Goal: Task Accomplishment & Management: Manage account settings

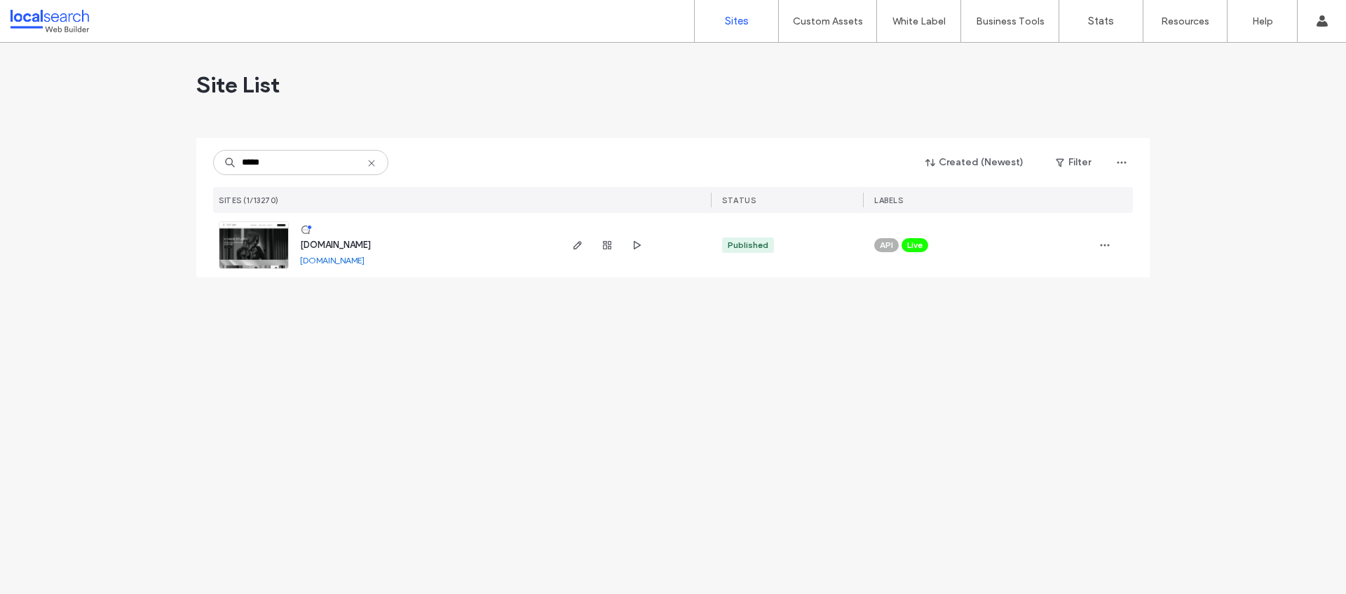
type input "*****"
click at [371, 245] on span "[DOMAIN_NAME]" at bounding box center [335, 245] width 71 height 11
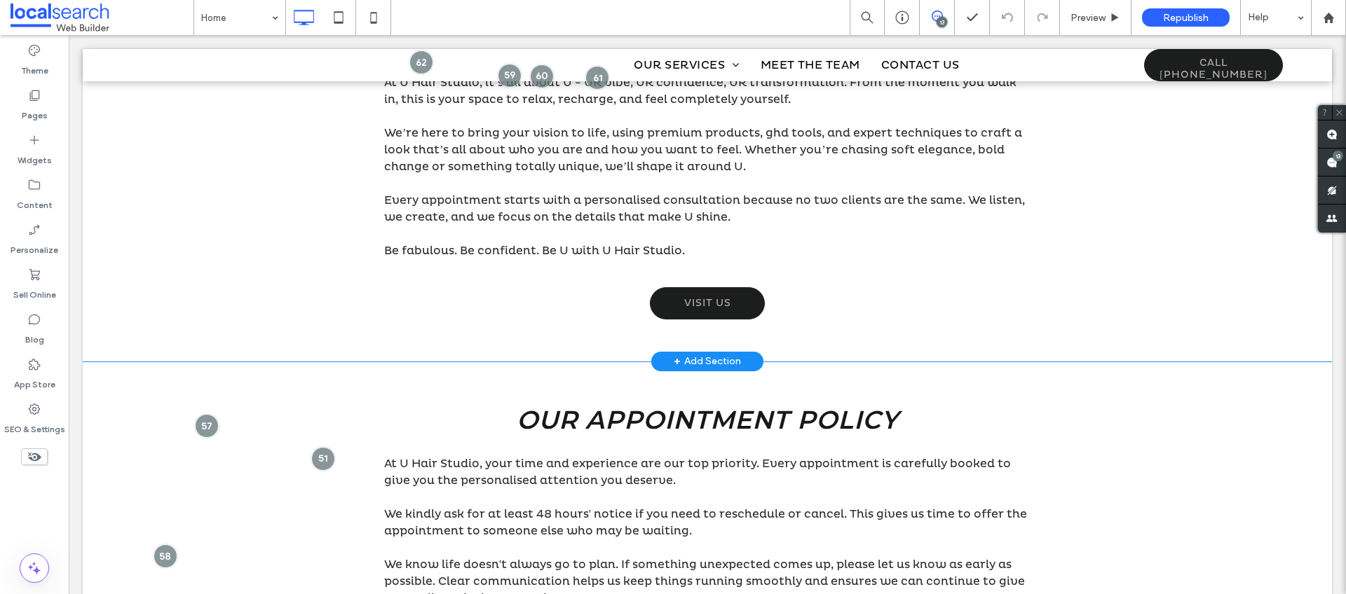
scroll to position [1070, 0]
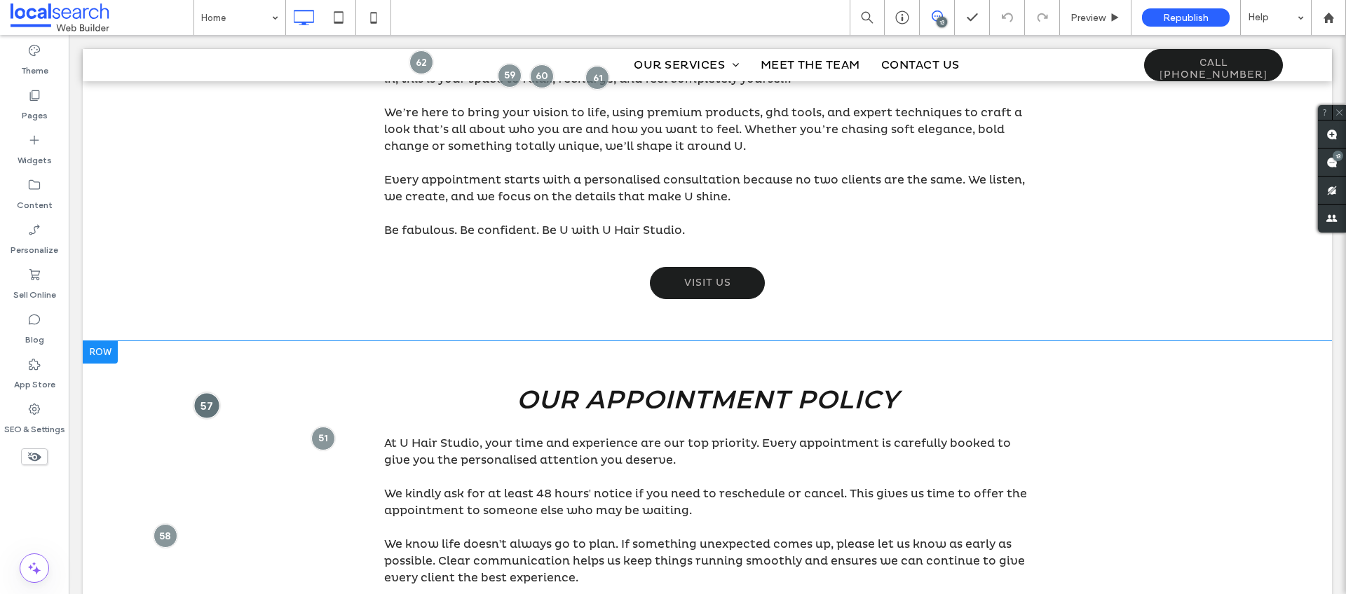
click at [202, 402] on div at bounding box center [207, 406] width 26 height 26
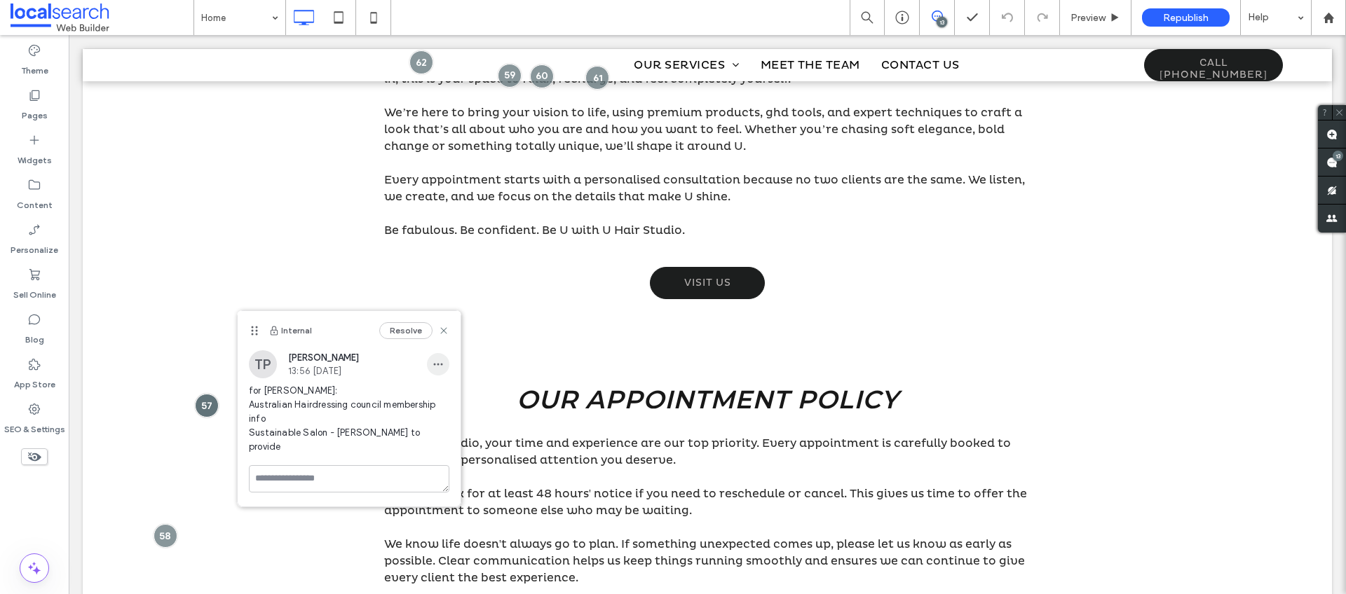
click at [443, 360] on icon "button" at bounding box center [437, 364] width 11 height 11
click at [445, 391] on div "Edit" at bounding box center [490, 401] width 125 height 27
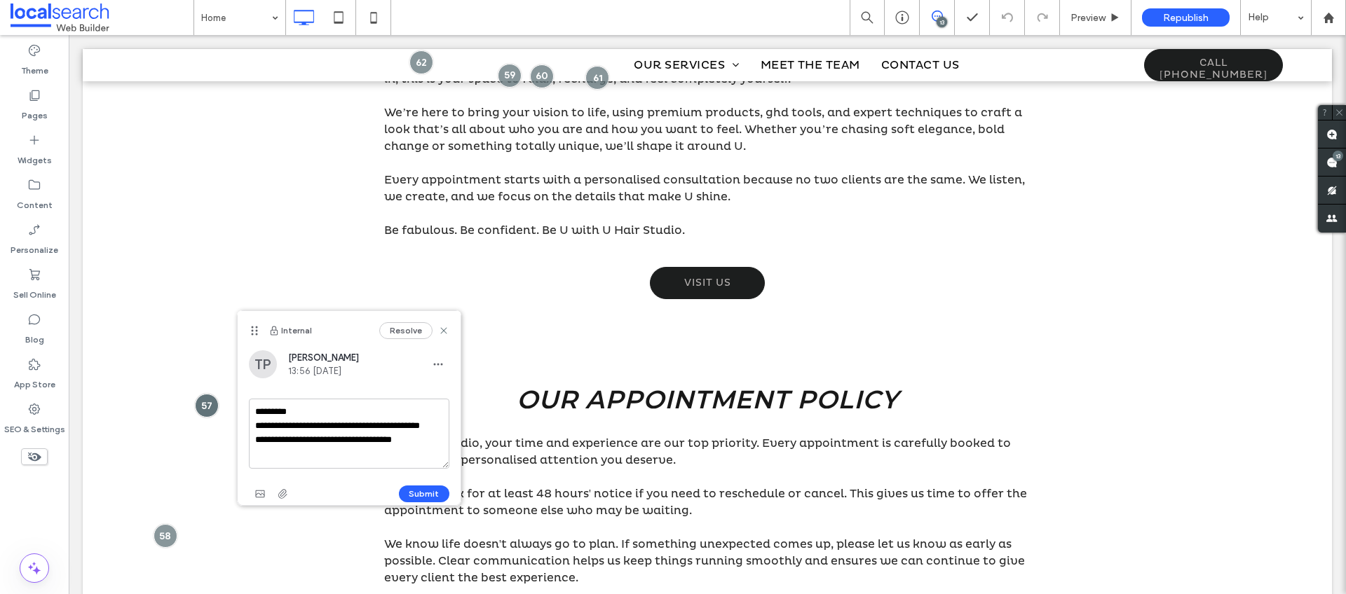
drag, startPoint x: 425, startPoint y: 453, endPoint x: 252, endPoint y: 402, distance: 181.2
click at [252, 402] on textarea "**********" at bounding box center [349, 434] width 200 height 70
click at [440, 368] on icon "button" at bounding box center [437, 364] width 11 height 11
click at [451, 428] on span "Delete" at bounding box center [452, 428] width 27 height 14
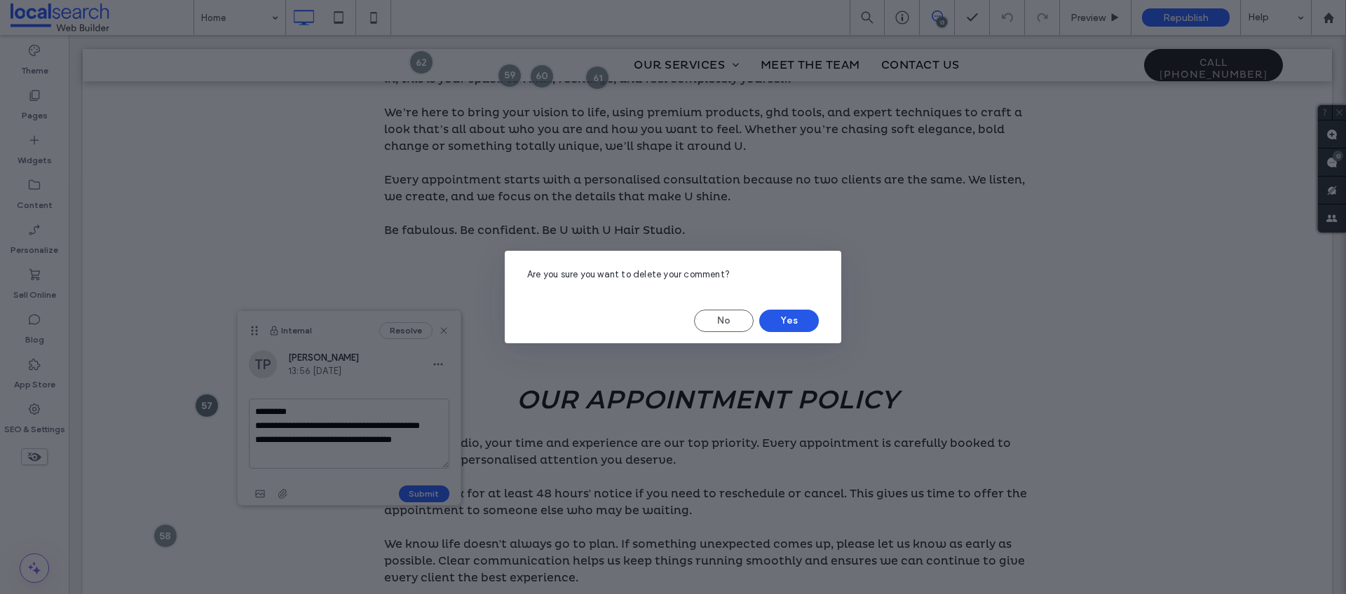
click at [779, 311] on button "Yes" at bounding box center [789, 321] width 60 height 22
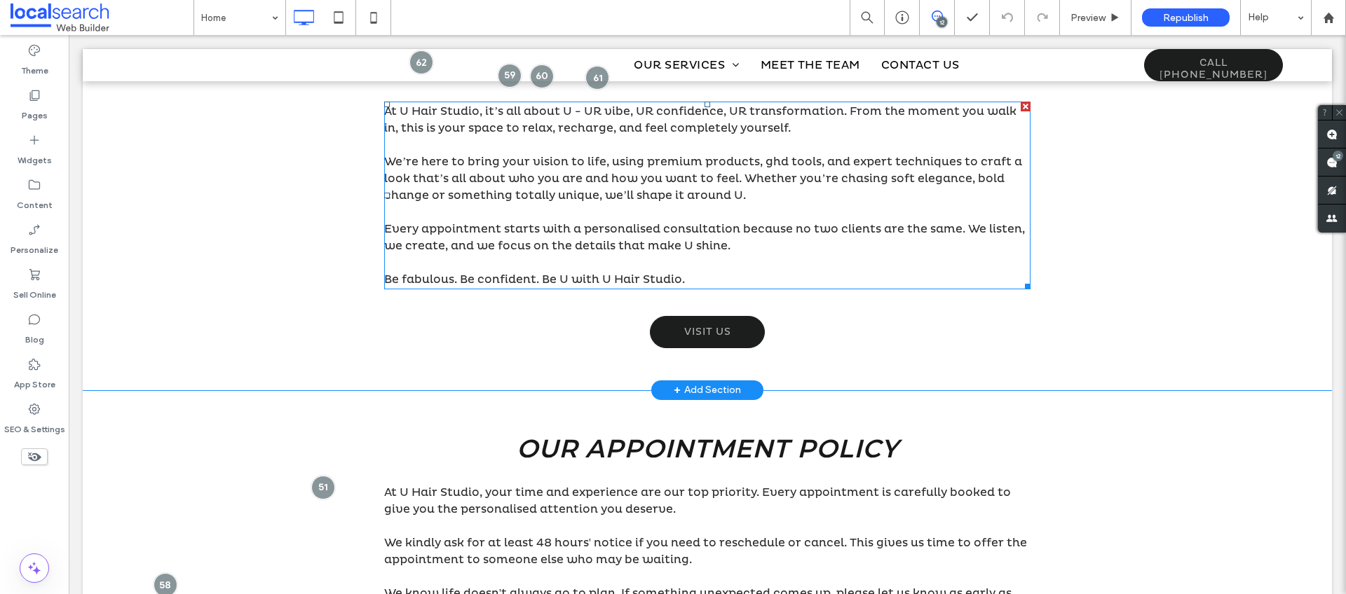
scroll to position [934, 0]
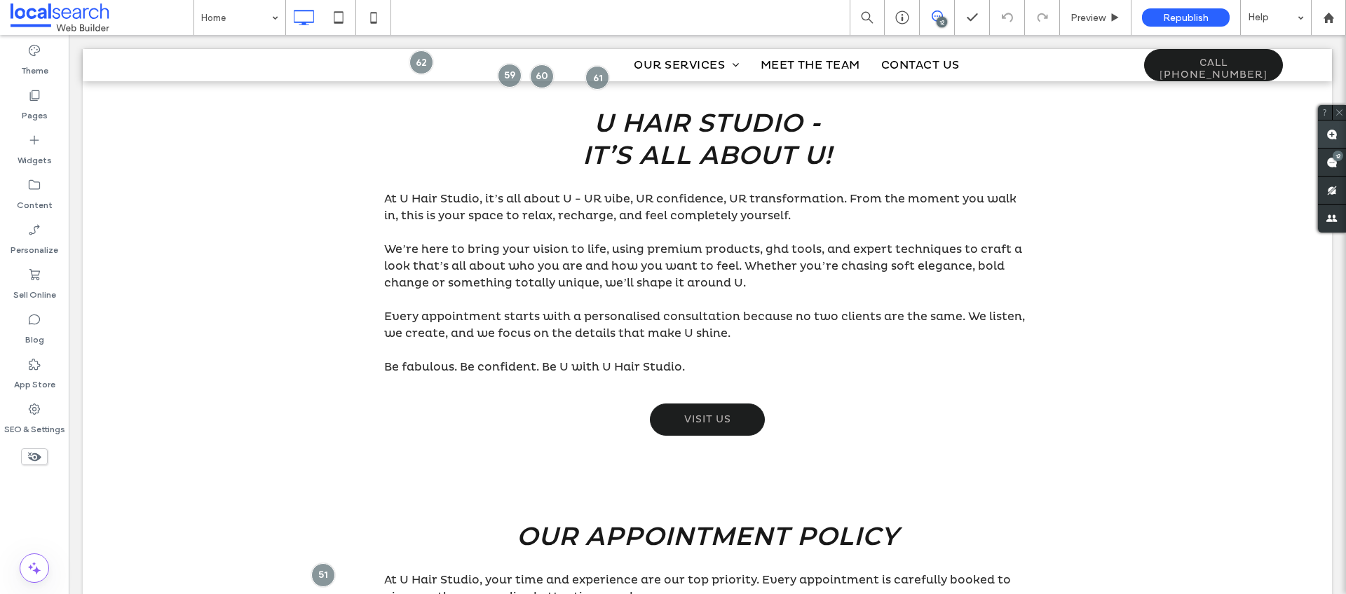
click at [1332, 132] on use at bounding box center [1331, 134] width 11 height 11
click at [1163, 308] on div "U Hair Studio - It’s All About U! At U Hair Studio, it’s all about U - UR vibe,…" at bounding box center [707, 271] width 1249 height 414
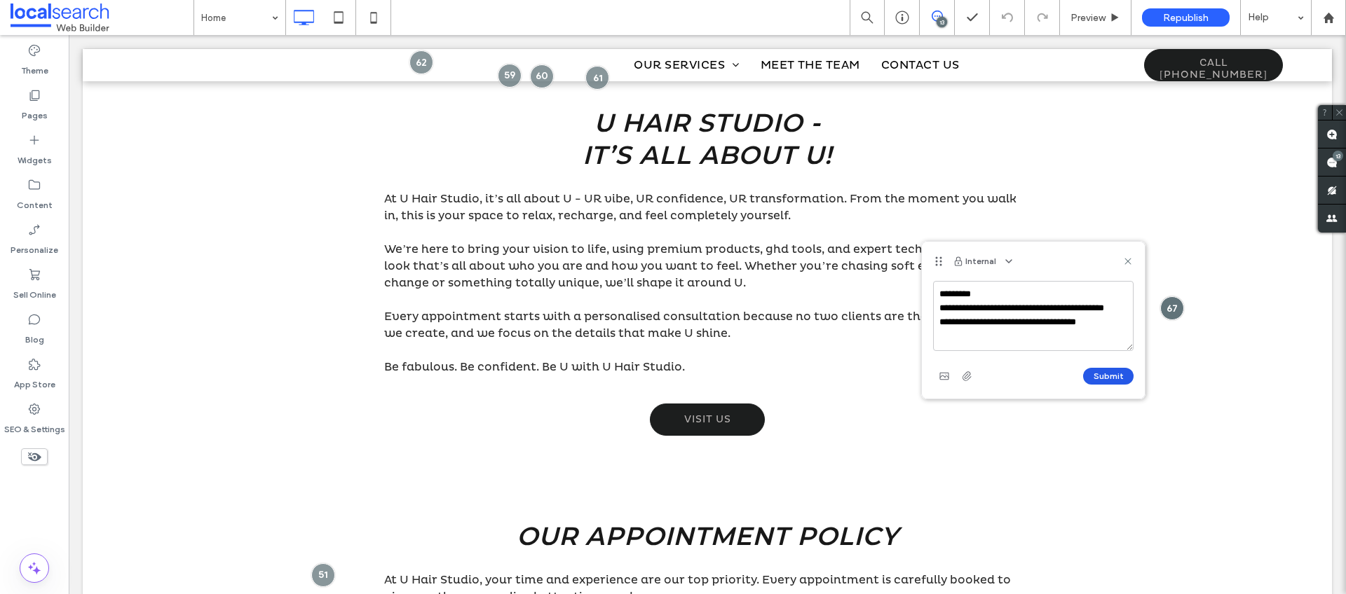
type textarea "**********"
click at [1100, 375] on button "Submit" at bounding box center [1108, 376] width 50 height 17
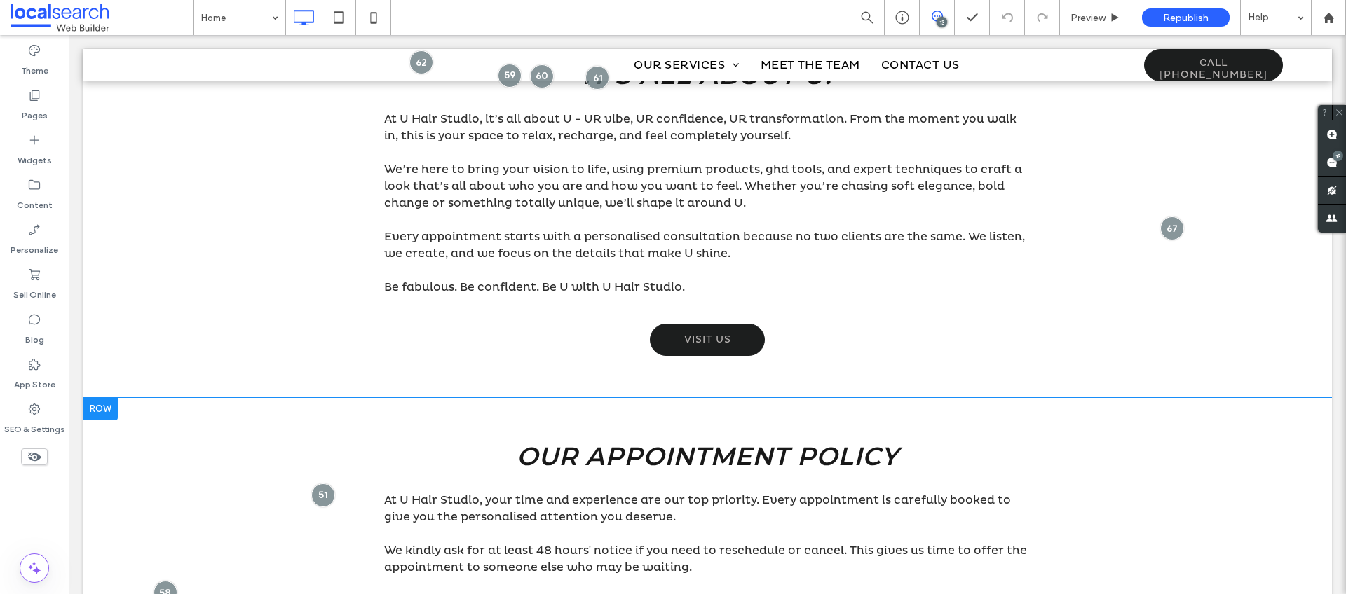
scroll to position [1081, 0]
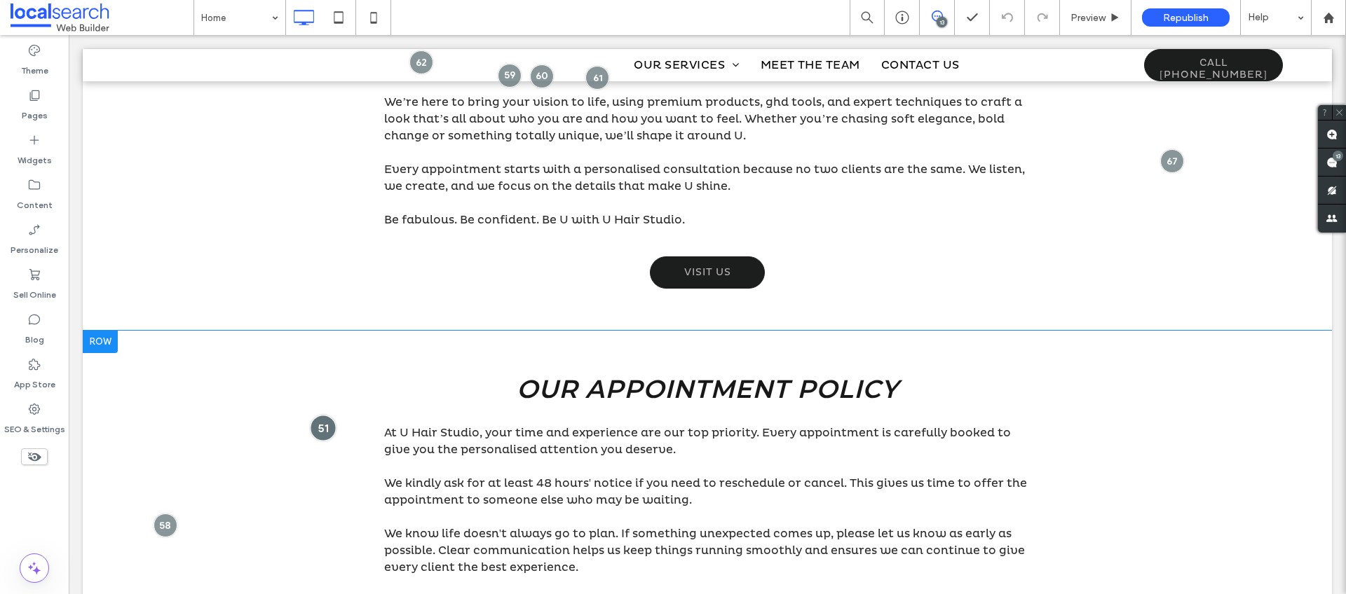
click at [320, 422] on div at bounding box center [323, 428] width 26 height 26
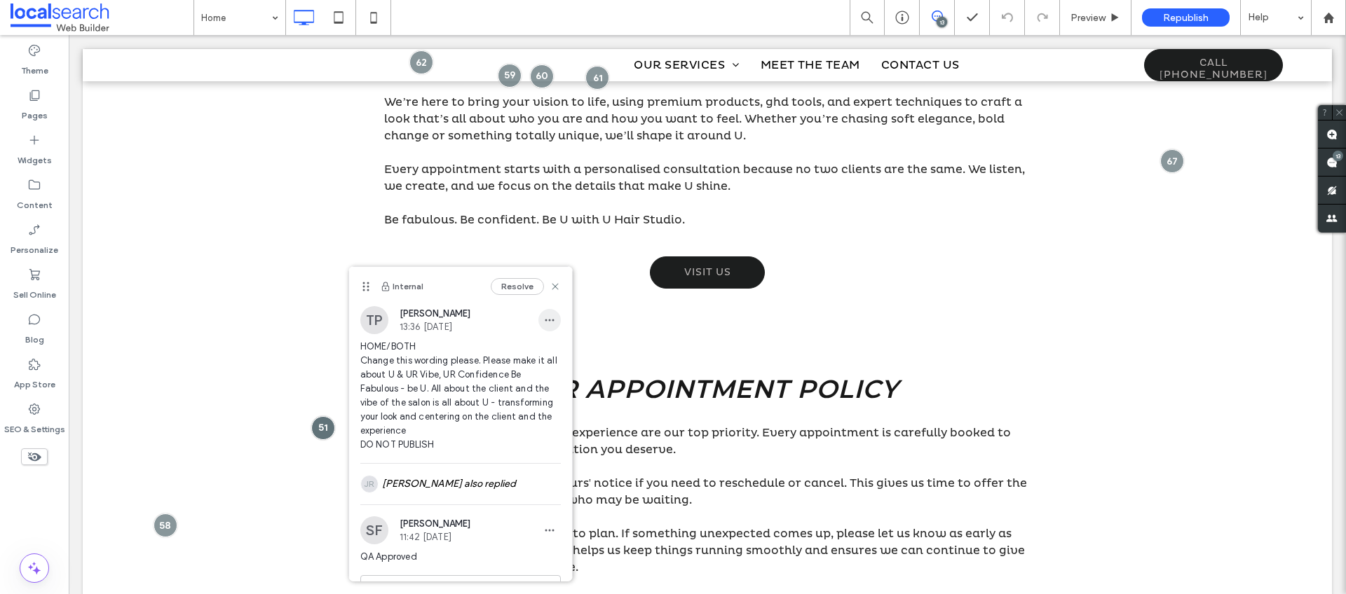
click at [546, 320] on span "button" at bounding box center [549, 320] width 22 height 22
click at [546, 353] on span "Edit" at bounding box center [549, 357] width 18 height 14
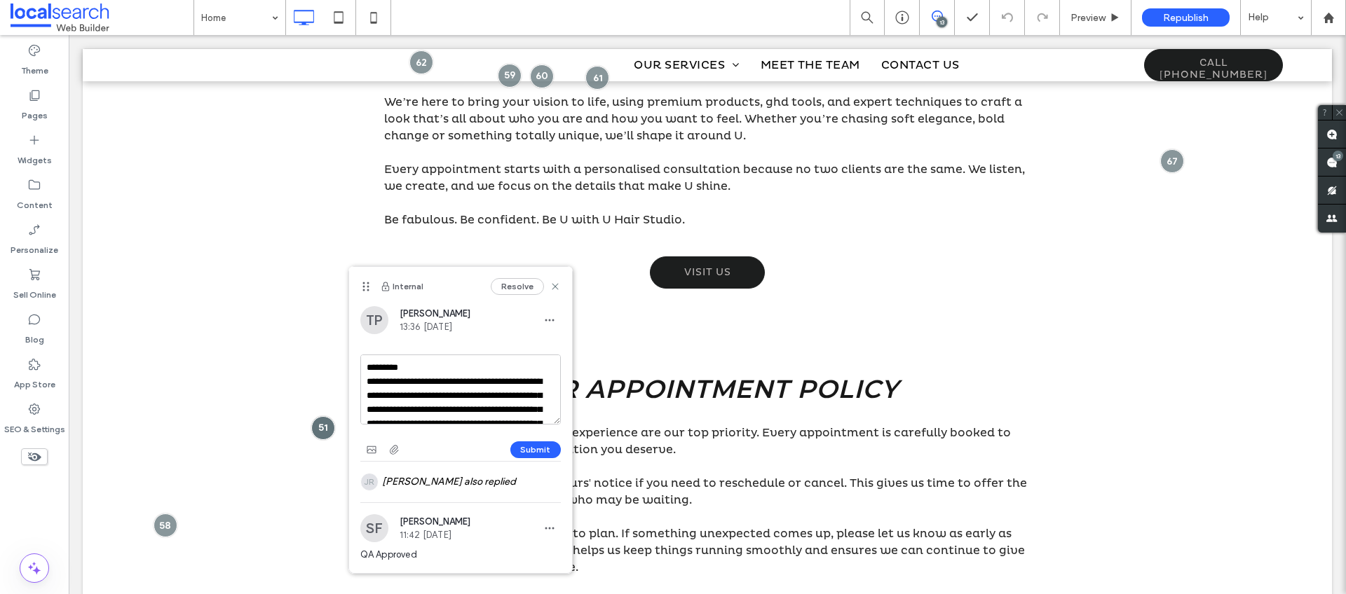
scroll to position [55, 0]
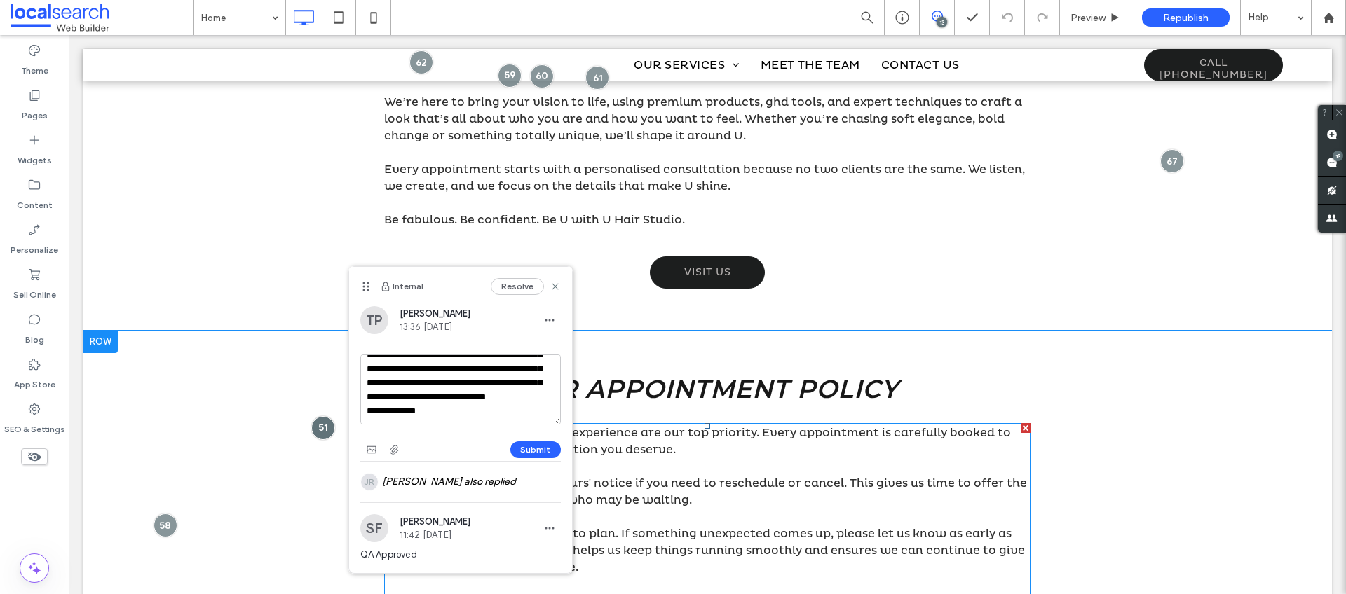
drag, startPoint x: 437, startPoint y: 401, endPoint x: 579, endPoint y: 468, distance: 156.8
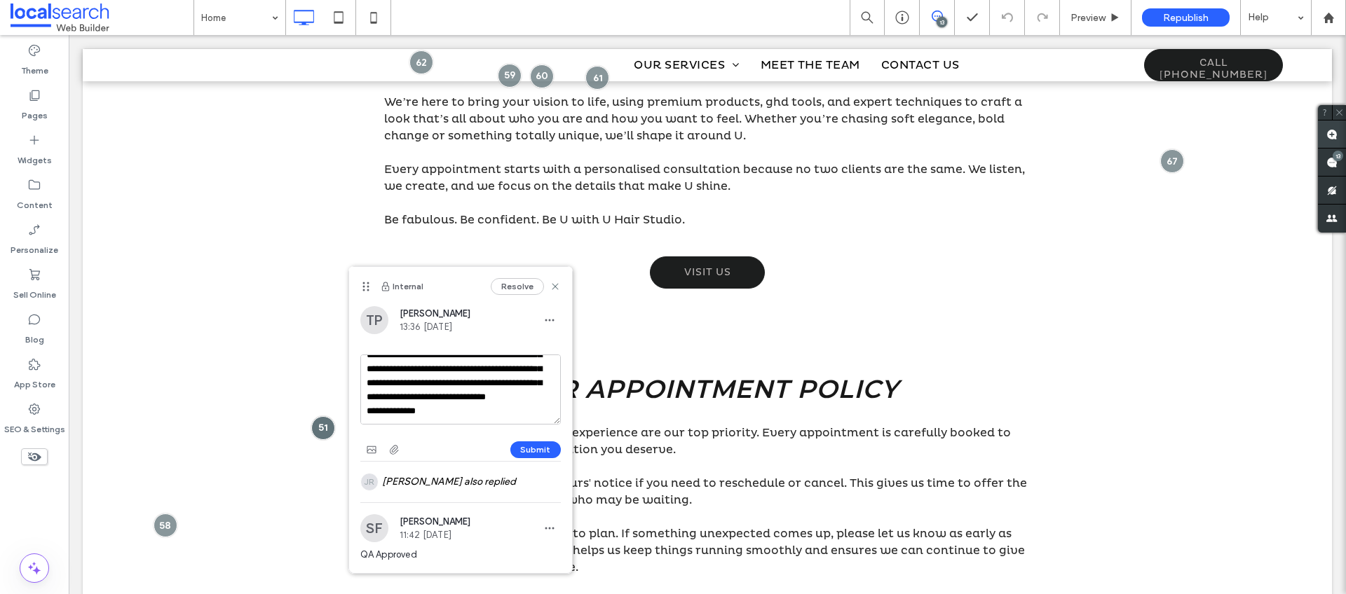
click at [1333, 133] on use at bounding box center [1331, 134] width 11 height 11
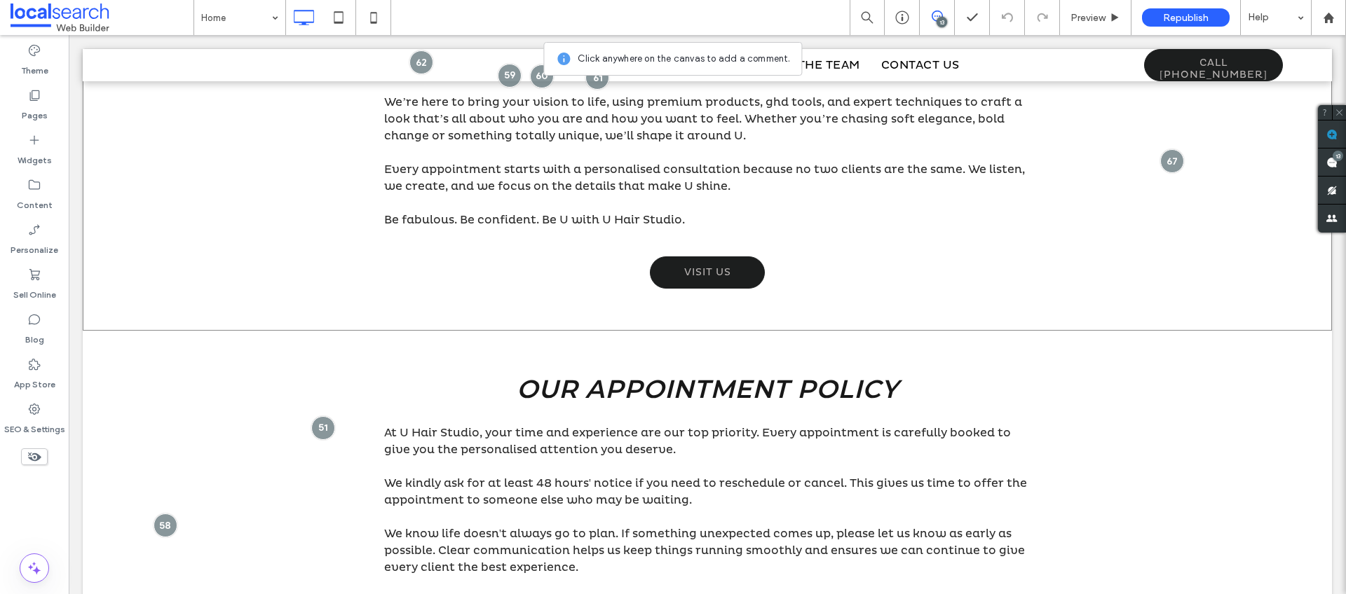
click at [1220, 172] on div "U Hair Studio - It’s All About U! At U Hair Studio, it’s all about U - UR vibe,…" at bounding box center [707, 124] width 1249 height 414
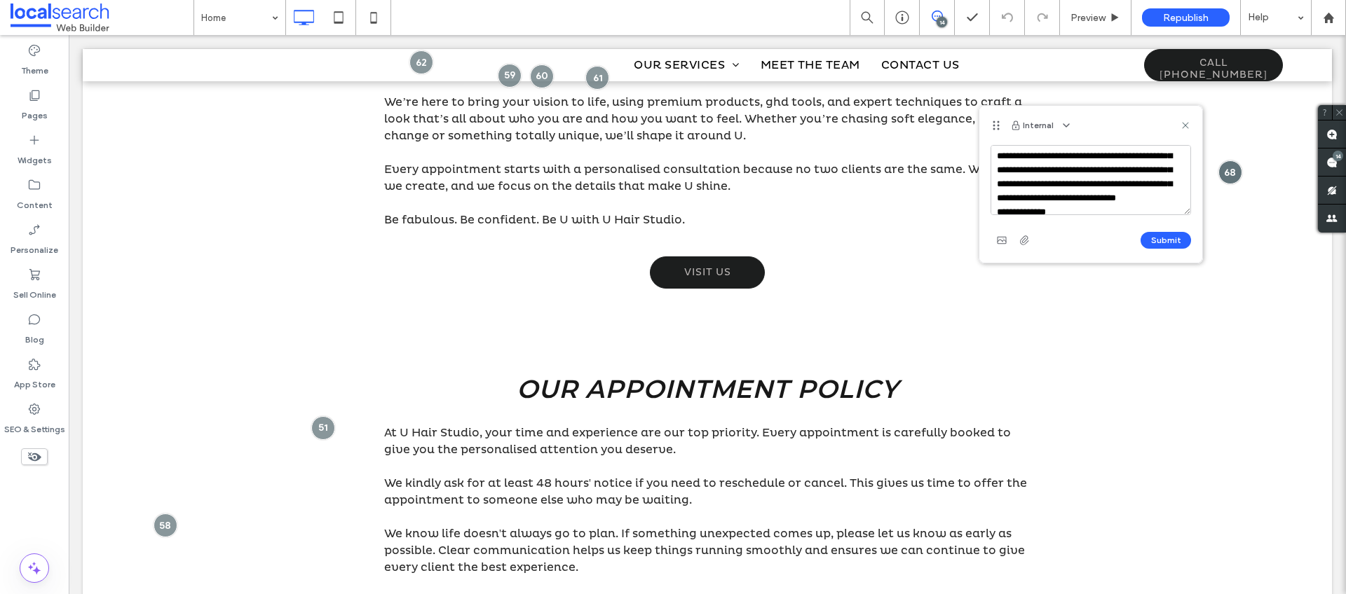
scroll to position [0, 0]
type textarea "**********"
click at [1152, 235] on button "Submit" at bounding box center [1165, 240] width 50 height 17
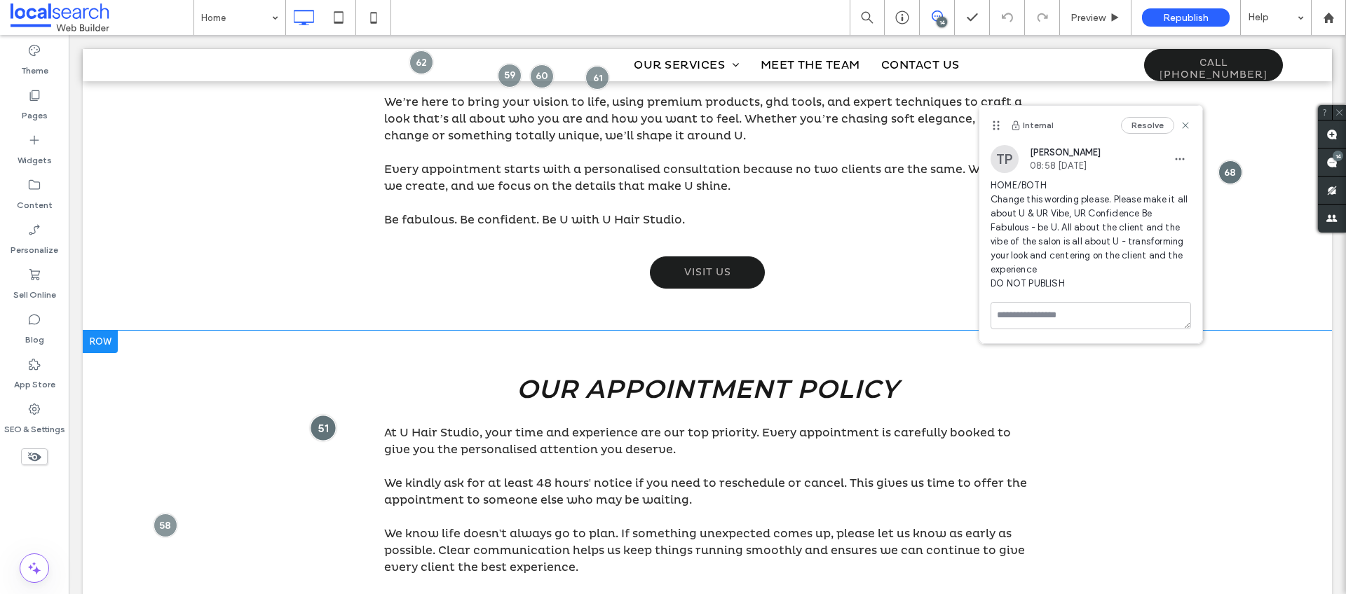
click at [321, 426] on div at bounding box center [323, 428] width 26 height 26
click at [312, 412] on div "Our Appointment Policy At U Hair Studio, your time and experience are our top p…" at bounding box center [707, 547] width 841 height 362
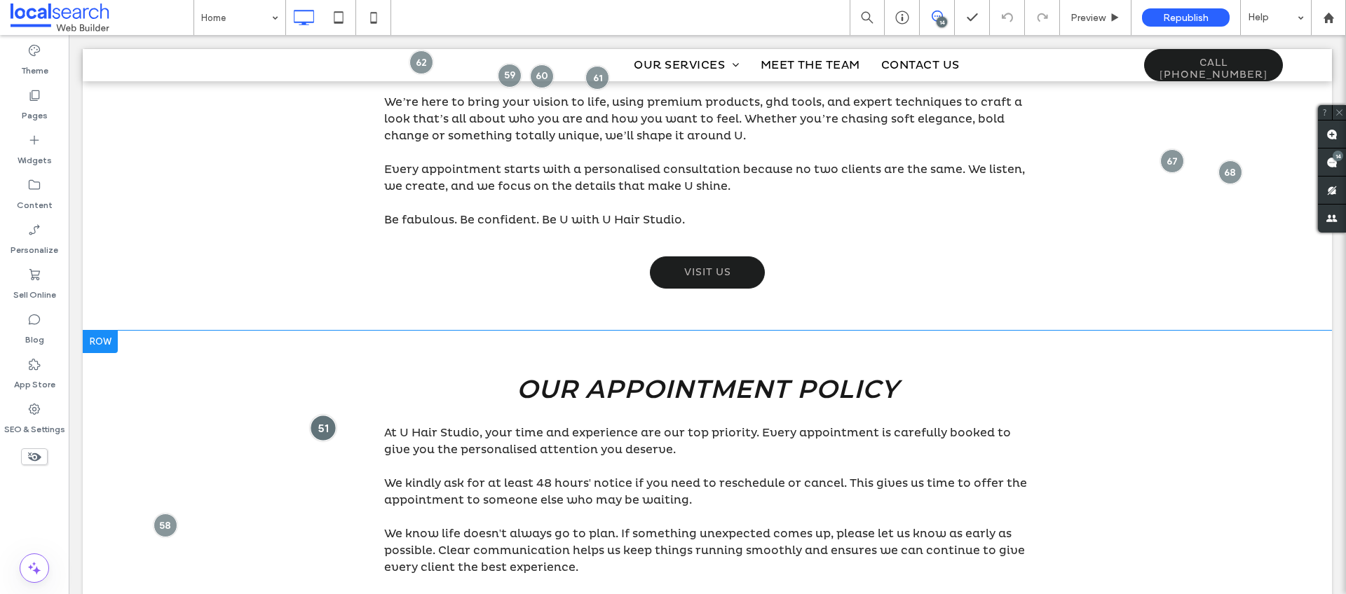
drag, startPoint x: 310, startPoint y: 434, endPoint x: 315, endPoint y: 427, distance: 8.6
click at [310, 433] on div at bounding box center [323, 428] width 26 height 26
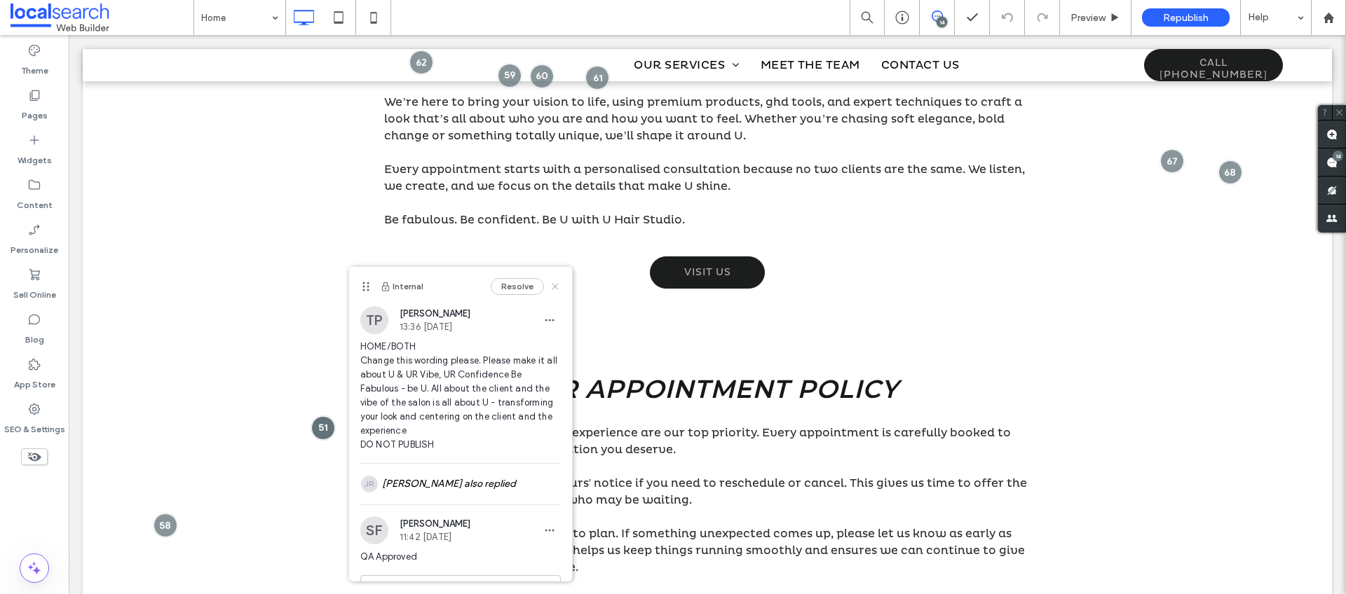
click at [552, 285] on use at bounding box center [555, 286] width 6 height 6
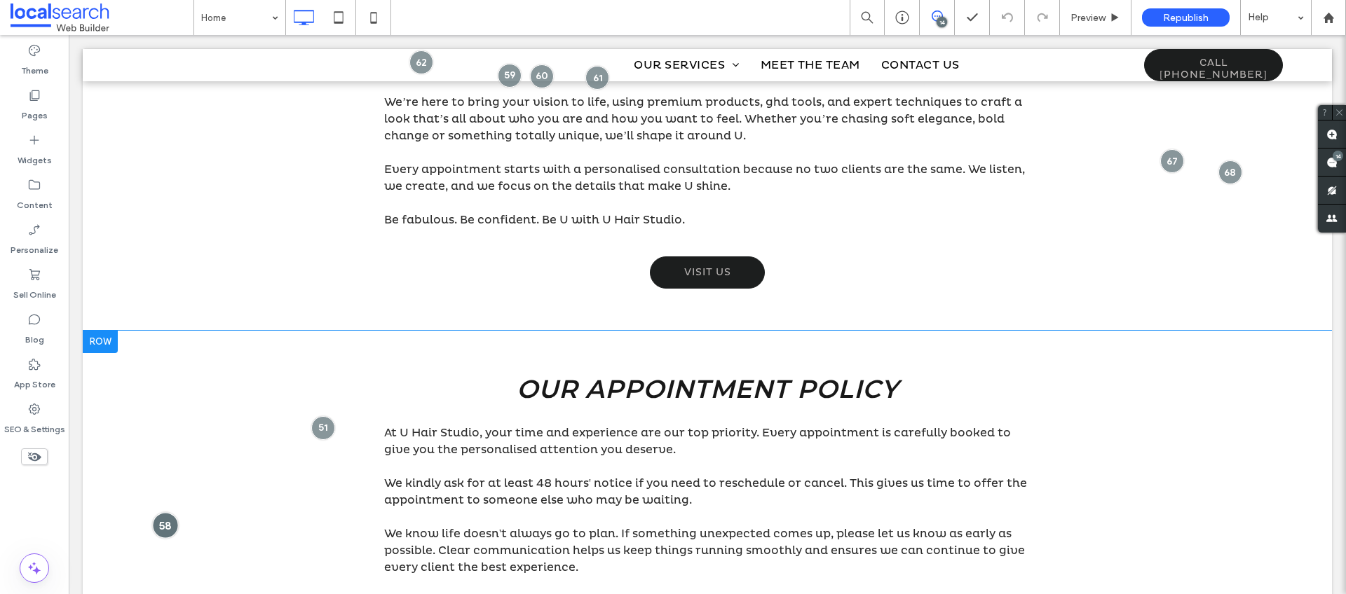
click at [163, 518] on div at bounding box center [165, 525] width 26 height 26
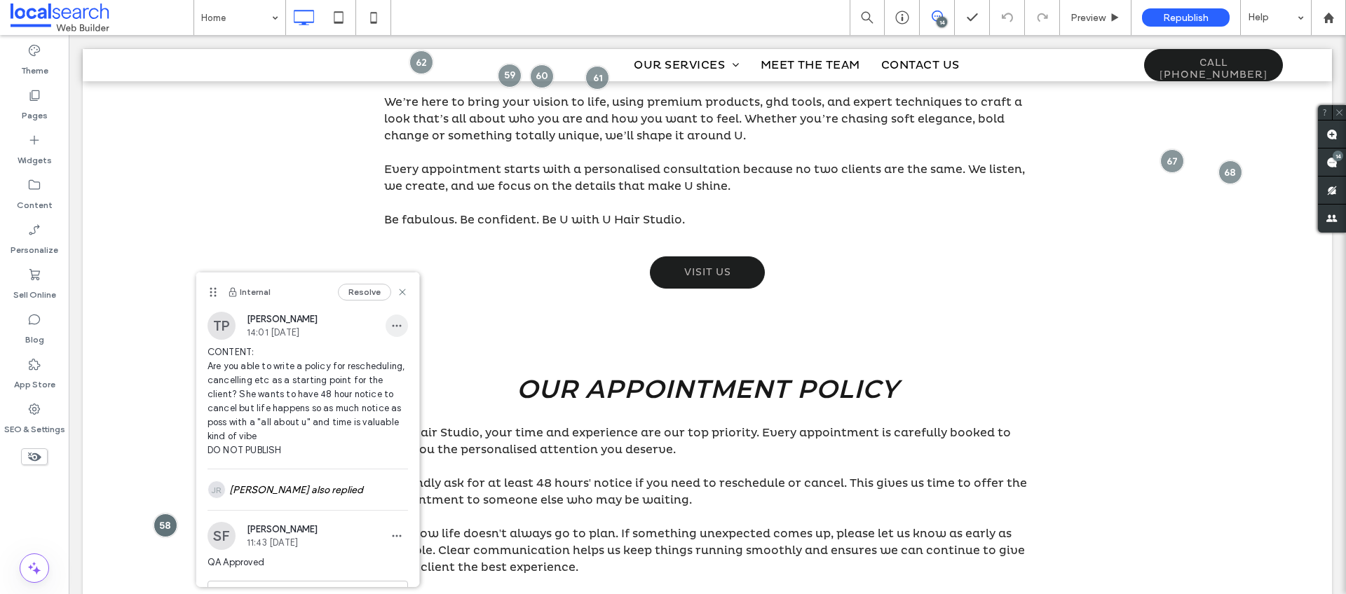
click at [392, 325] on use "button" at bounding box center [396, 326] width 9 height 2
click at [394, 357] on span "Edit" at bounding box center [396, 362] width 18 height 14
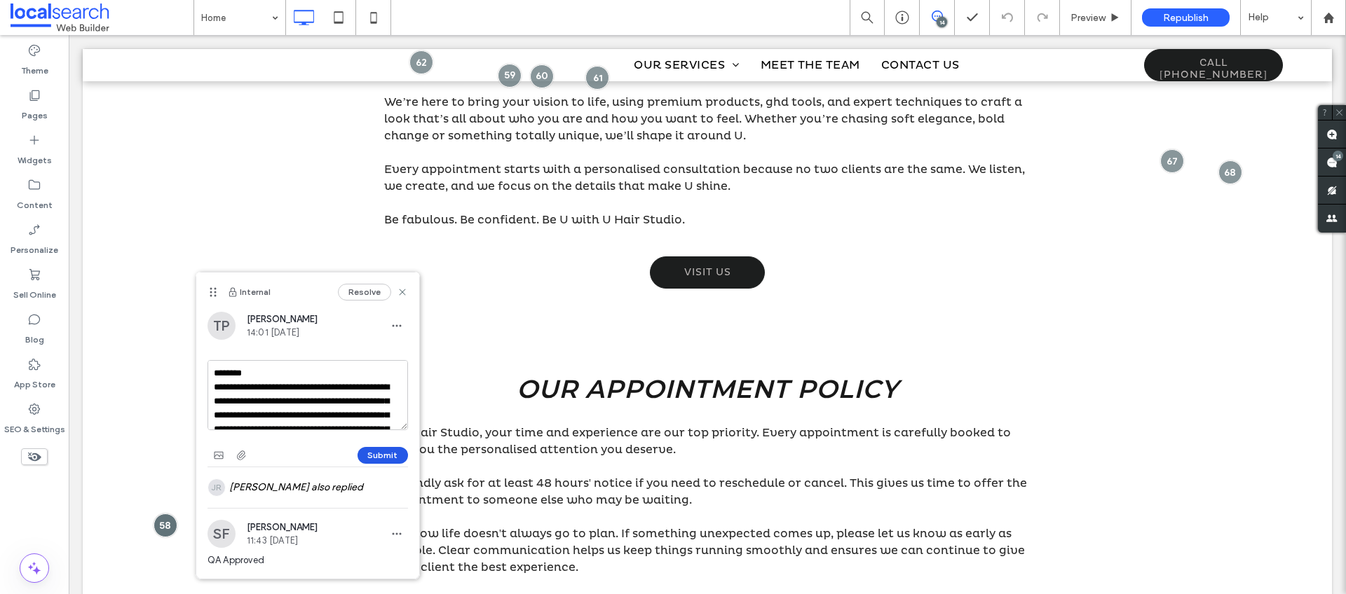
scroll to position [55, 0]
drag, startPoint x: 212, startPoint y: 376, endPoint x: 404, endPoint y: 461, distance: 210.9
click at [404, 461] on div "**********" at bounding box center [307, 413] width 200 height 107
click at [402, 294] on icon at bounding box center [402, 292] width 11 height 11
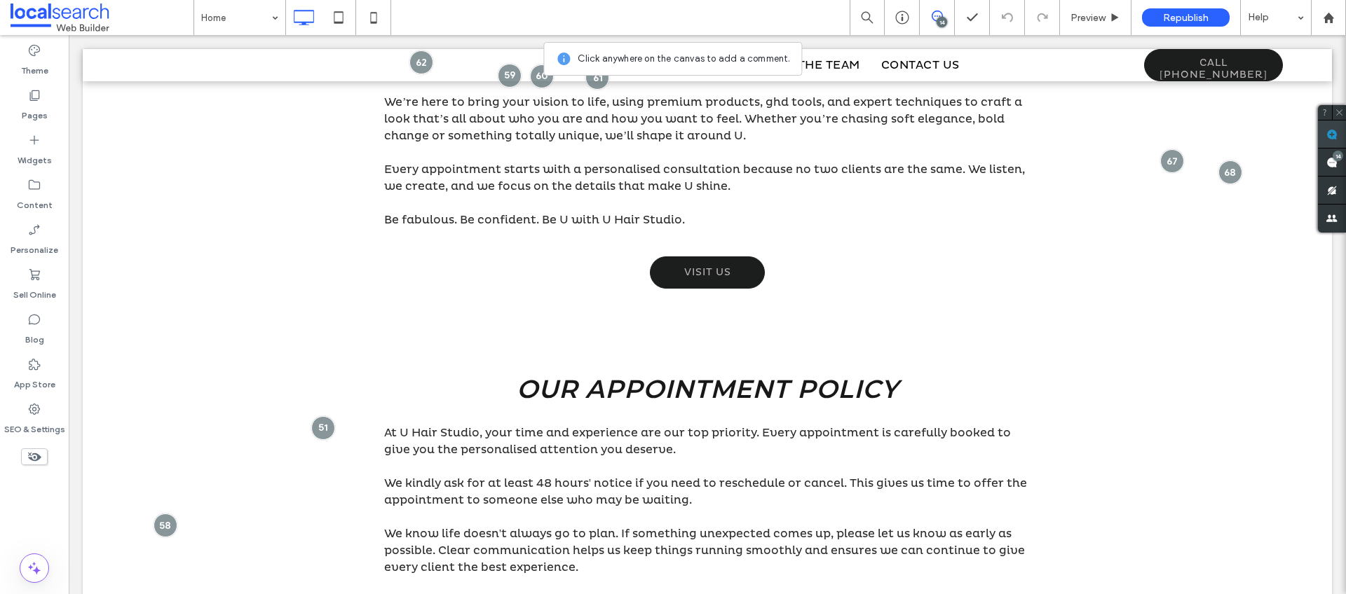
click at [1335, 131] on use at bounding box center [1331, 134] width 11 height 11
click at [1159, 216] on div "U Hair Studio - It’s All About U! At U Hair Studio, it’s all about U - UR vibe,…" at bounding box center [707, 124] width 1249 height 414
click at [992, 211] on textarea at bounding box center [1029, 224] width 200 height 70
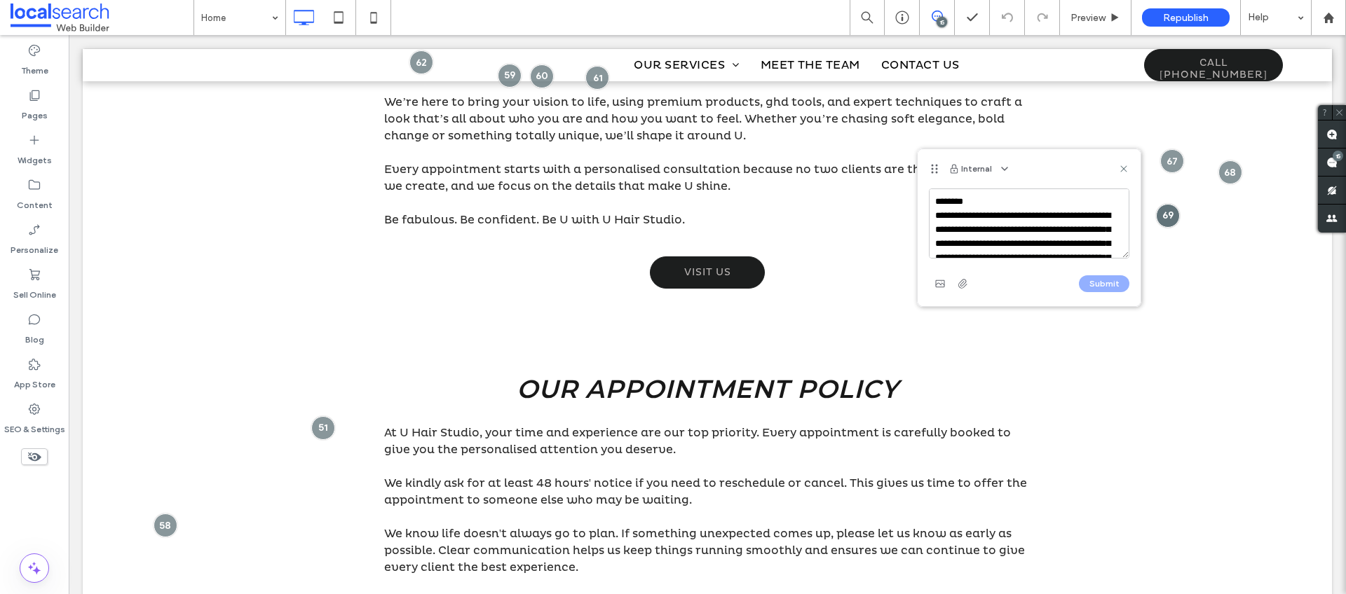
scroll to position [47, 0]
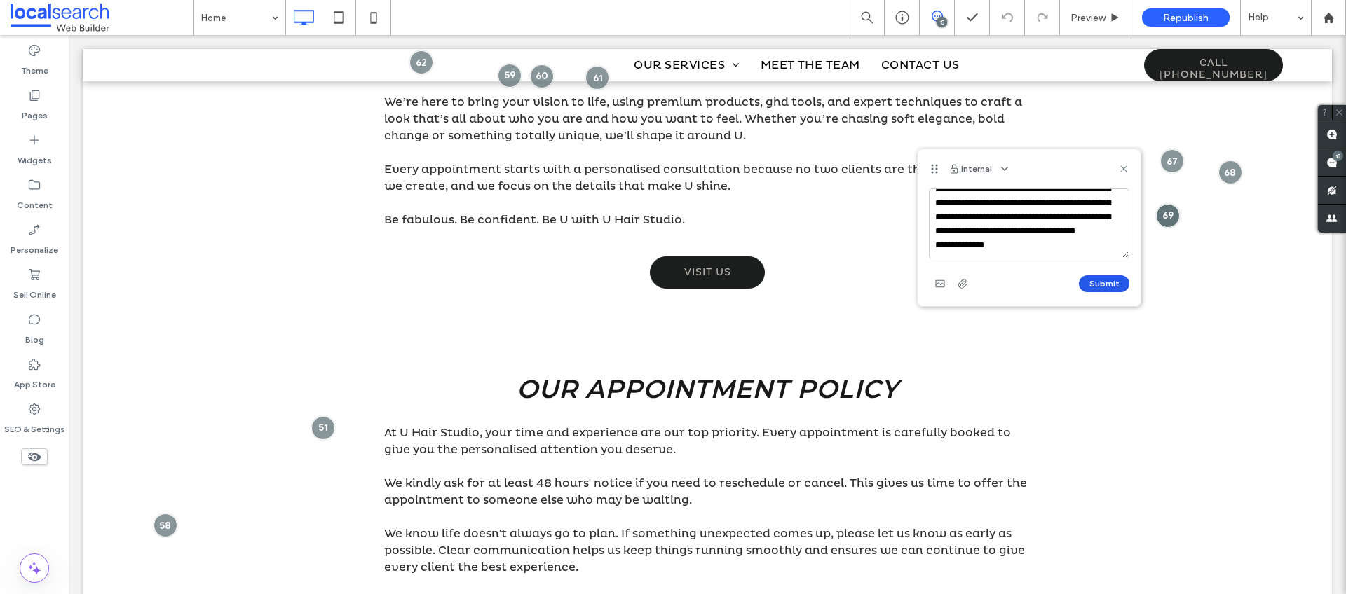
type textarea "**********"
click at [1092, 278] on button "Submit" at bounding box center [1104, 283] width 50 height 17
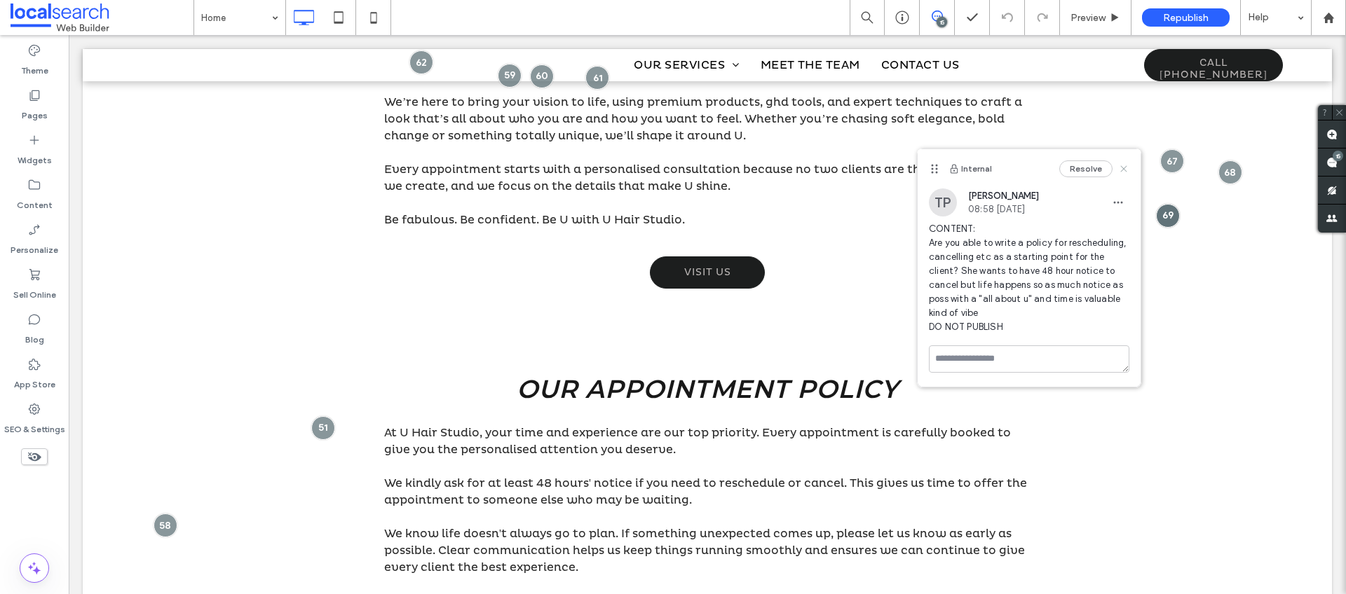
click at [1124, 171] on icon at bounding box center [1123, 168] width 11 height 11
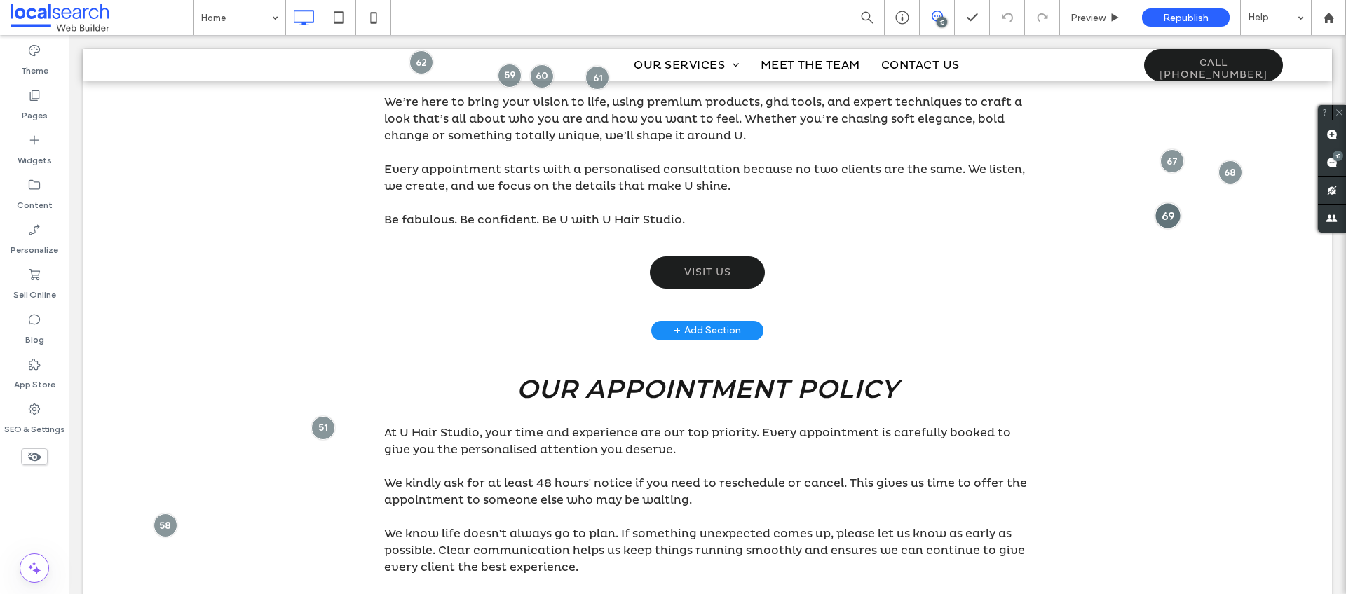
click at [1164, 212] on div at bounding box center [1167, 216] width 26 height 26
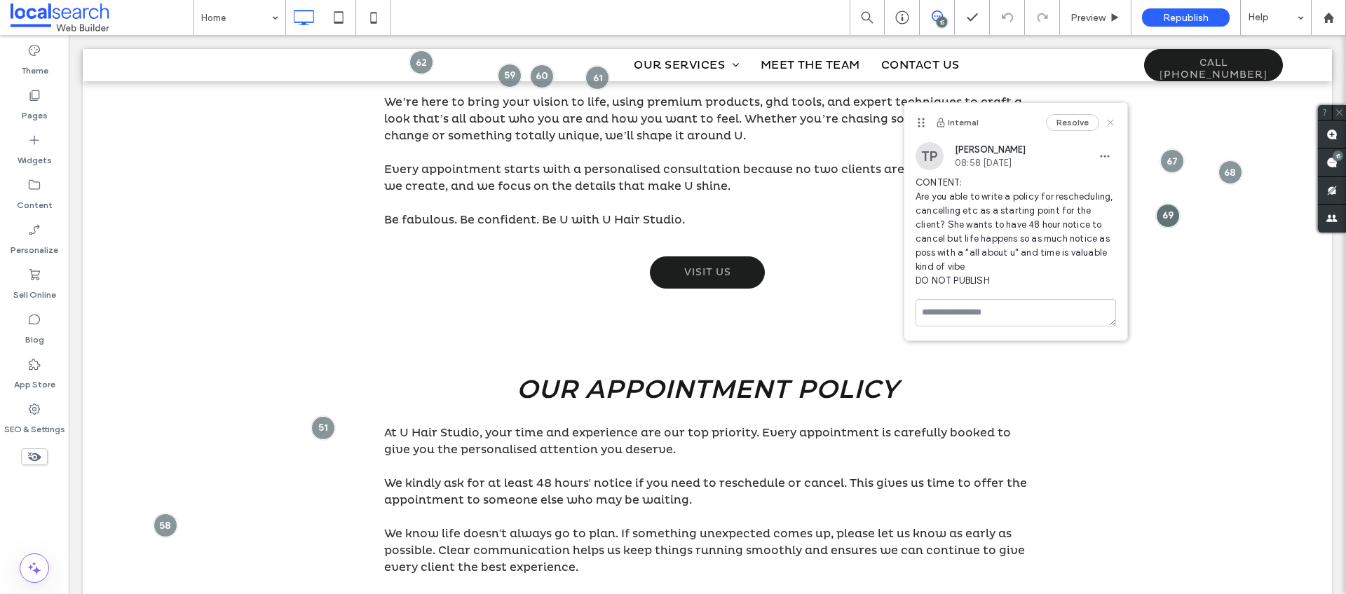
click at [1114, 125] on icon at bounding box center [1110, 122] width 11 height 11
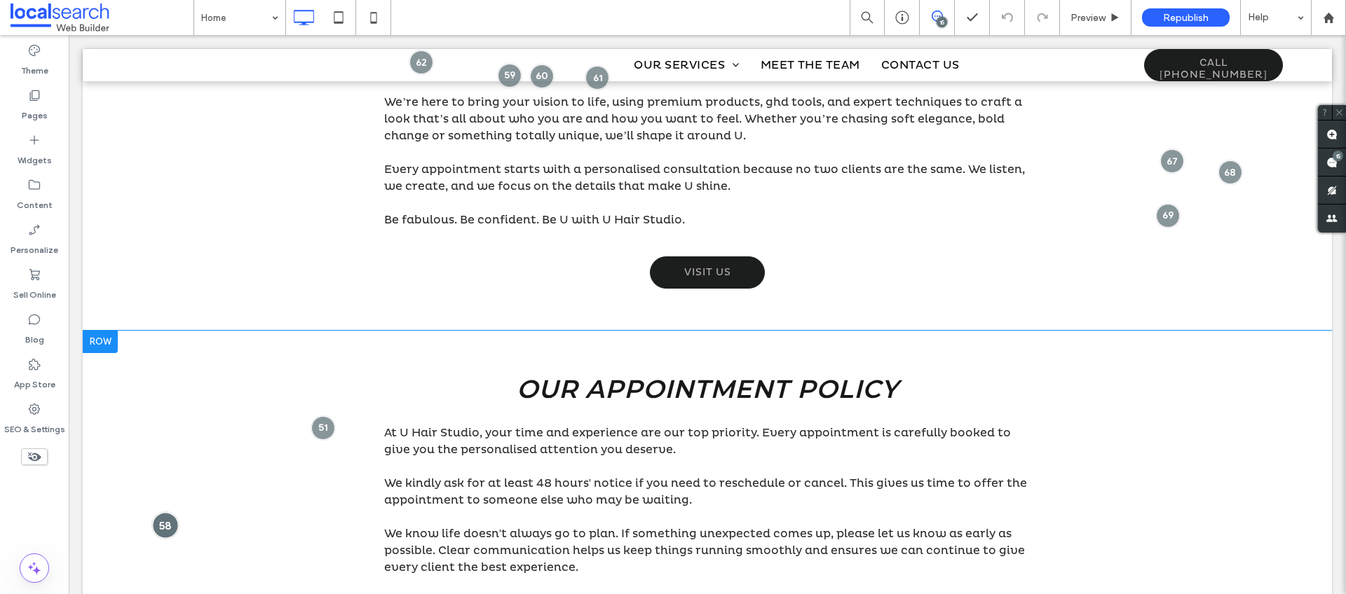
click at [164, 519] on div at bounding box center [165, 525] width 26 height 26
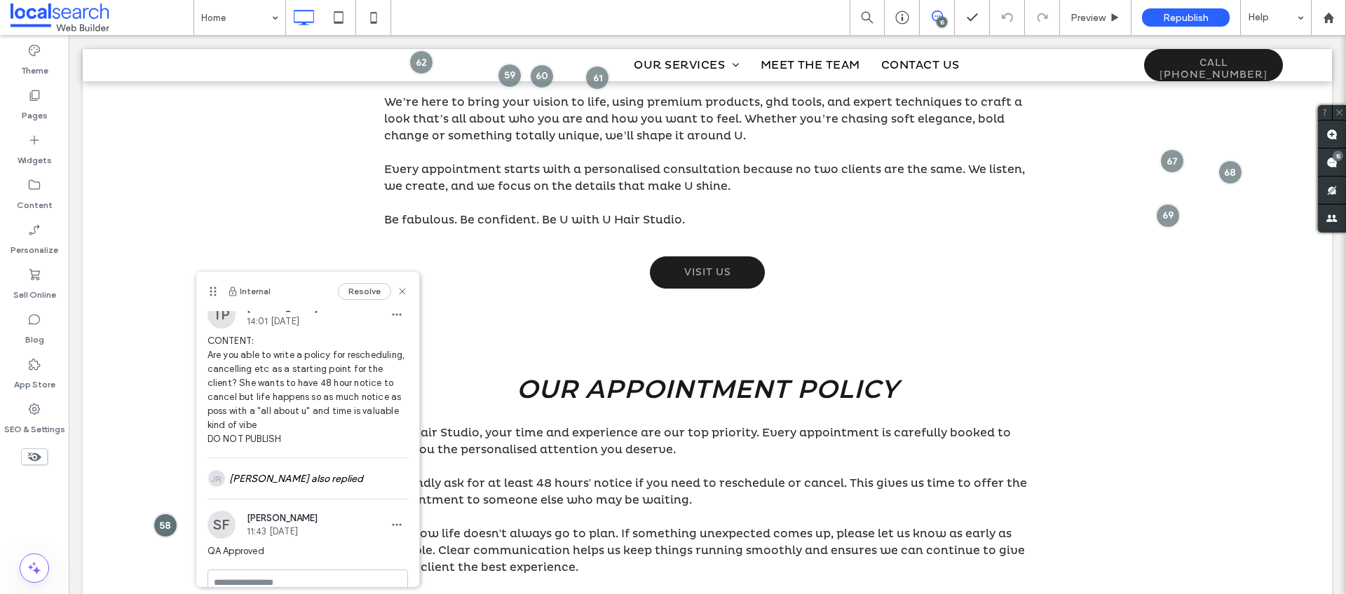
scroll to position [36, 0]
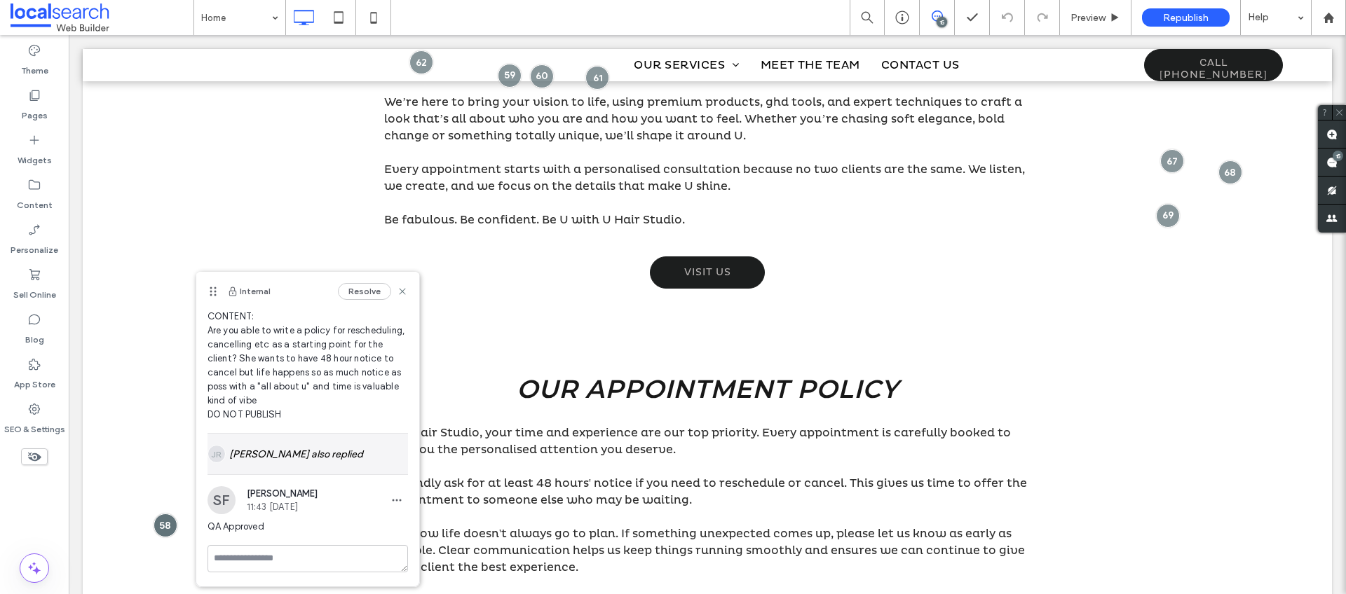
click at [323, 446] on div "JR Jarrod Reynolds also replied" at bounding box center [307, 454] width 200 height 41
click at [397, 288] on icon at bounding box center [402, 291] width 11 height 11
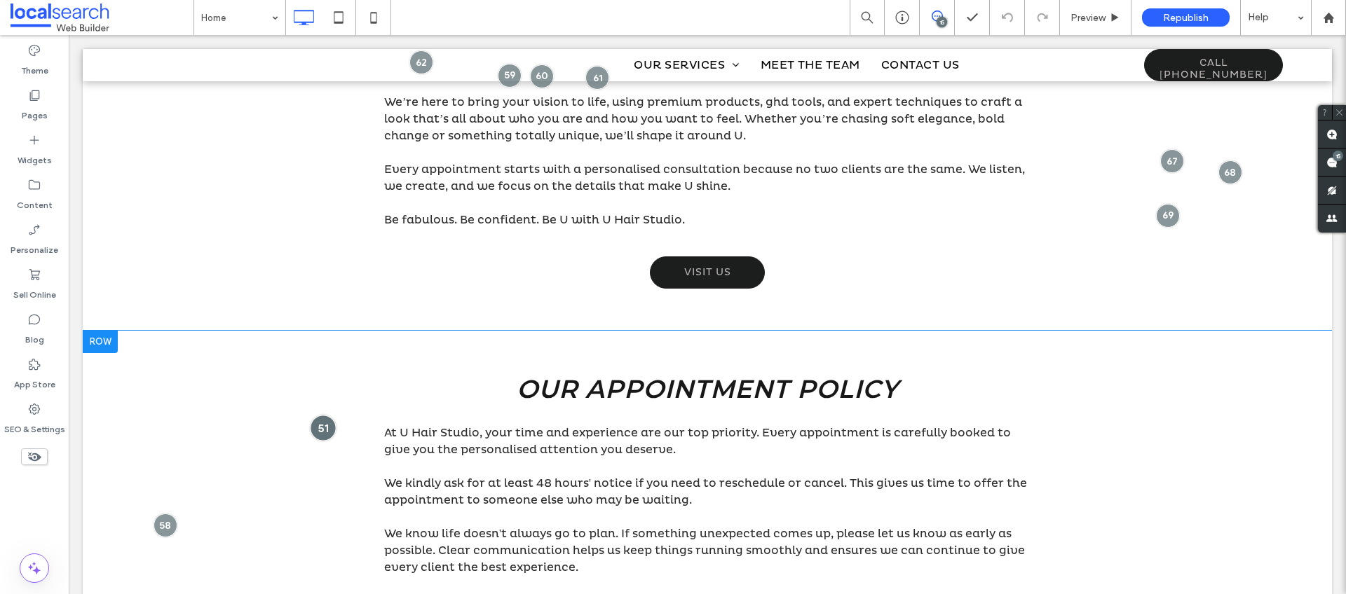
click at [320, 422] on div at bounding box center [323, 428] width 26 height 26
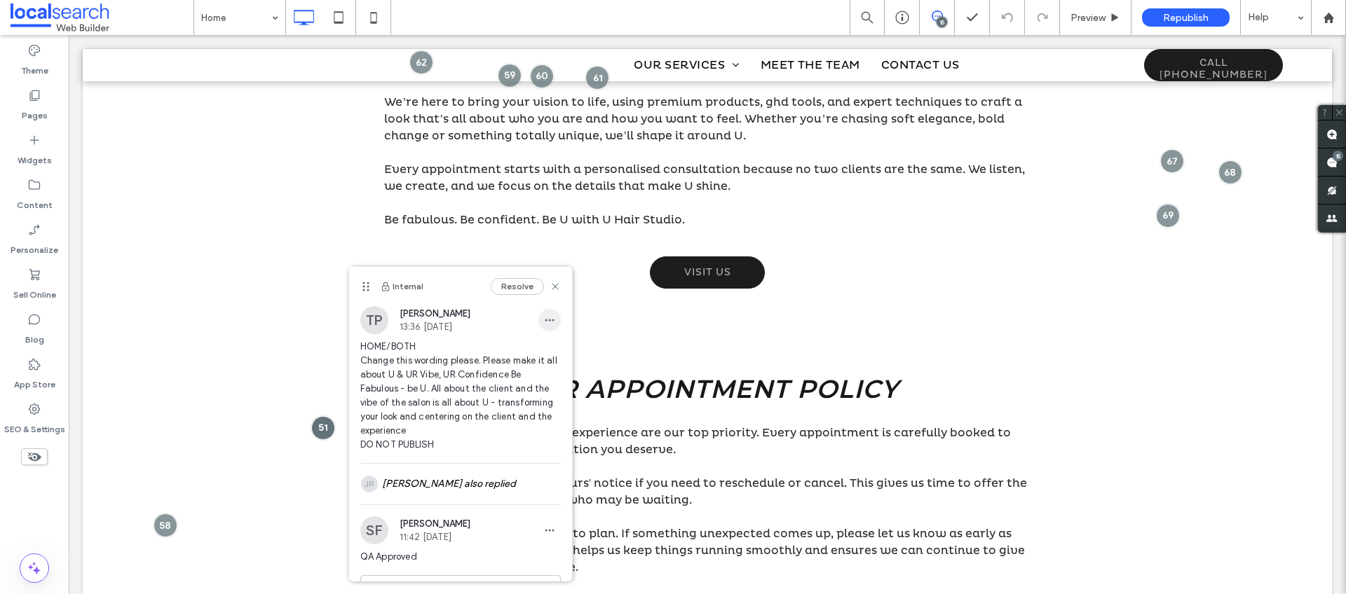
click at [544, 315] on icon "button" at bounding box center [549, 320] width 11 height 11
click at [553, 385] on span "Delete" at bounding box center [553, 383] width 27 height 14
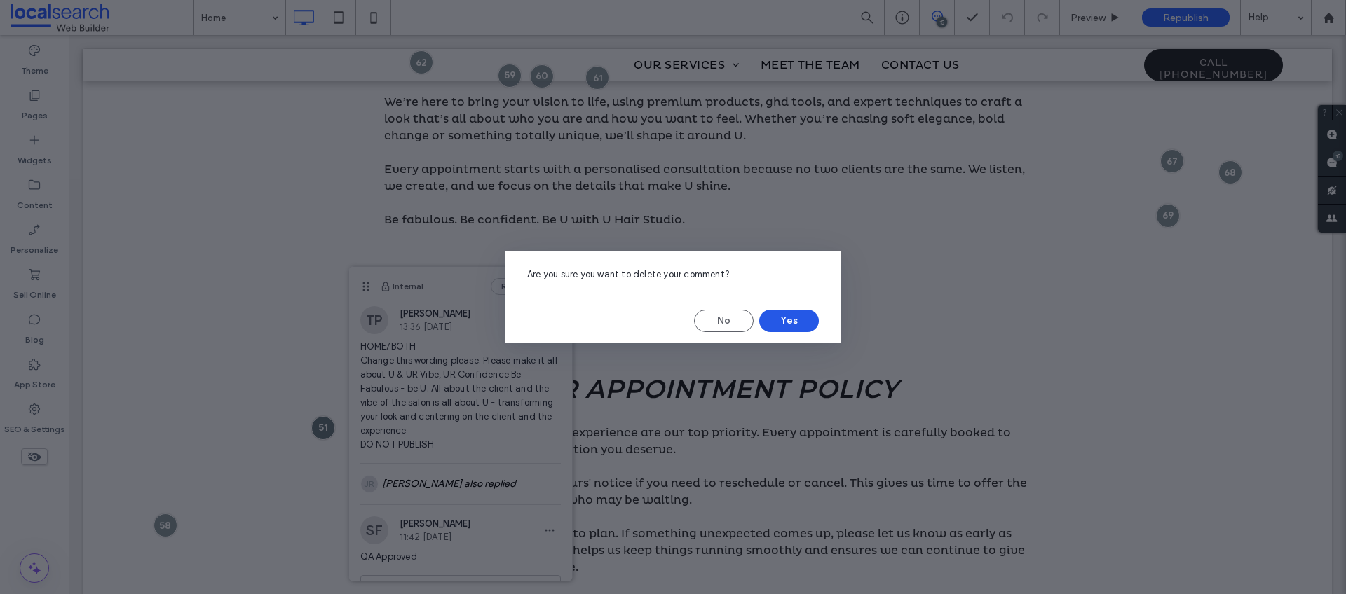
click at [771, 318] on button "Yes" at bounding box center [789, 321] width 60 height 22
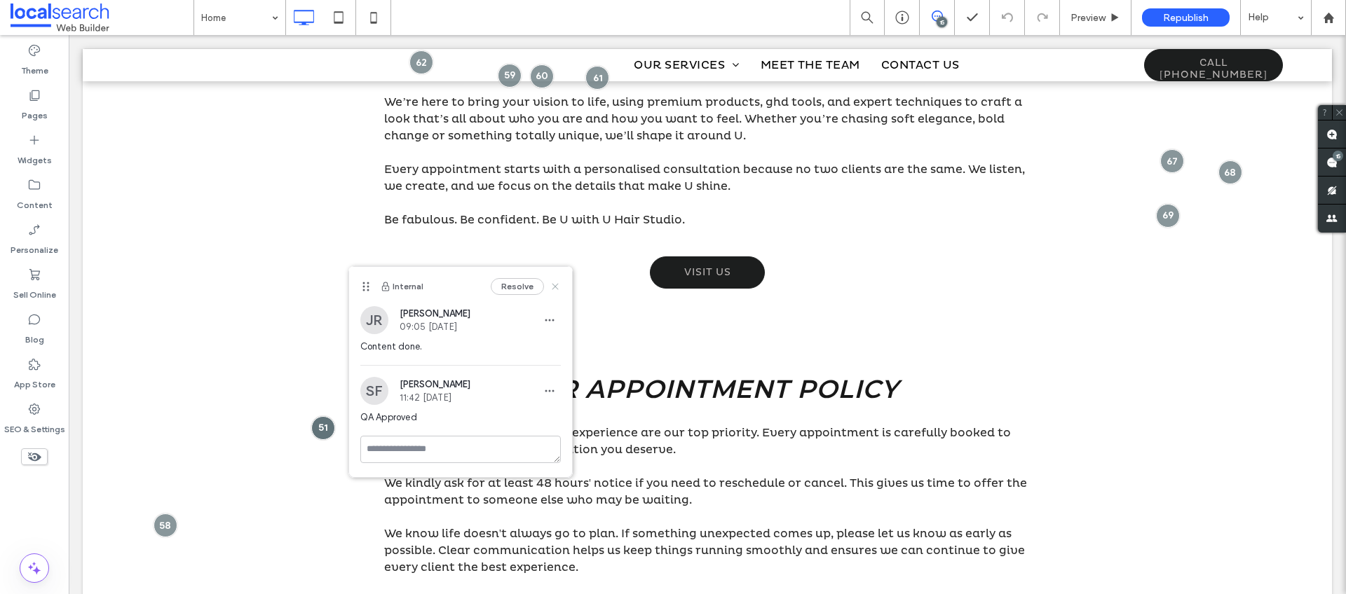
click at [556, 281] on icon at bounding box center [555, 286] width 11 height 11
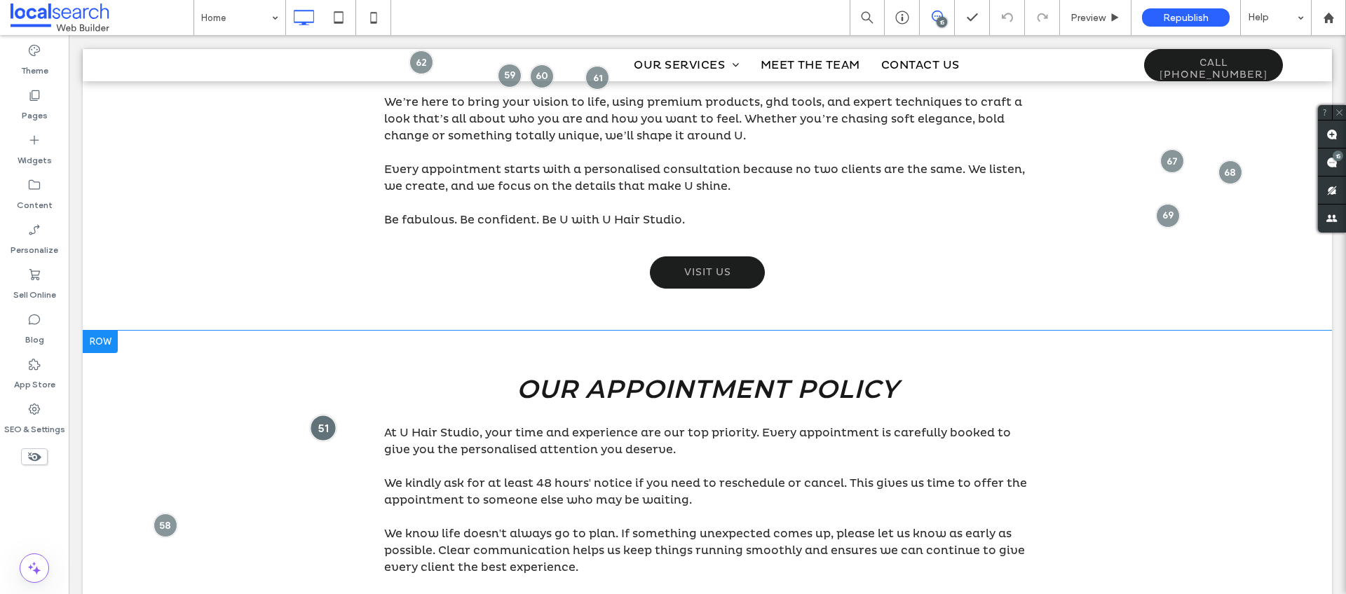
click at [318, 421] on div at bounding box center [323, 428] width 26 height 26
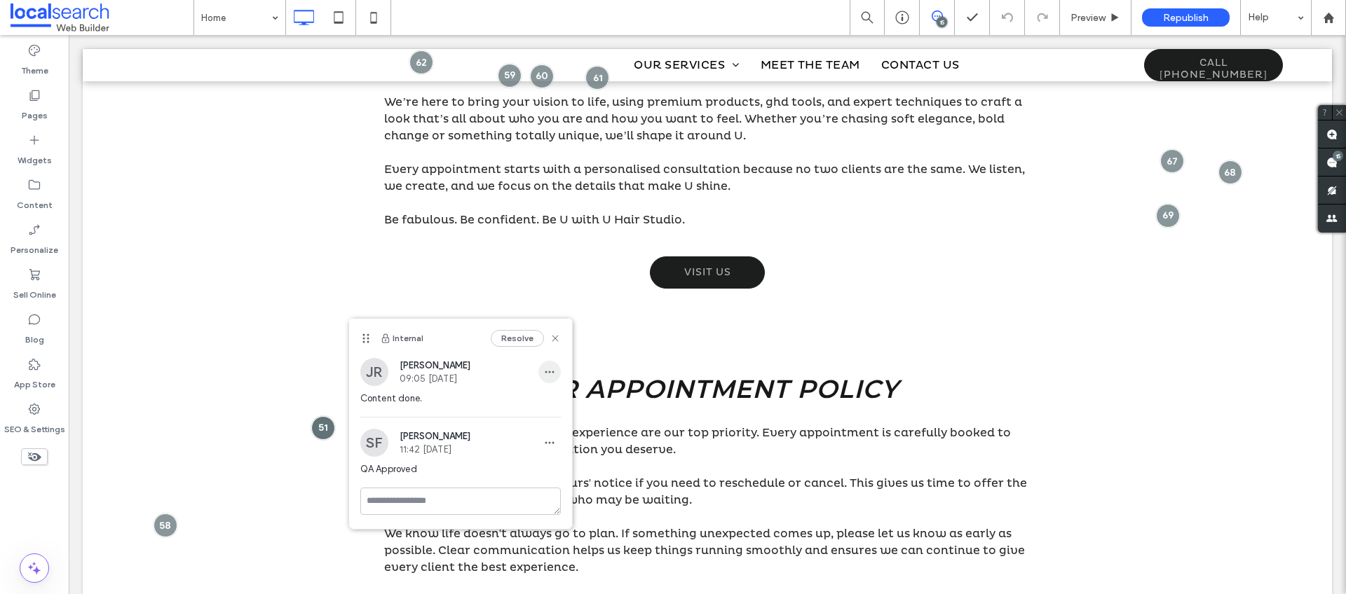
click at [555, 366] on span "button" at bounding box center [549, 372] width 22 height 22
click at [566, 435] on span "Delete" at bounding box center [563, 435] width 27 height 14
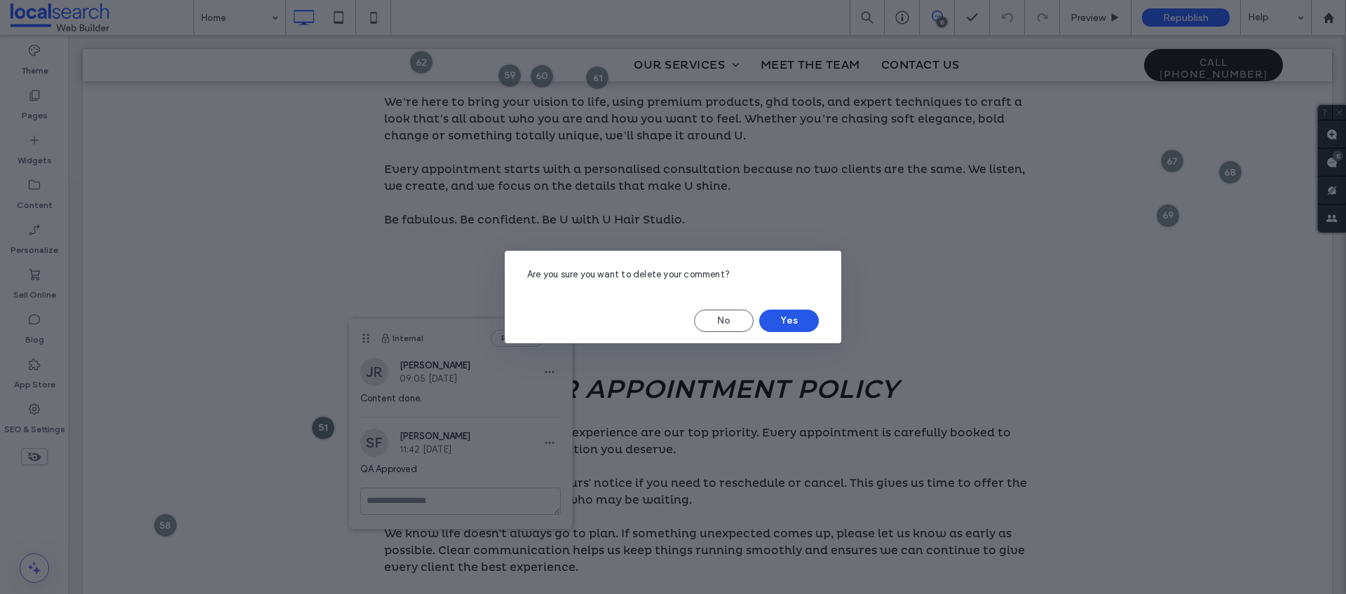
click at [802, 316] on button "Yes" at bounding box center [789, 321] width 60 height 22
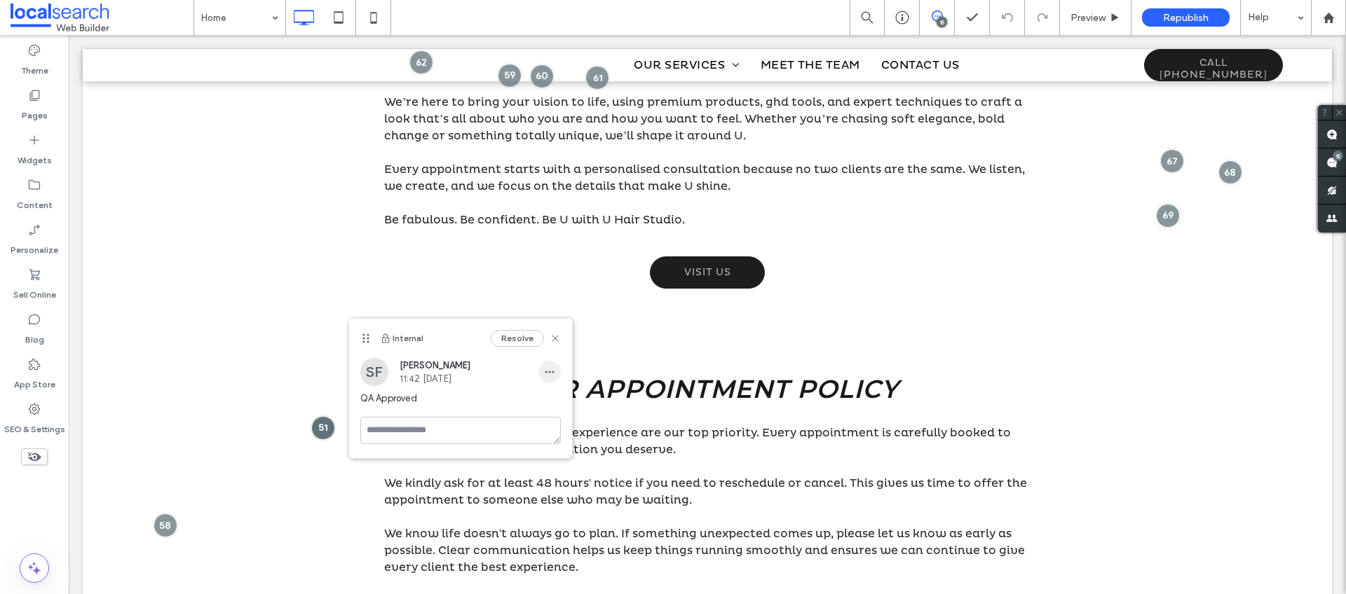
click at [541, 367] on span "button" at bounding box center [549, 372] width 22 height 22
click at [568, 437] on span "Delete" at bounding box center [563, 435] width 27 height 14
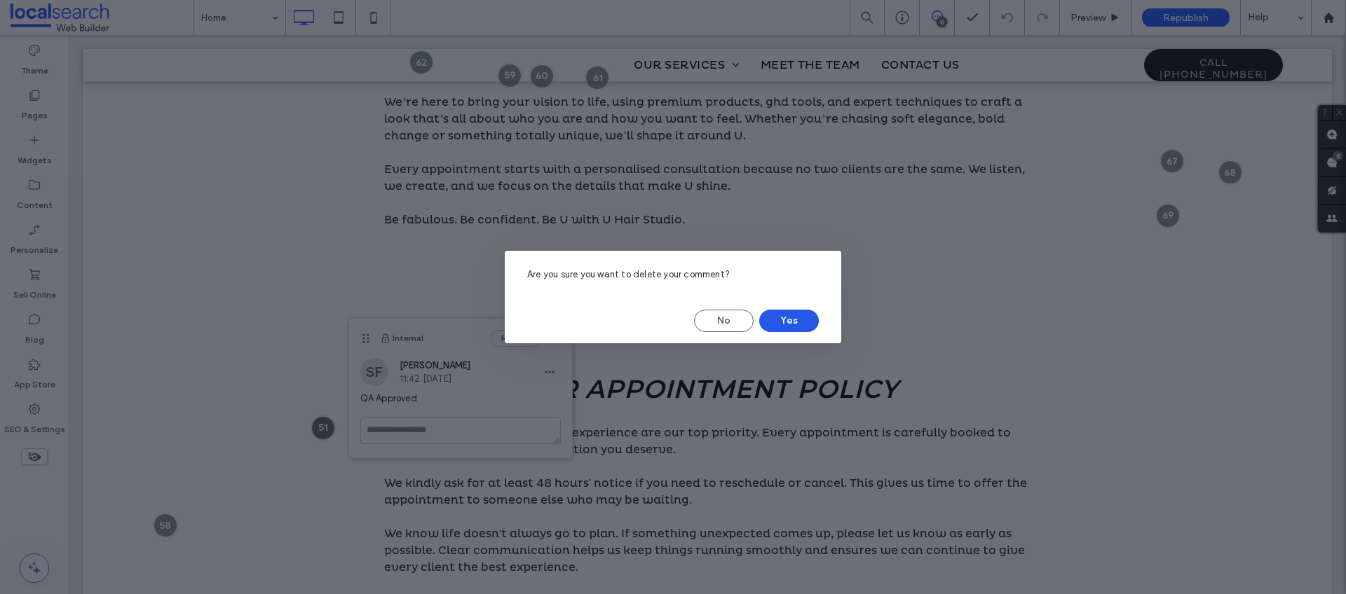
click at [795, 332] on button "Yes" at bounding box center [789, 321] width 60 height 22
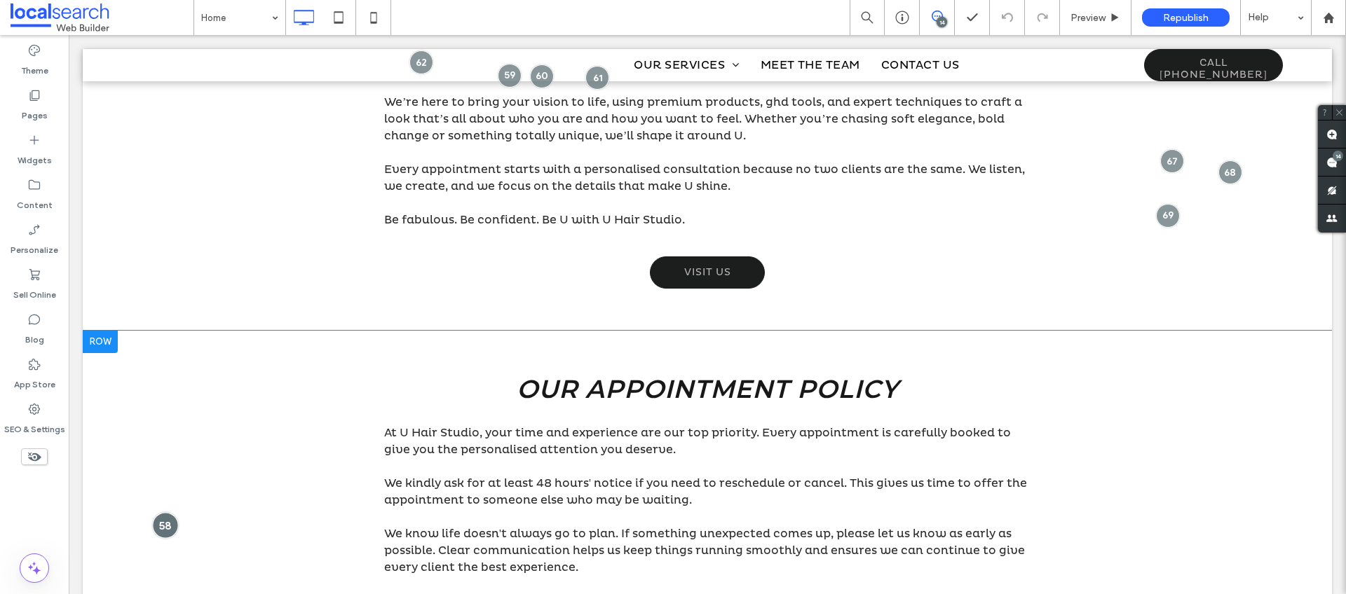
click at [169, 519] on div at bounding box center [165, 525] width 26 height 26
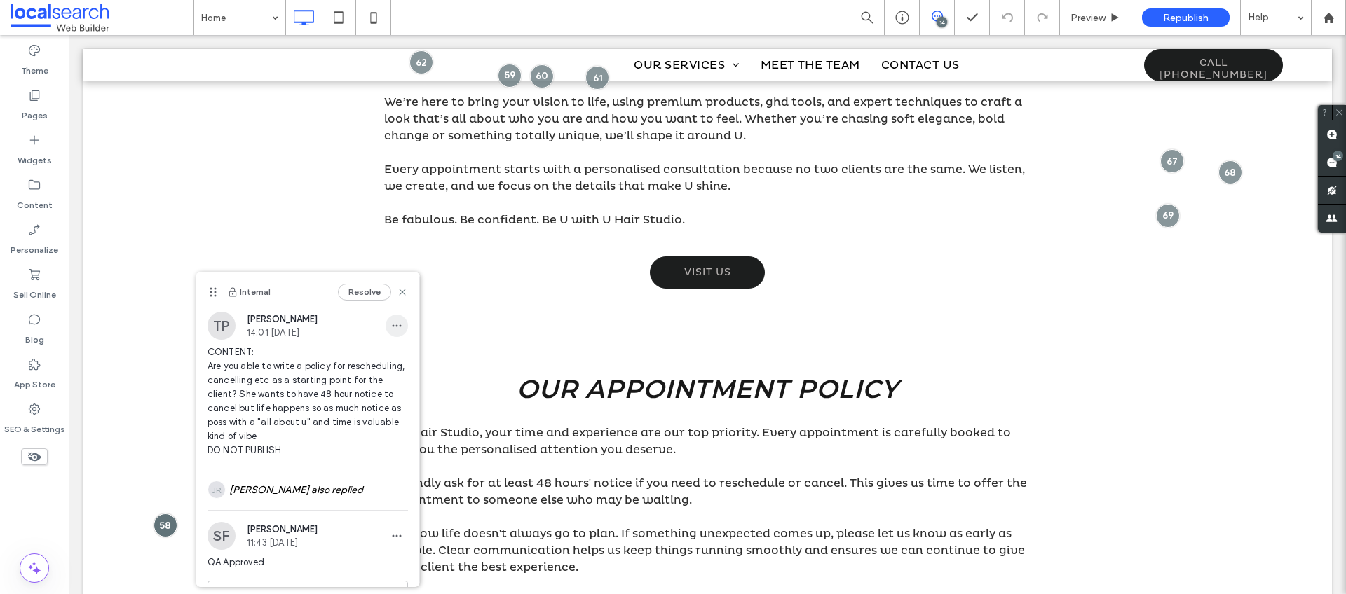
click at [391, 328] on icon "button" at bounding box center [396, 325] width 11 height 11
click at [391, 386] on span "Delete" at bounding box center [400, 389] width 27 height 14
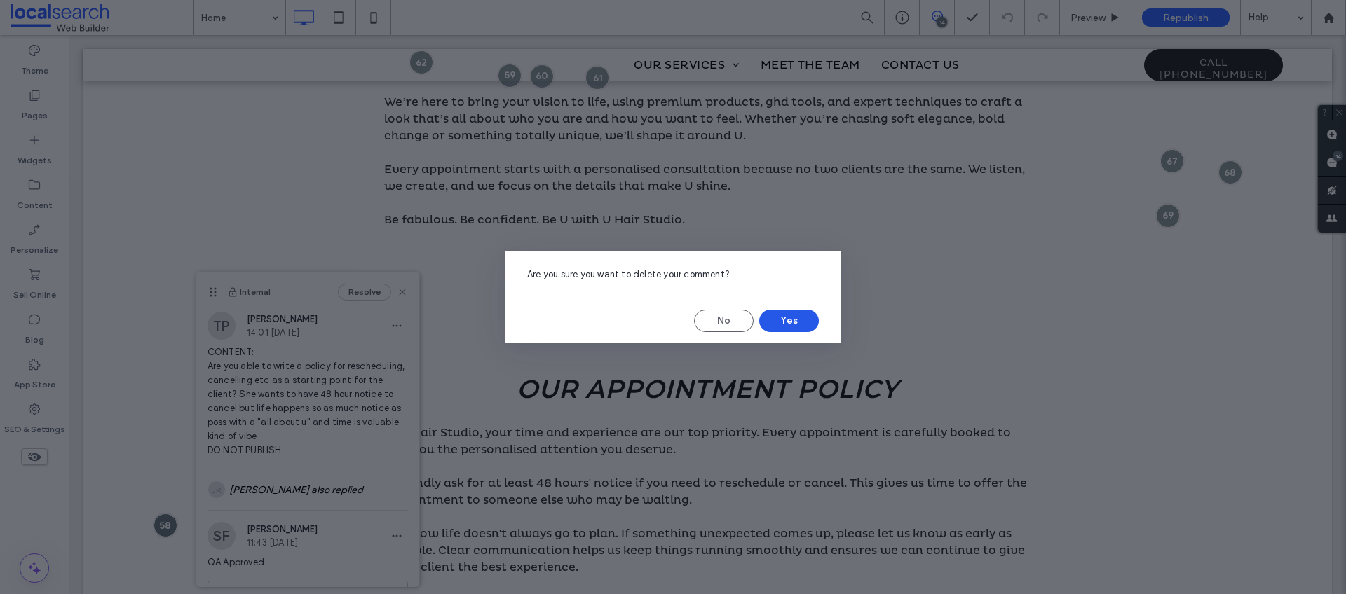
click at [788, 320] on button "Yes" at bounding box center [789, 321] width 60 height 22
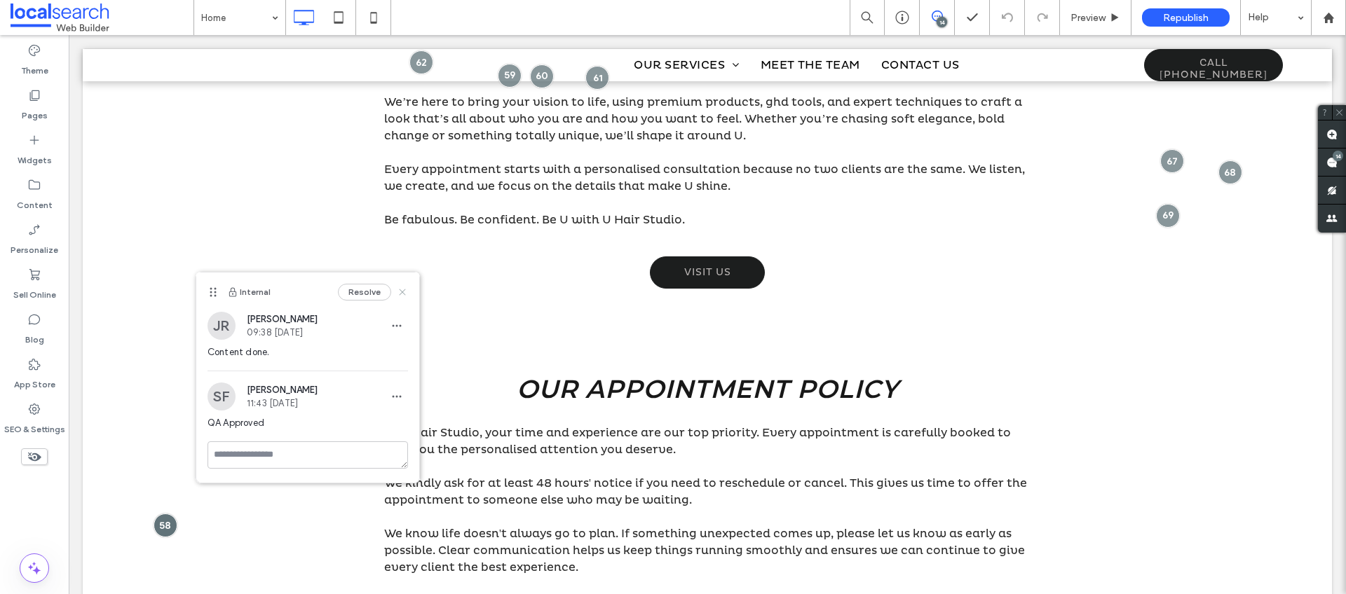
click at [403, 294] on icon at bounding box center [402, 292] width 11 height 11
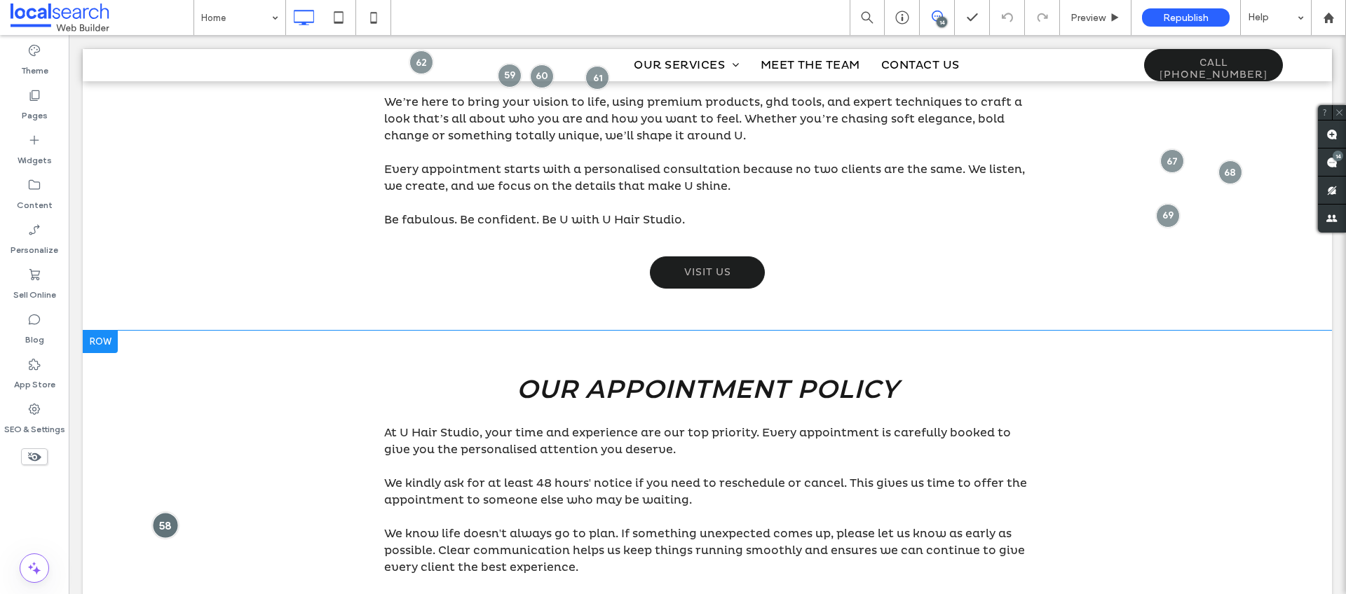
click at [167, 519] on div at bounding box center [165, 525] width 26 height 26
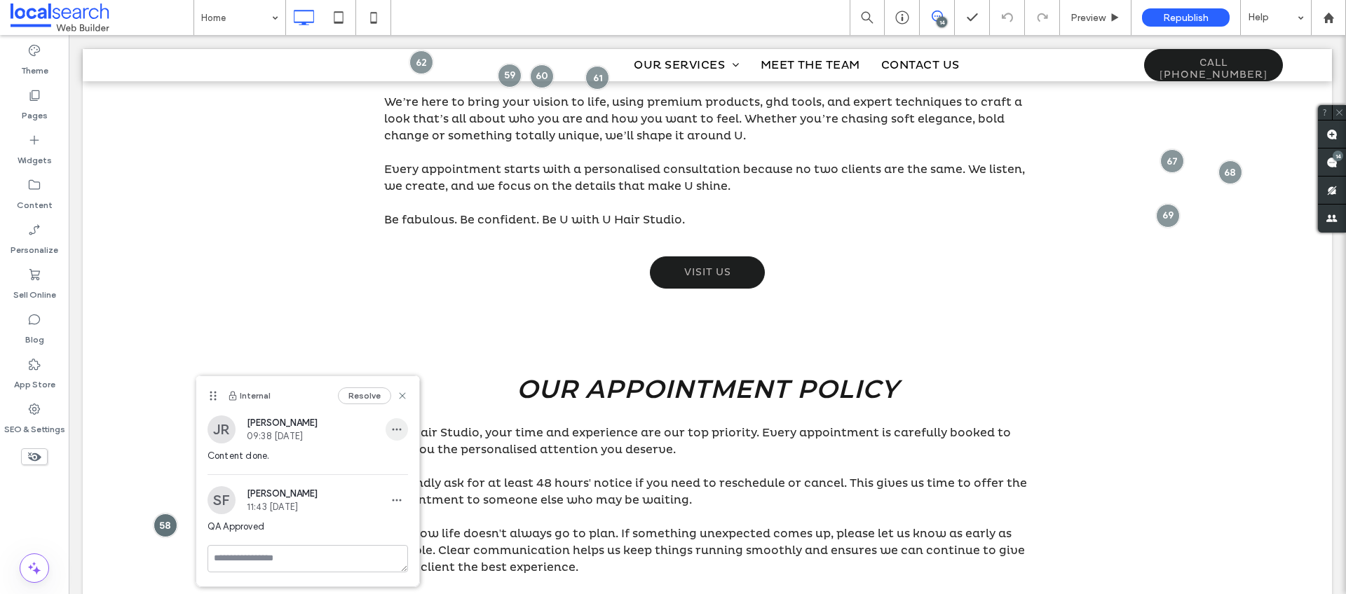
click at [397, 425] on icon "button" at bounding box center [396, 429] width 11 height 11
click at [429, 495] on div "Delete" at bounding box center [448, 492] width 125 height 27
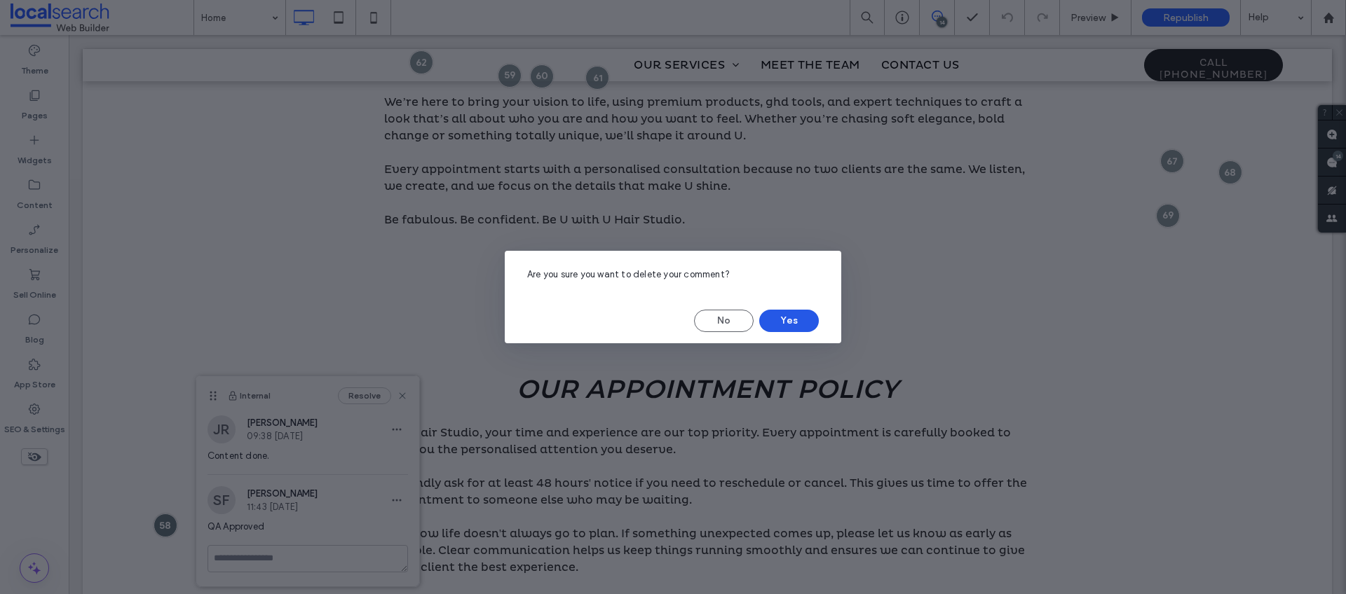
click at [789, 322] on button "Yes" at bounding box center [789, 321] width 60 height 22
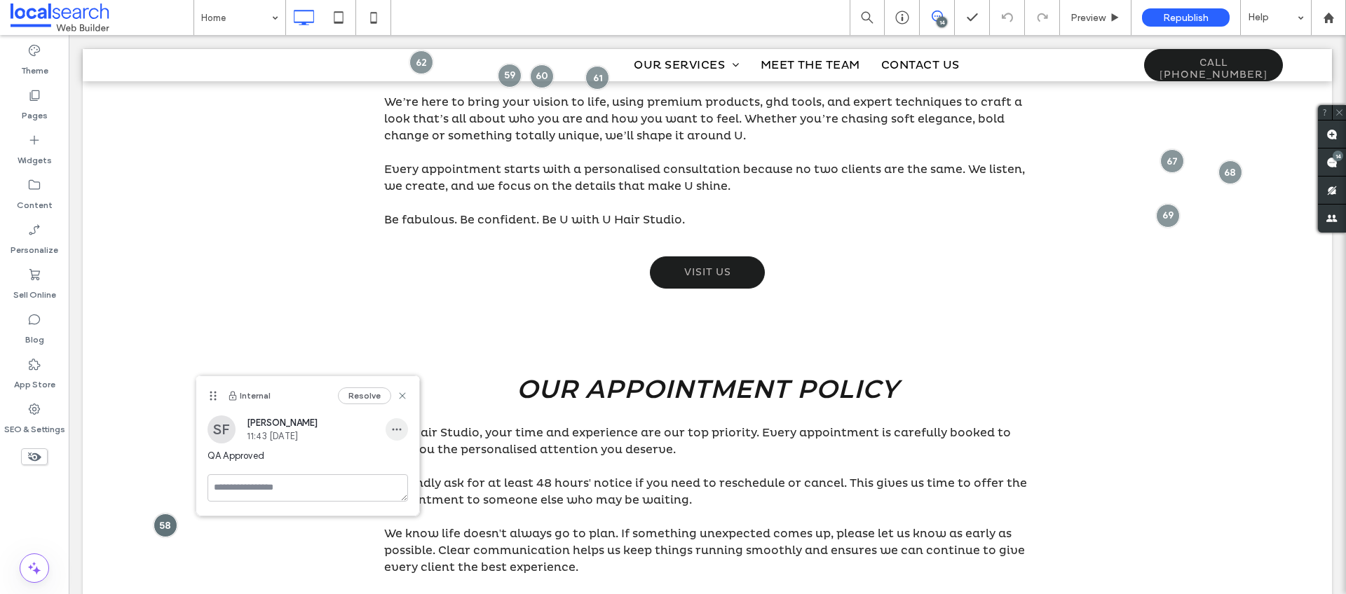
click at [393, 430] on icon "button" at bounding box center [396, 429] width 11 height 11
click at [440, 501] on div "Delete" at bounding box center [448, 492] width 125 height 27
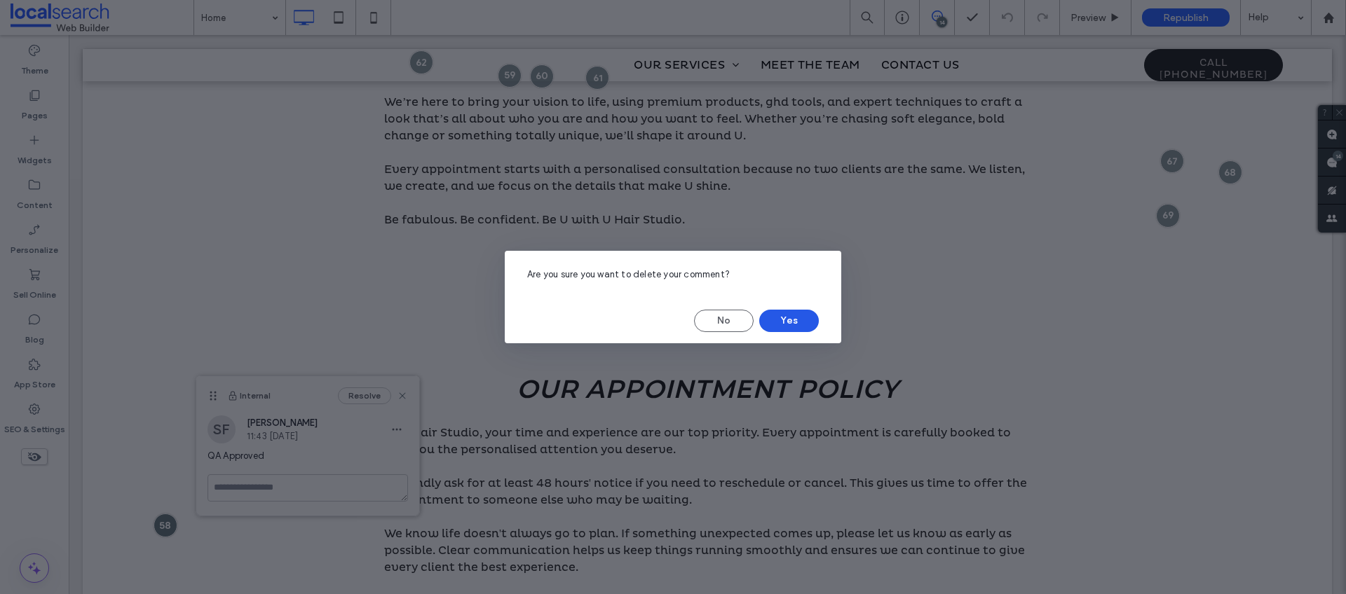
click at [800, 316] on button "Yes" at bounding box center [789, 321] width 60 height 22
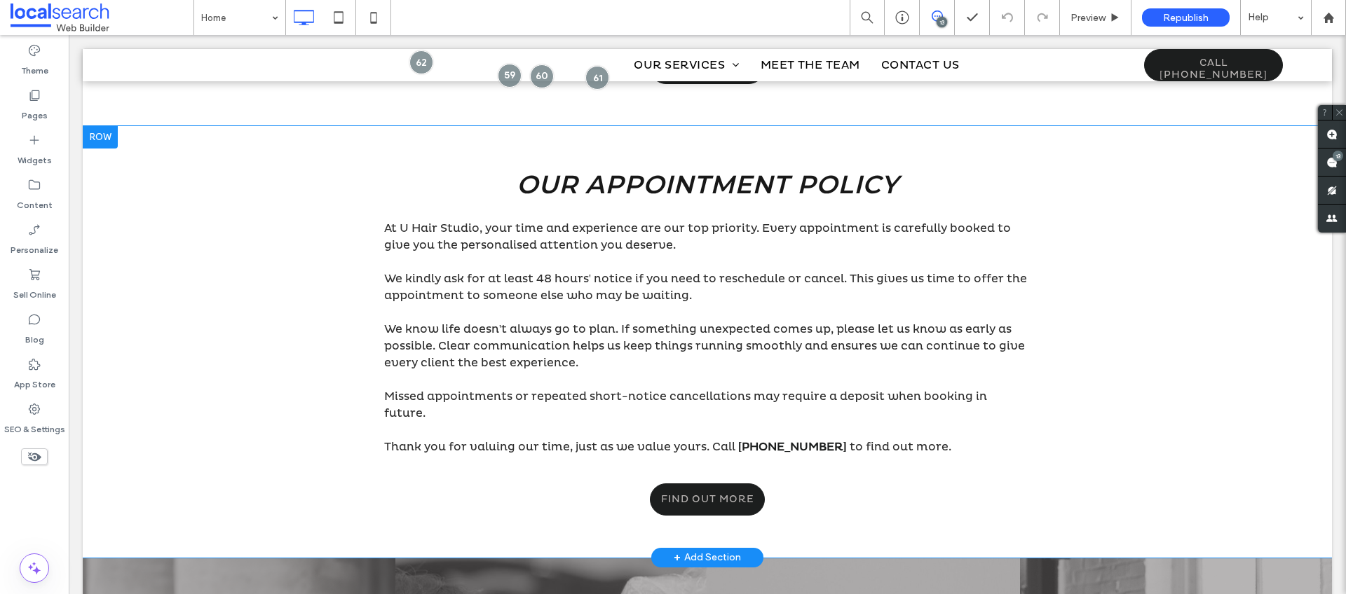
scroll to position [1229, 0]
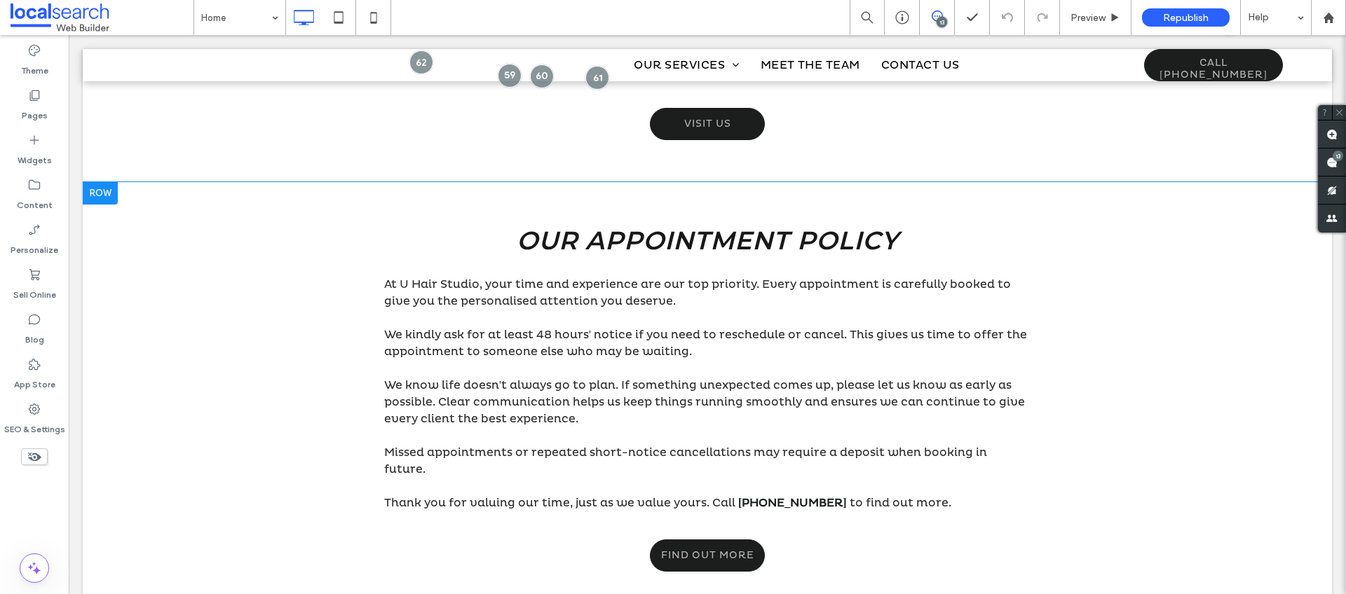
click at [114, 198] on div at bounding box center [100, 193] width 35 height 22
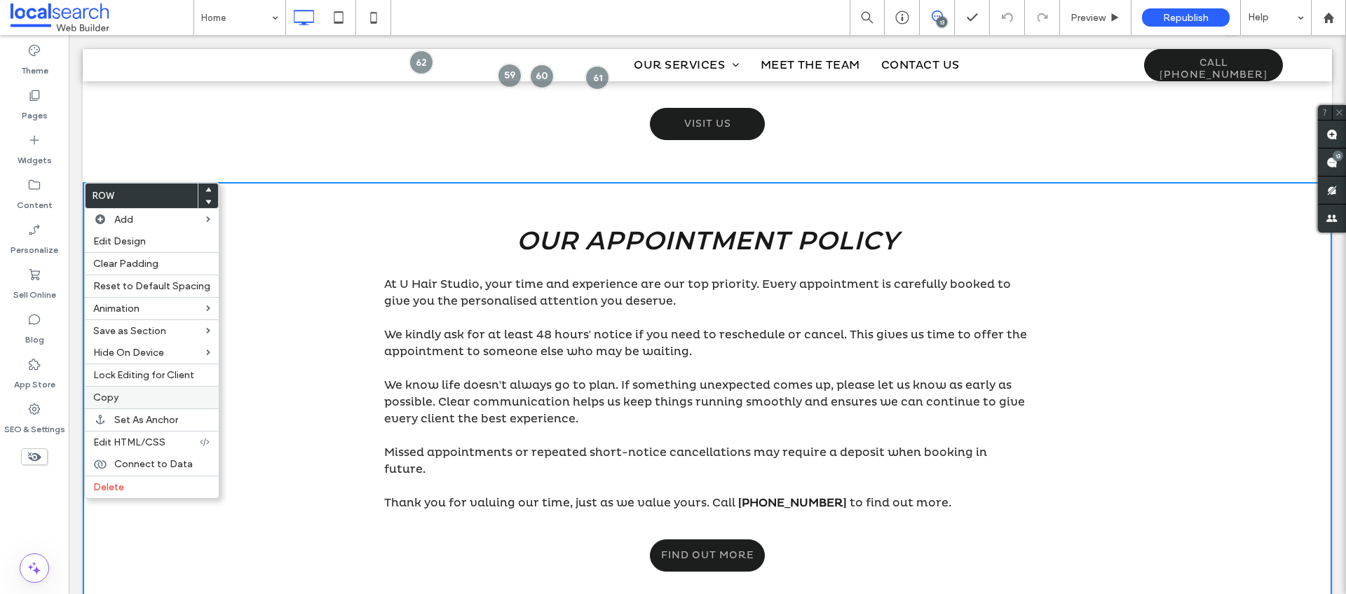
click at [125, 399] on label "Copy" at bounding box center [151, 398] width 117 height 12
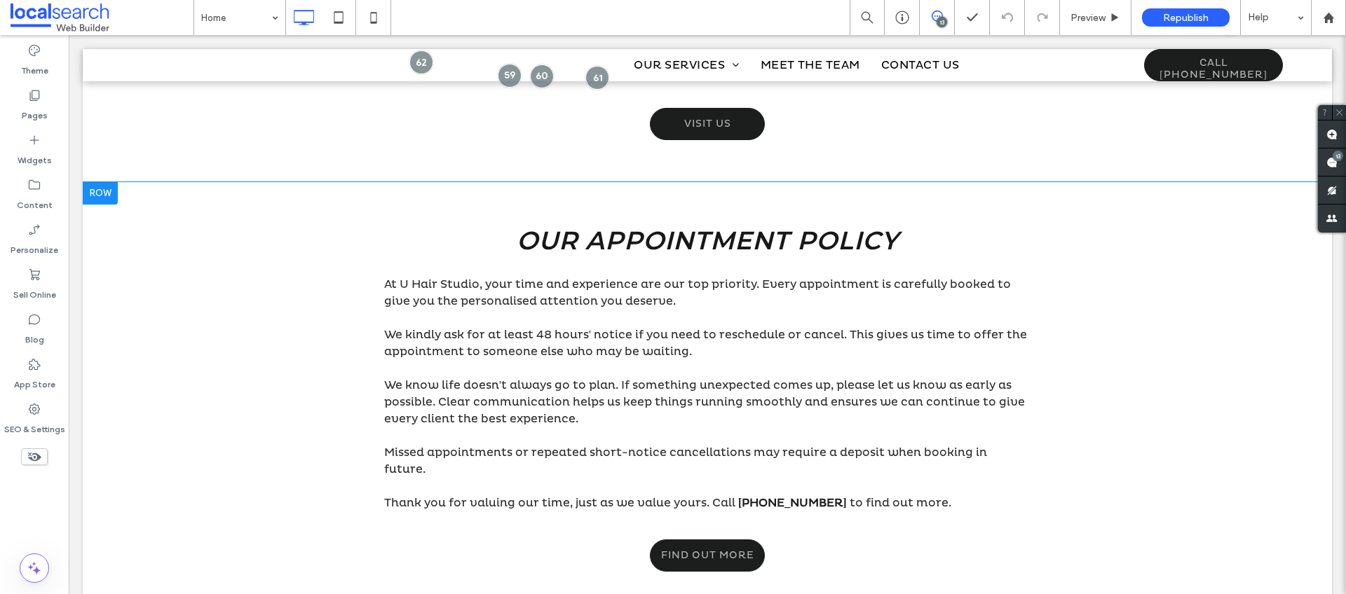
scroll to position [1232, 0]
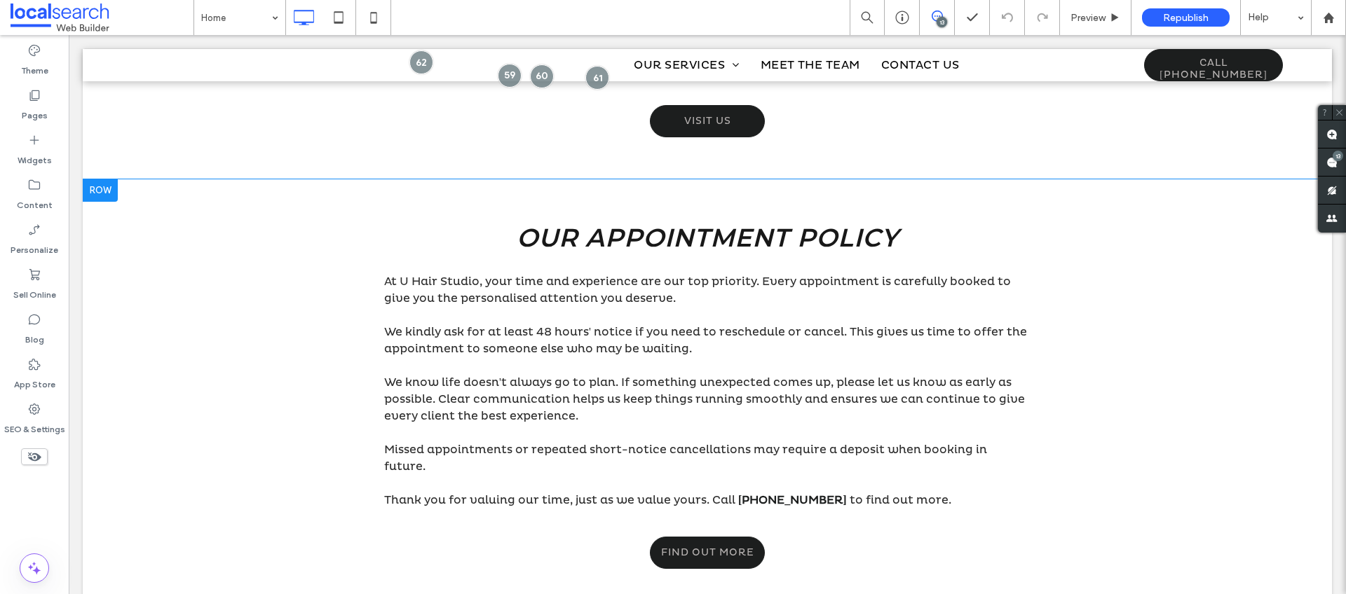
click at [101, 186] on div at bounding box center [100, 190] width 35 height 22
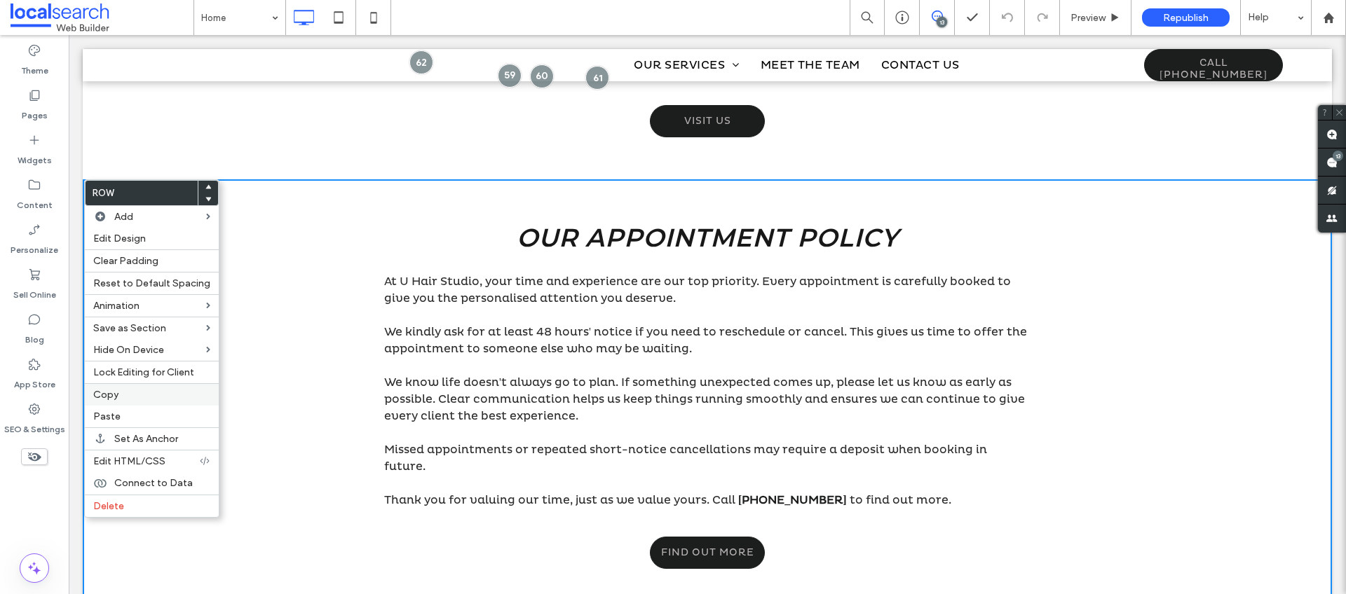
click at [118, 396] on label "Copy" at bounding box center [151, 395] width 117 height 12
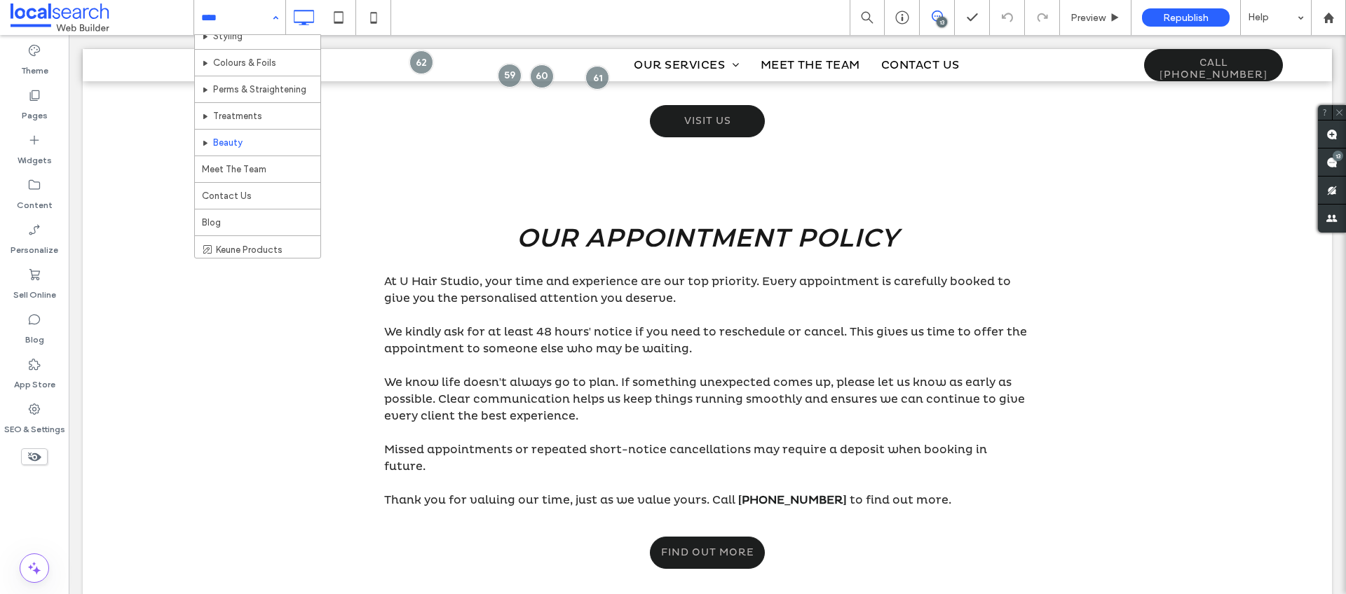
scroll to position [69, 0]
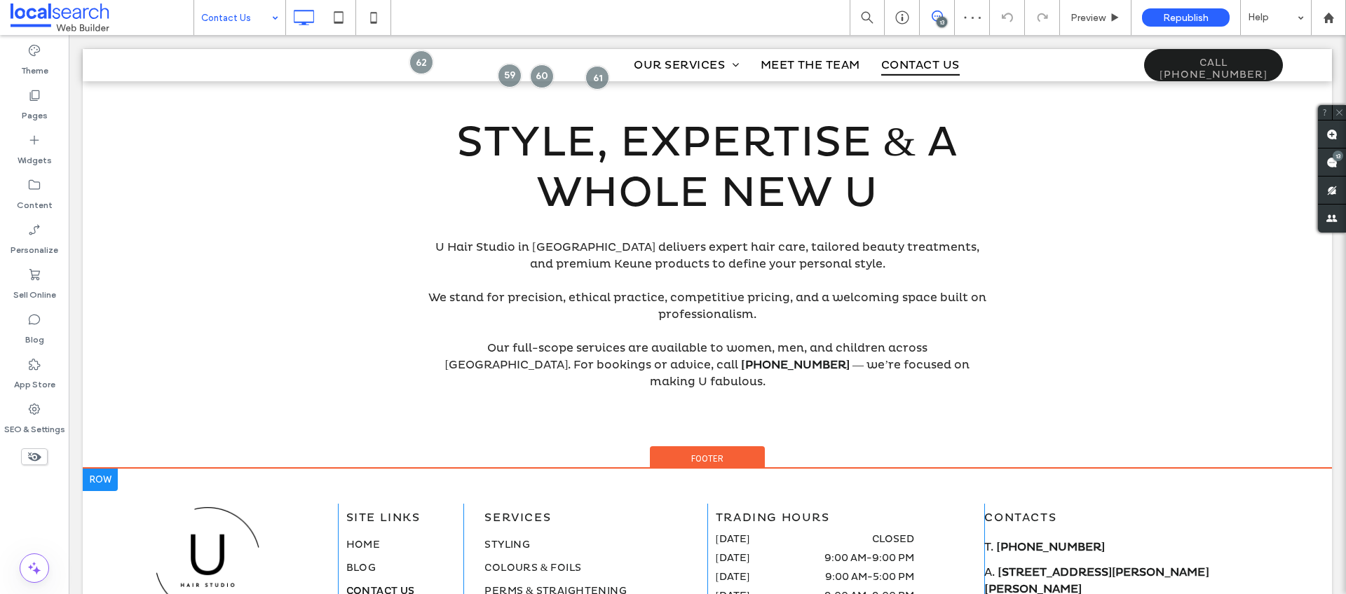
scroll to position [881, 0]
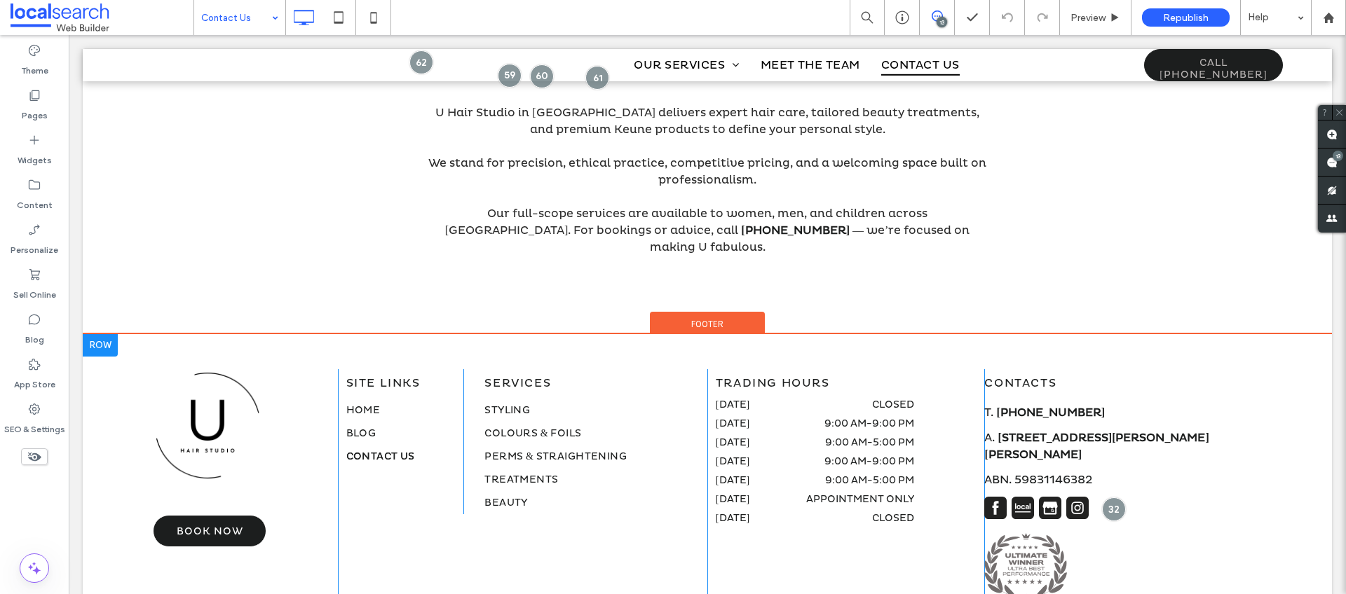
click at [103, 334] on div at bounding box center [100, 345] width 35 height 22
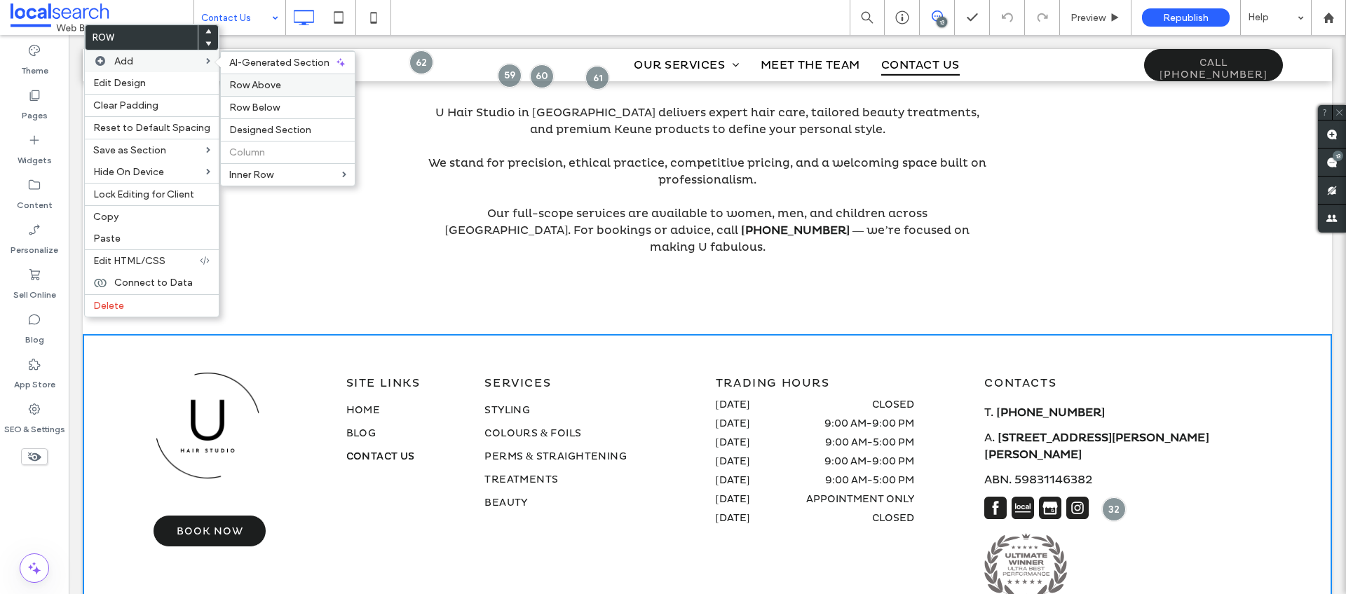
click at [266, 87] on span "Row Above" at bounding box center [255, 85] width 52 height 12
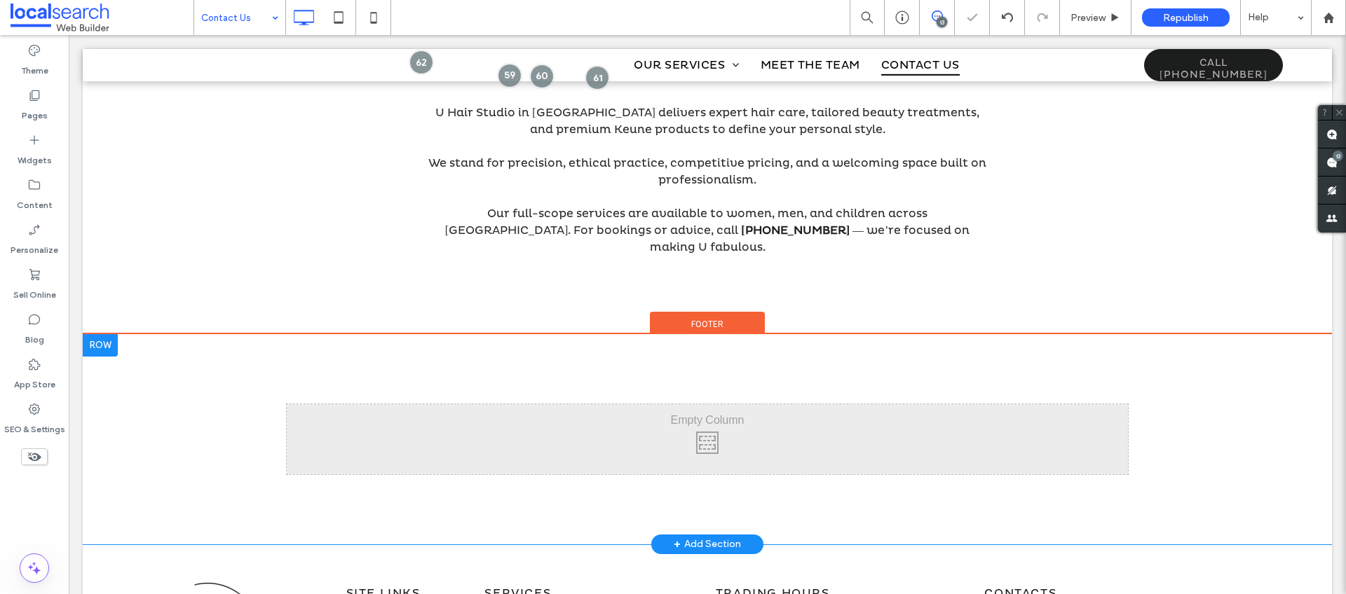
click at [112, 334] on div at bounding box center [100, 345] width 35 height 22
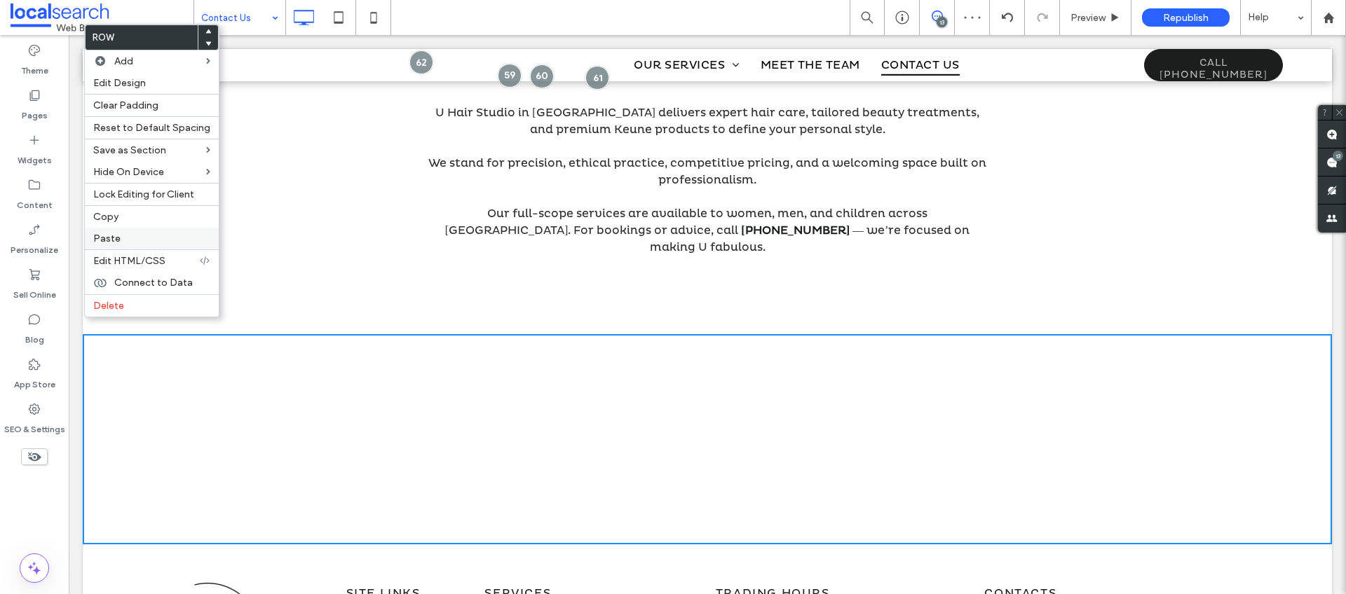
click at [130, 244] on label "Paste" at bounding box center [151, 239] width 117 height 12
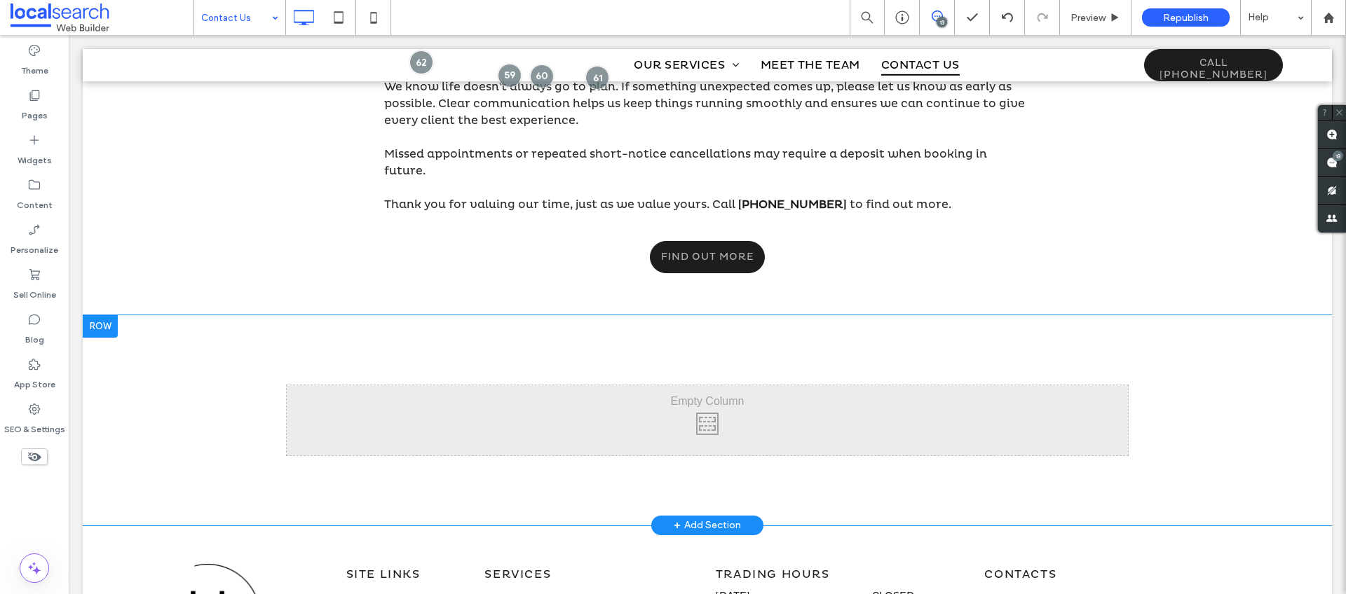
scroll to position [1311, 0]
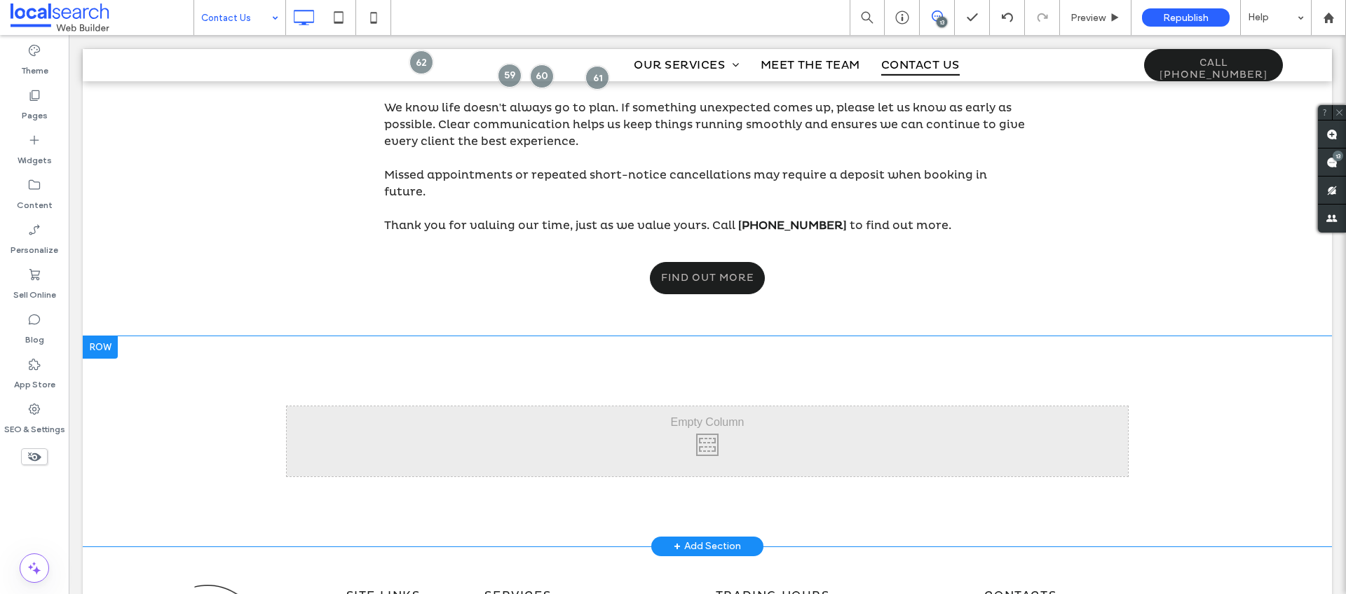
click at [108, 336] on div at bounding box center [100, 347] width 35 height 22
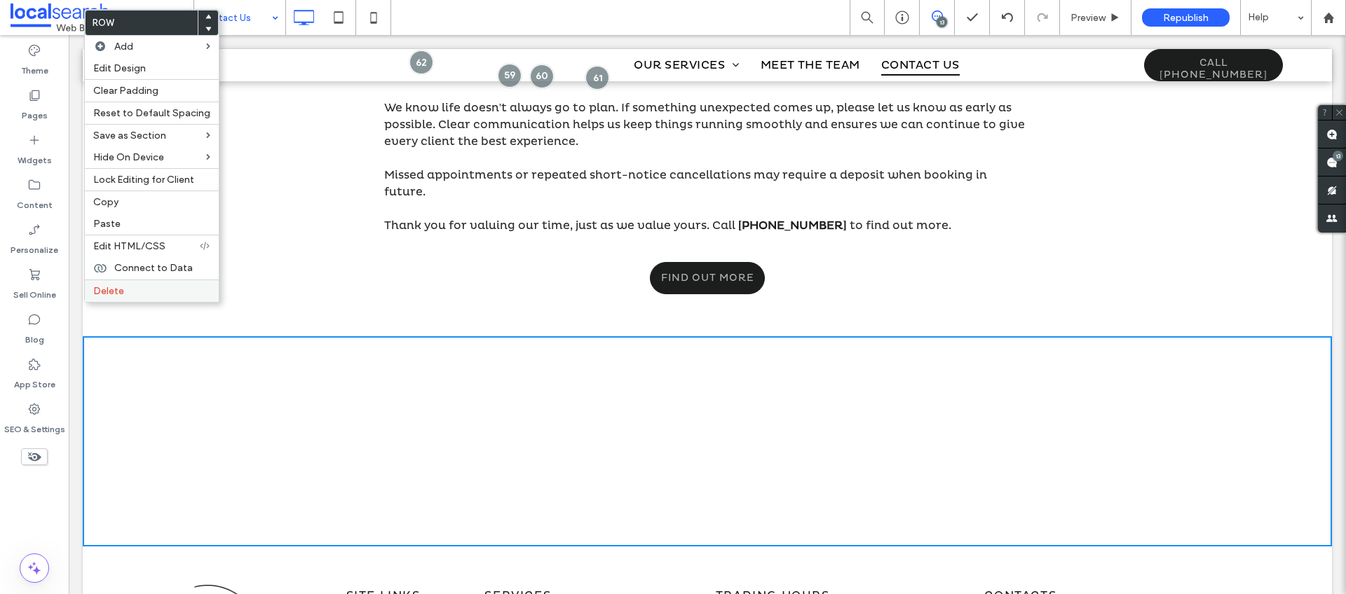
click at [128, 287] on label "Delete" at bounding box center [151, 291] width 117 height 12
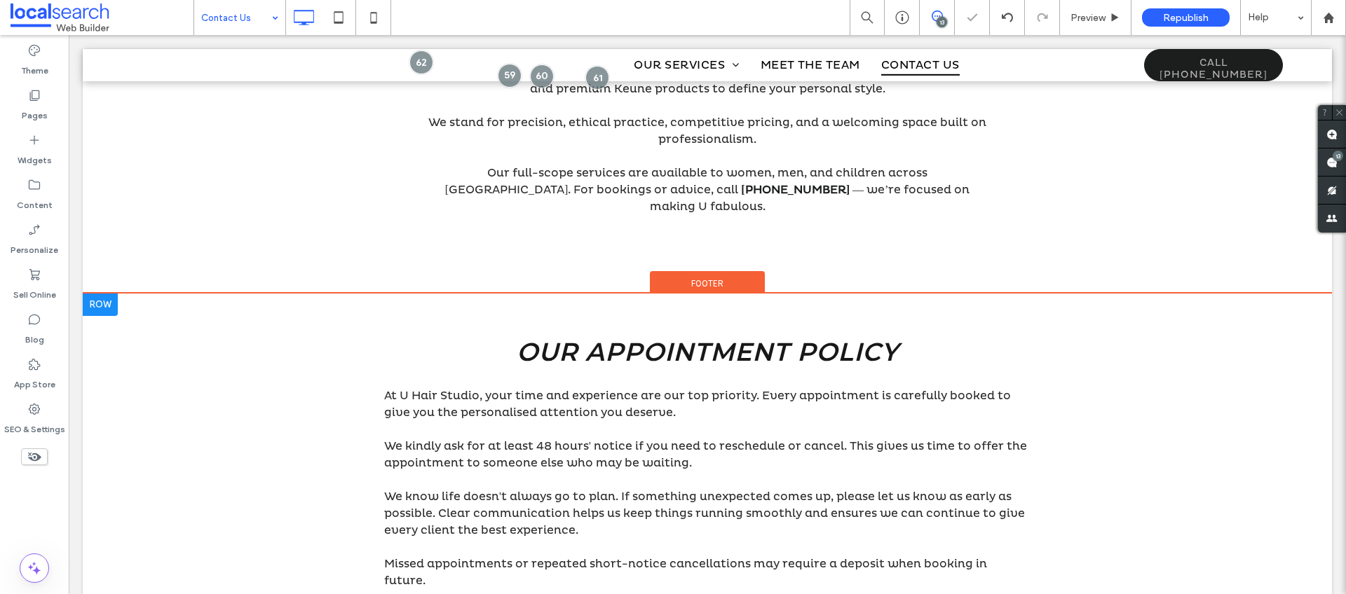
scroll to position [847, 0]
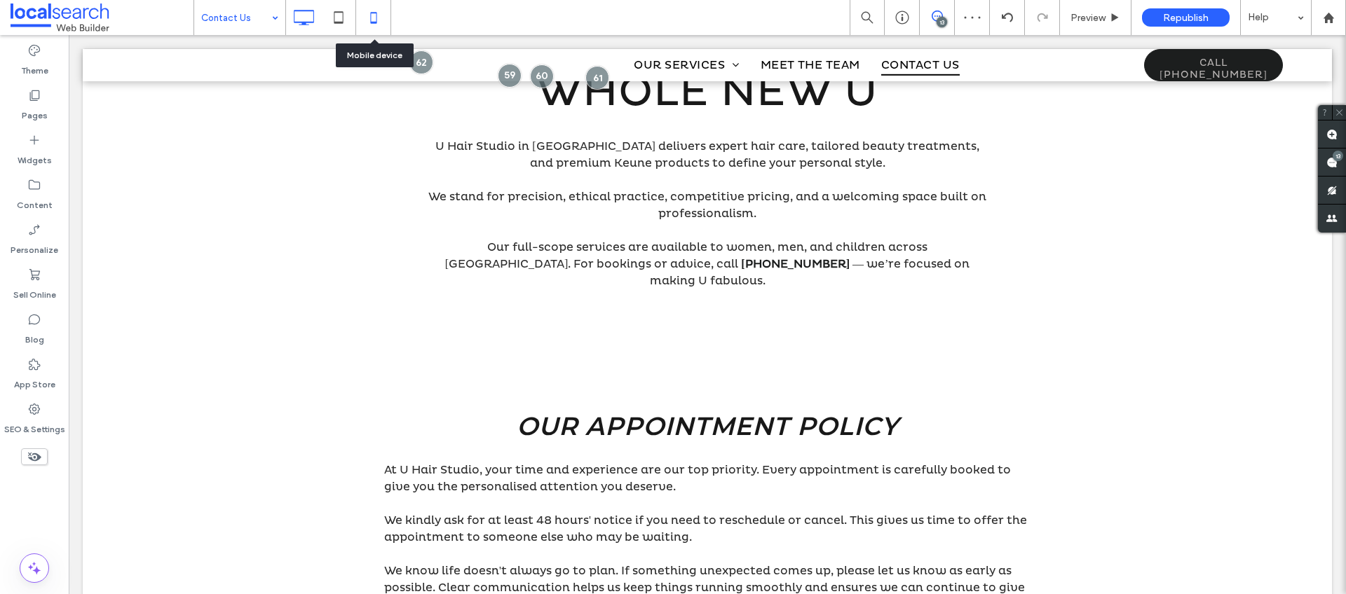
click at [371, 15] on icon at bounding box center [374, 18] width 28 height 28
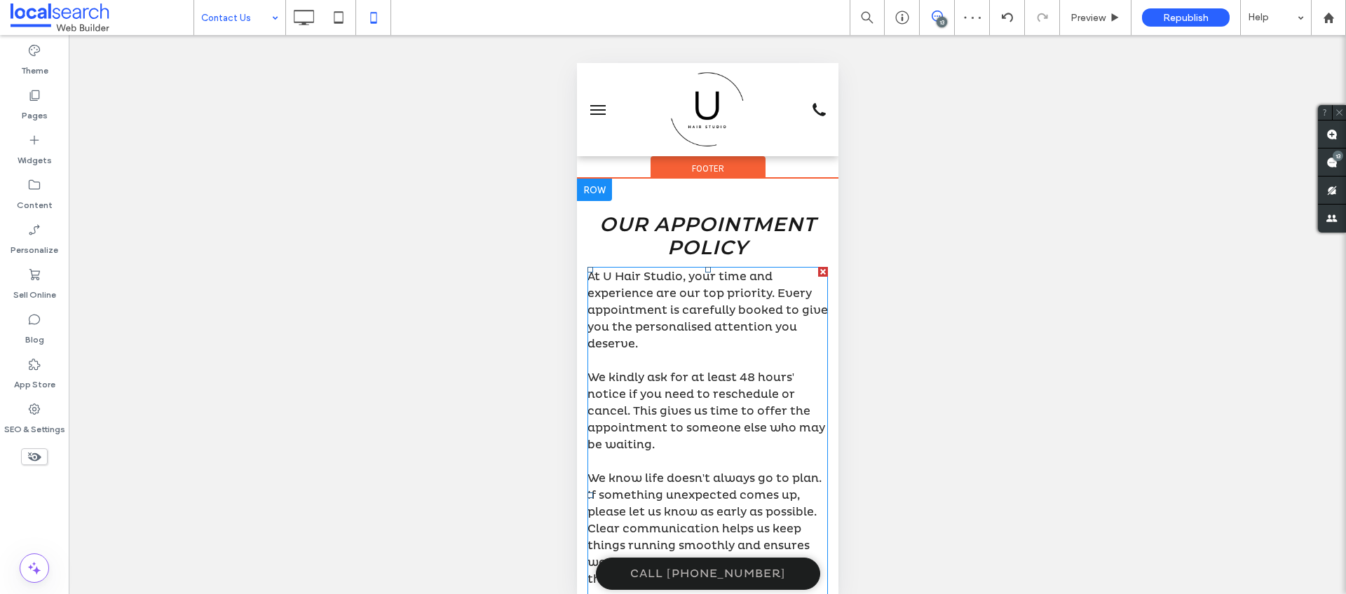
scroll to position [657, 0]
click at [602, 200] on div at bounding box center [593, 189] width 35 height 22
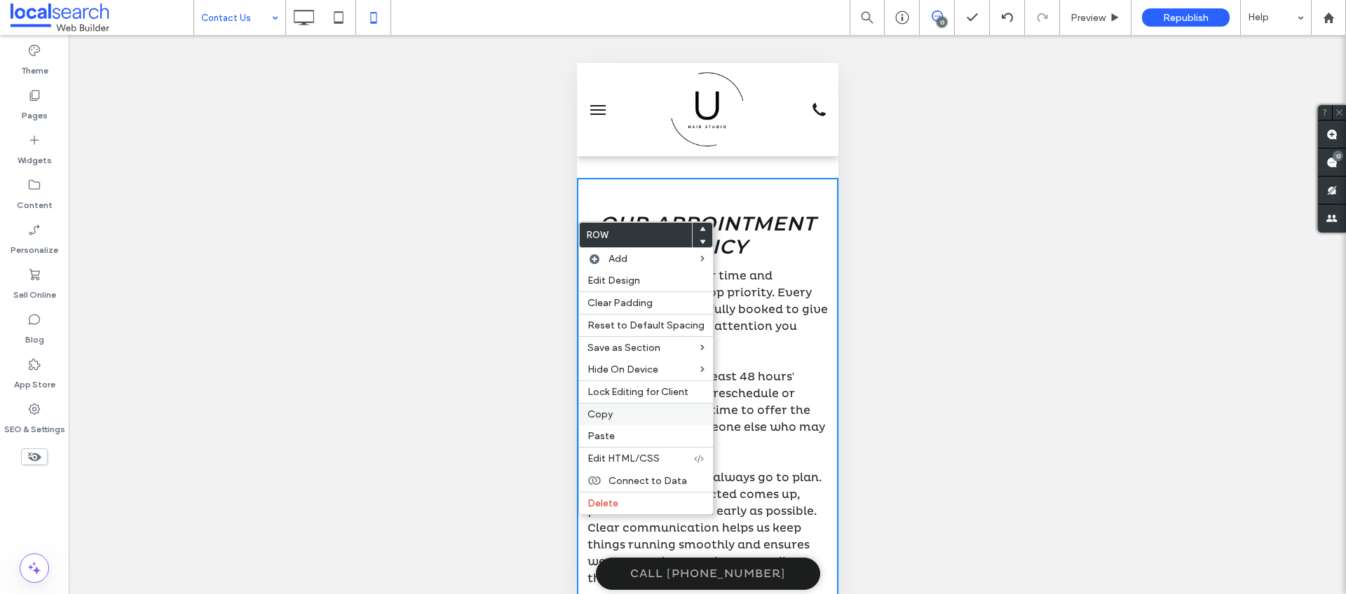
click at [612, 416] on label "Copy" at bounding box center [645, 415] width 117 height 12
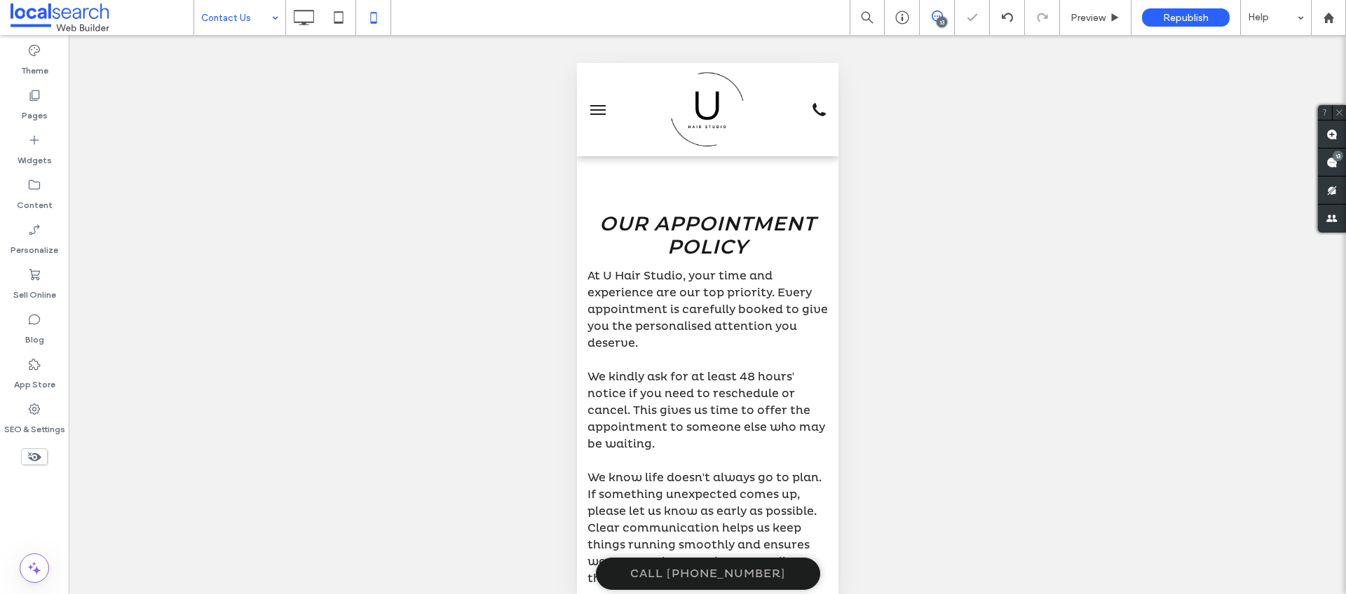
click at [594, 111] on button "menu" at bounding box center [597, 110] width 28 height 28
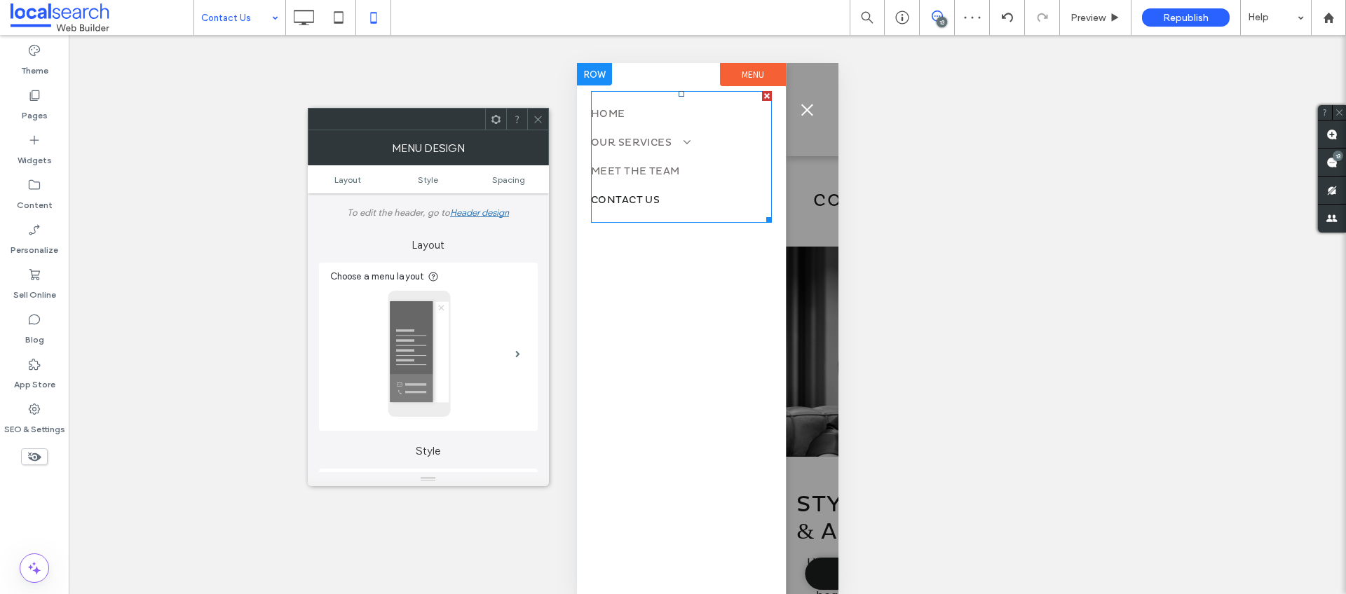
click at [632, 202] on span "Contact Us" at bounding box center [624, 200] width 69 height 12
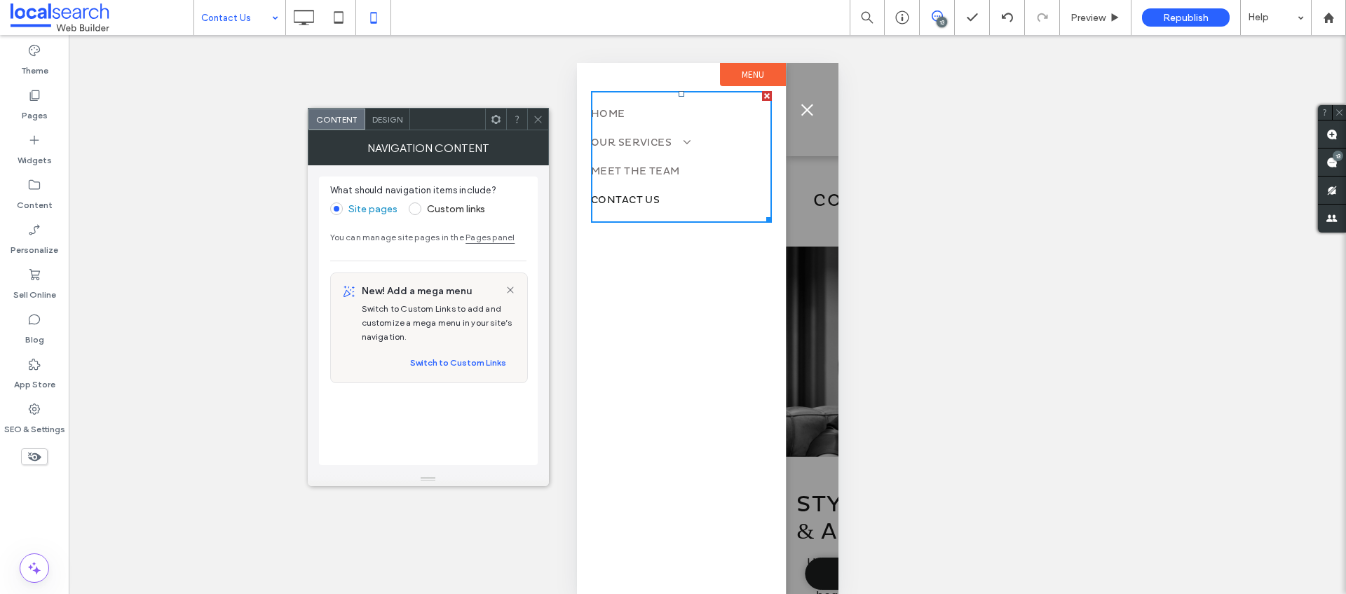
click at [540, 121] on icon at bounding box center [538, 119] width 11 height 11
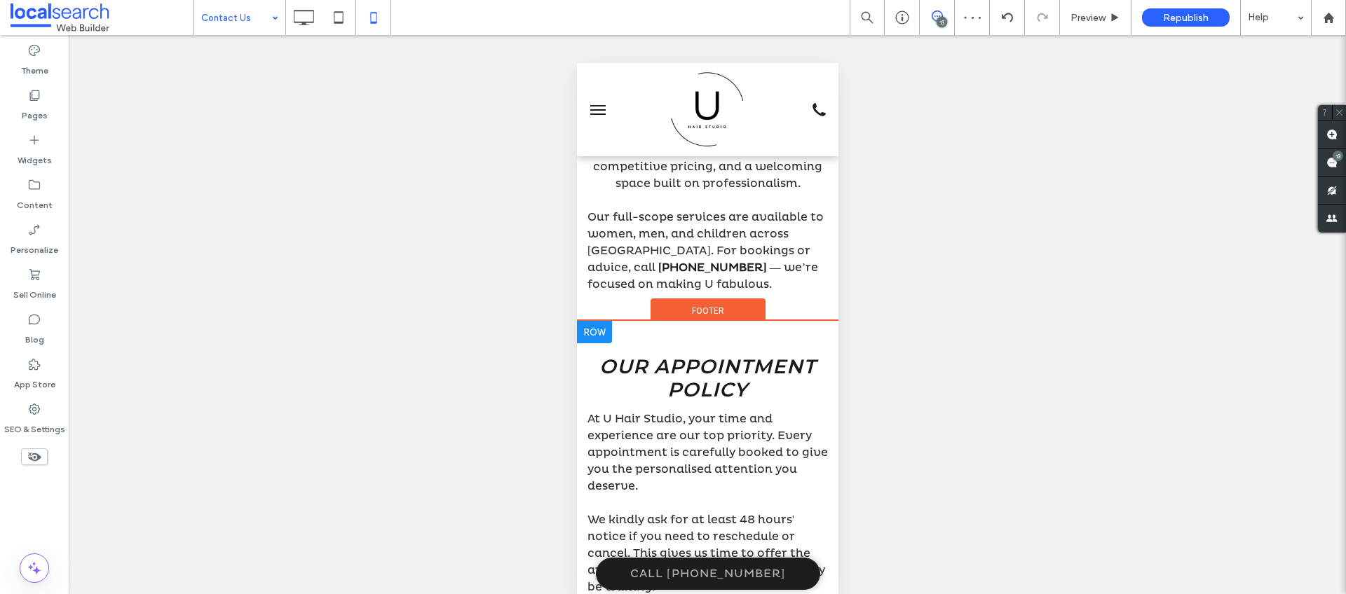
scroll to position [636, 0]
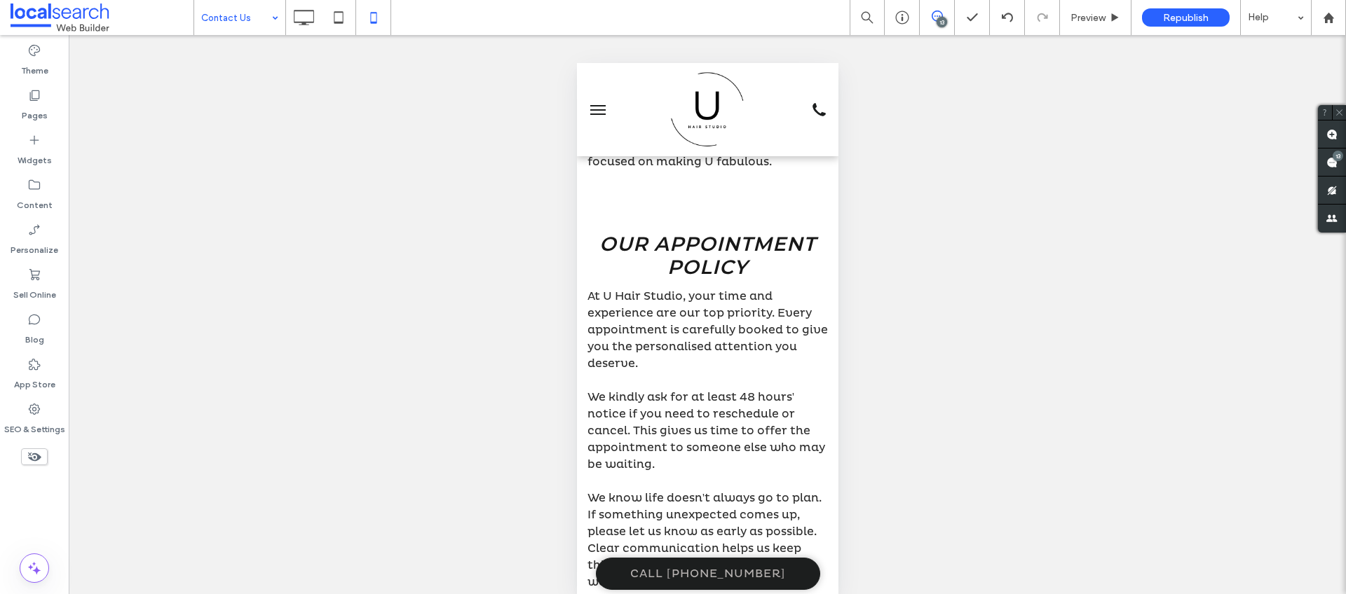
click at [273, 20] on div "Contact Us" at bounding box center [239, 17] width 91 height 35
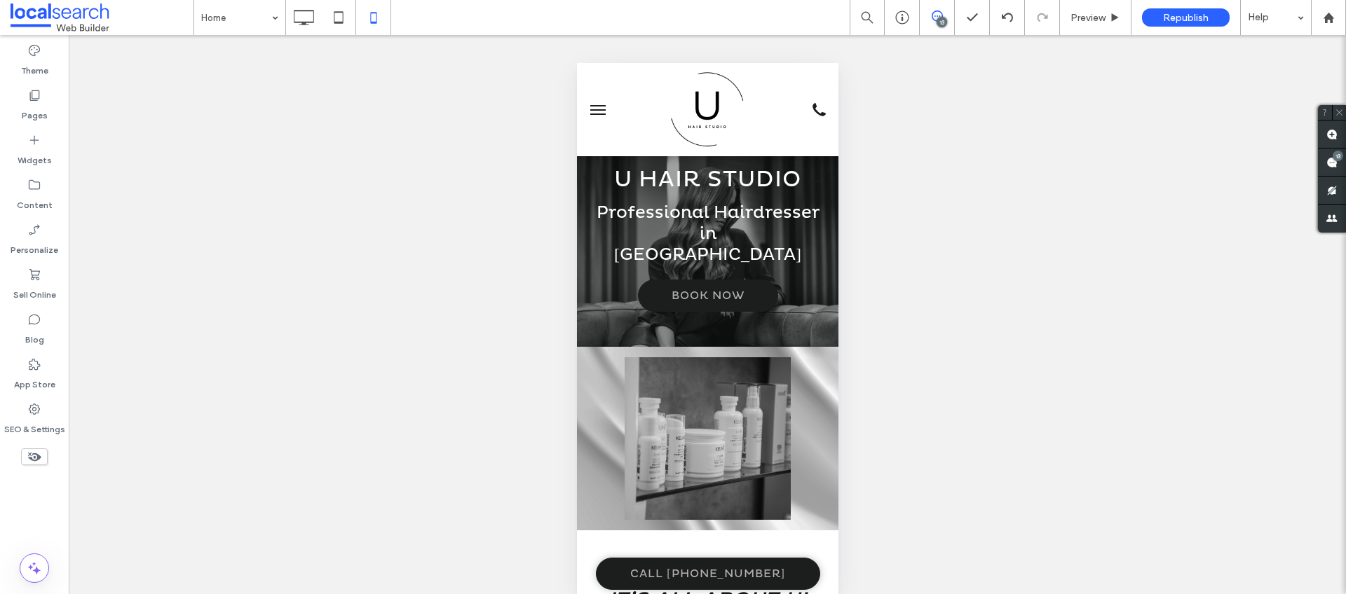
scroll to position [0, 0]
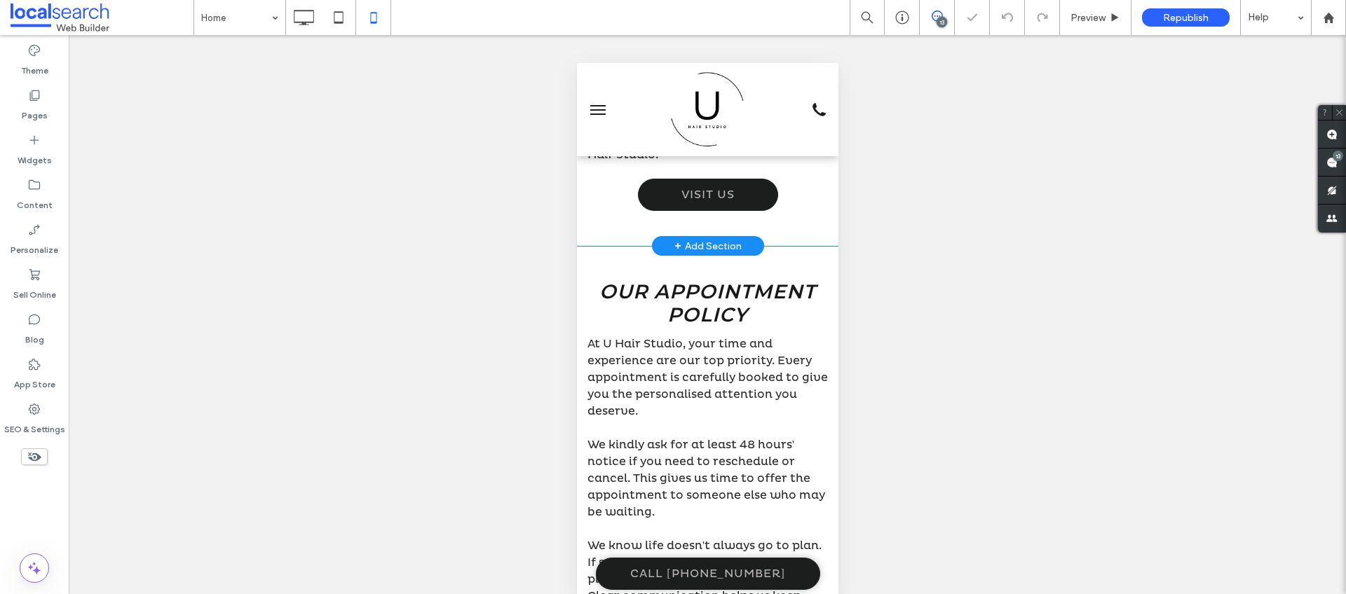
scroll to position [851, 0]
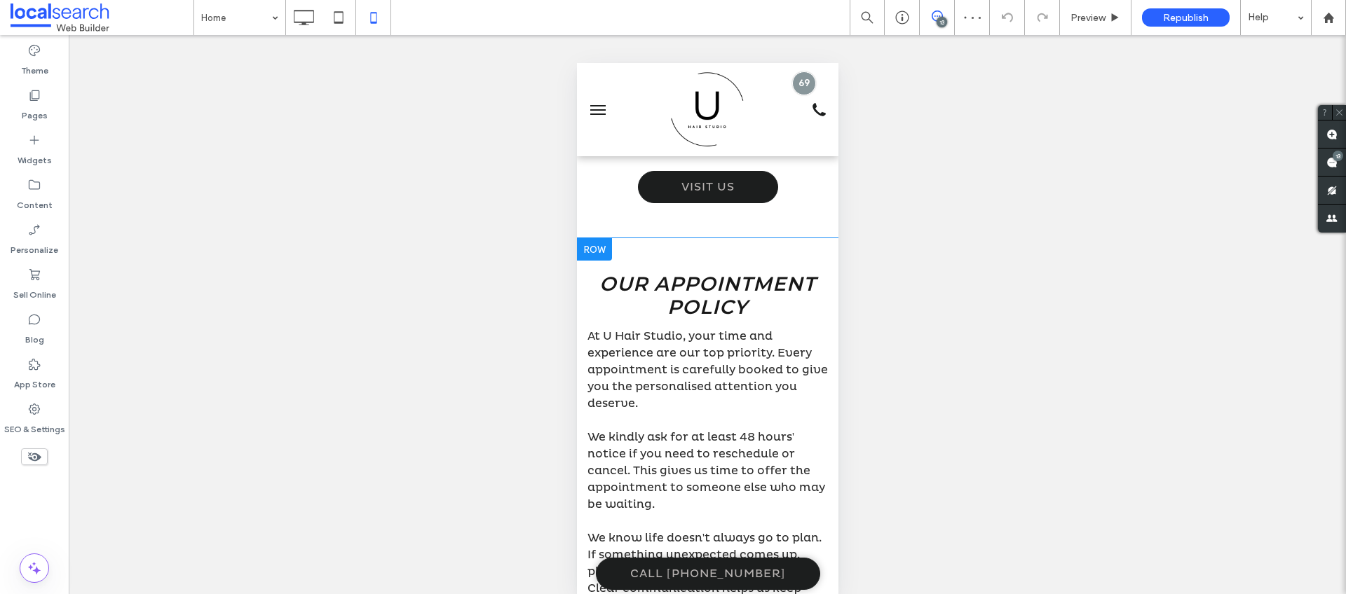
click at [592, 261] on div at bounding box center [593, 249] width 35 height 22
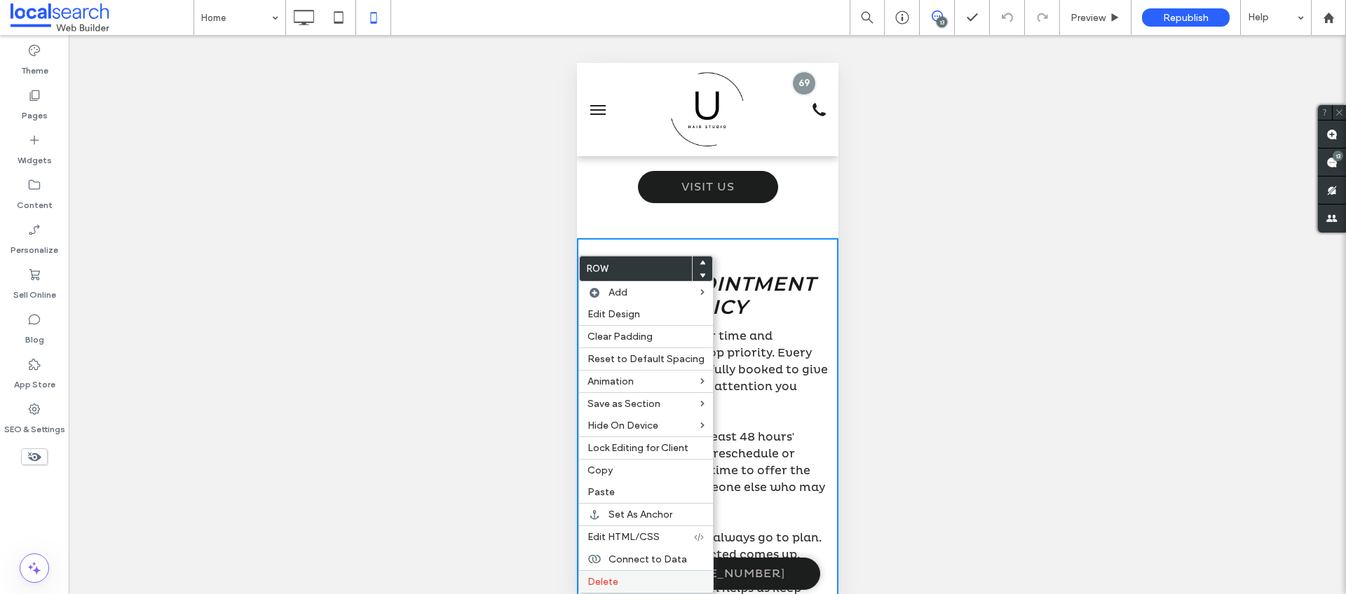
click at [607, 589] on div "Delete" at bounding box center [646, 582] width 134 height 22
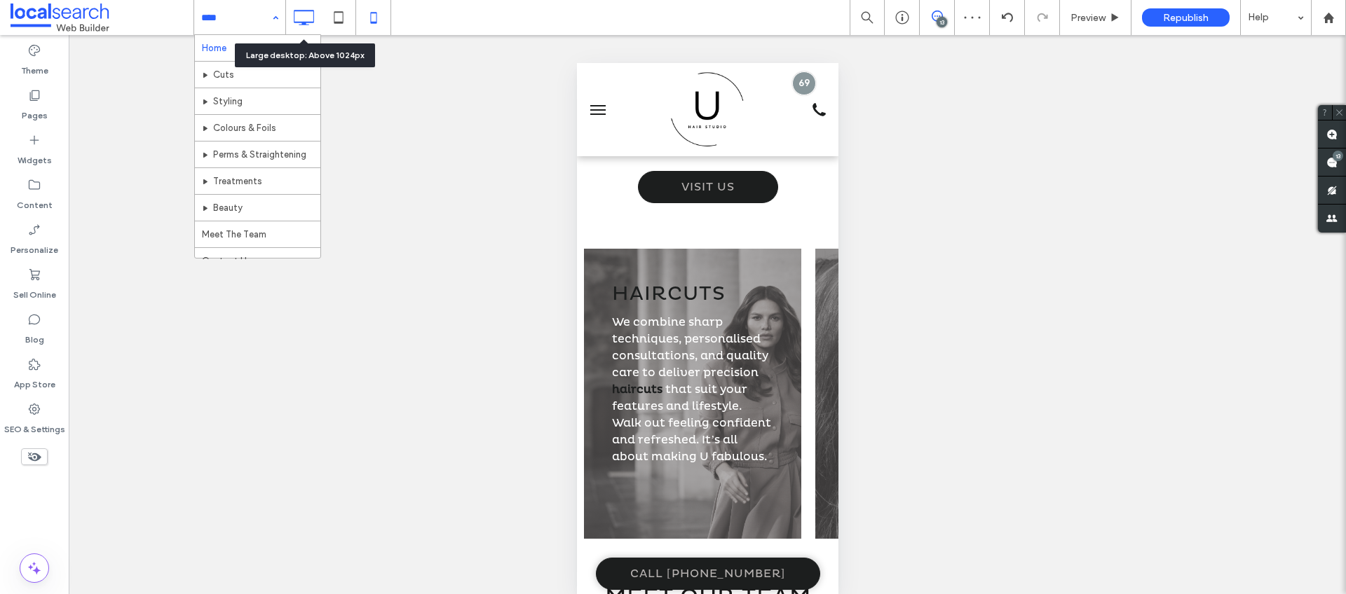
click at [308, 15] on icon at bounding box center [303, 18] width 28 height 28
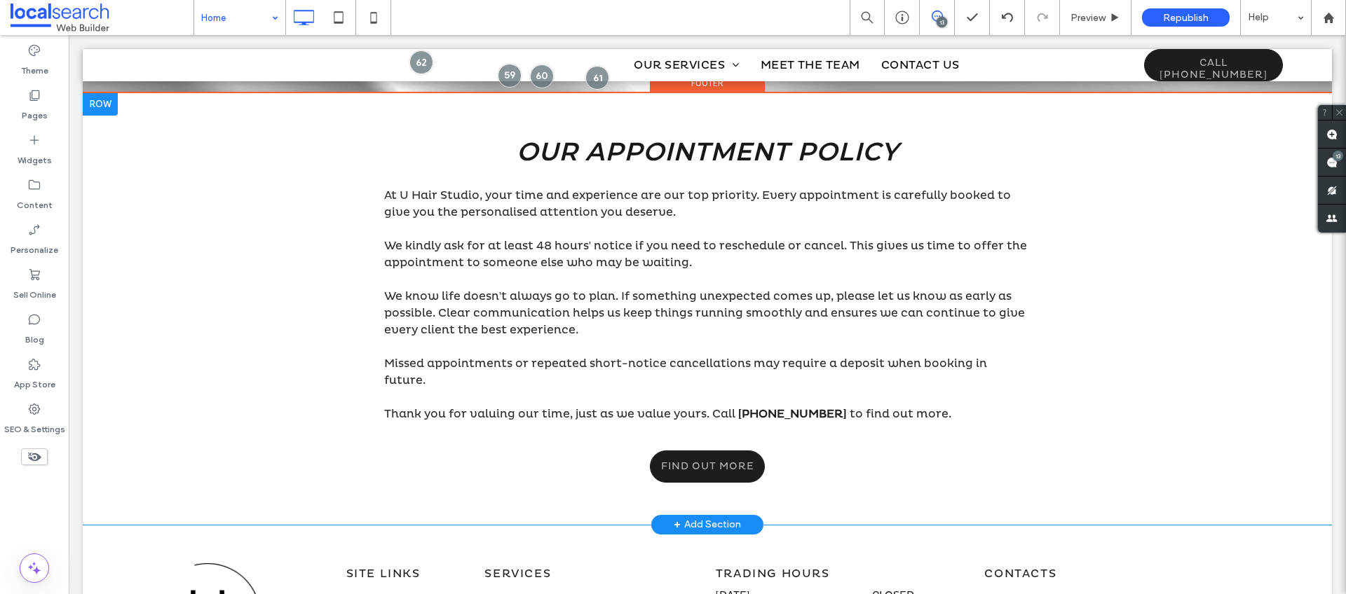
scroll to position [3877, 0]
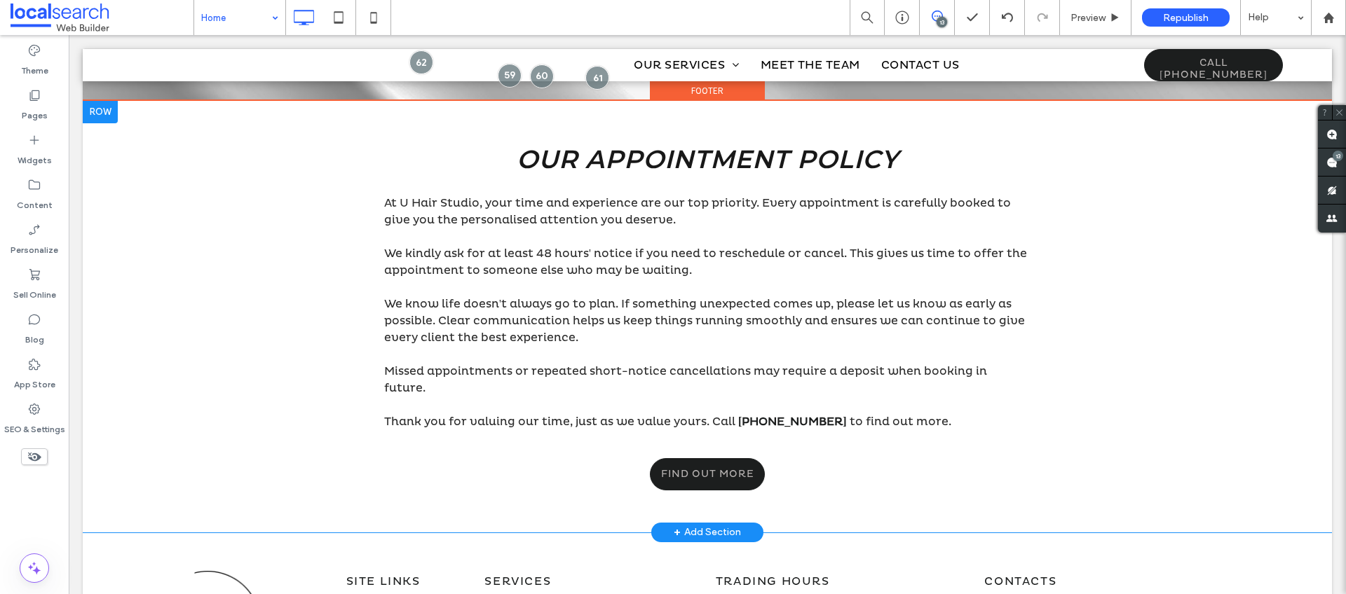
click at [101, 109] on div at bounding box center [100, 112] width 35 height 22
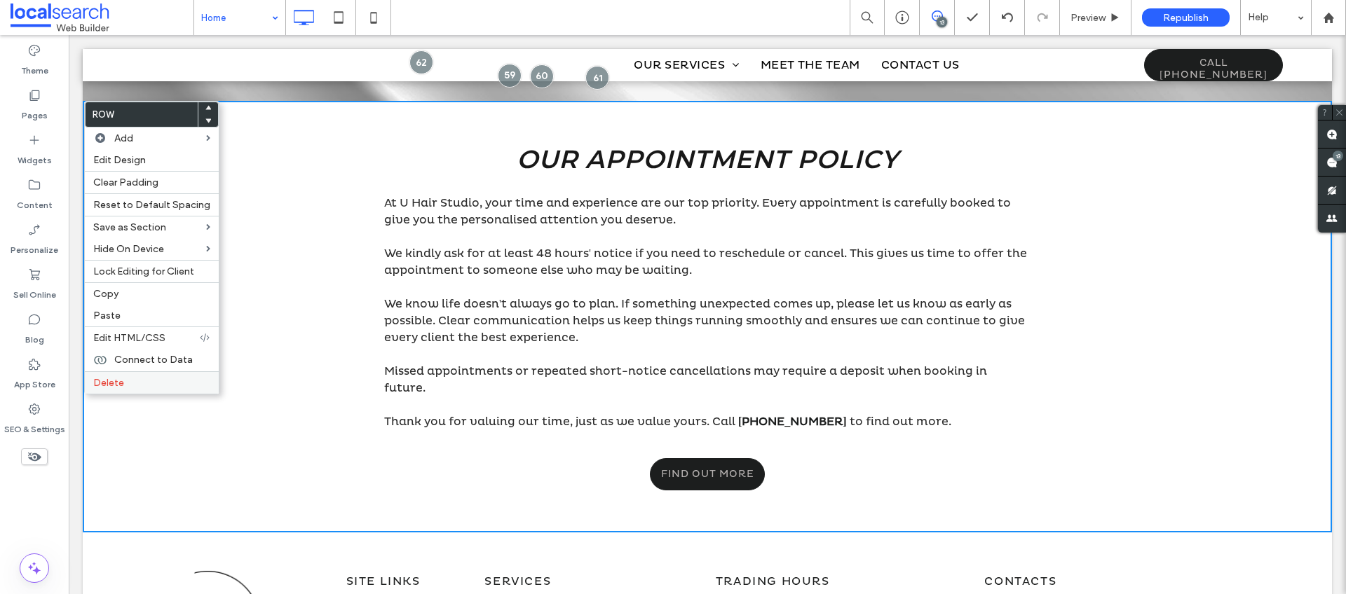
click at [125, 378] on label "Delete" at bounding box center [151, 383] width 117 height 12
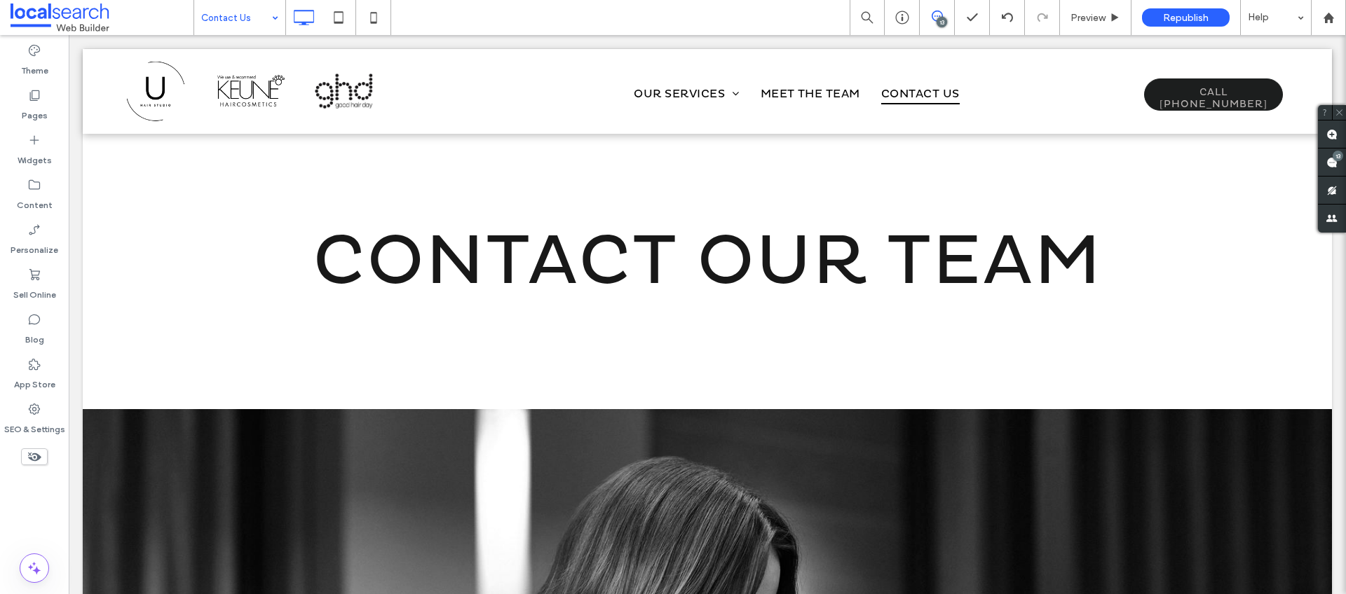
scroll to position [0, 0]
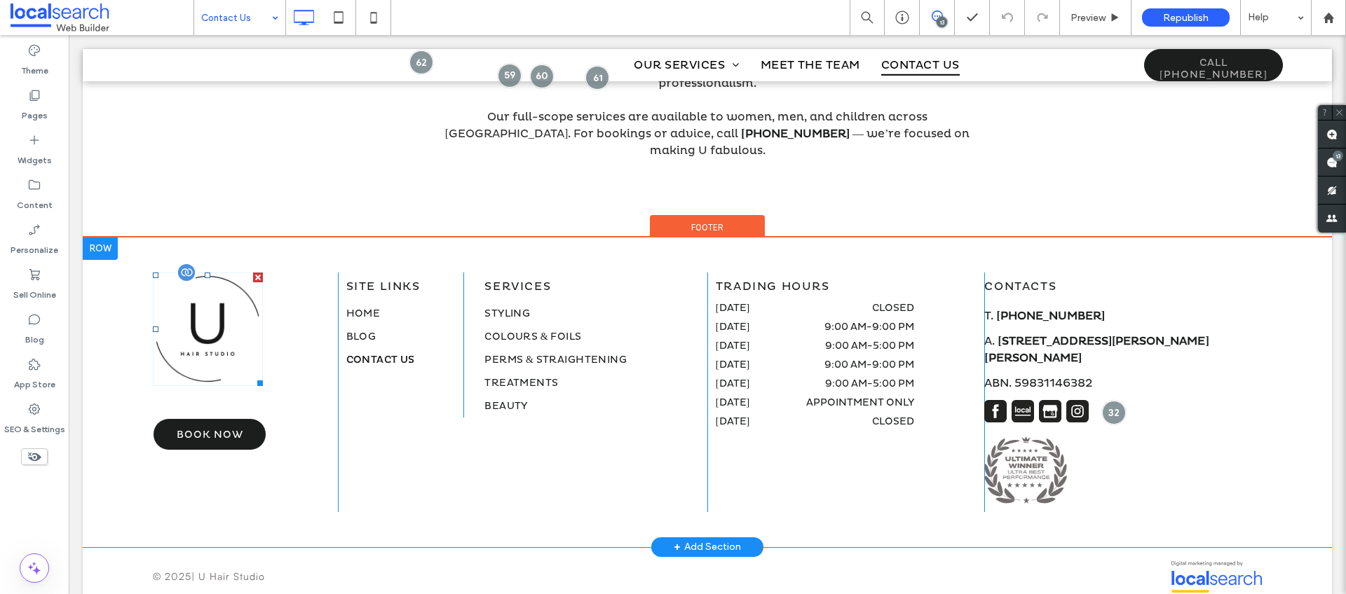
scroll to position [947, 0]
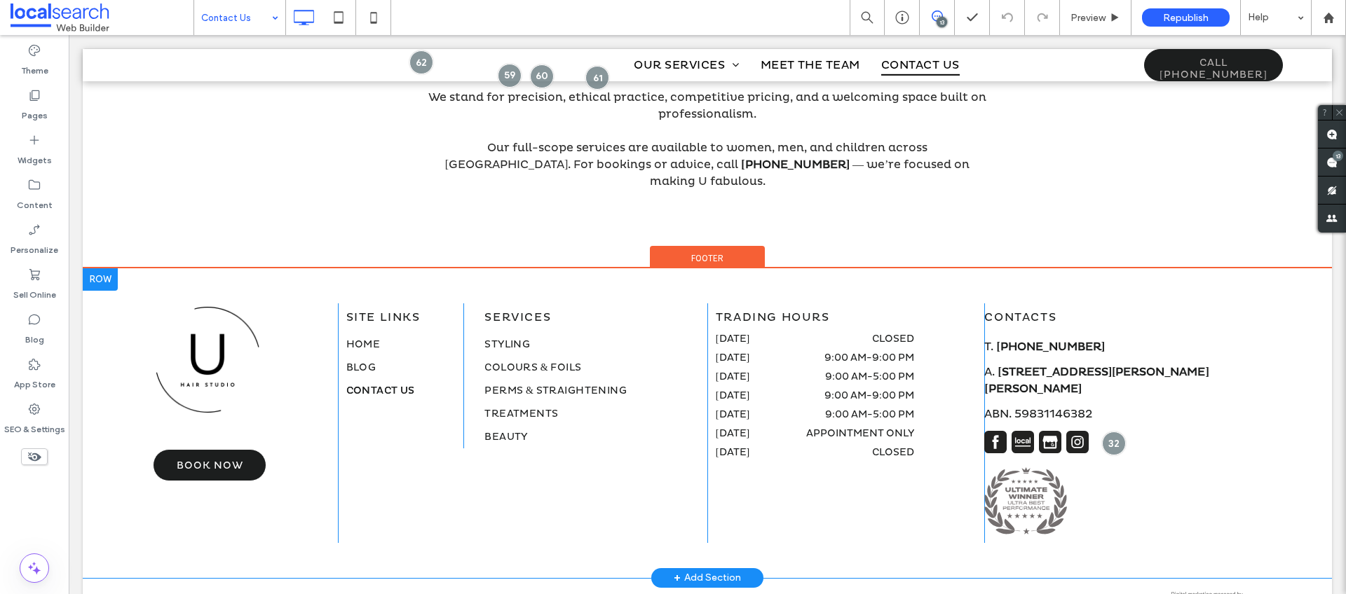
click at [114, 268] on div at bounding box center [100, 279] width 35 height 22
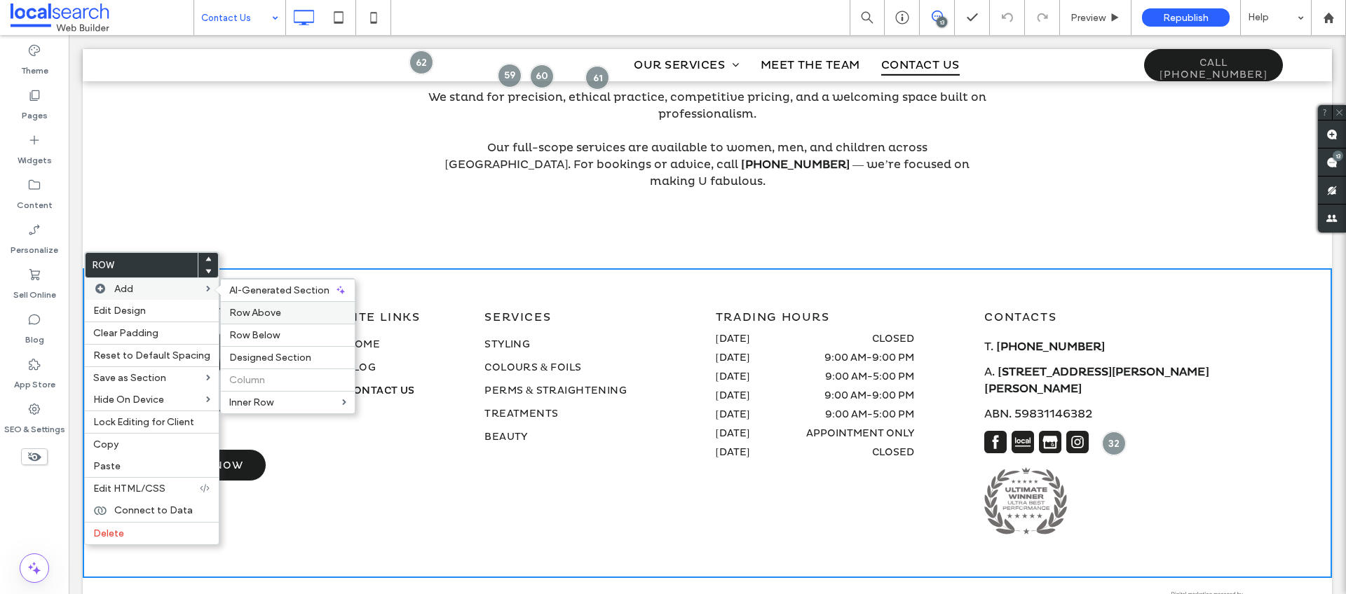
click at [250, 311] on span "Row Above" at bounding box center [255, 313] width 52 height 12
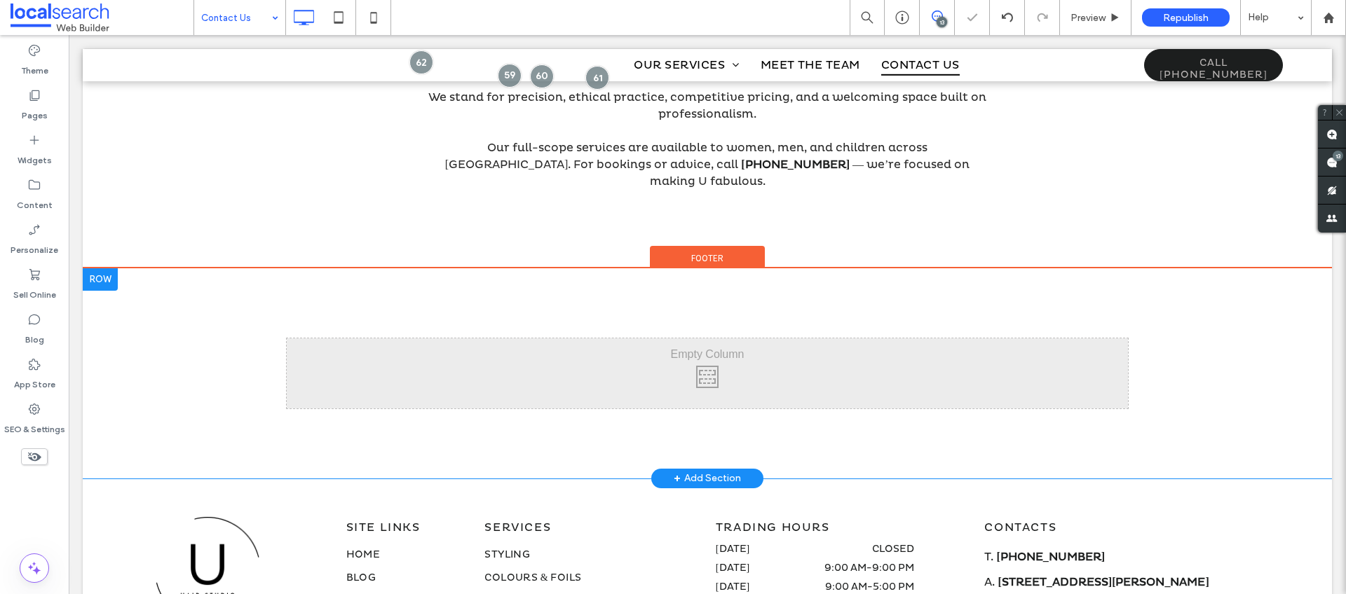
click at [111, 268] on div at bounding box center [100, 279] width 35 height 22
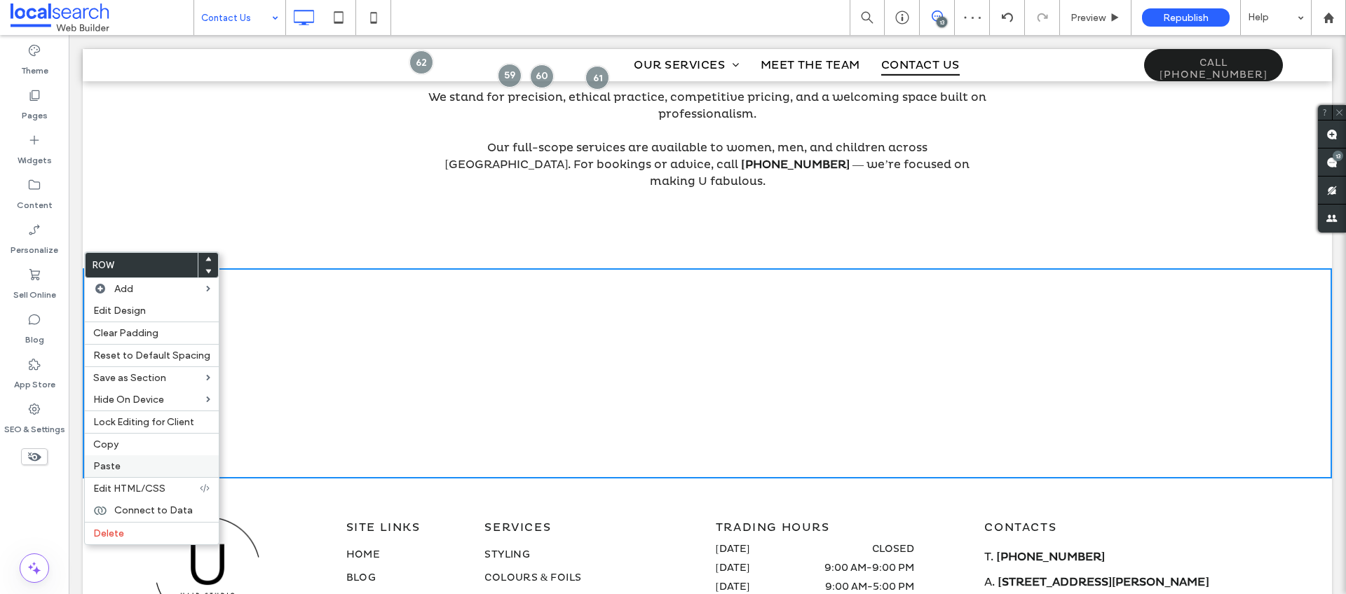
click at [114, 464] on span "Paste" at bounding box center [106, 466] width 27 height 12
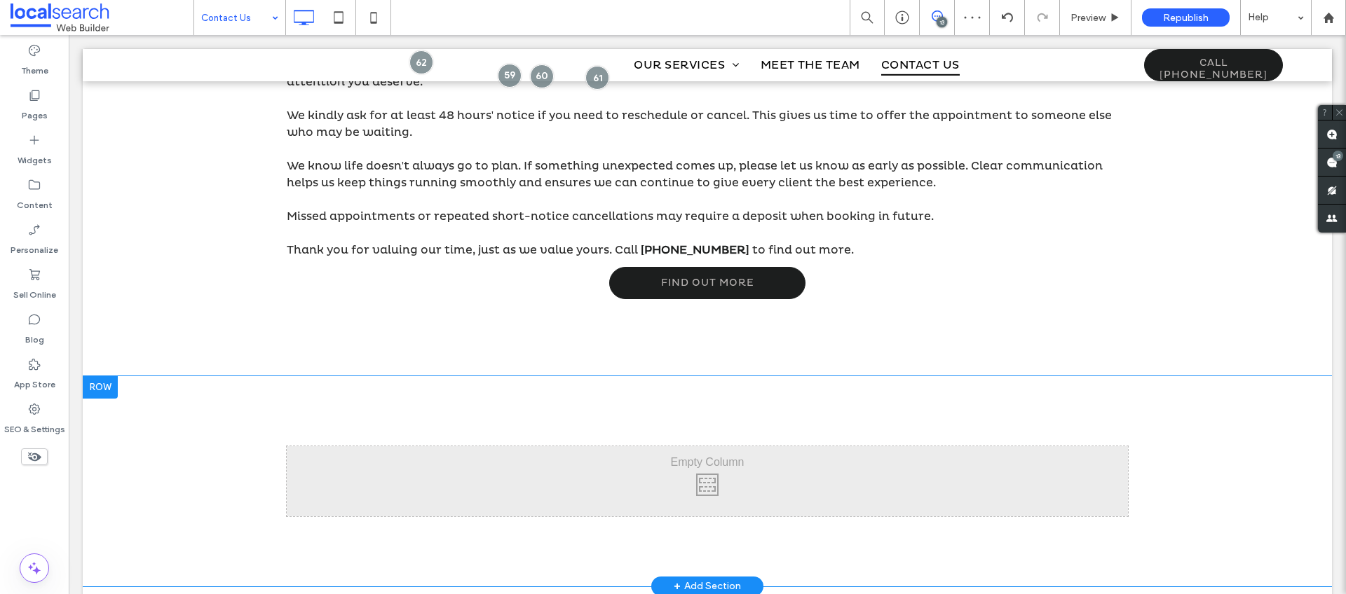
scroll to position [1414, 0]
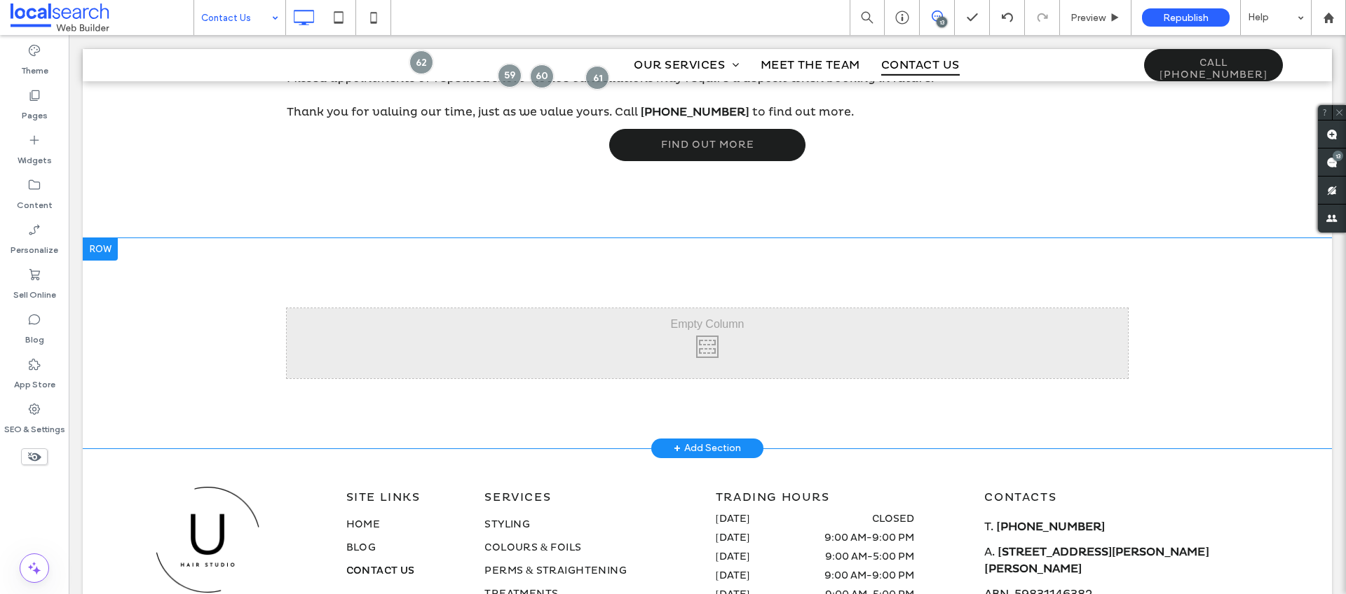
click at [96, 238] on div at bounding box center [100, 249] width 35 height 22
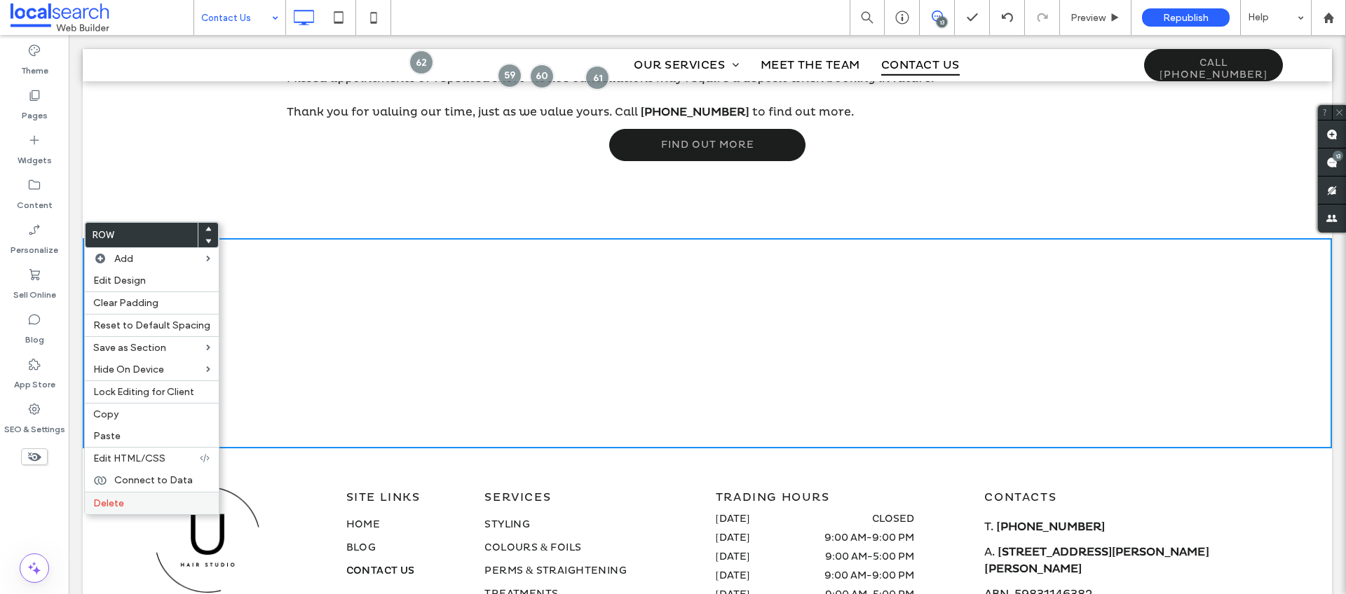
click at [104, 498] on span "Delete" at bounding box center [108, 504] width 31 height 12
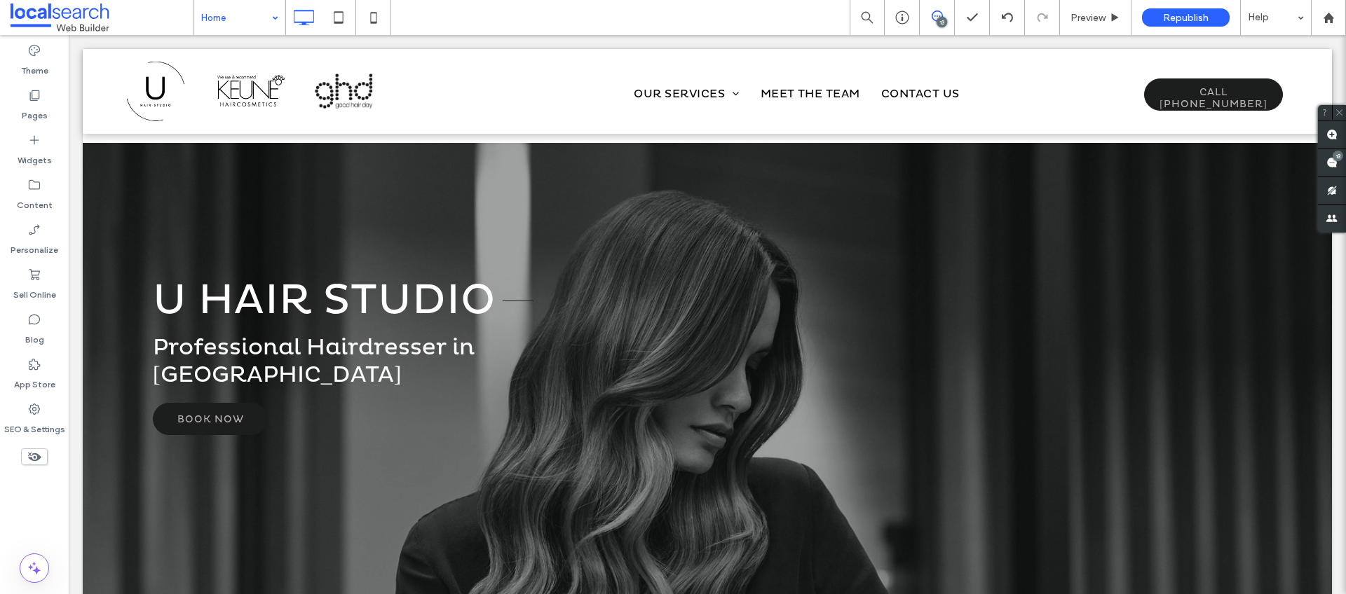
scroll to position [0, 0]
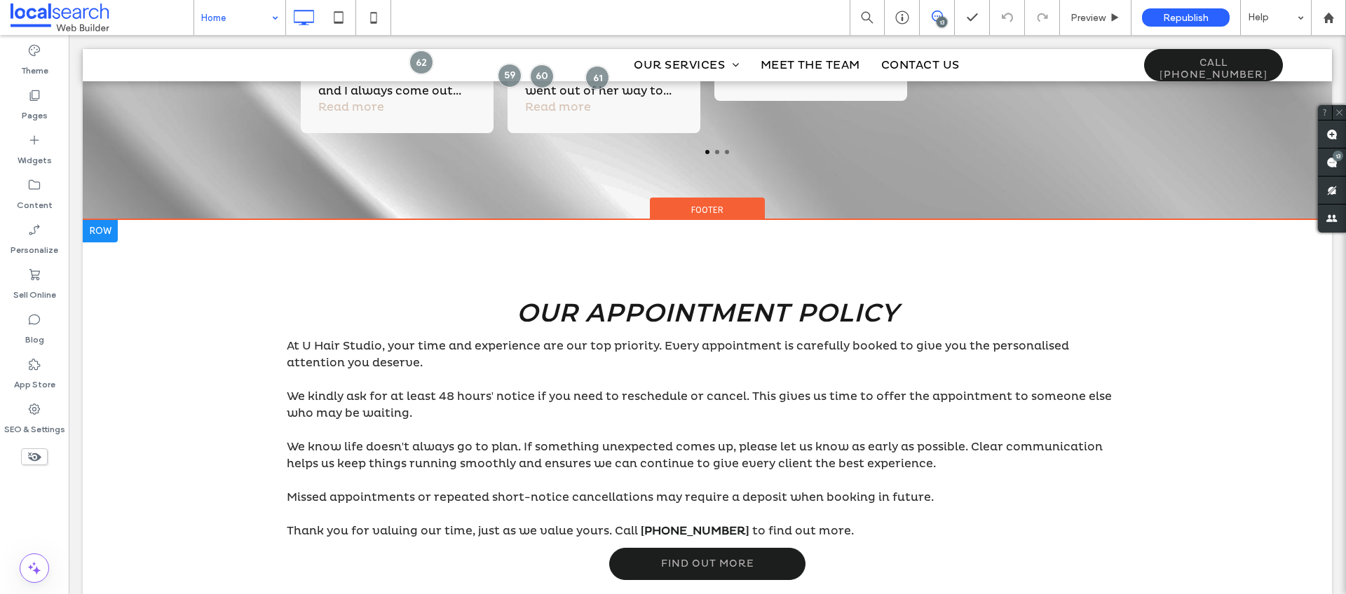
scroll to position [3755, 0]
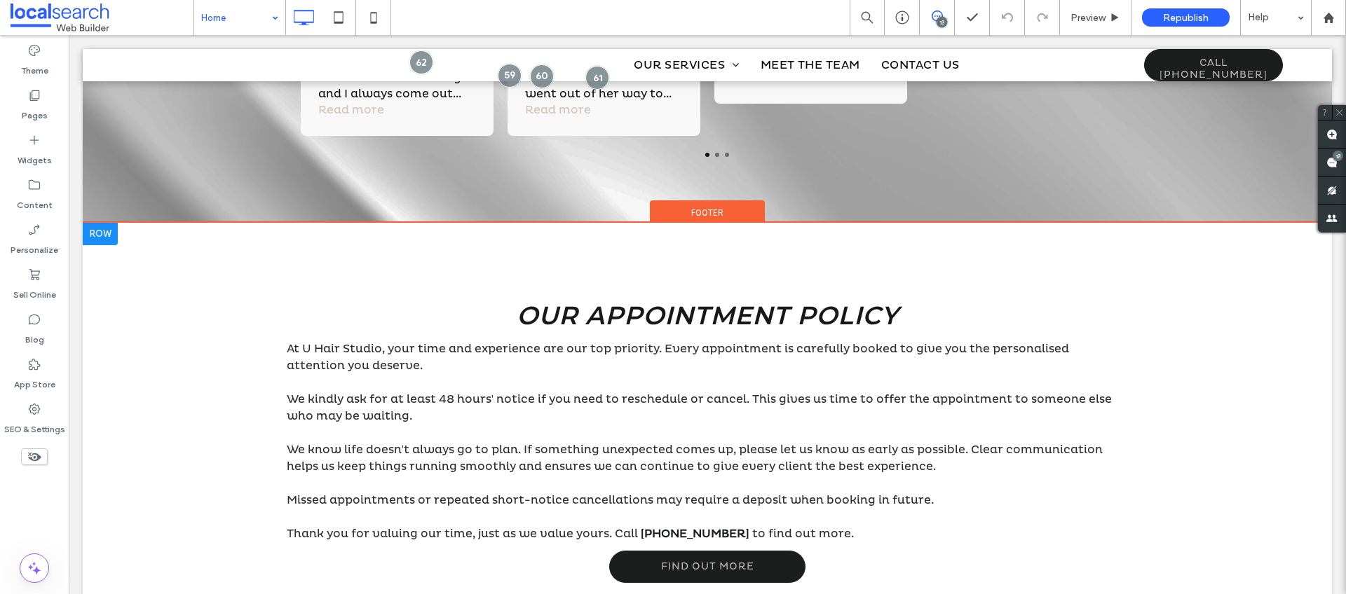
click at [108, 238] on div at bounding box center [100, 234] width 35 height 22
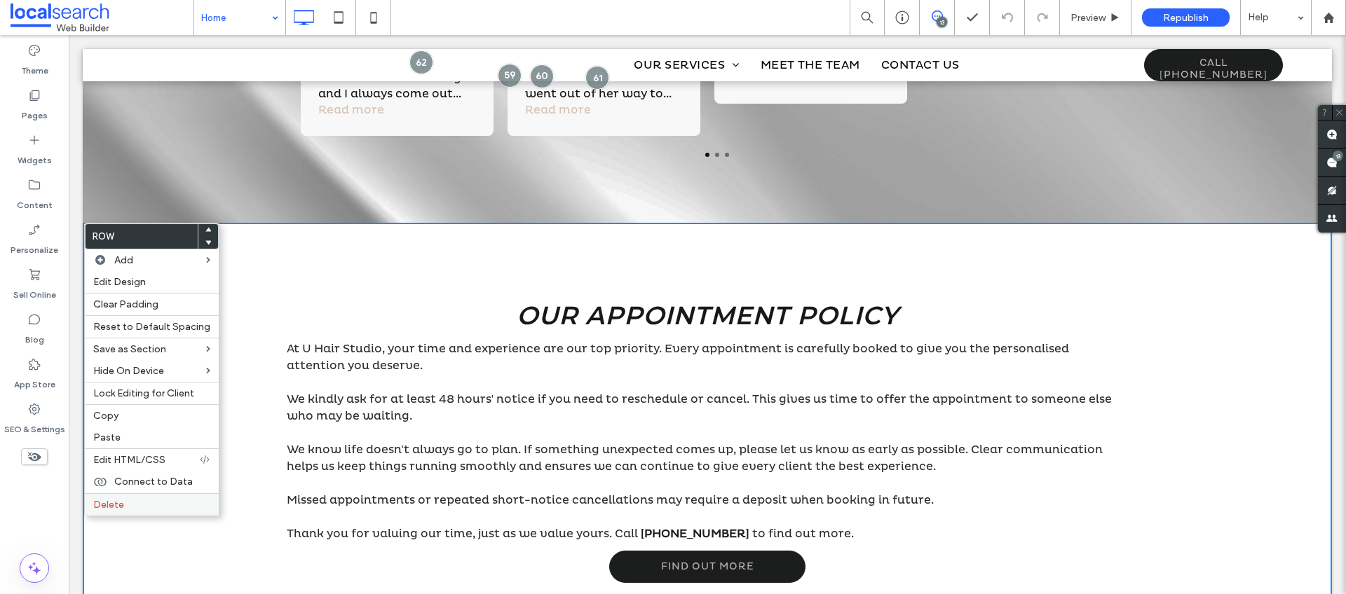
click at [116, 503] on span "Delete" at bounding box center [108, 505] width 31 height 12
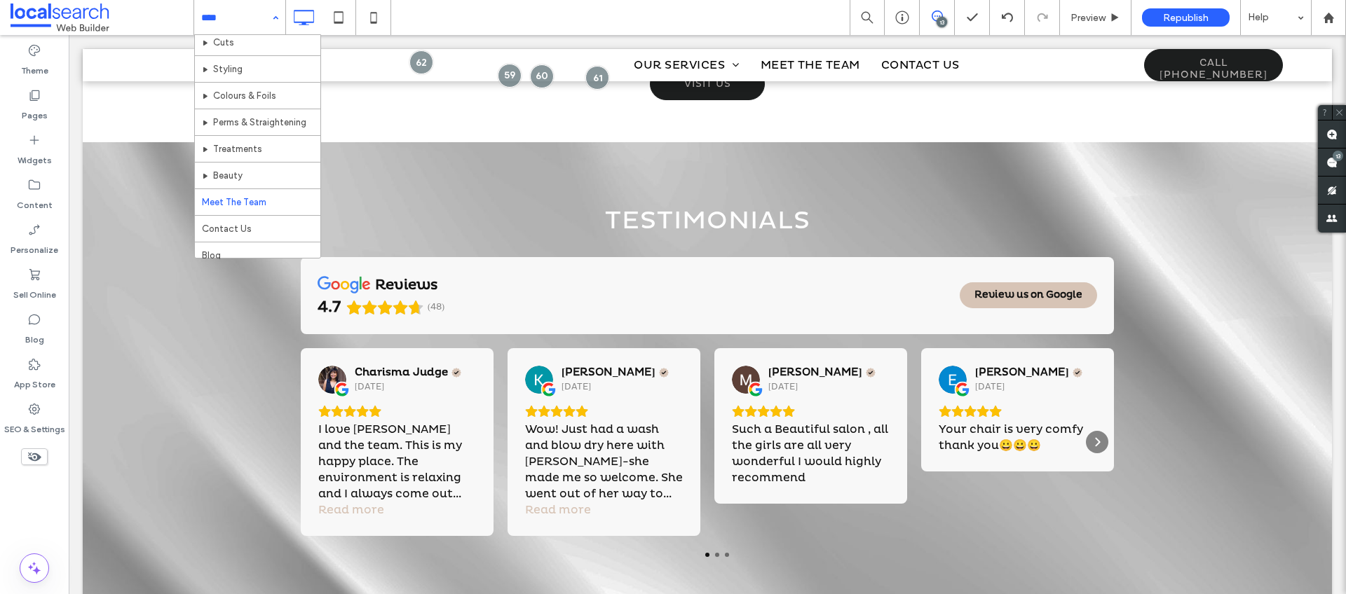
scroll to position [69, 0]
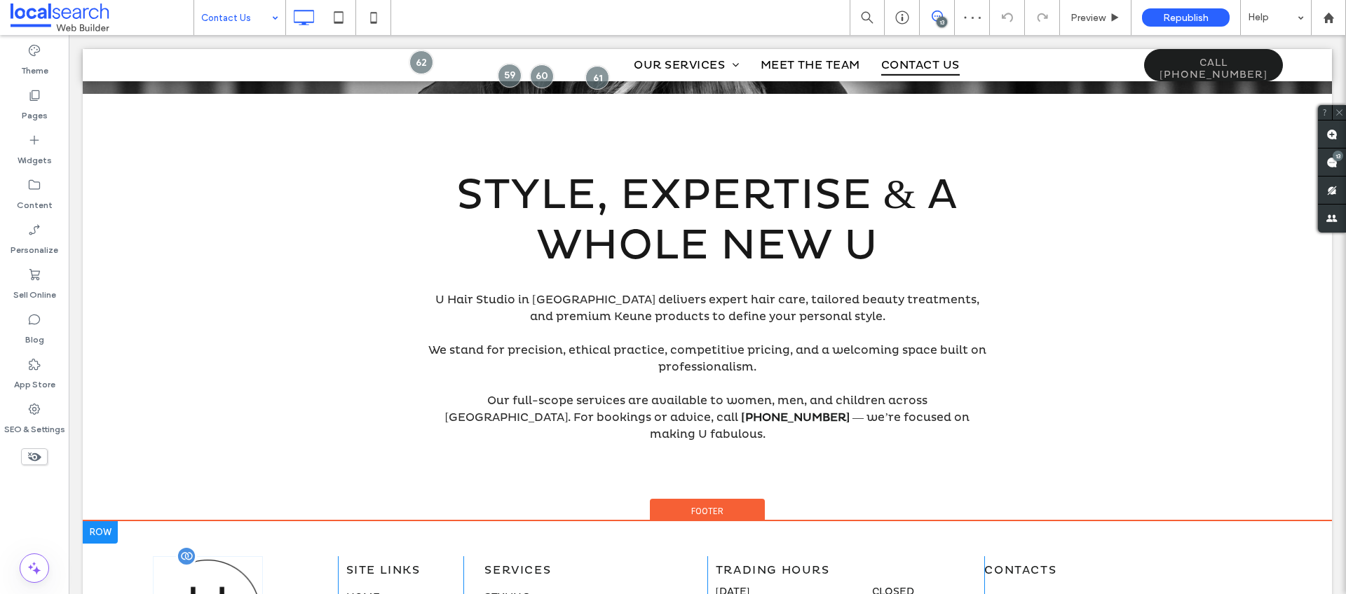
scroll to position [978, 0]
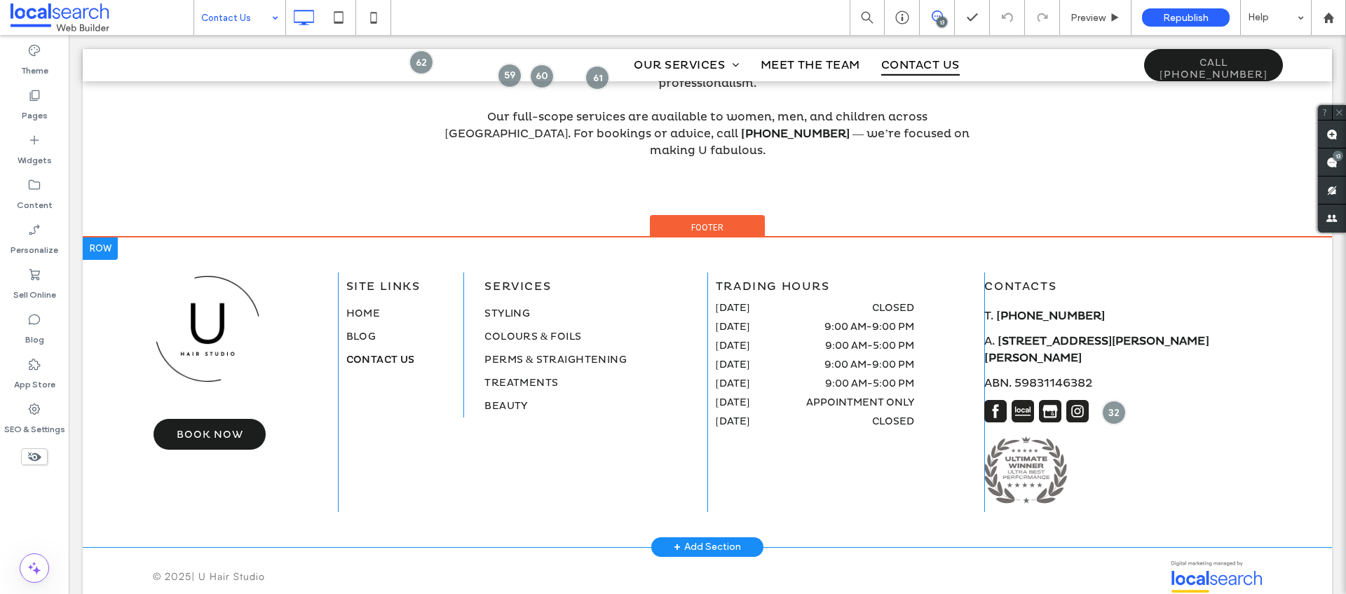
click at [114, 238] on div at bounding box center [100, 249] width 35 height 22
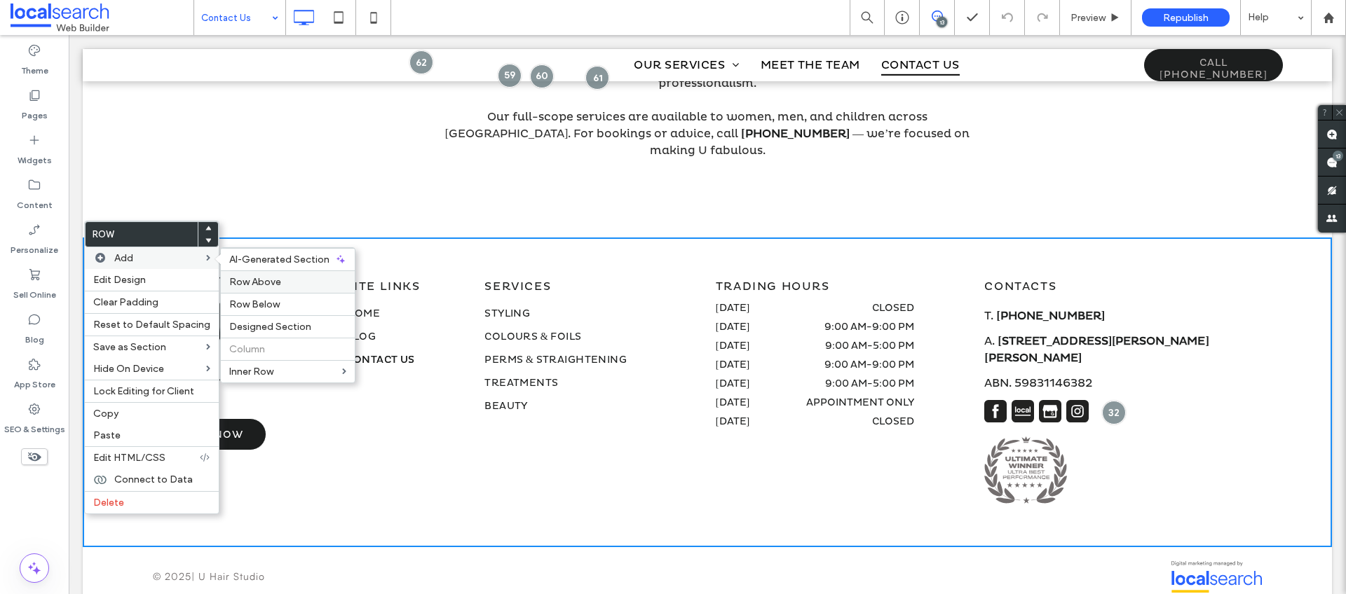
click at [269, 284] on span "Row Above" at bounding box center [255, 282] width 52 height 12
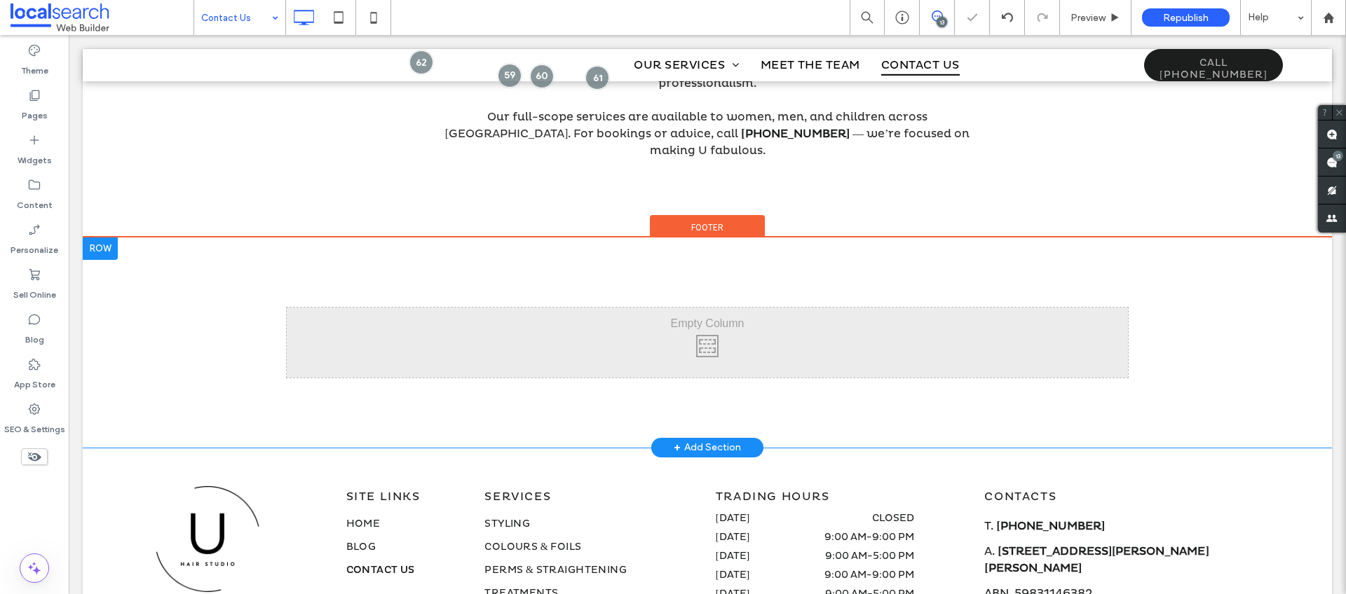
click at [100, 238] on div at bounding box center [100, 249] width 35 height 22
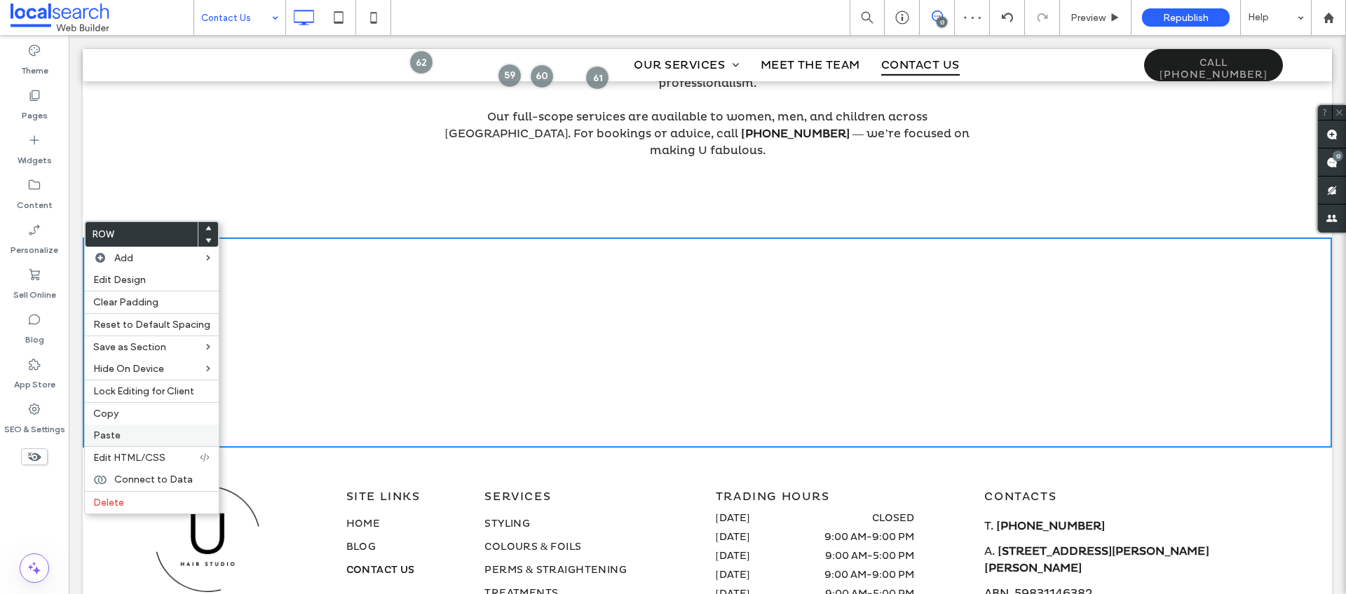
click at [115, 431] on span "Paste" at bounding box center [106, 436] width 27 height 12
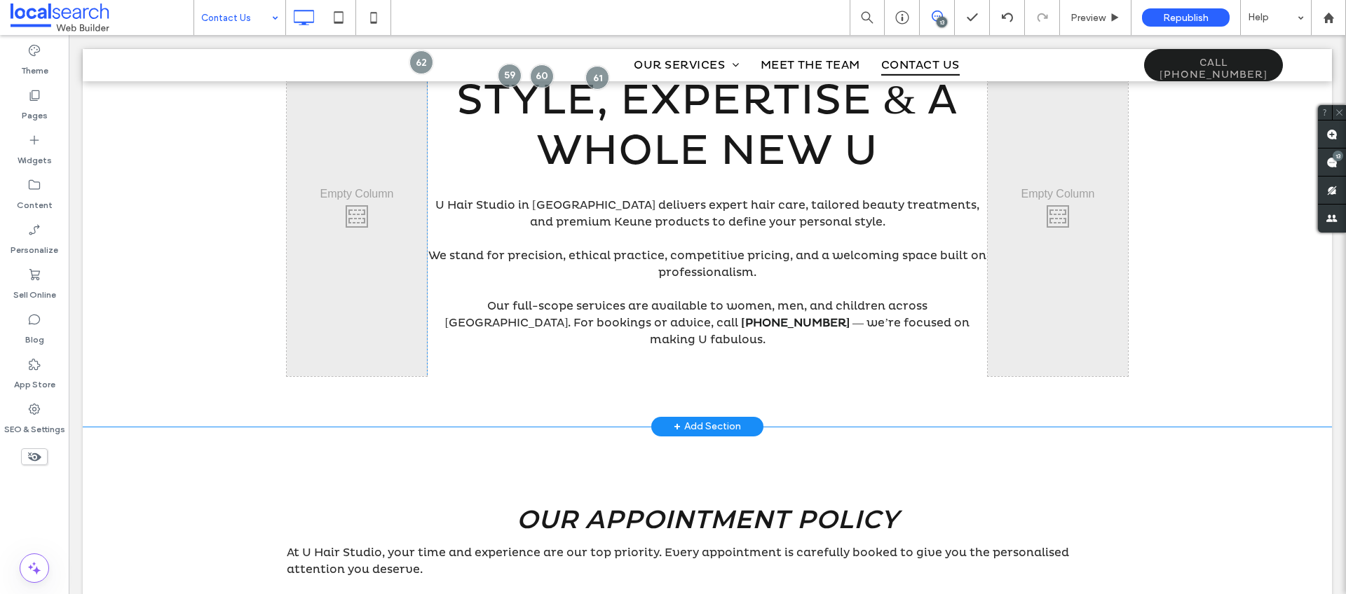
scroll to position [803, 0]
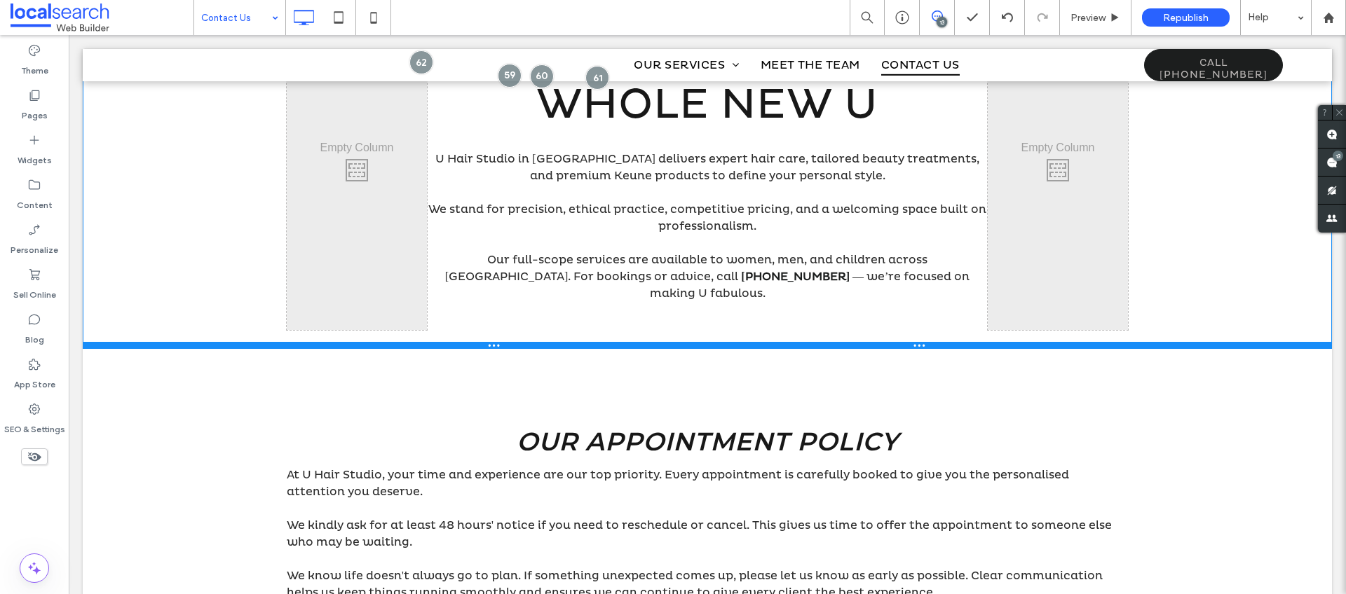
drag, startPoint x: 237, startPoint y: 393, endPoint x: 252, endPoint y: 332, distance: 63.4
click at [252, 342] on div at bounding box center [707, 345] width 1249 height 7
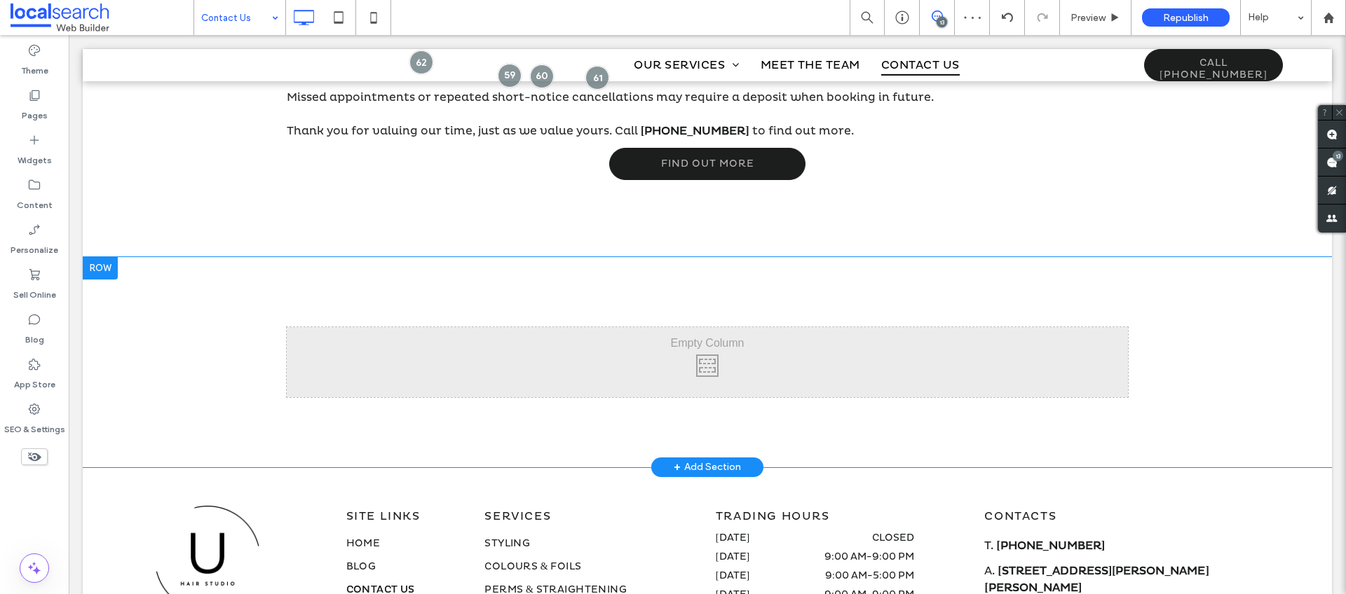
scroll to position [1324, 0]
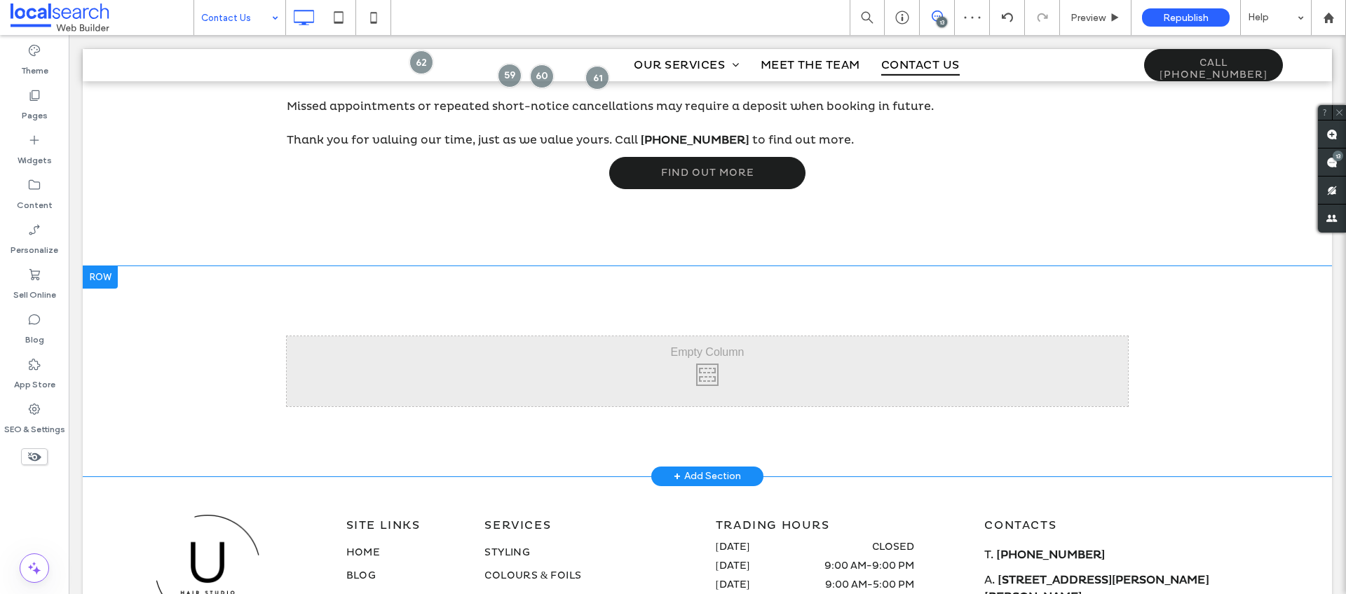
click at [99, 266] on div at bounding box center [100, 277] width 35 height 22
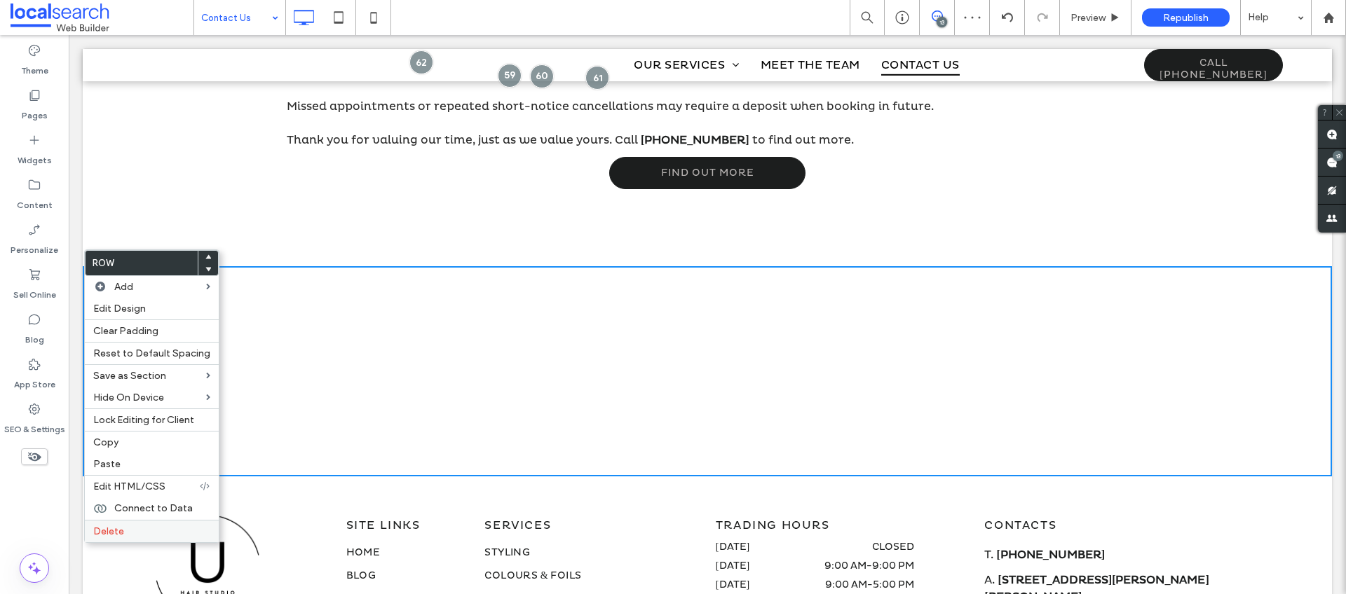
click at [114, 531] on span "Delete" at bounding box center [108, 532] width 31 height 12
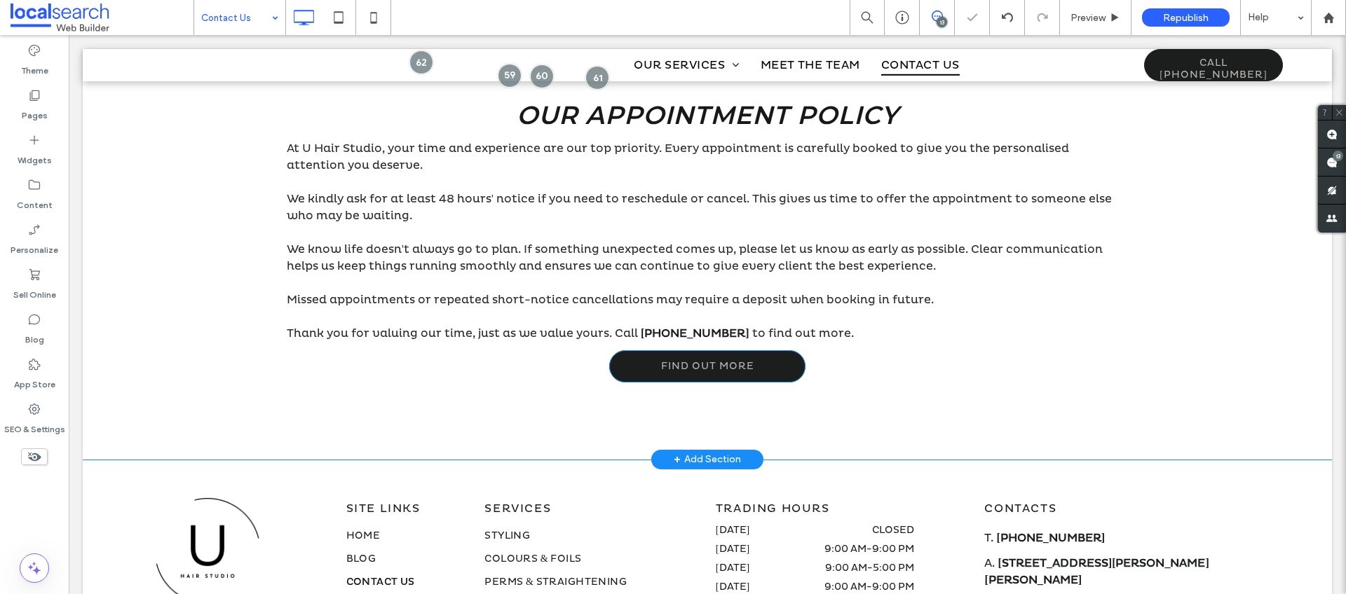
scroll to position [1120, 0]
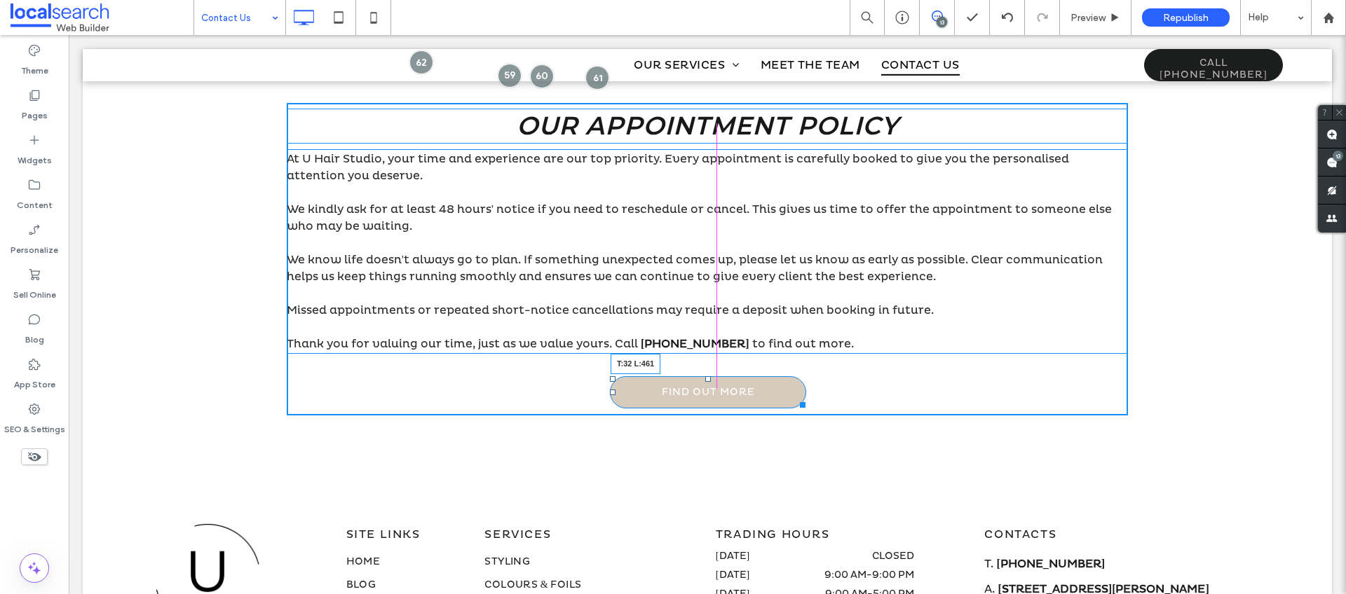
drag, startPoint x: 607, startPoint y: 344, endPoint x: 608, endPoint y: 360, distance: 15.4
click at [610, 376] on div at bounding box center [613, 379] width 6 height 6
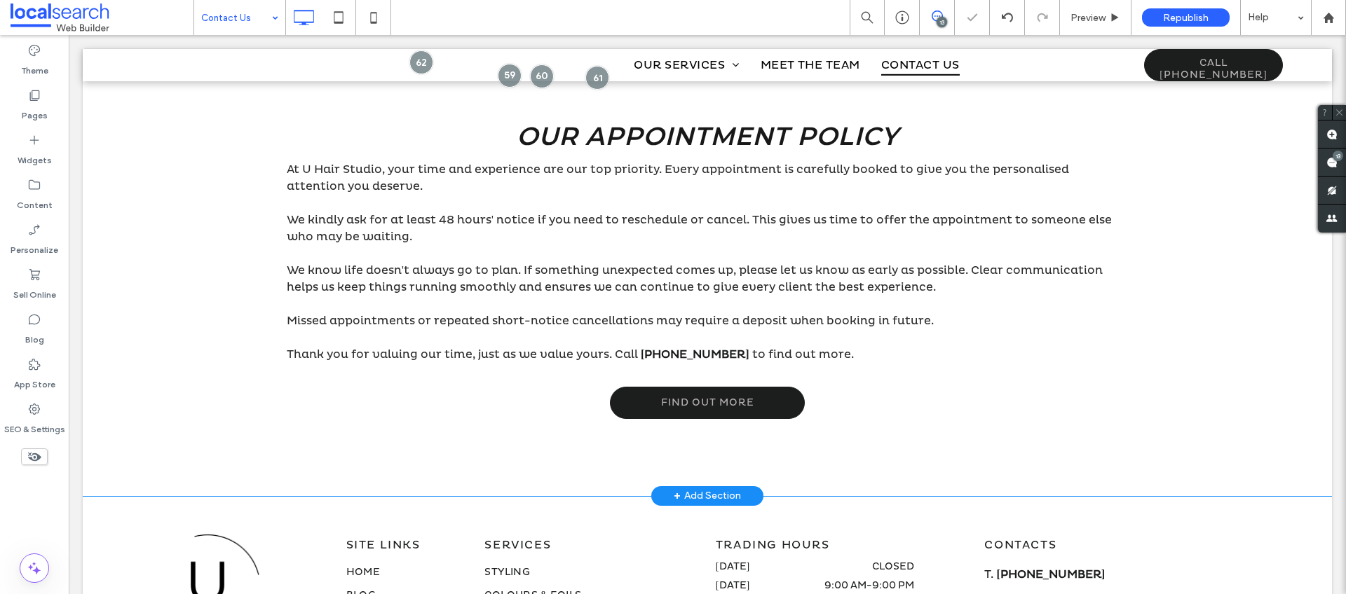
scroll to position [1098, 0]
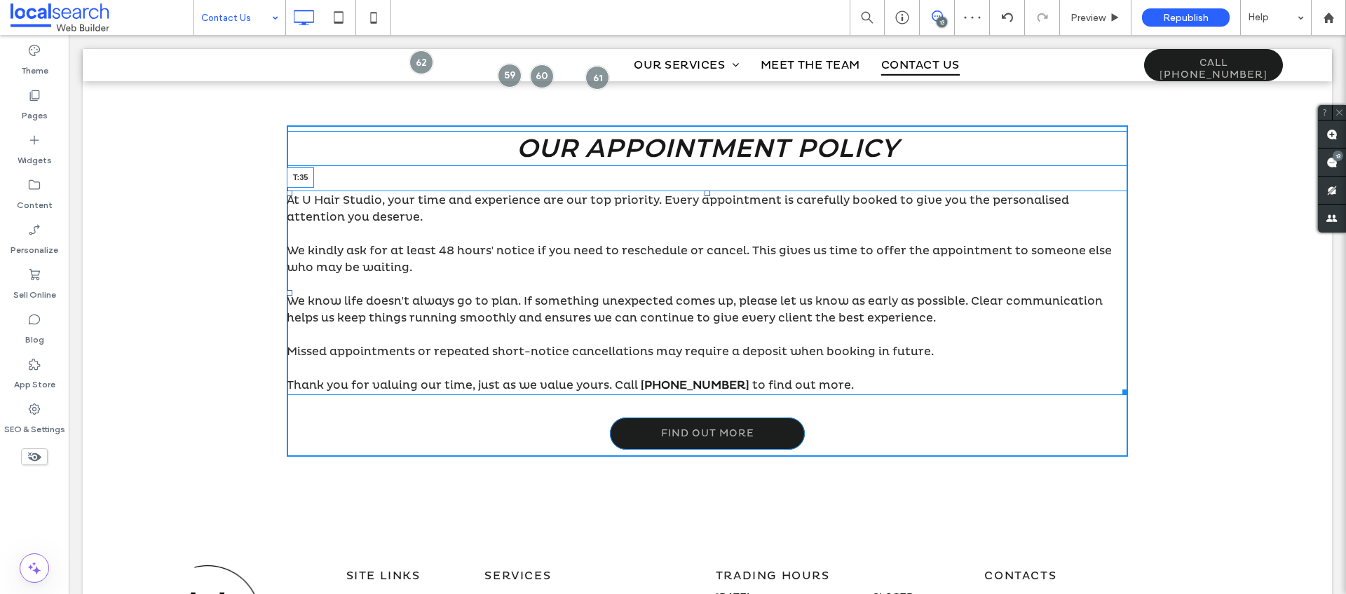
drag, startPoint x: 702, startPoint y: 158, endPoint x: 702, endPoint y: 177, distance: 18.9
click at [704, 191] on div at bounding box center [707, 194] width 6 height 6
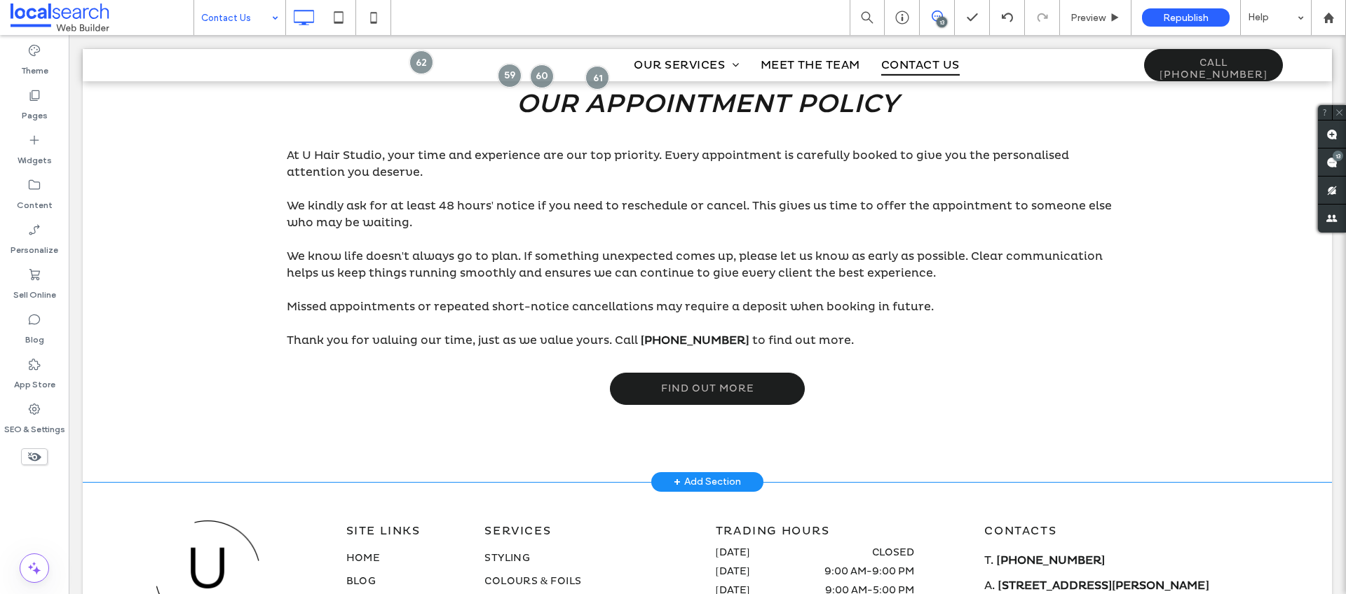
scroll to position [1387, 0]
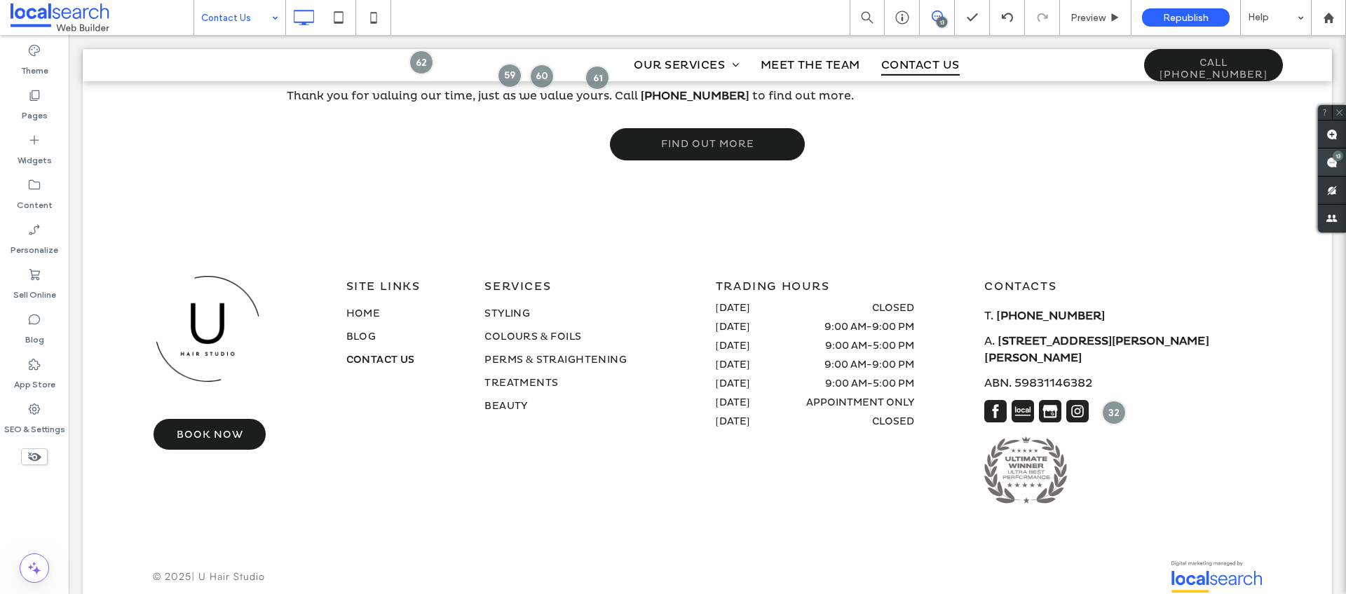
click at [1329, 164] on use at bounding box center [1331, 162] width 11 height 11
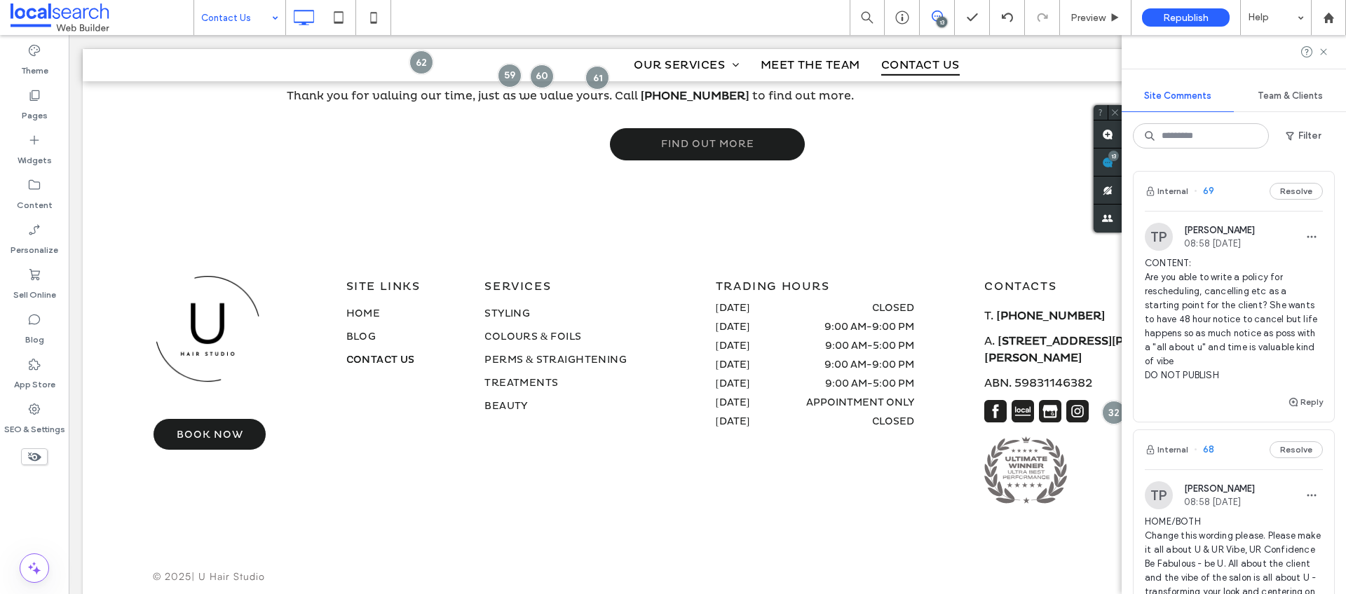
click at [1237, 317] on span "CONTENT: Are you able to write a policy for rescheduling, cancelling etc as a s…" at bounding box center [1234, 320] width 178 height 126
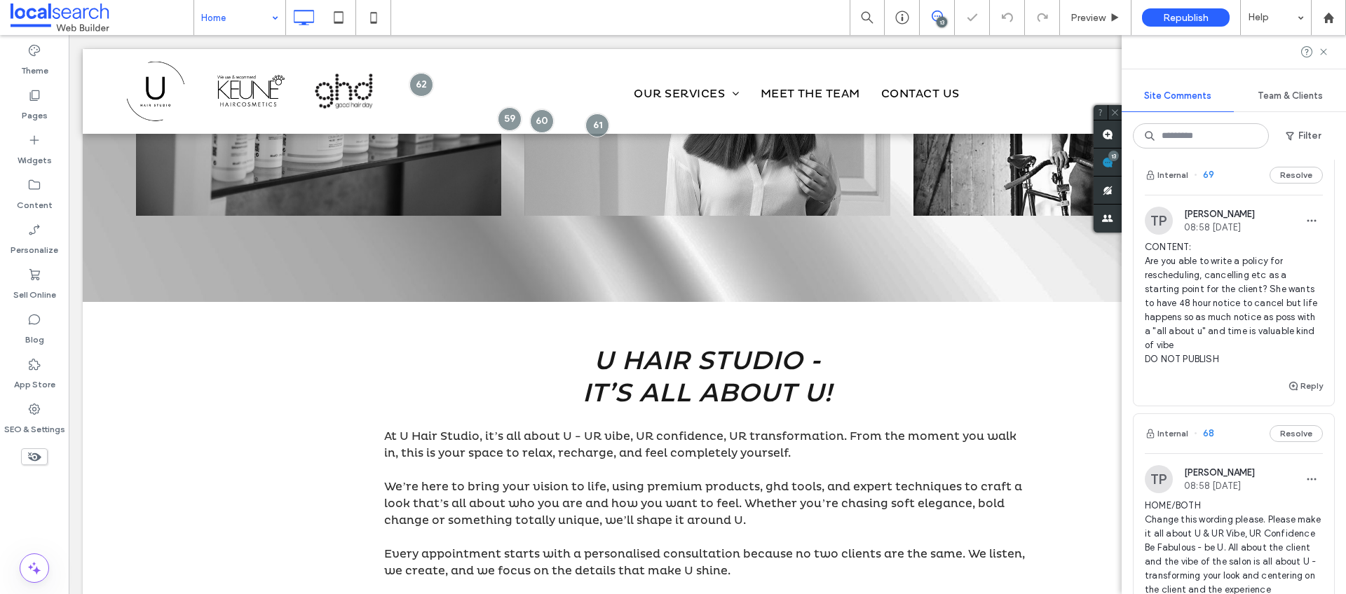
scroll to position [855, 0]
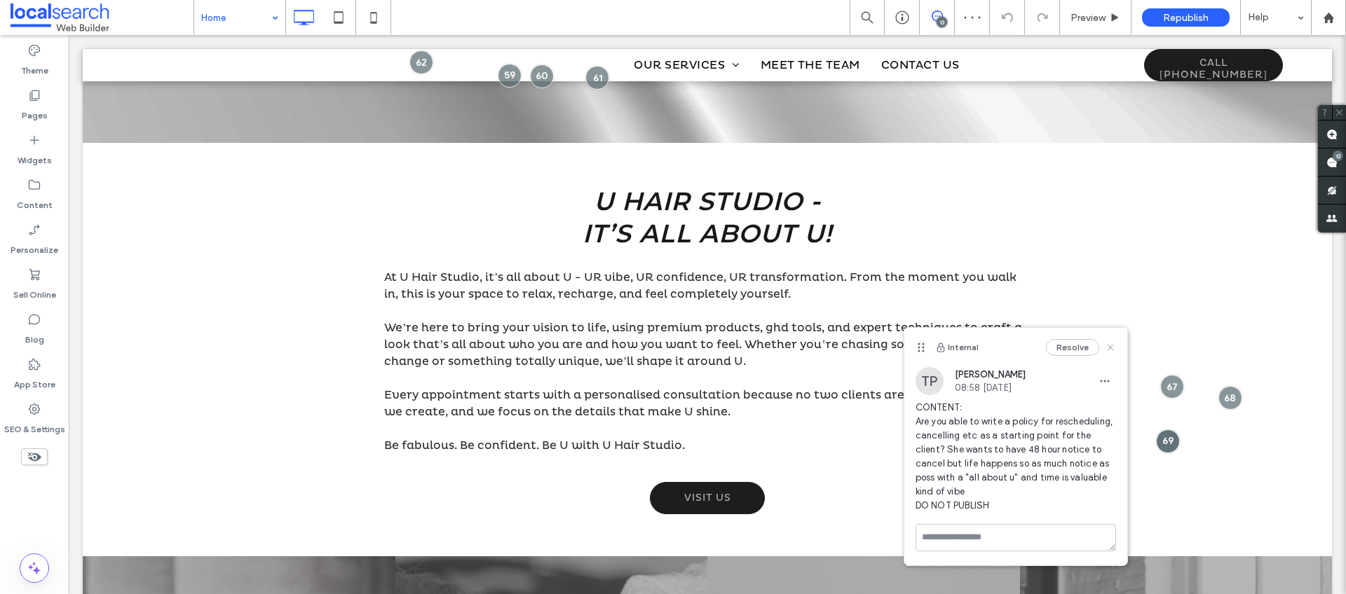
drag, startPoint x: 1111, startPoint y: 347, endPoint x: 1141, endPoint y: 170, distance: 179.2
click at [1111, 347] on use at bounding box center [1110, 348] width 6 height 6
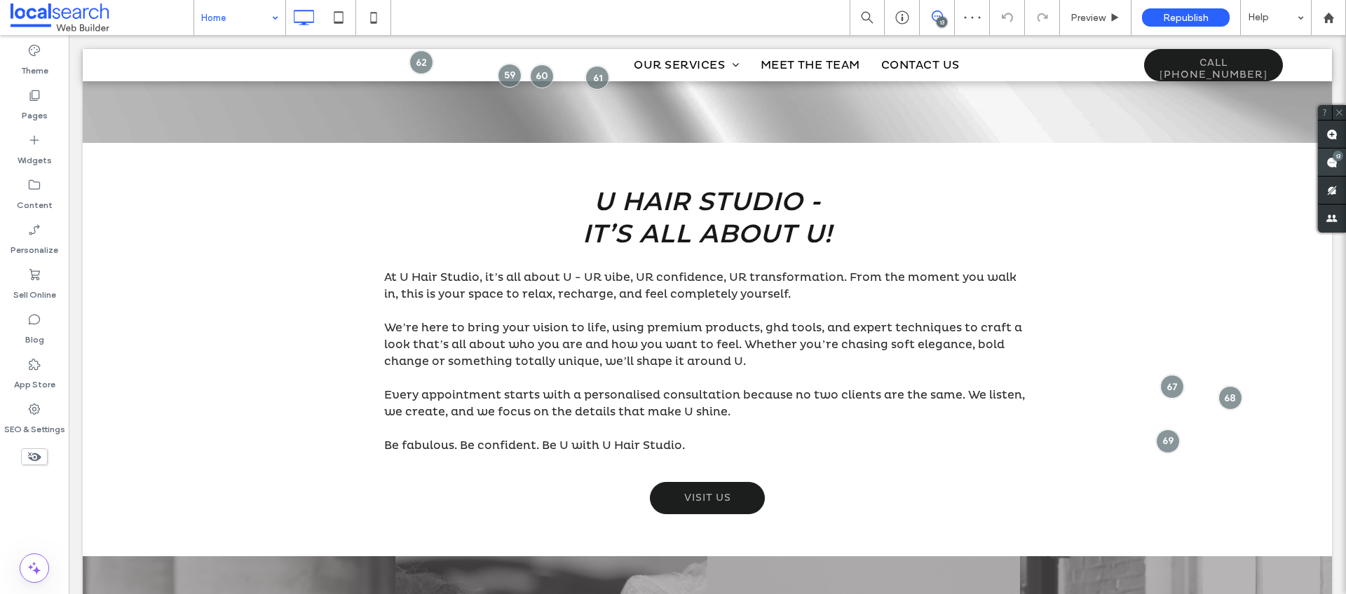
click at [1332, 163] on use at bounding box center [1331, 162] width 11 height 11
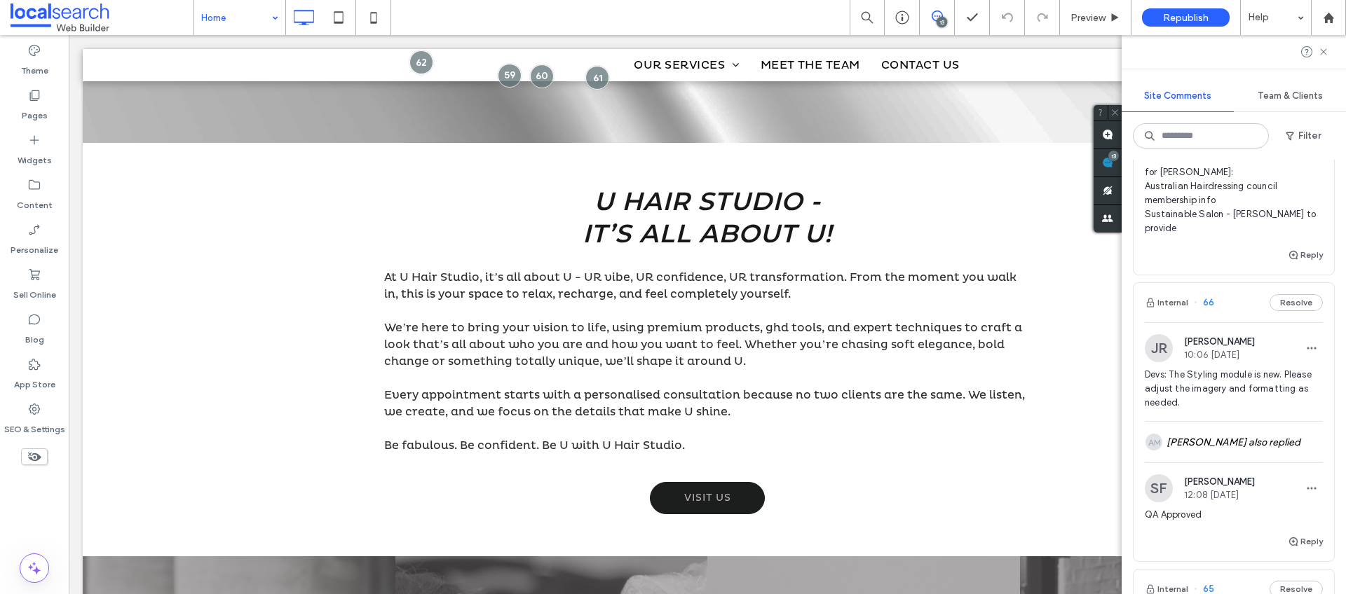
scroll to position [624, 0]
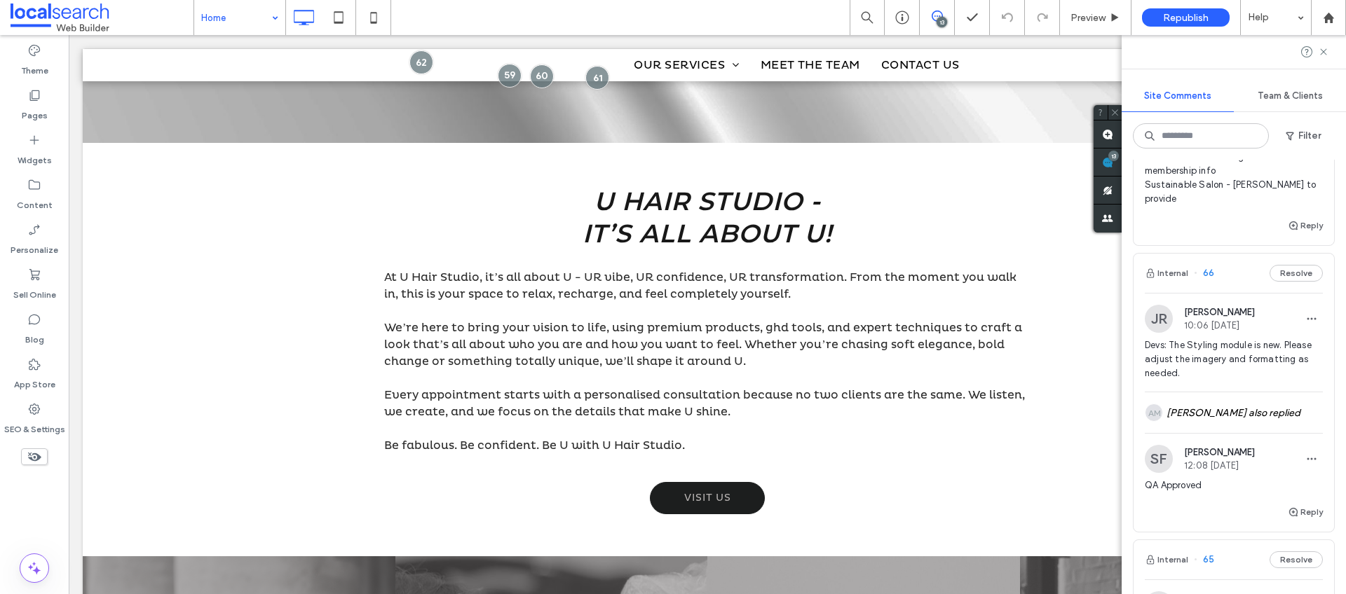
click at [1243, 378] on span "Devs: The Styling module is new. Please adjust the imagery and formatting as ne…" at bounding box center [1234, 360] width 178 height 42
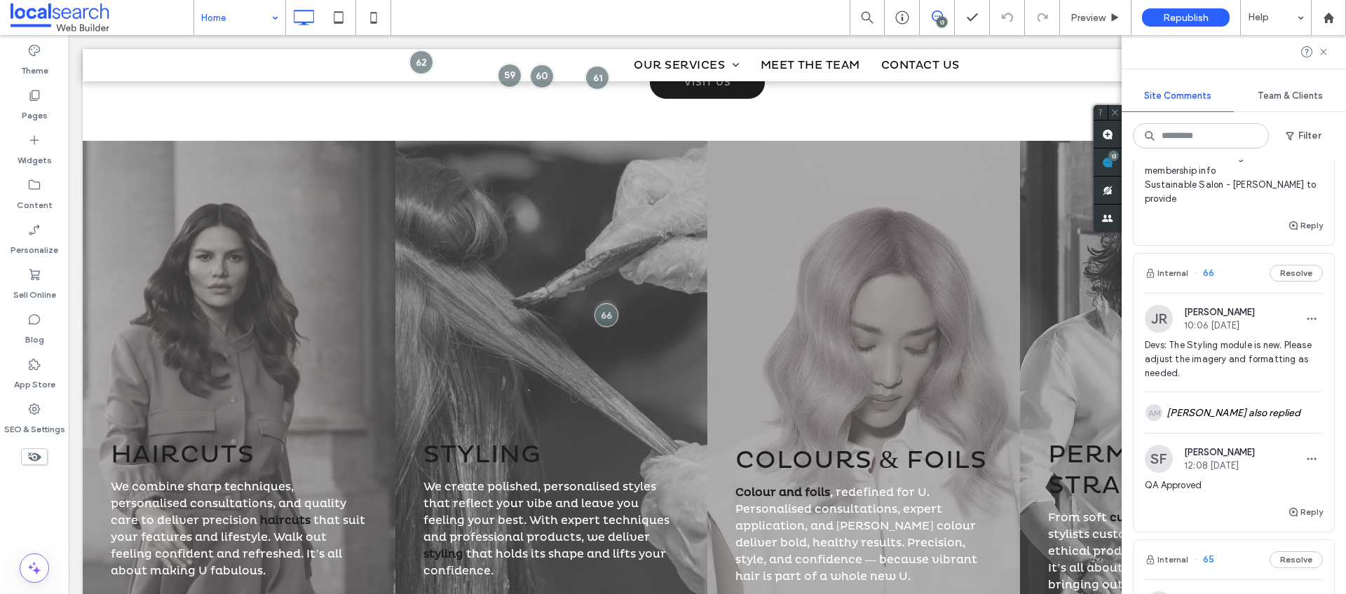
scroll to position [1306, 0]
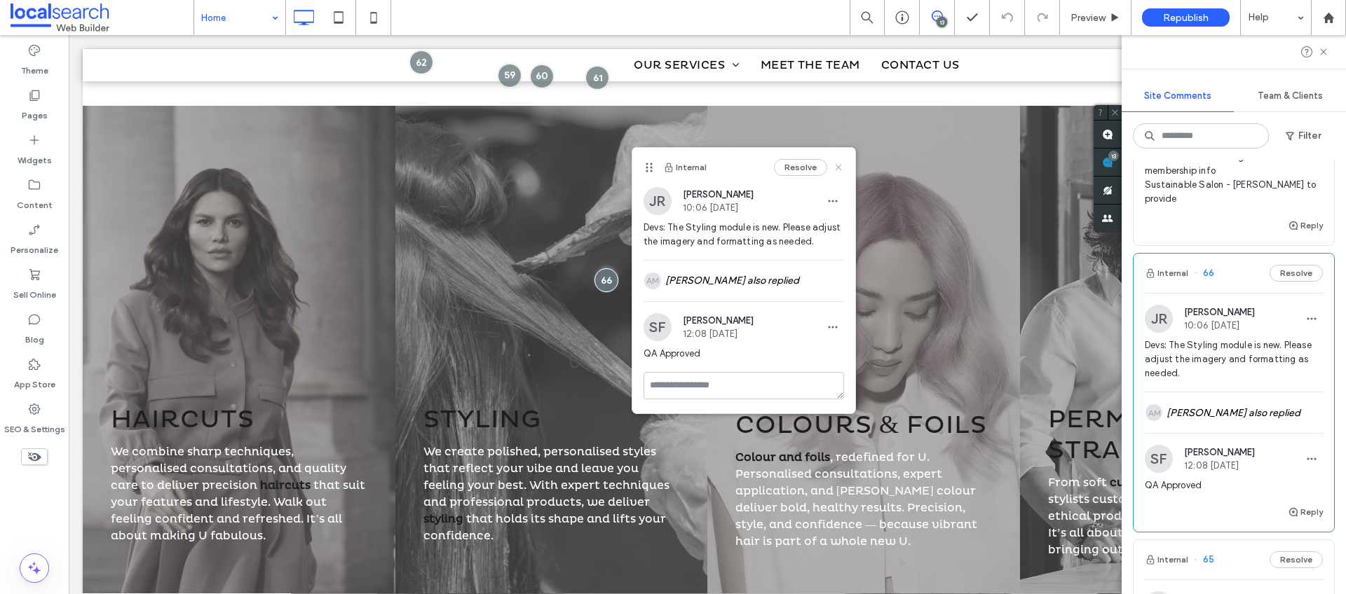
click at [841, 164] on use at bounding box center [838, 167] width 6 height 6
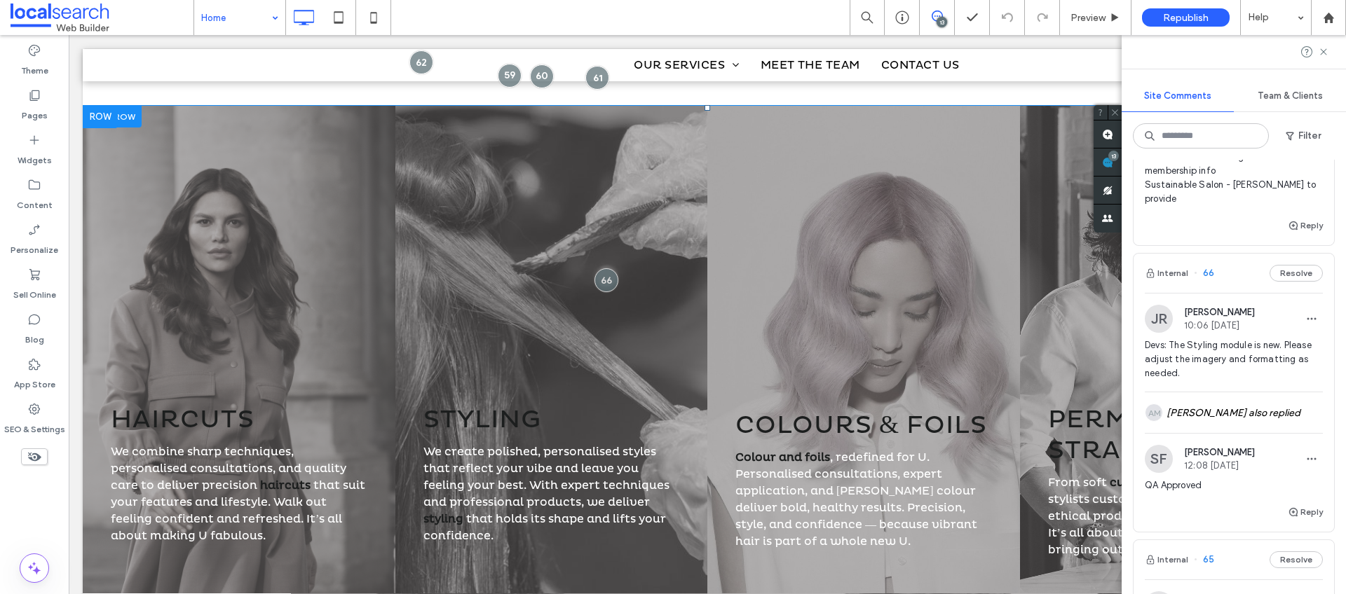
click at [523, 303] on div "Styling We create polished, personalised styles that reflect your vibe and leav…" at bounding box center [551, 350] width 313 height 488
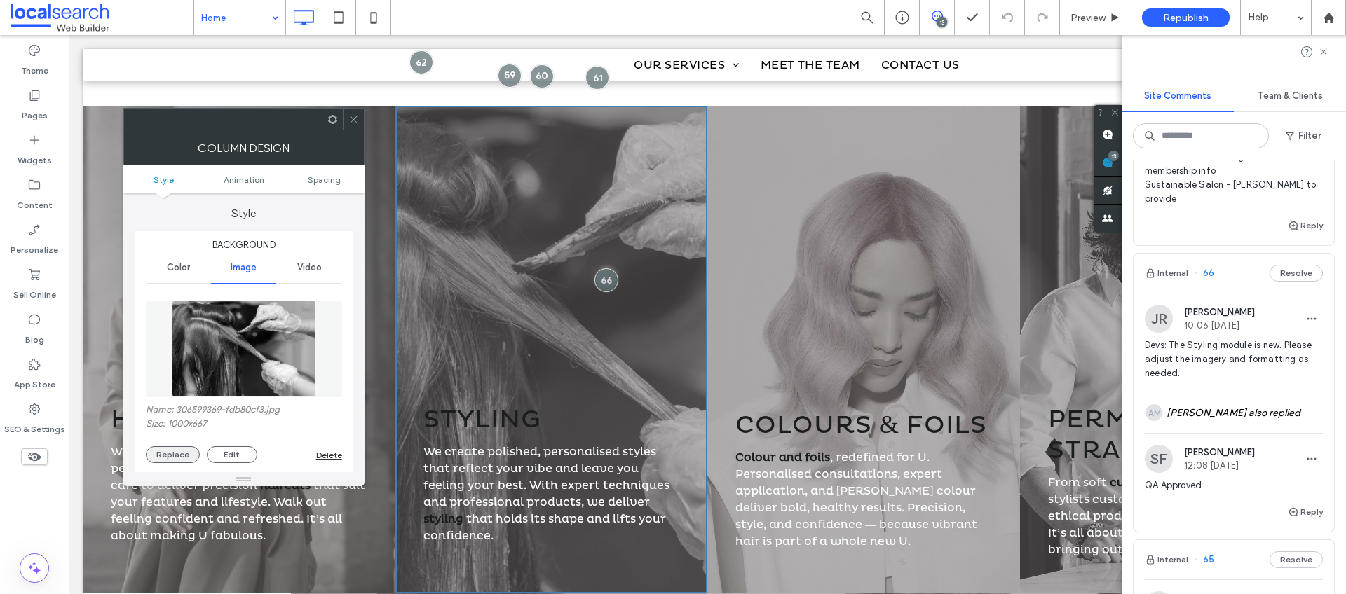
click at [180, 450] on button "Replace" at bounding box center [173, 454] width 54 height 17
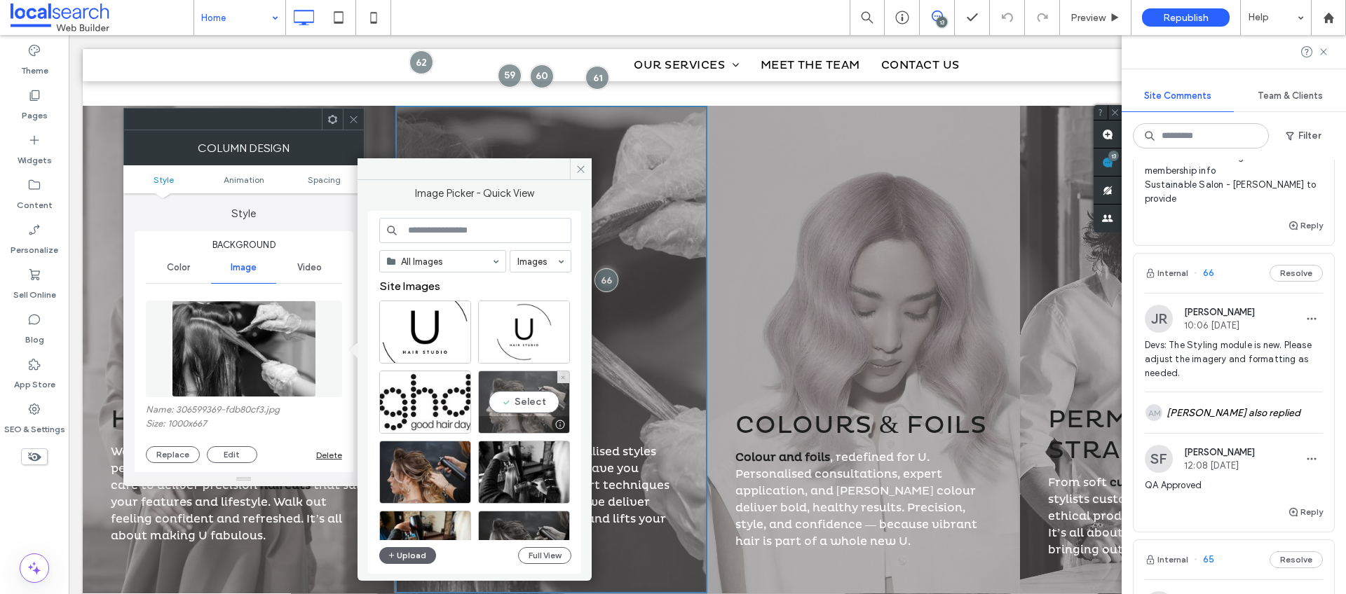
click at [538, 402] on div "Select" at bounding box center [524, 402] width 92 height 63
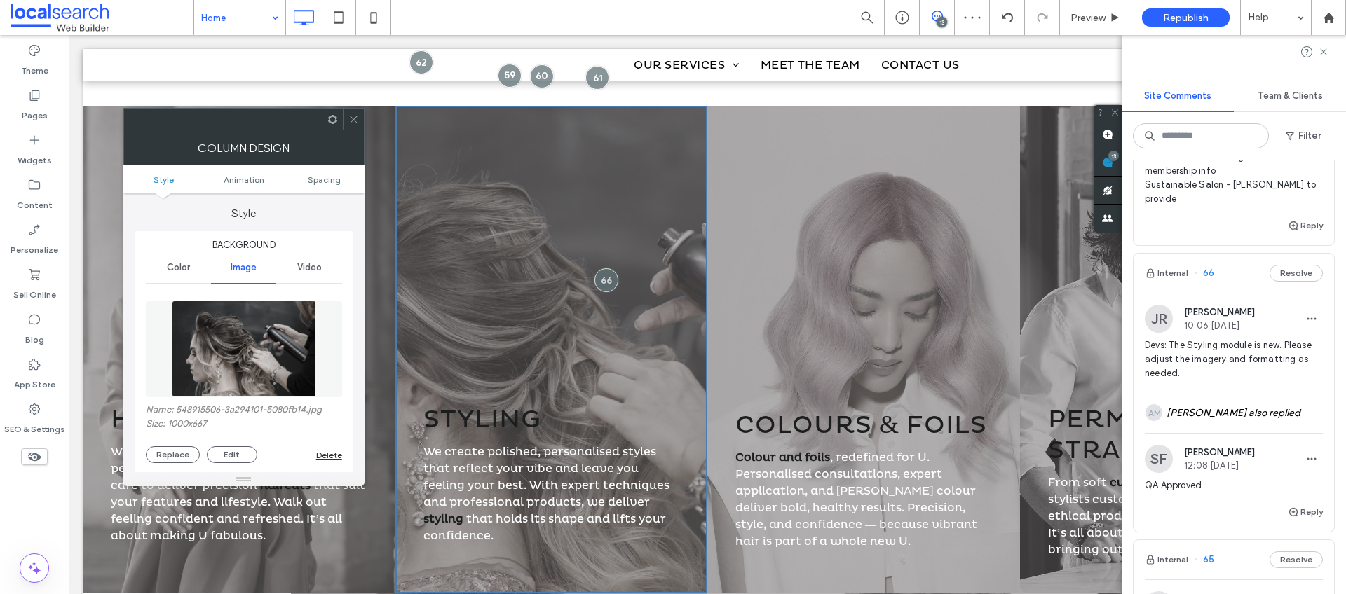
click at [357, 117] on icon at bounding box center [353, 119] width 11 height 11
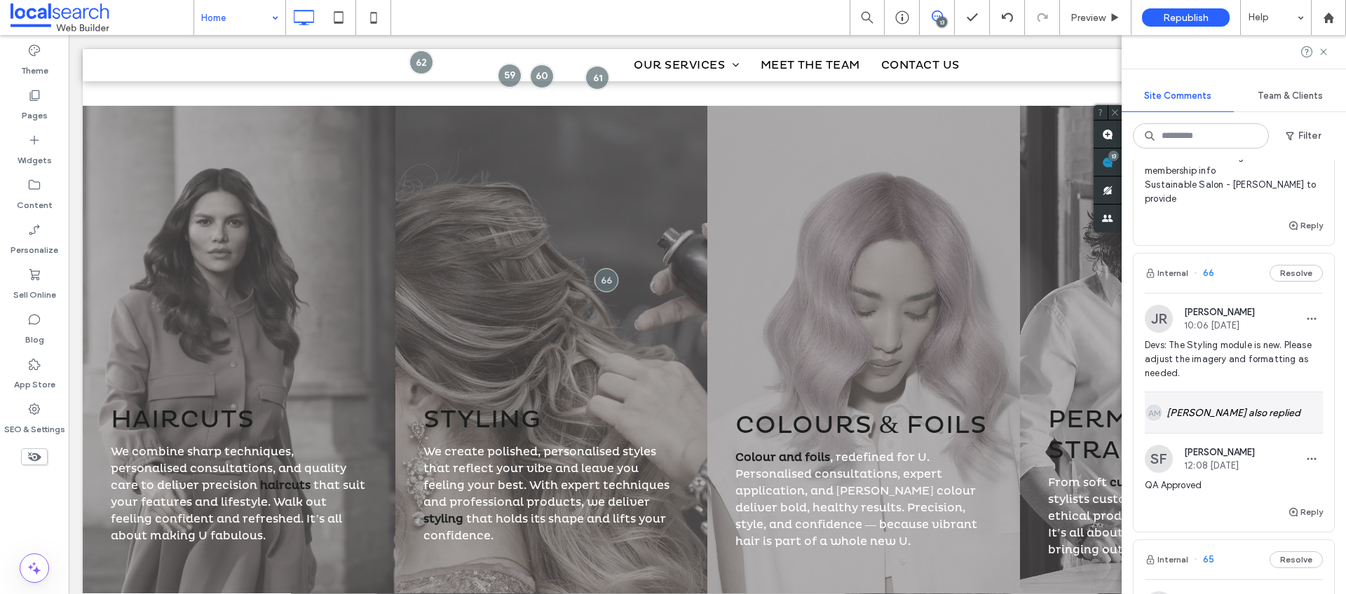
click at [1263, 416] on div "AM Andrea Maala also replied" at bounding box center [1234, 413] width 178 height 41
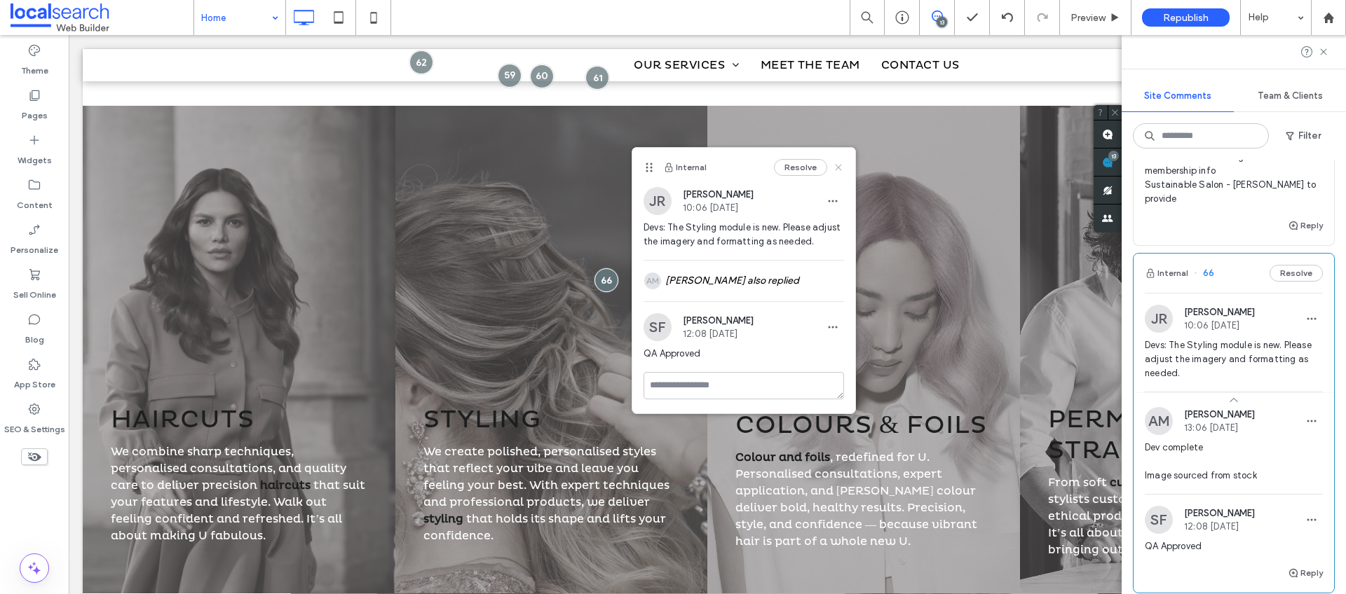
click at [838, 166] on use at bounding box center [838, 167] width 6 height 6
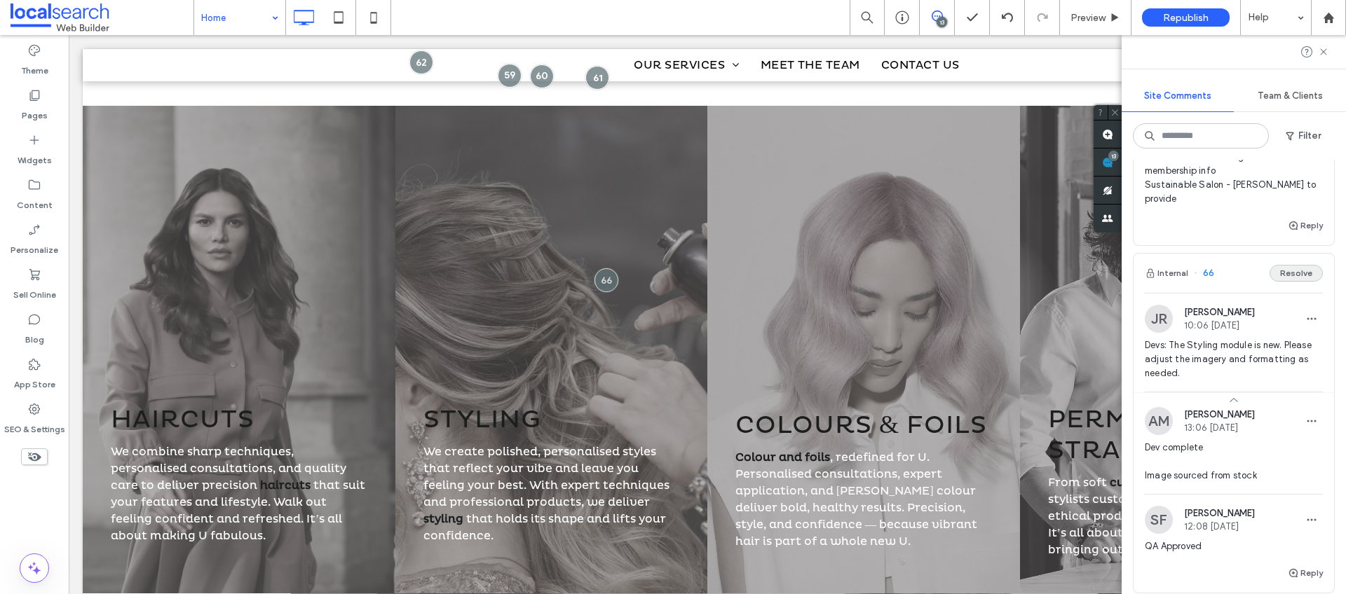
click at [1298, 272] on button "Resolve" at bounding box center [1295, 273] width 53 height 17
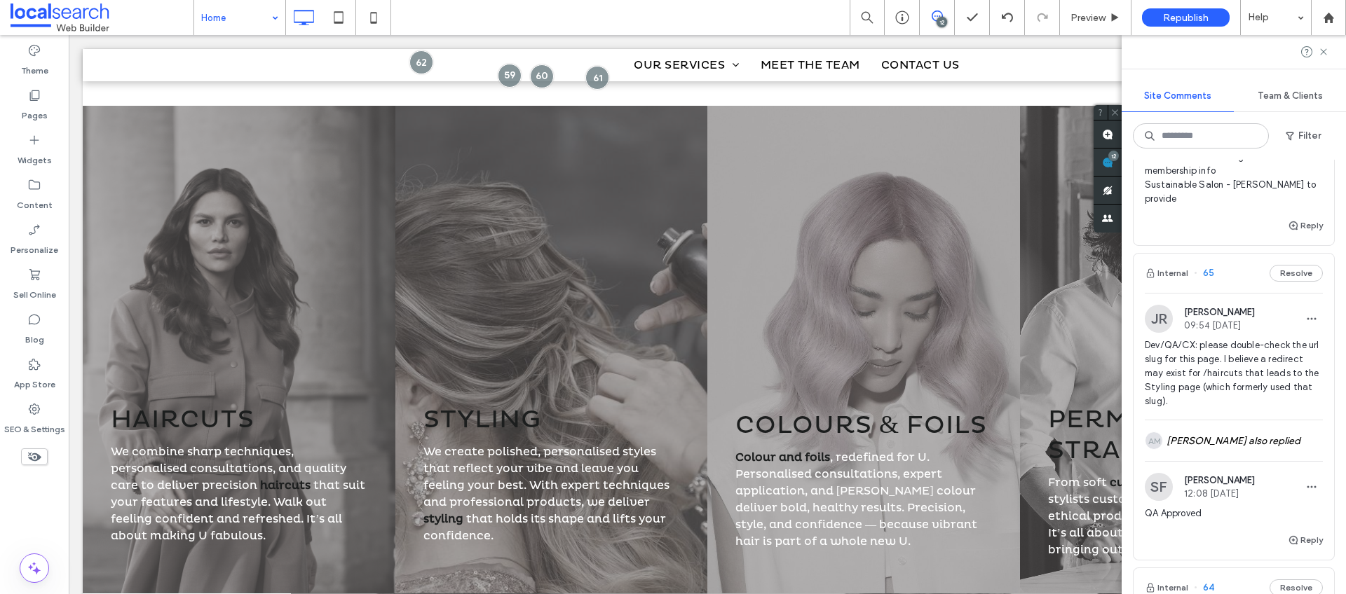
click at [1231, 354] on span "Dev/QA/CX: please double-check the url slug for this page. I believe a redirect…" at bounding box center [1234, 374] width 178 height 70
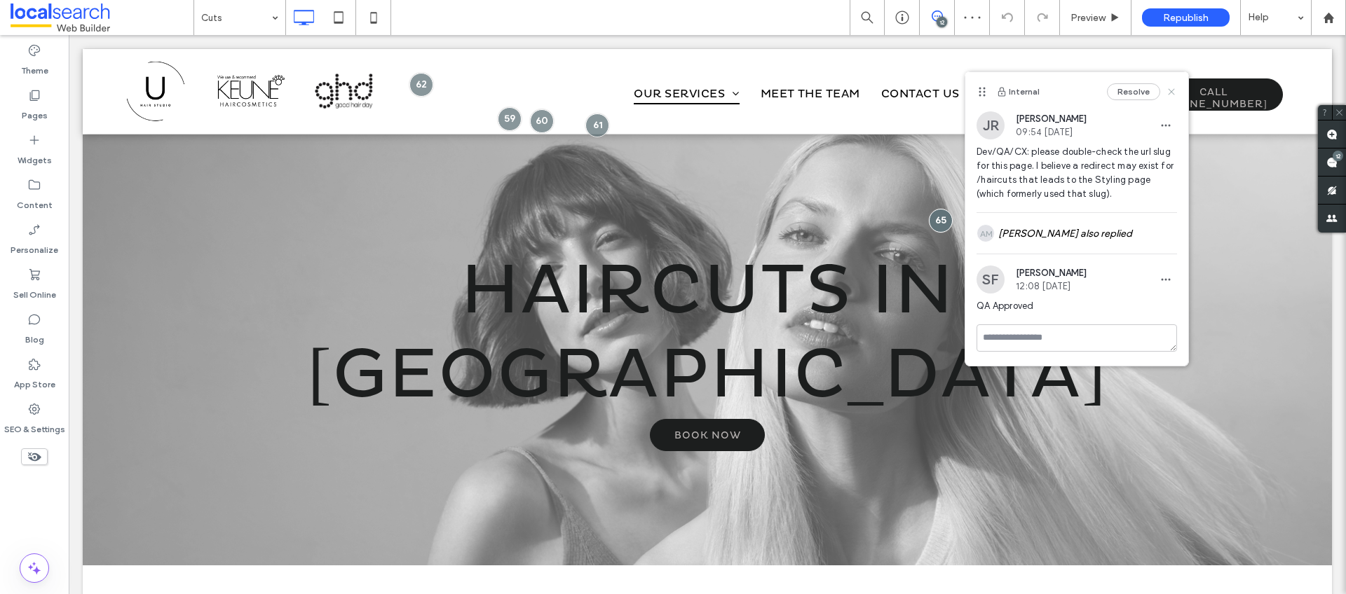
click at [1172, 93] on use at bounding box center [1171, 92] width 6 height 6
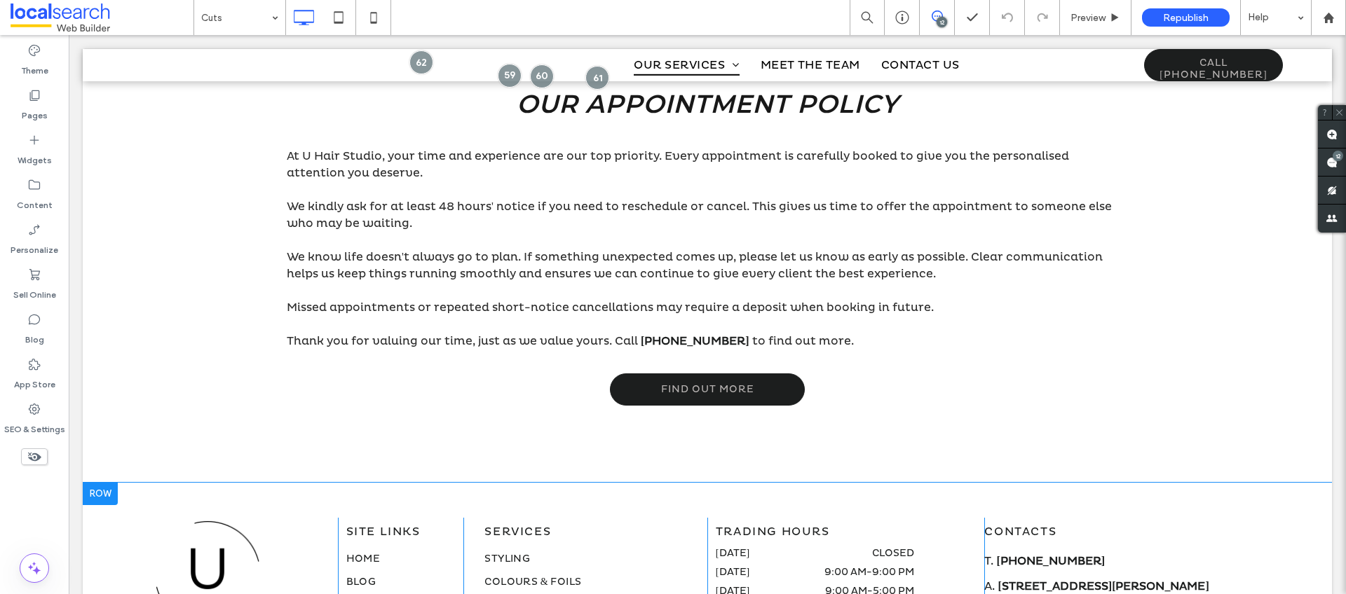
scroll to position [1644, 0]
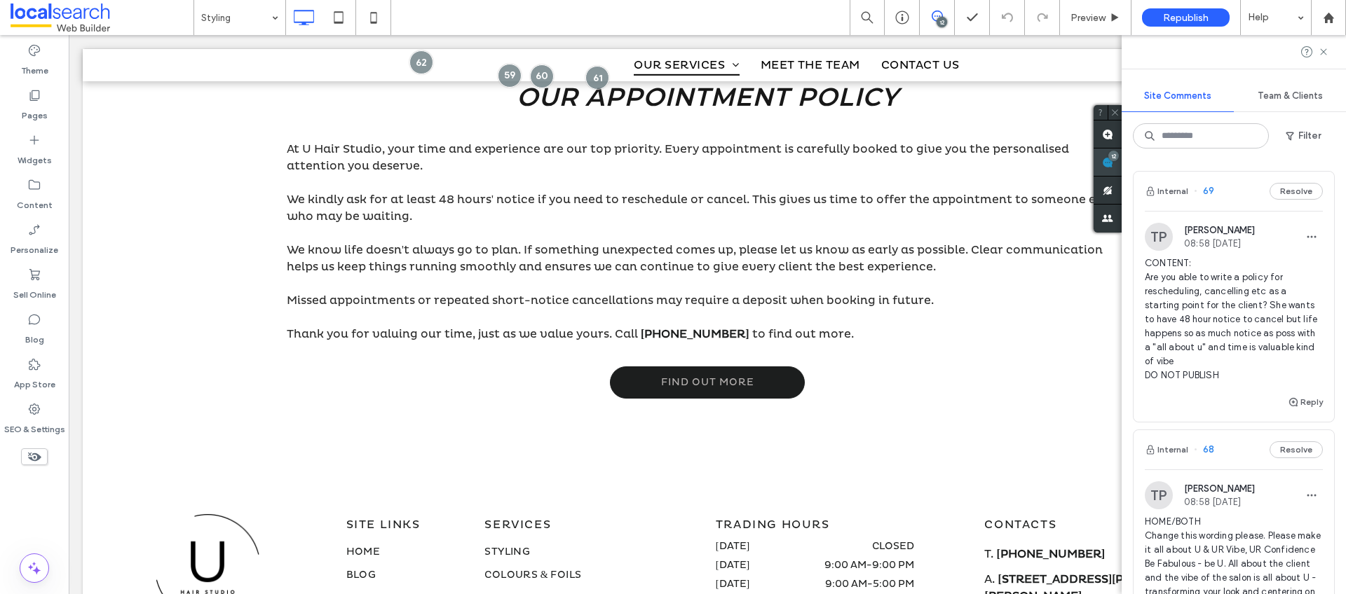
click at [1121, 163] on span at bounding box center [1107, 162] width 28 height 27
click at [1297, 404] on button "Reply" at bounding box center [1305, 402] width 35 height 17
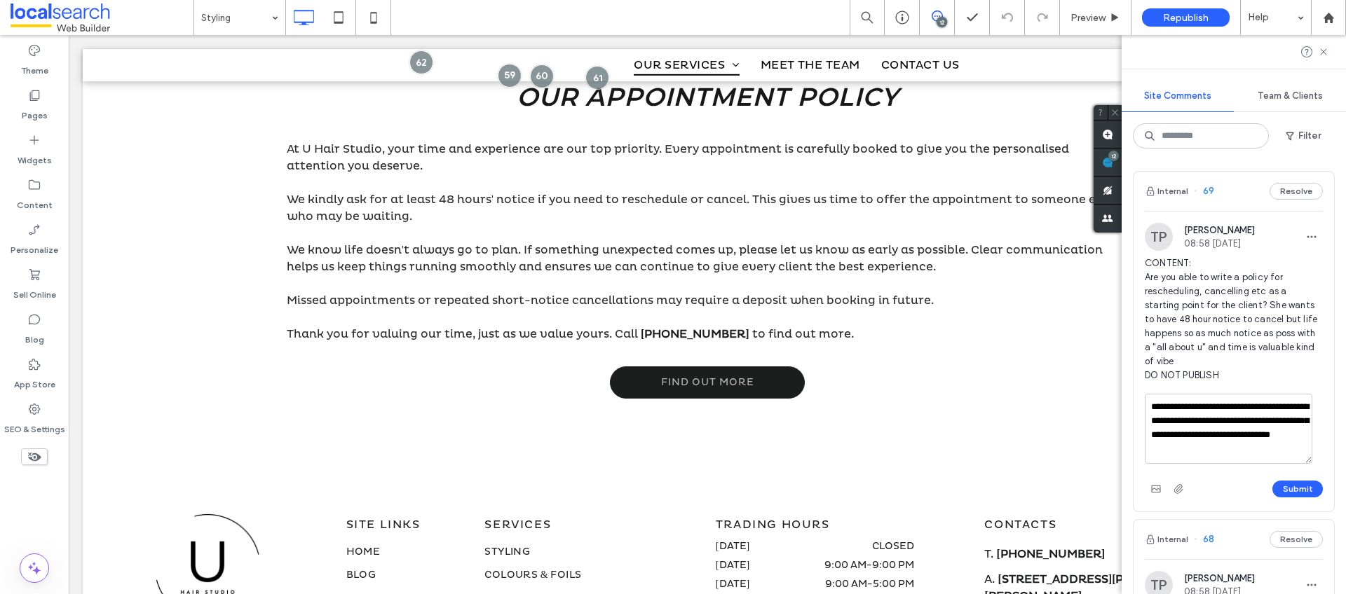
drag, startPoint x: 1248, startPoint y: 436, endPoint x: 1298, endPoint y: 429, distance: 50.9
click at [1308, 434] on textarea "**********" at bounding box center [1229, 429] width 168 height 70
click at [1239, 450] on textarea "**********" at bounding box center [1229, 429] width 168 height 70
type textarea "**********"
click at [1306, 486] on button "Submit" at bounding box center [1297, 489] width 50 height 17
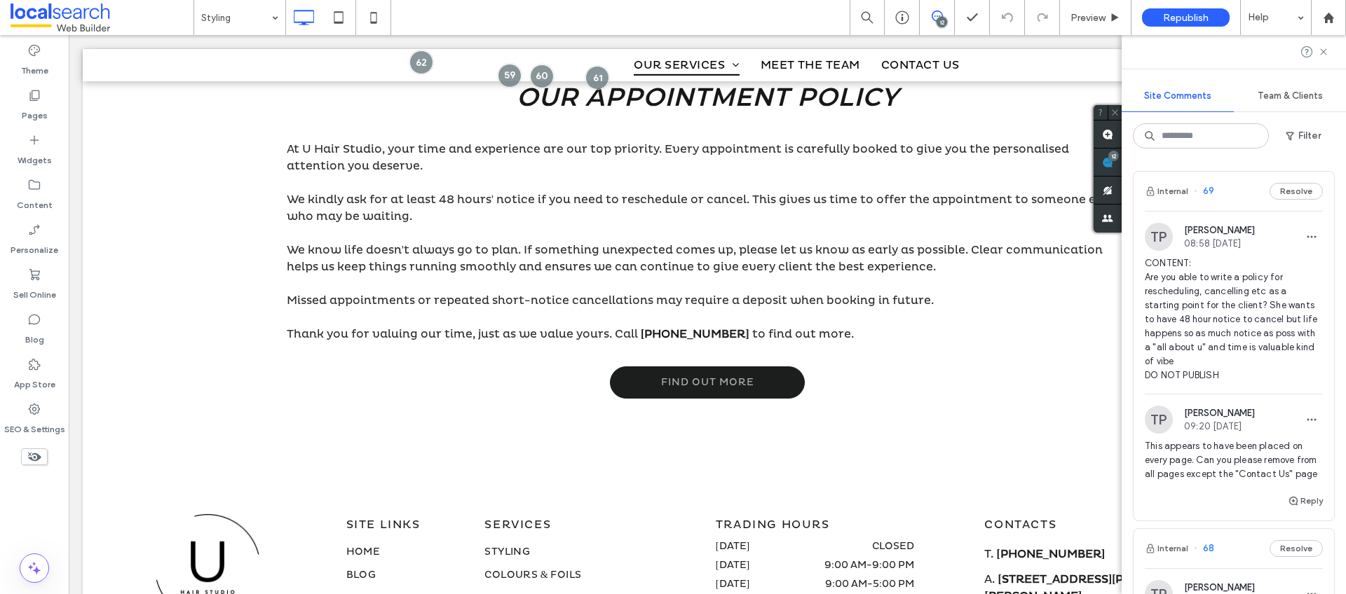
click at [1208, 282] on span "CONTENT: Are you able to write a policy for rescheduling, cancelling etc as a s…" at bounding box center [1234, 320] width 178 height 126
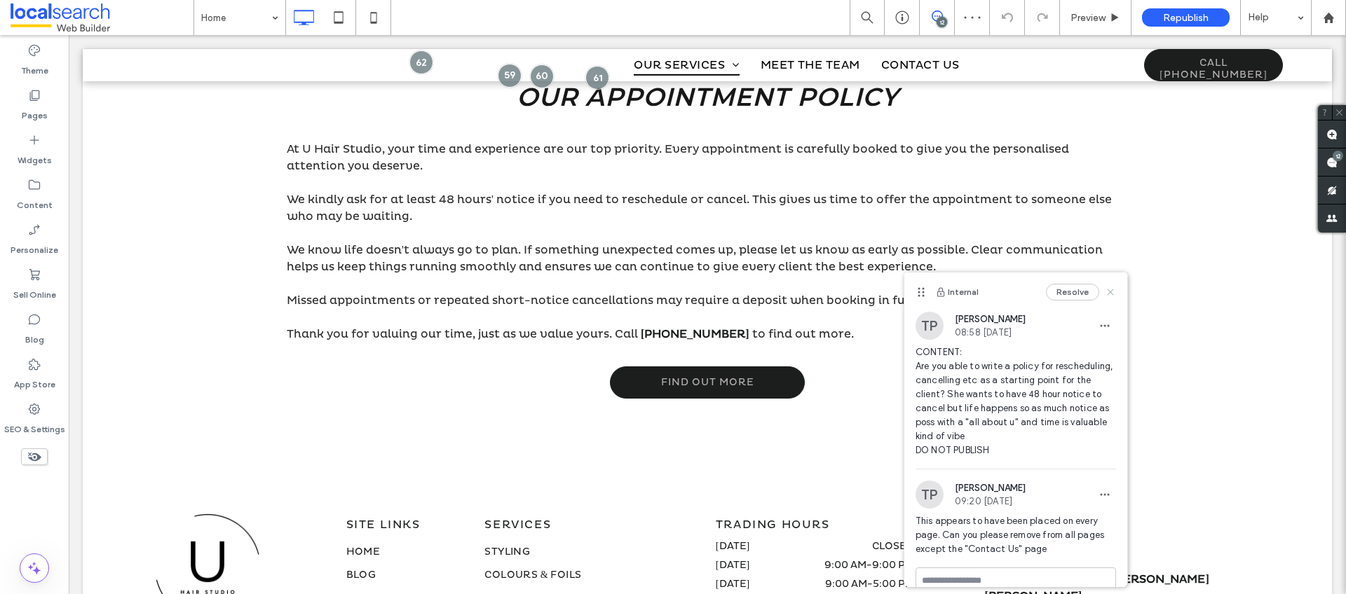
click at [1105, 293] on icon at bounding box center [1110, 292] width 11 height 11
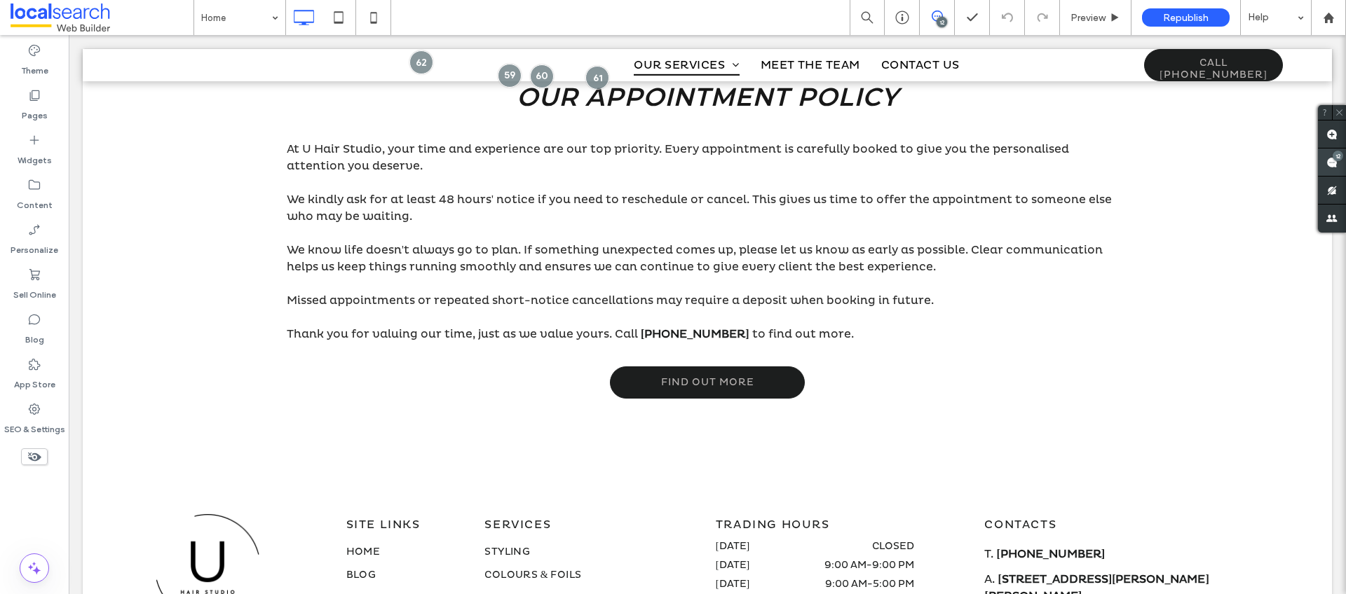
click at [1337, 163] on span at bounding box center [1332, 162] width 28 height 27
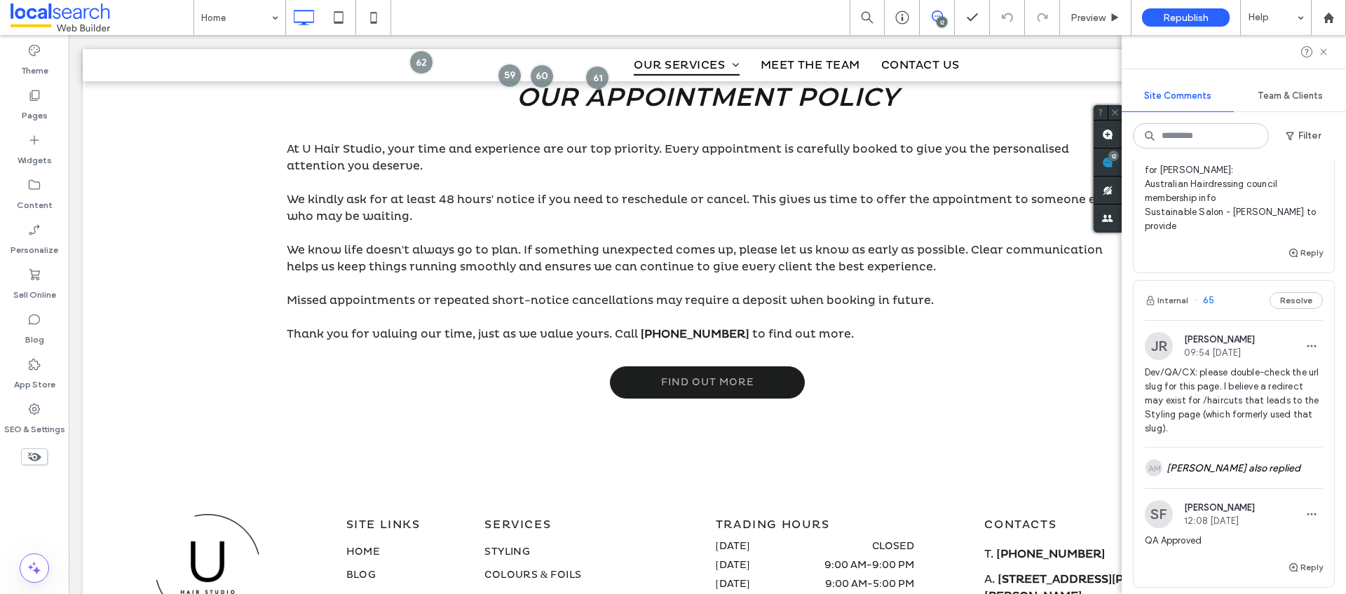
scroll to position [704, 0]
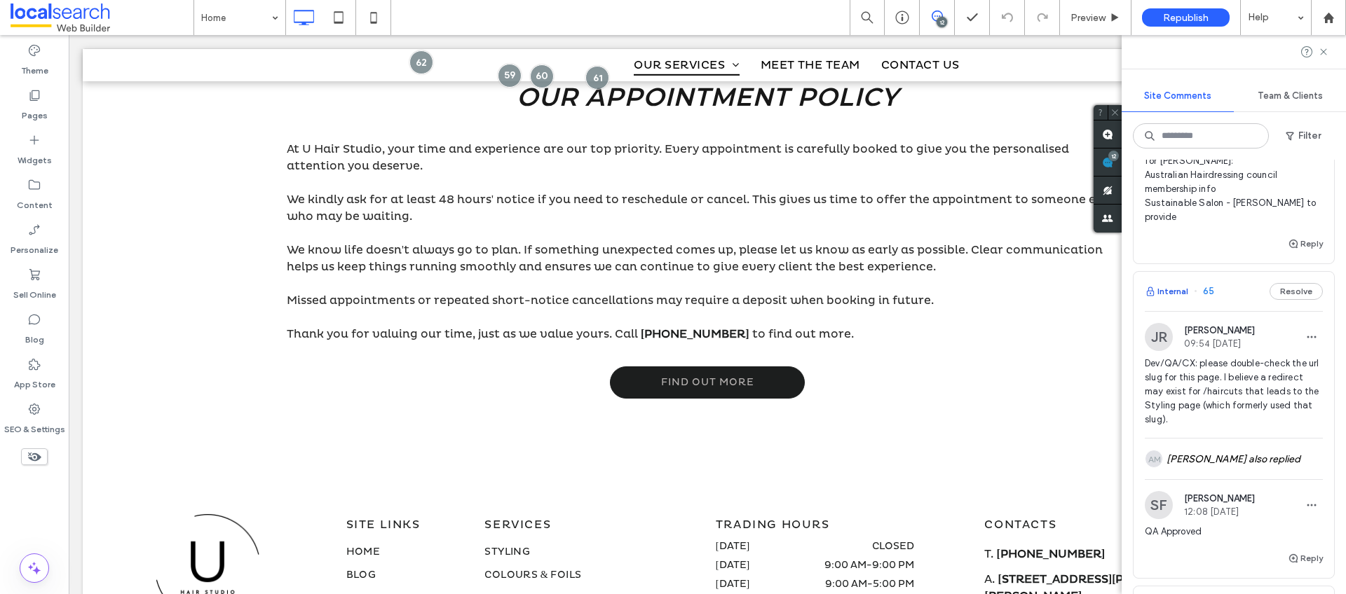
click at [1185, 300] on button "Internal" at bounding box center [1166, 291] width 43 height 17
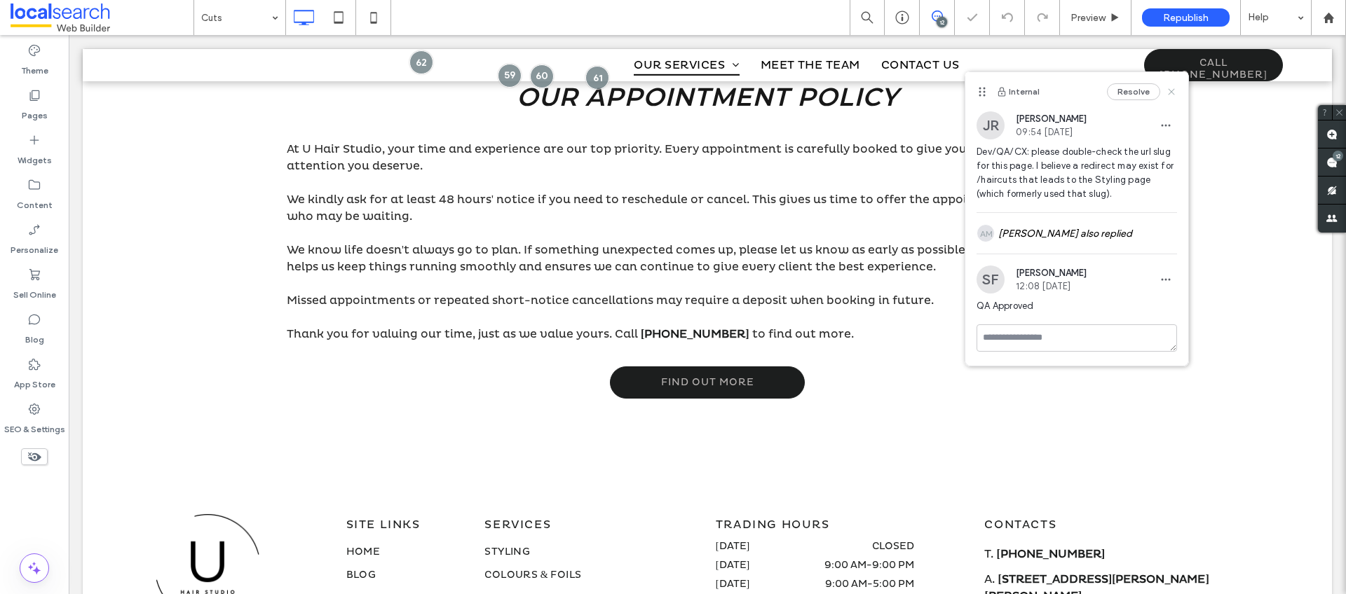
click at [1171, 93] on icon at bounding box center [1171, 91] width 11 height 11
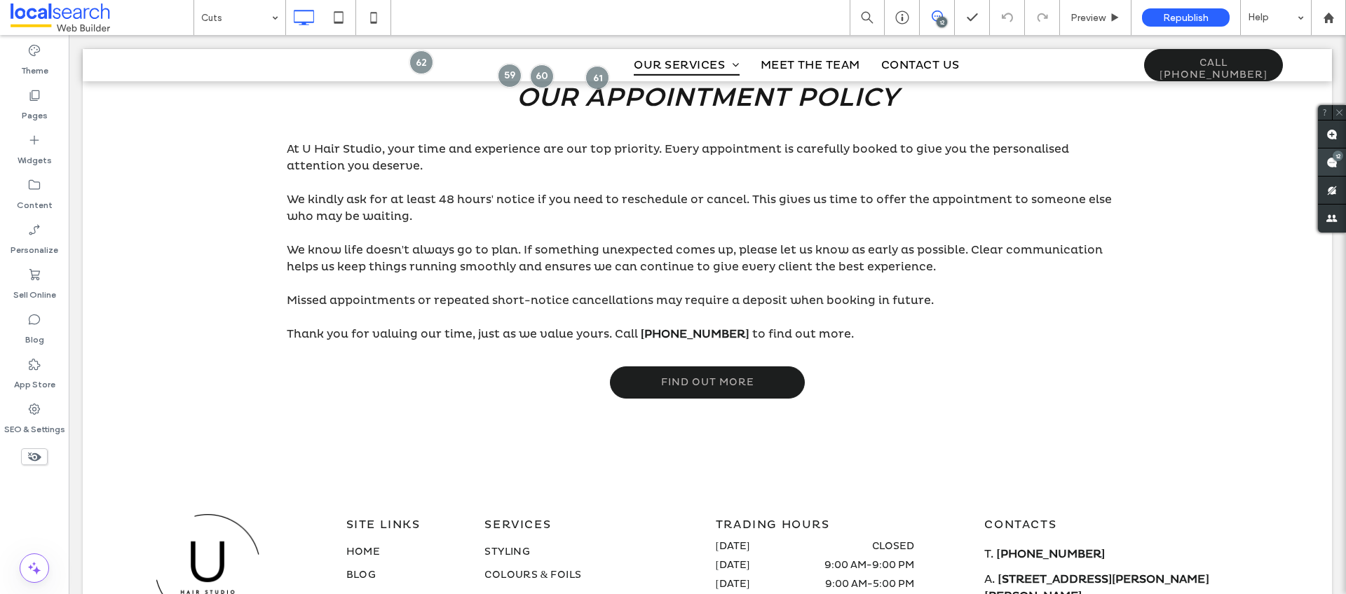
click at [1329, 162] on use at bounding box center [1331, 162] width 11 height 11
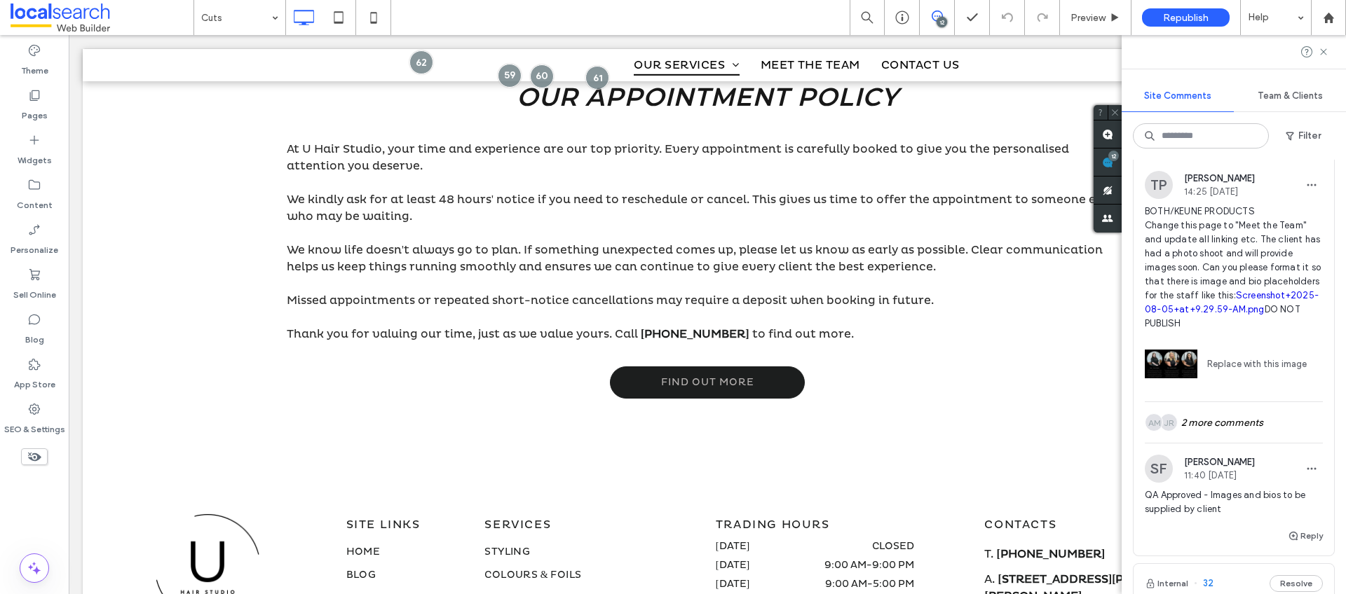
scroll to position [2780, 0]
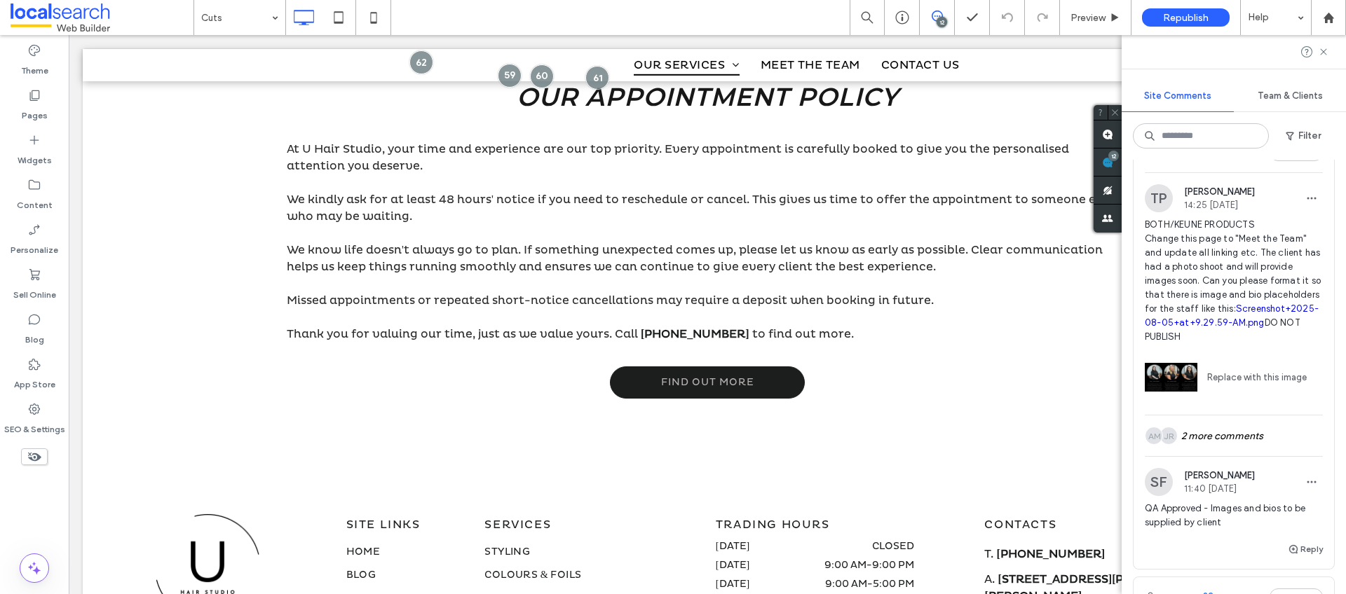
click at [1182, 161] on button "Internal" at bounding box center [1166, 152] width 43 height 17
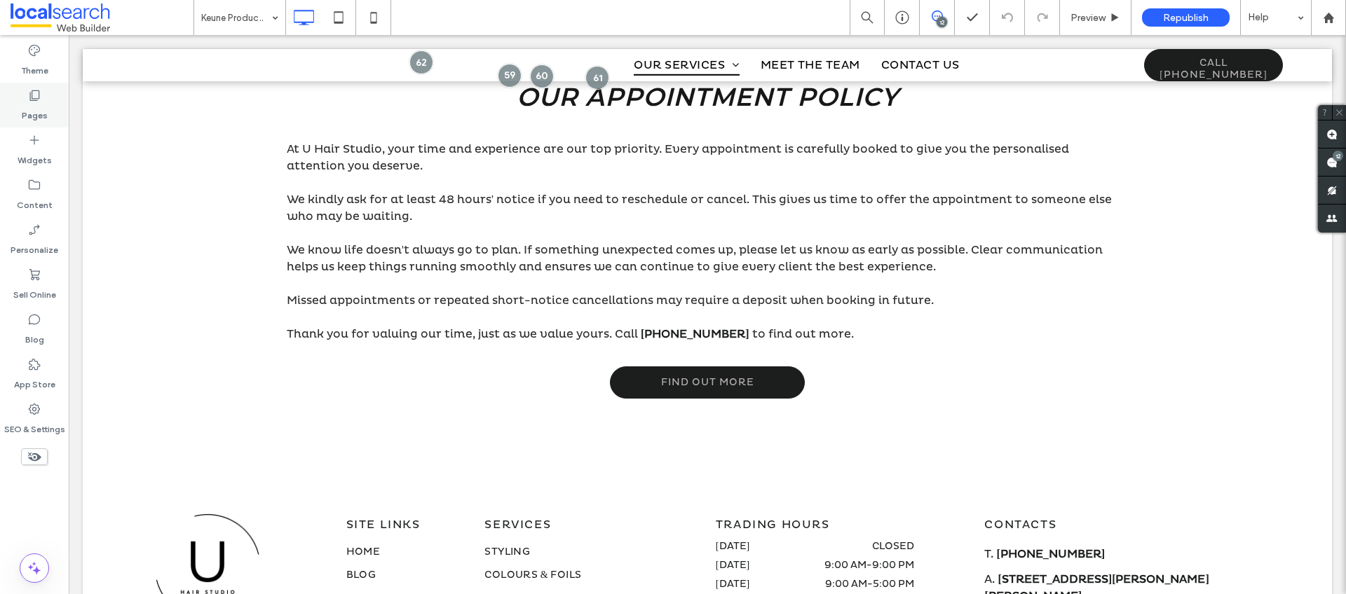
click at [29, 103] on label "Pages" at bounding box center [35, 112] width 26 height 20
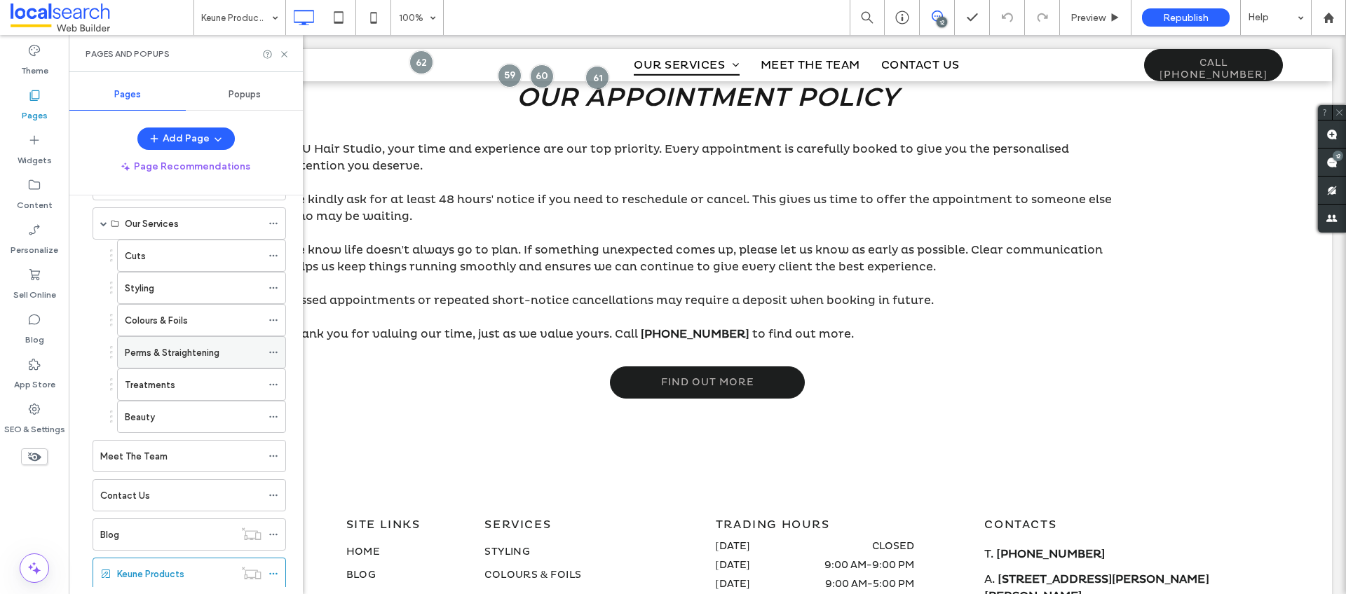
scroll to position [89, 0]
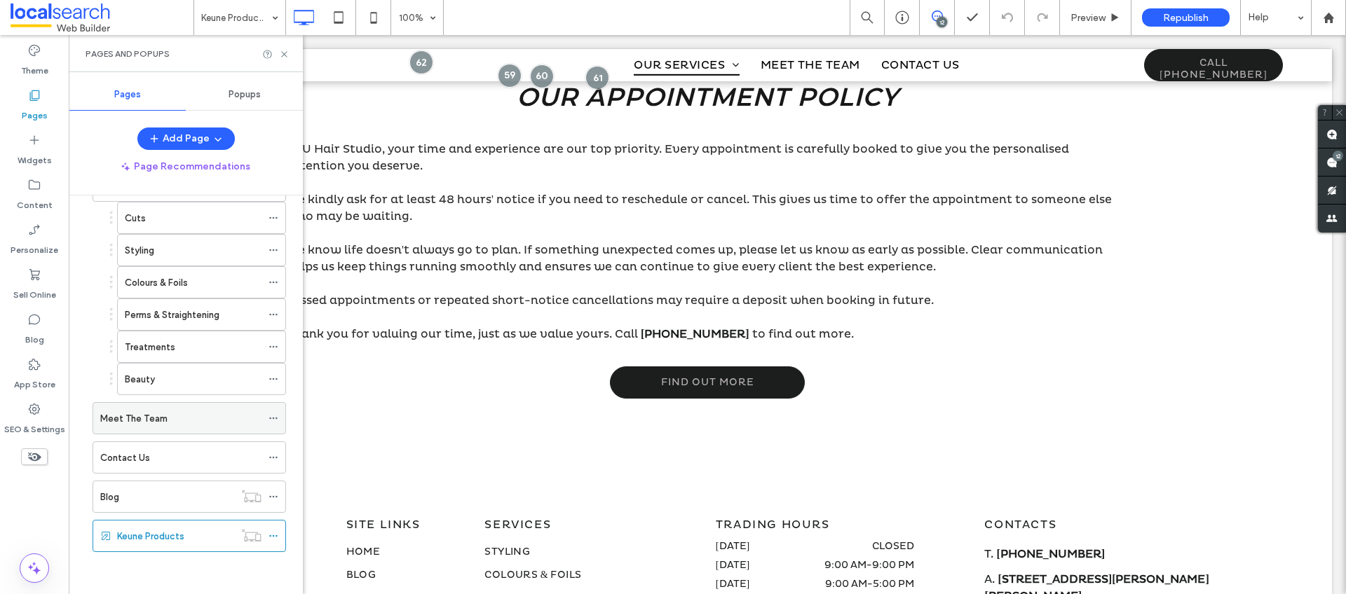
click at [131, 413] on label "Meet The Team" at bounding box center [133, 419] width 67 height 25
click at [274, 418] on icon at bounding box center [273, 419] width 10 height 10
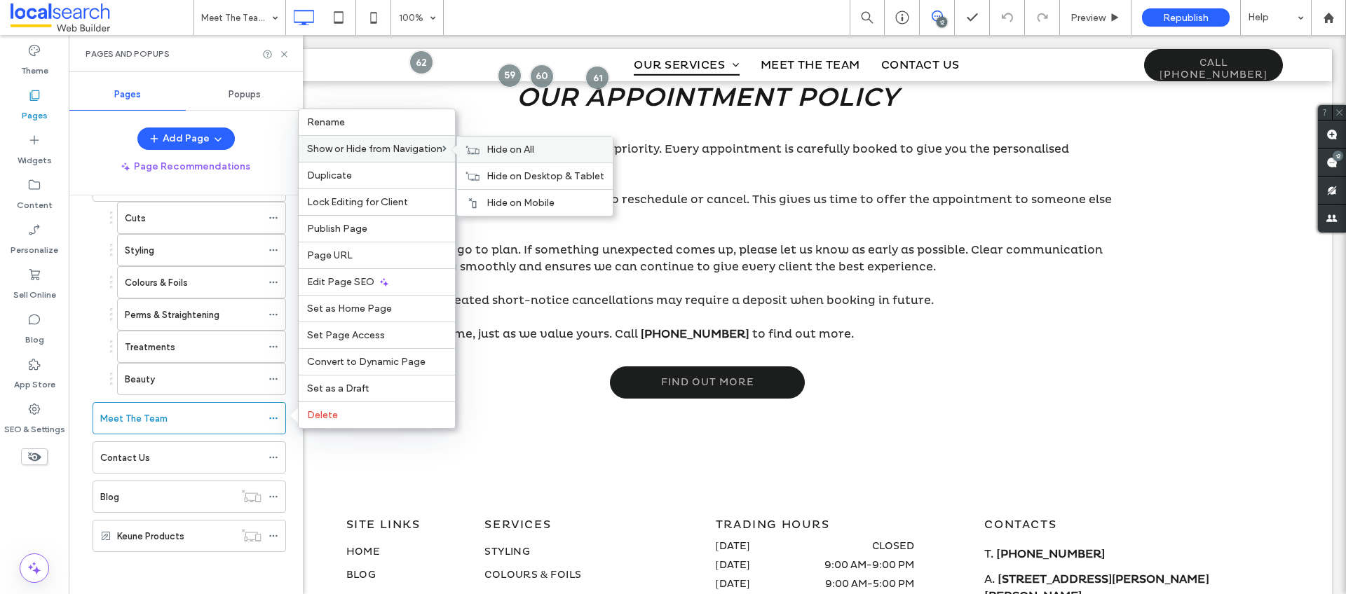
click at [532, 151] on span "Hide on All" at bounding box center [510, 150] width 48 height 12
click at [737, 9] on div "Meet The Team 100% 12 Preview Republish Help" at bounding box center [769, 17] width 1152 height 35
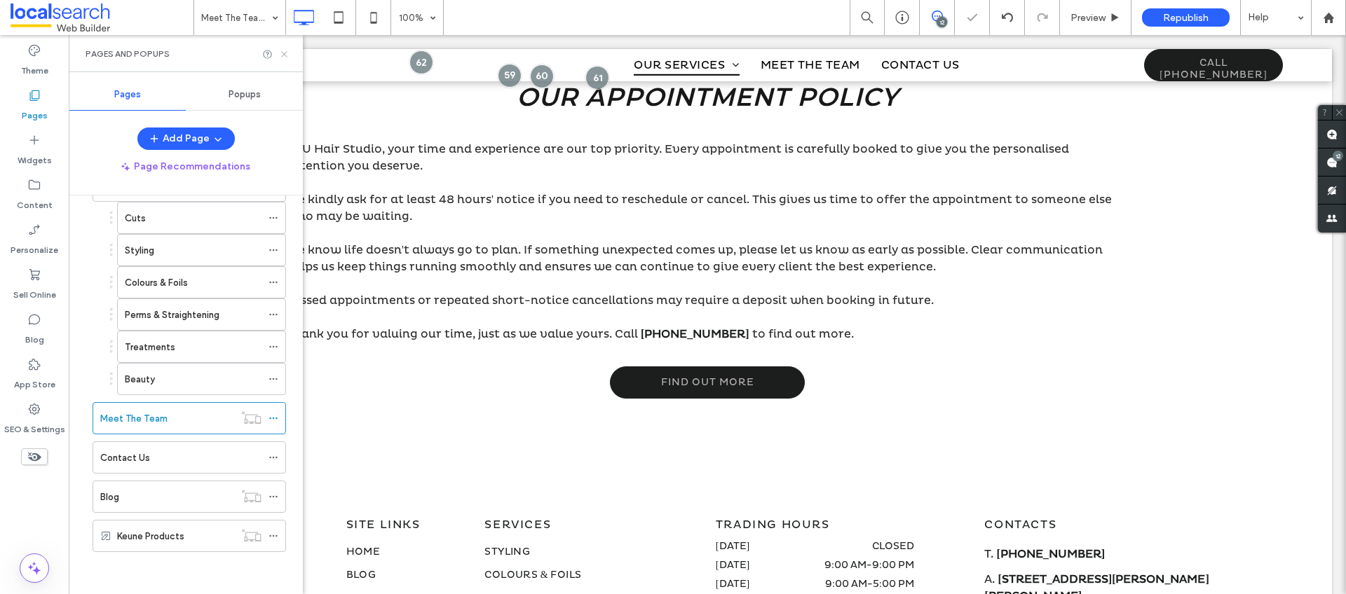
click at [285, 50] on icon at bounding box center [284, 54] width 11 height 11
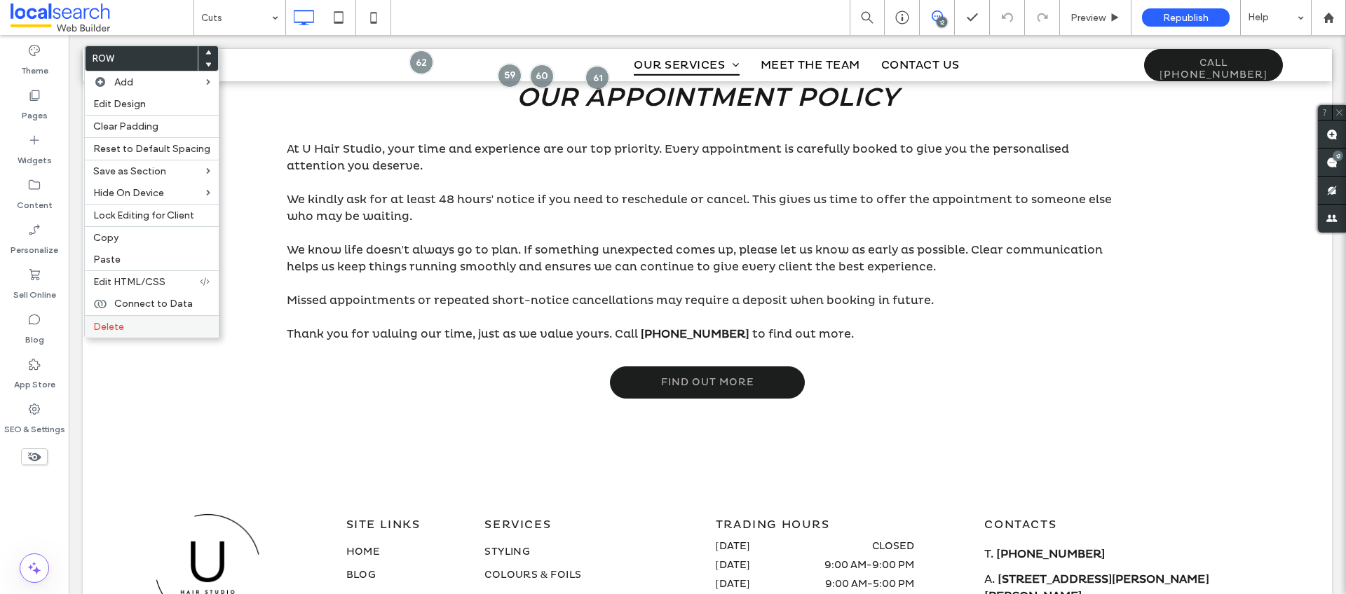
click at [111, 330] on span "Delete" at bounding box center [108, 327] width 31 height 12
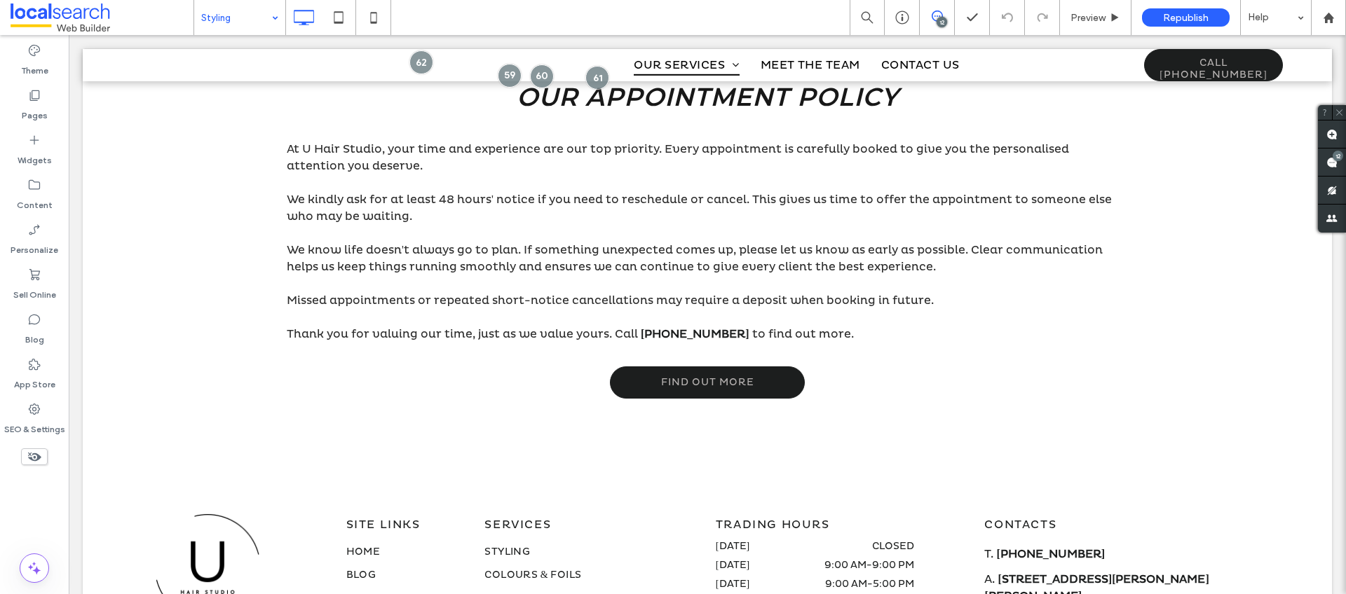
click at [256, 27] on input at bounding box center [236, 17] width 70 height 35
click at [273, 19] on div "Colours & Foils" at bounding box center [239, 17] width 91 height 35
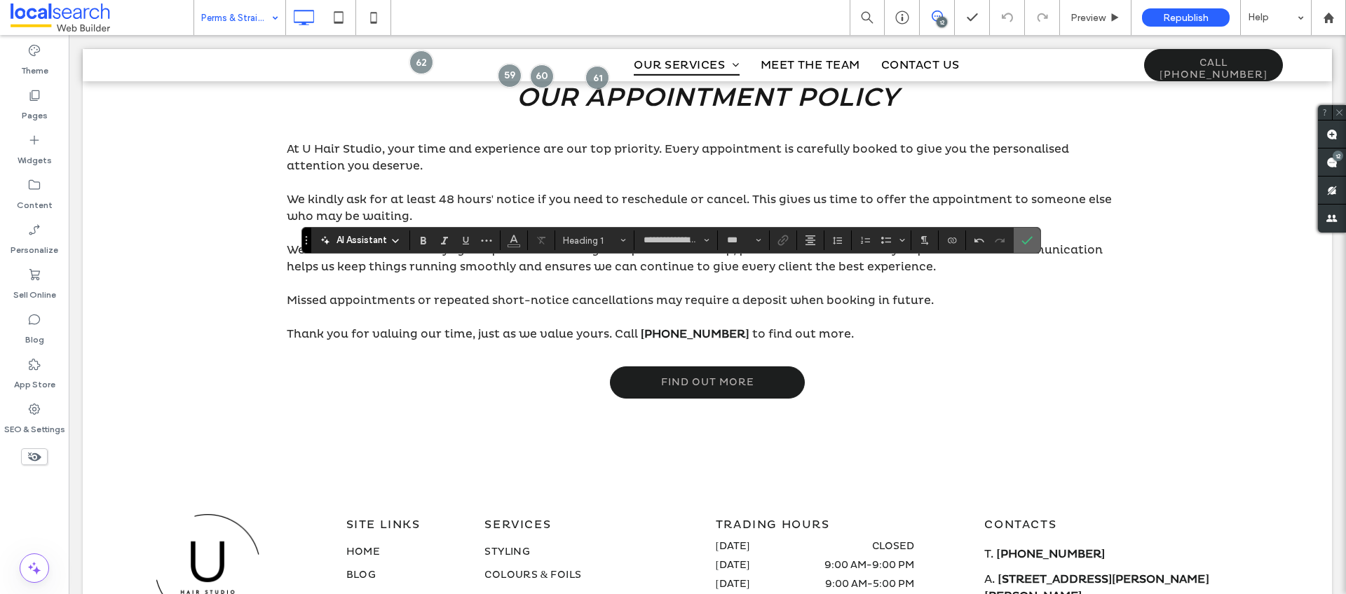
click at [1030, 245] on icon "Confirm" at bounding box center [1026, 240] width 11 height 11
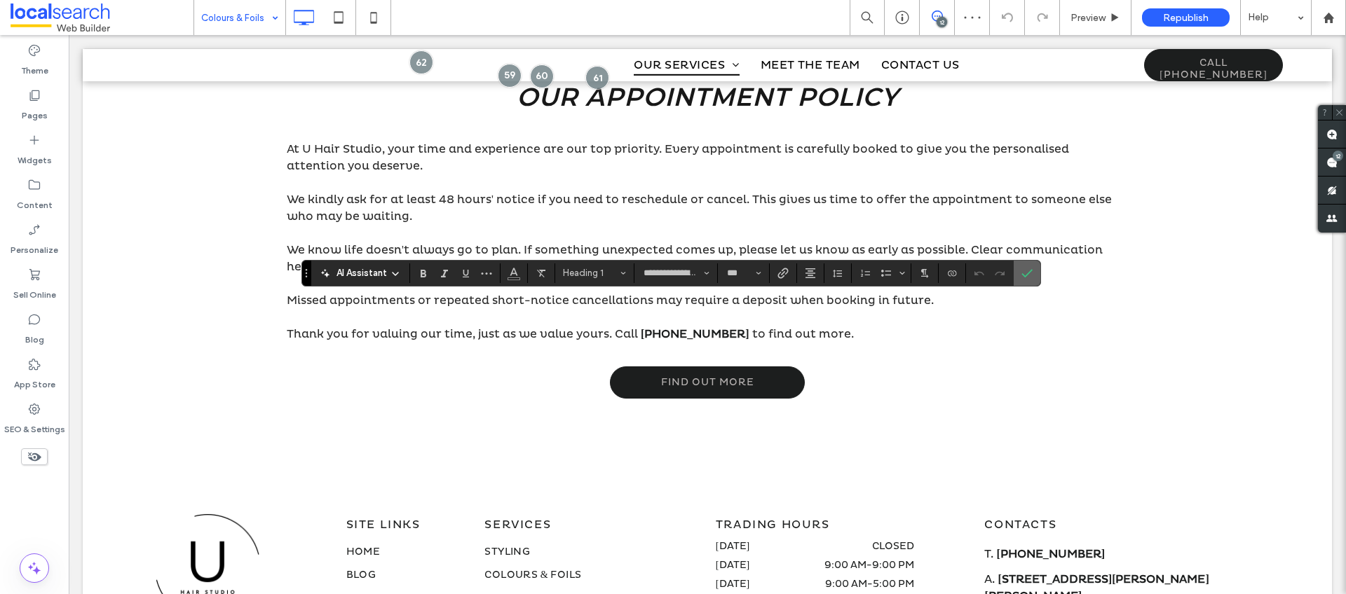
click at [1025, 278] on icon "Confirm" at bounding box center [1026, 273] width 11 height 11
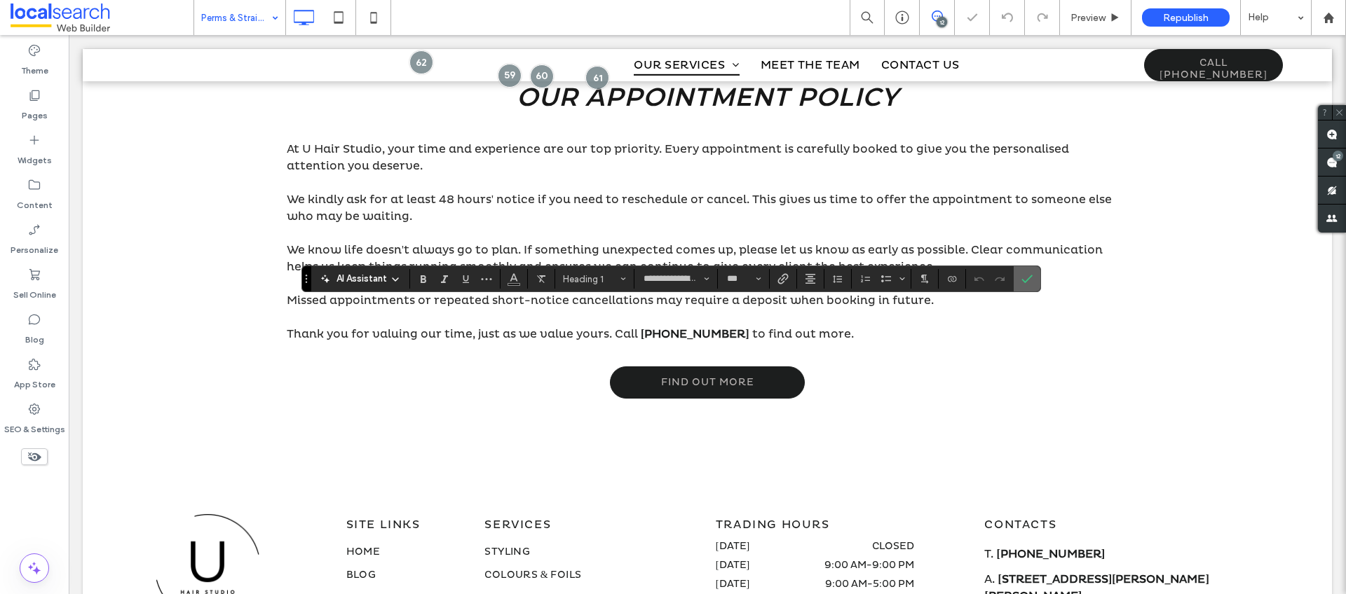
click at [1022, 276] on icon "Confirm" at bounding box center [1026, 278] width 11 height 11
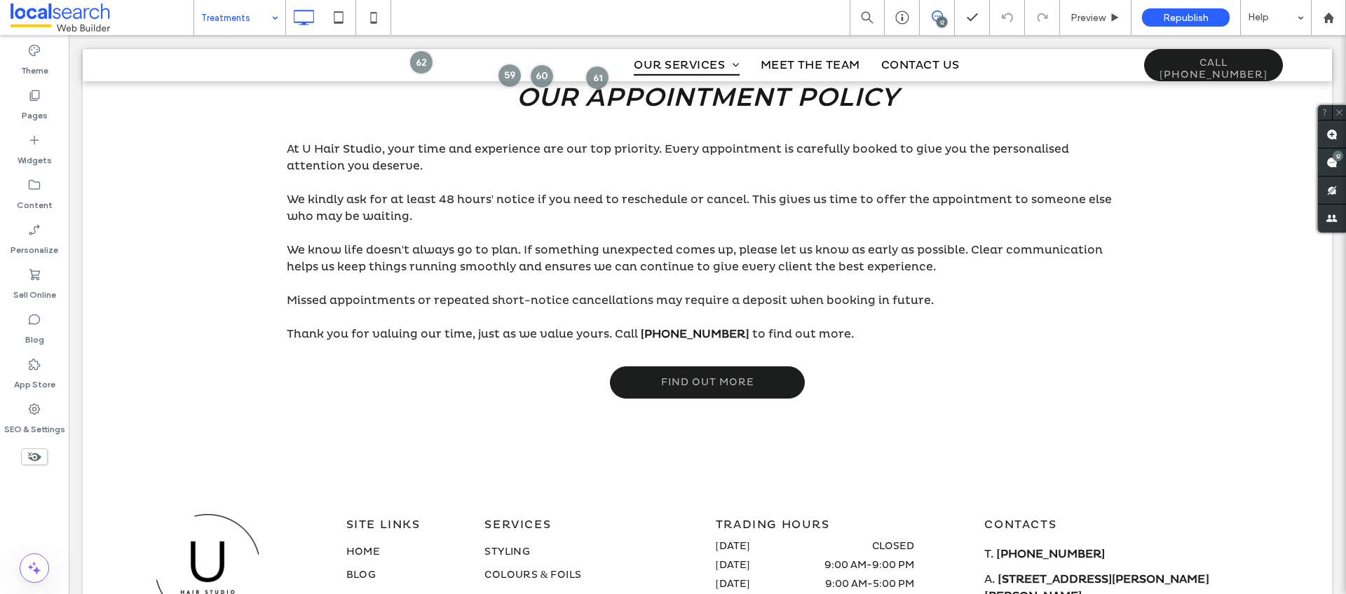
click at [258, 22] on input at bounding box center [236, 17] width 70 height 35
drag, startPoint x: 266, startPoint y: 15, endPoint x: 267, endPoint y: 29, distance: 14.1
click at [266, 15] on div "Perms & Straightening" at bounding box center [239, 17] width 91 height 35
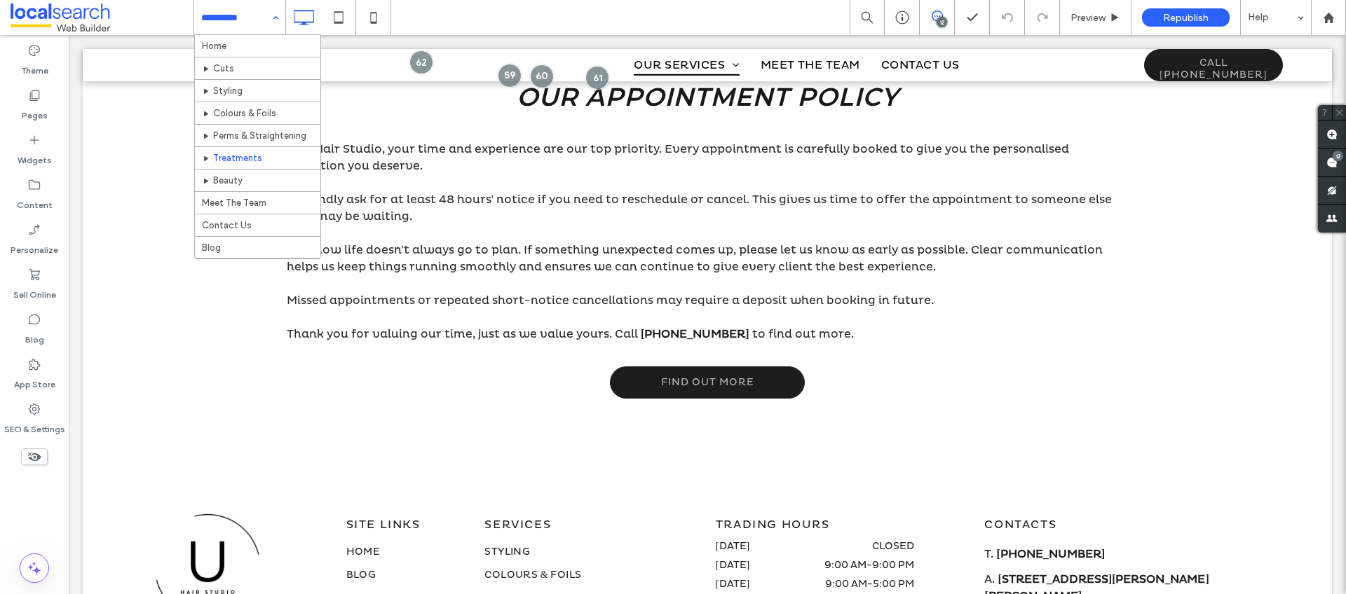
click at [274, 10] on div "Home Cuts Styling Colours & Foils Perms & Straightening Treatments Beauty Meet …" at bounding box center [239, 17] width 91 height 35
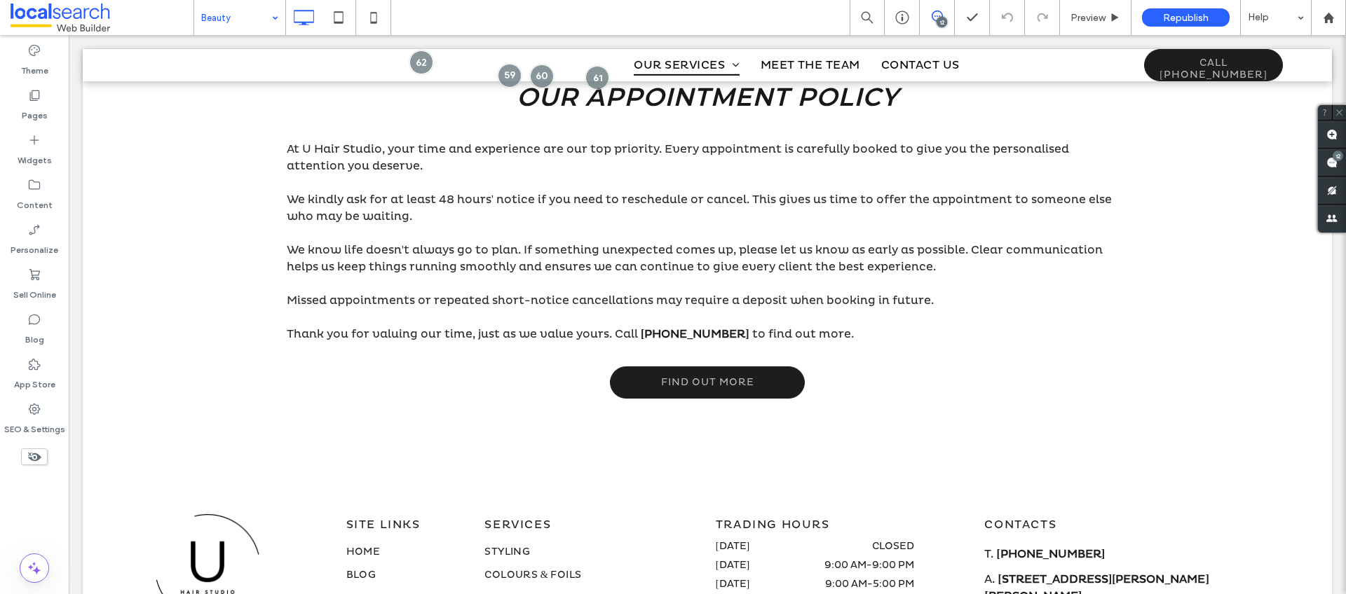
type input "**********"
type input "**"
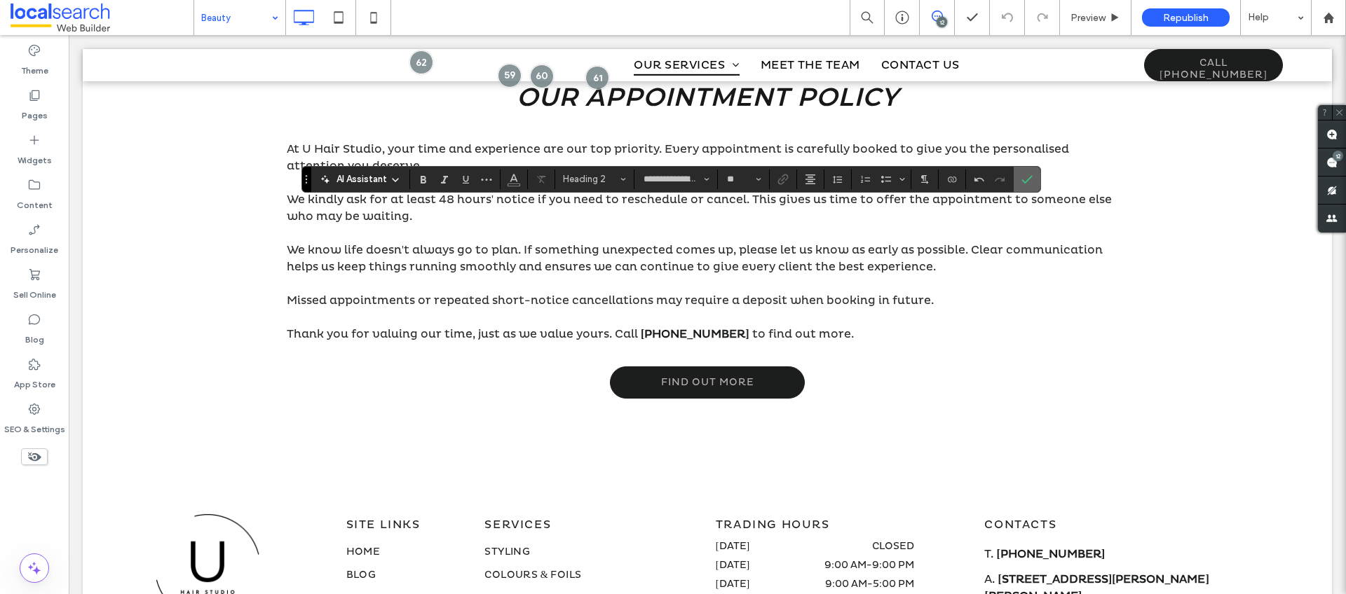
click at [1031, 184] on span "Confirm" at bounding box center [1026, 180] width 11 height 24
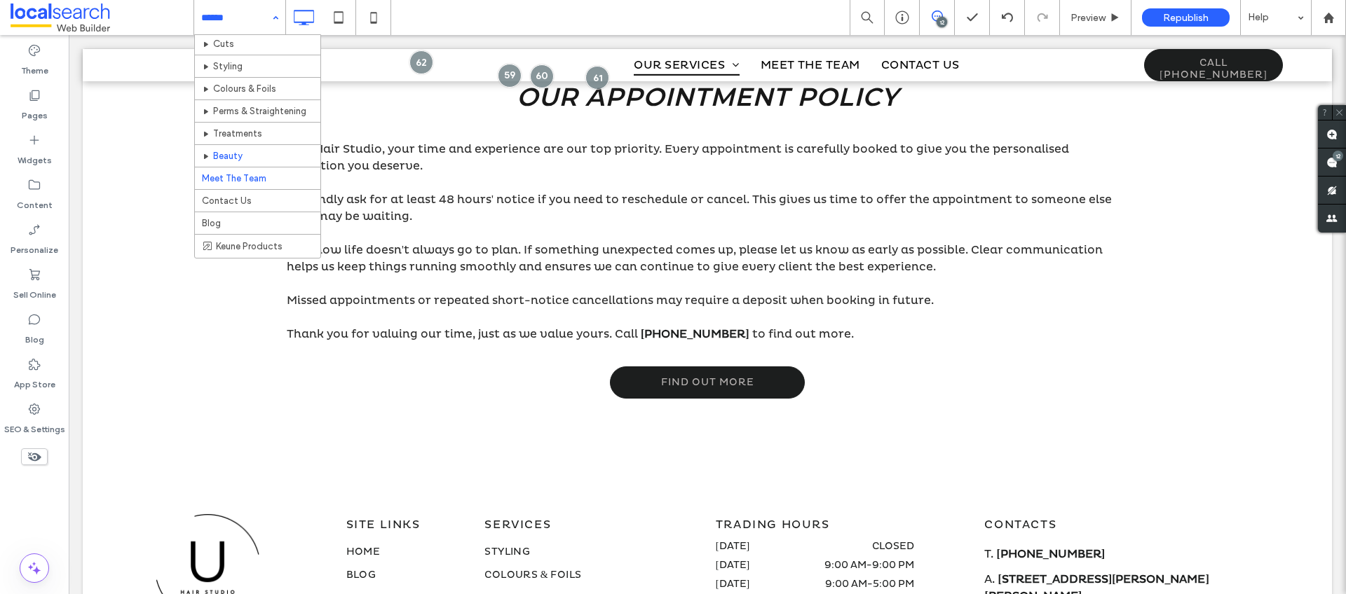
scroll to position [35, 0]
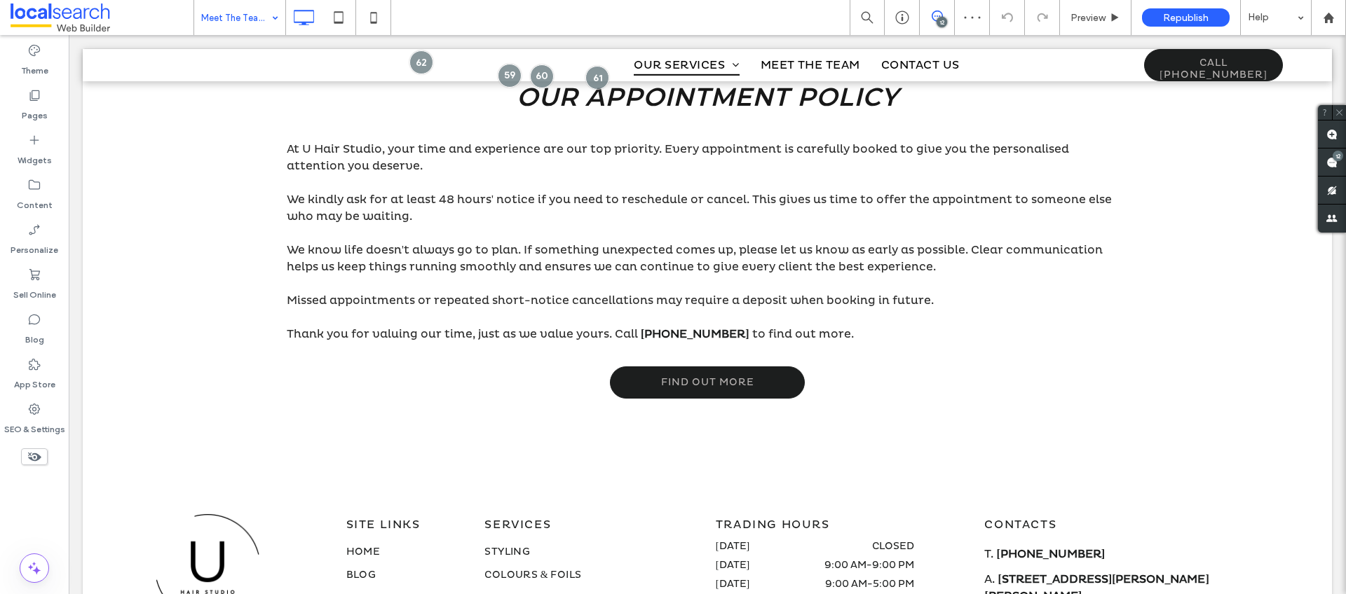
click at [263, 7] on input at bounding box center [236, 17] width 70 height 35
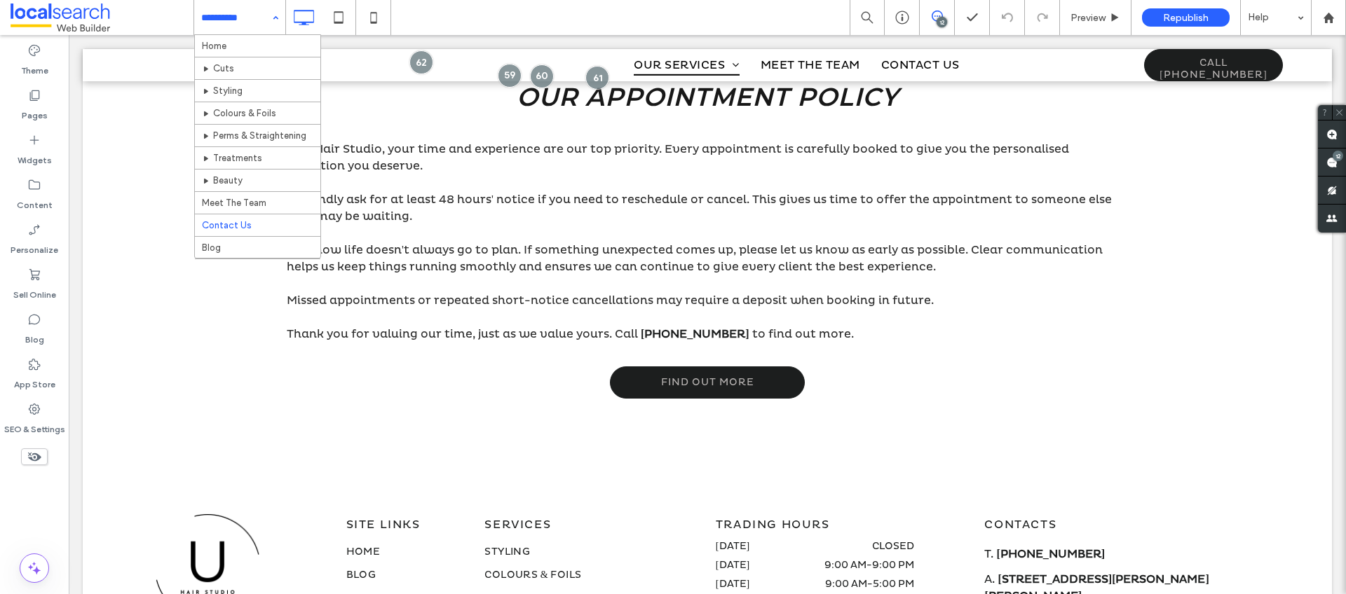
click at [270, 14] on div "Home Cuts Styling Colours & Foils Perms & Straightening Treatments Beauty Meet …" at bounding box center [239, 17] width 91 height 35
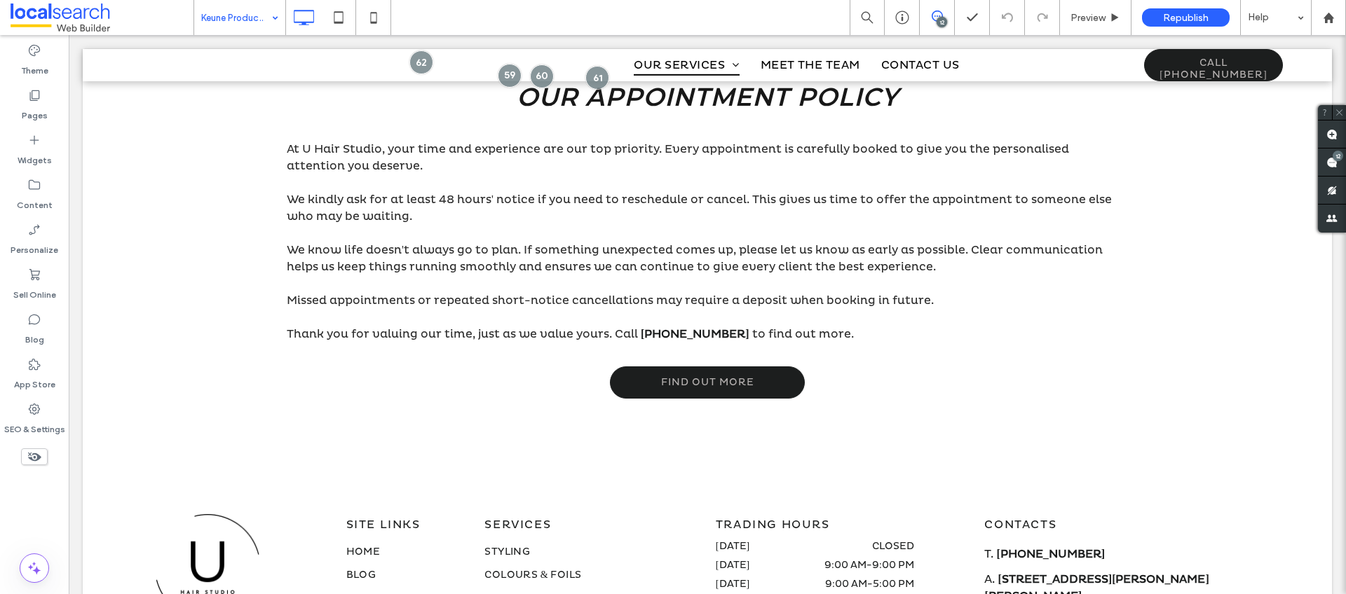
click at [252, 18] on input at bounding box center [236, 17] width 70 height 35
click at [250, 14] on input at bounding box center [236, 17] width 70 height 35
click at [282, 29] on div "Cuts" at bounding box center [239, 17] width 91 height 35
click at [267, 27] on div "Styling" at bounding box center [239, 17] width 91 height 35
click at [250, 6] on input at bounding box center [236, 17] width 70 height 35
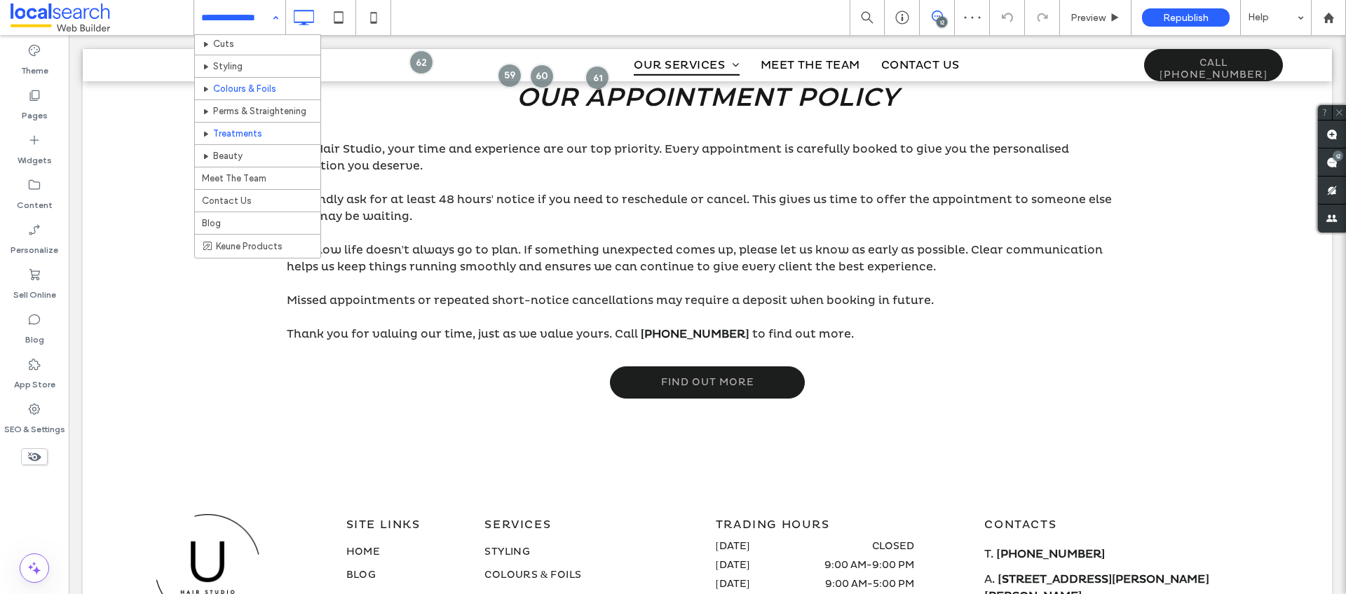
scroll to position [35, 0]
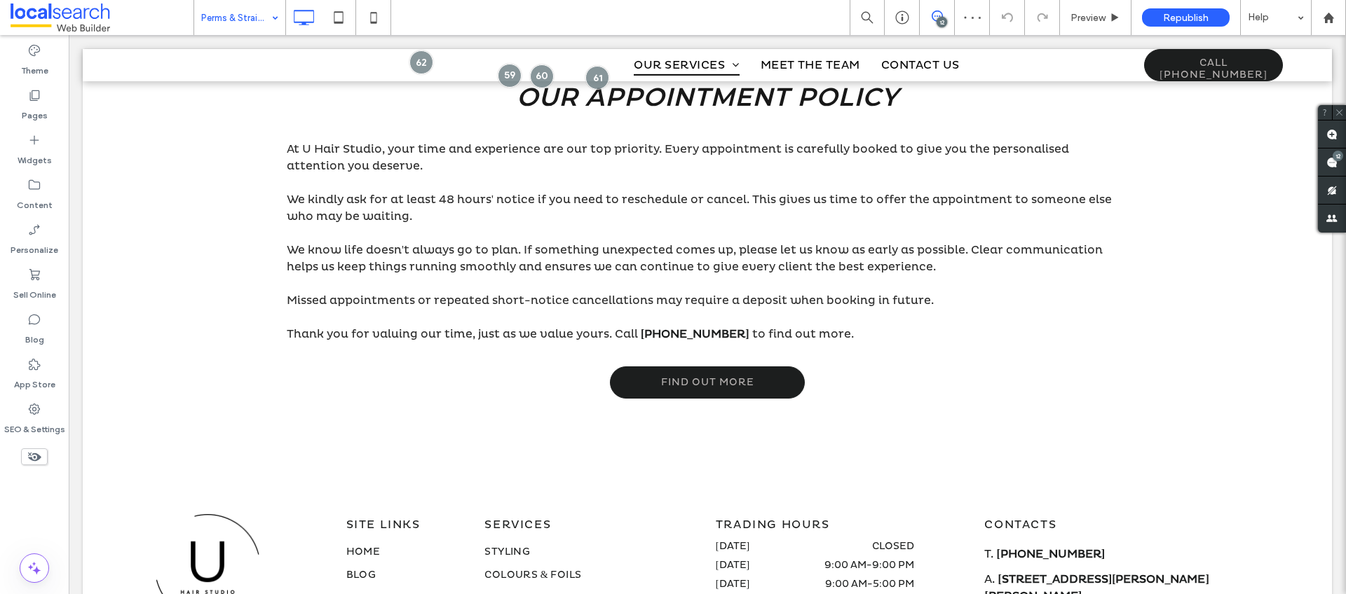
click at [270, 21] on div "Perms & Straightening" at bounding box center [239, 17] width 91 height 35
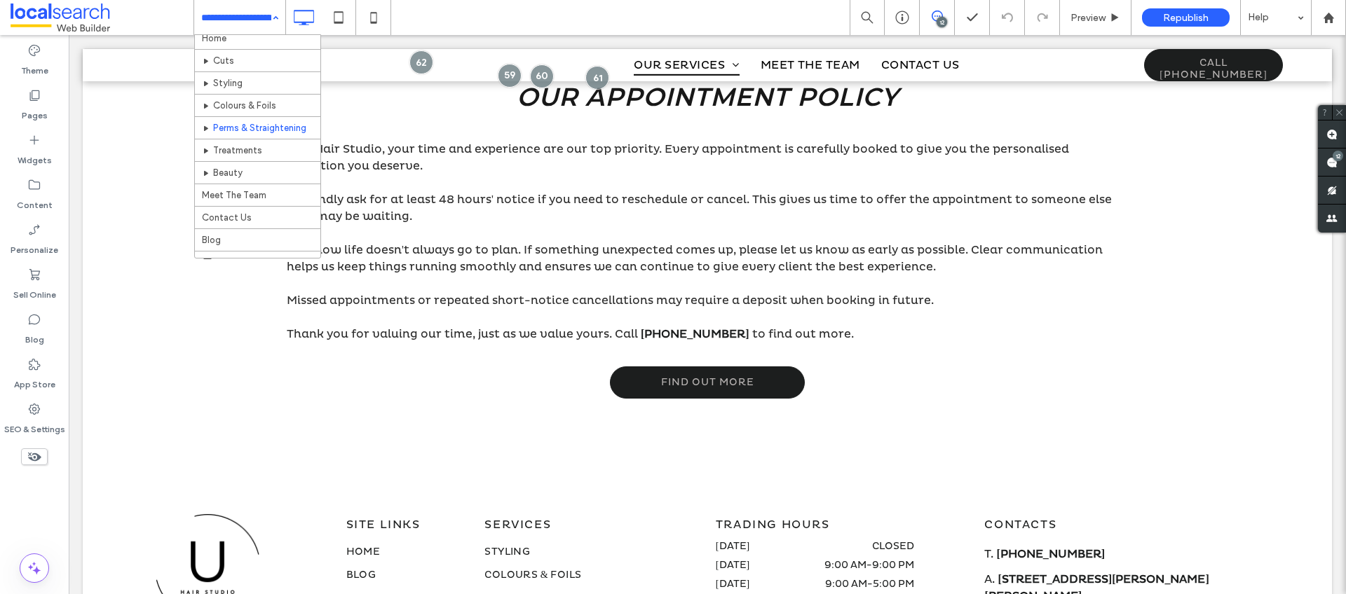
scroll to position [25, 0]
click at [264, 8] on input at bounding box center [236, 17] width 70 height 35
click at [275, 21] on div "Home Cuts Styling Colours & Foils Perms & Straightening Treatments Beauty Meet …" at bounding box center [239, 17] width 91 height 35
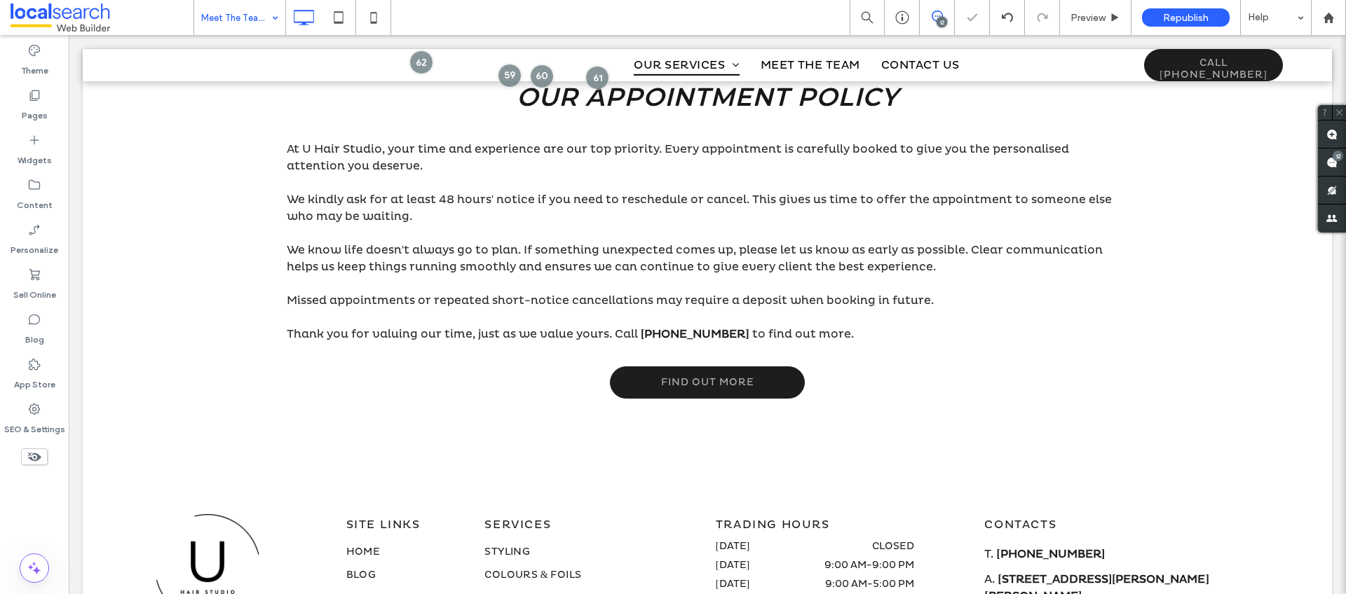
click at [263, 15] on input at bounding box center [236, 17] width 70 height 35
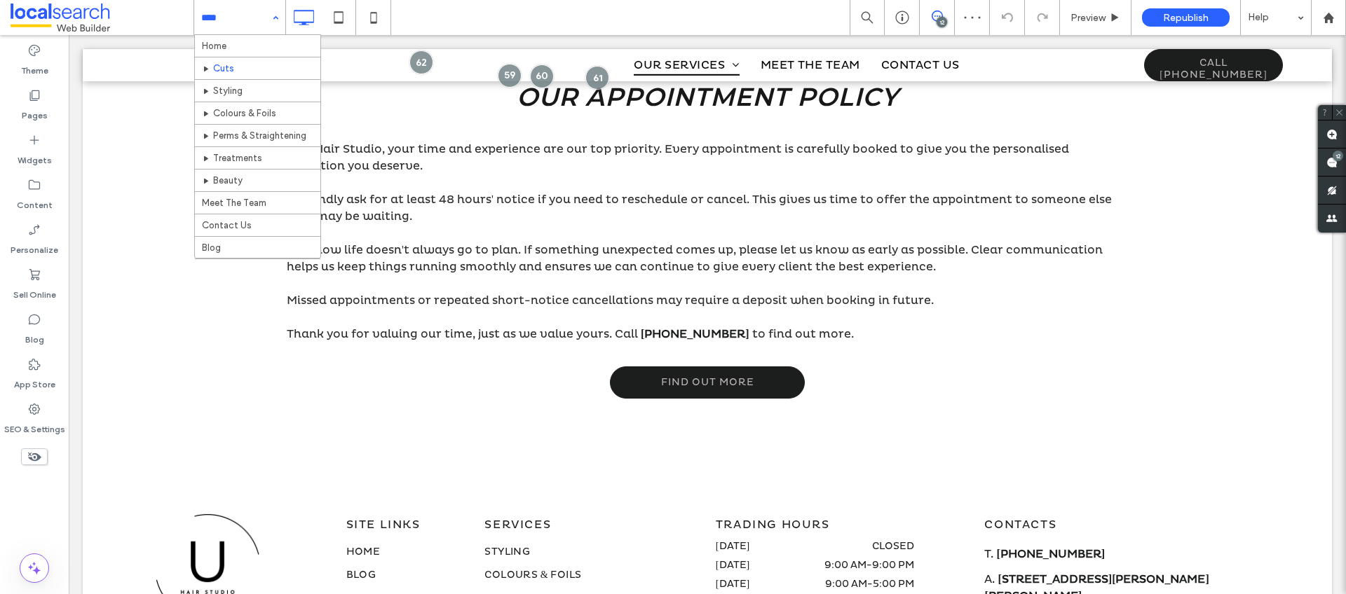
click at [275, 29] on div "Home Cuts Styling Colours & Foils Perms & Straightening Treatments Beauty Meet …" at bounding box center [239, 17] width 91 height 35
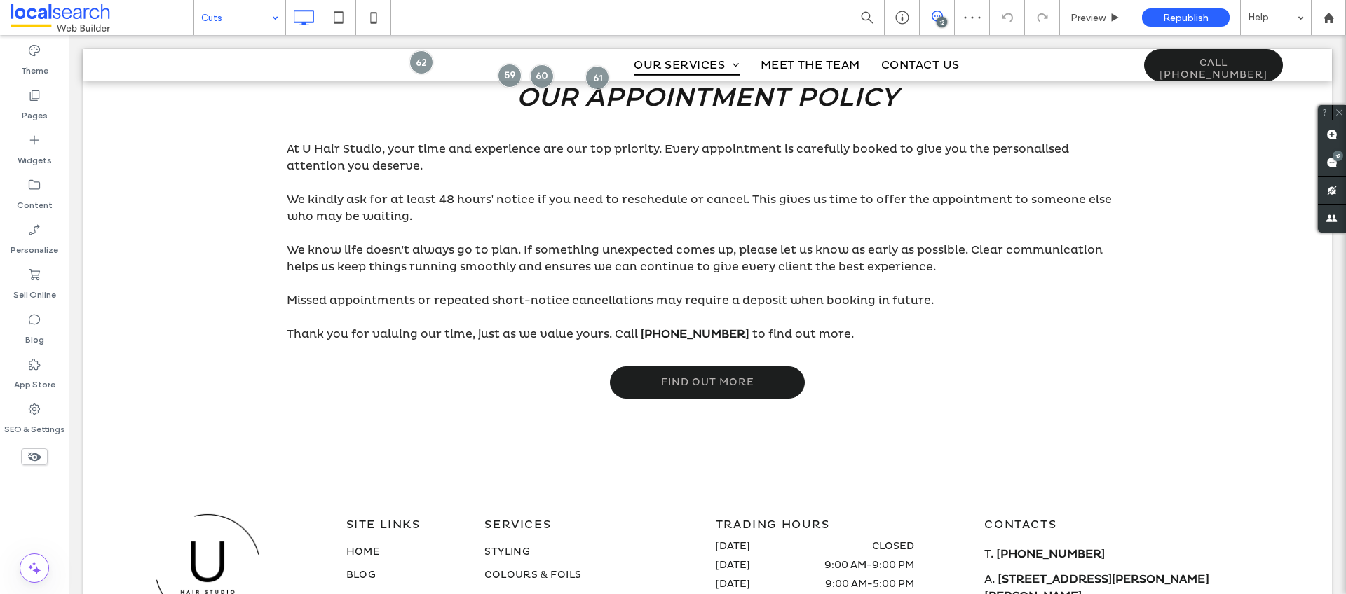
click at [277, 21] on div "Cuts" at bounding box center [239, 17] width 91 height 35
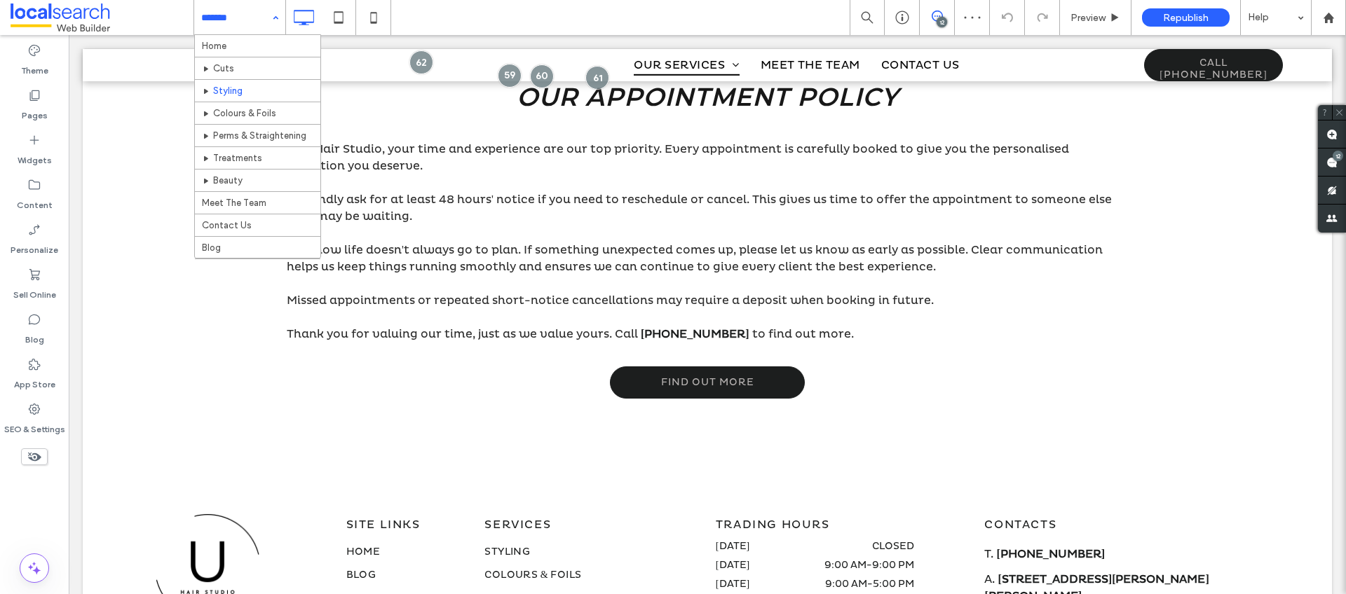
click at [282, 20] on div "Home Cuts Styling Colours & Foils Perms & Straightening Treatments Beauty Meet …" at bounding box center [239, 17] width 91 height 35
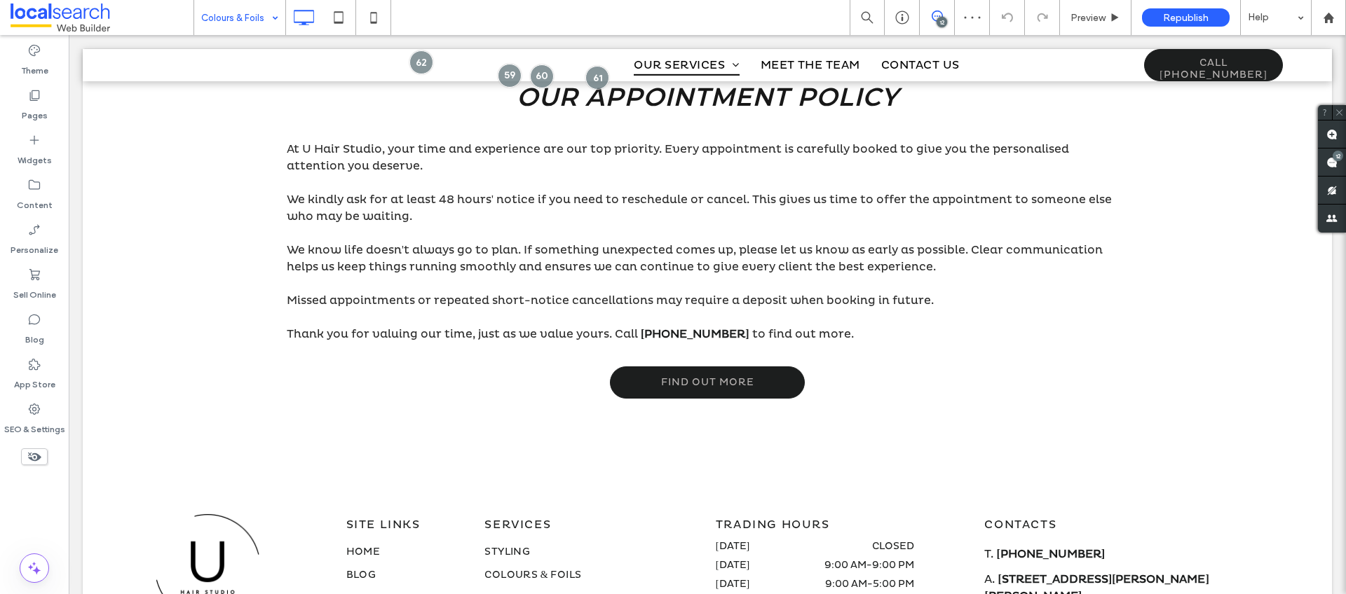
click at [266, 20] on div "Colours & Foils" at bounding box center [239, 17] width 91 height 35
click at [276, 23] on div "Perms & Straightening" at bounding box center [239, 17] width 91 height 35
drag, startPoint x: 267, startPoint y: 26, endPoint x: 265, endPoint y: 33, distance: 7.3
click at [267, 25] on div "Treatments" at bounding box center [239, 17] width 91 height 35
click at [275, 18] on div "Beauty" at bounding box center [239, 17] width 91 height 35
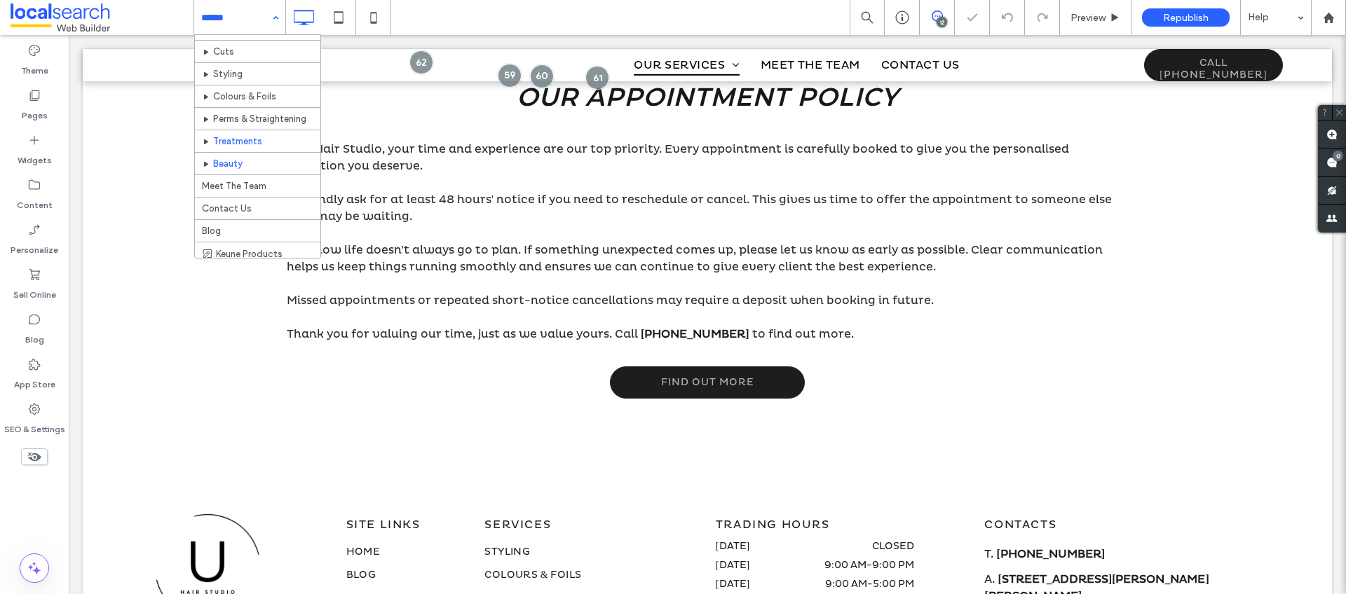
scroll to position [35, 0]
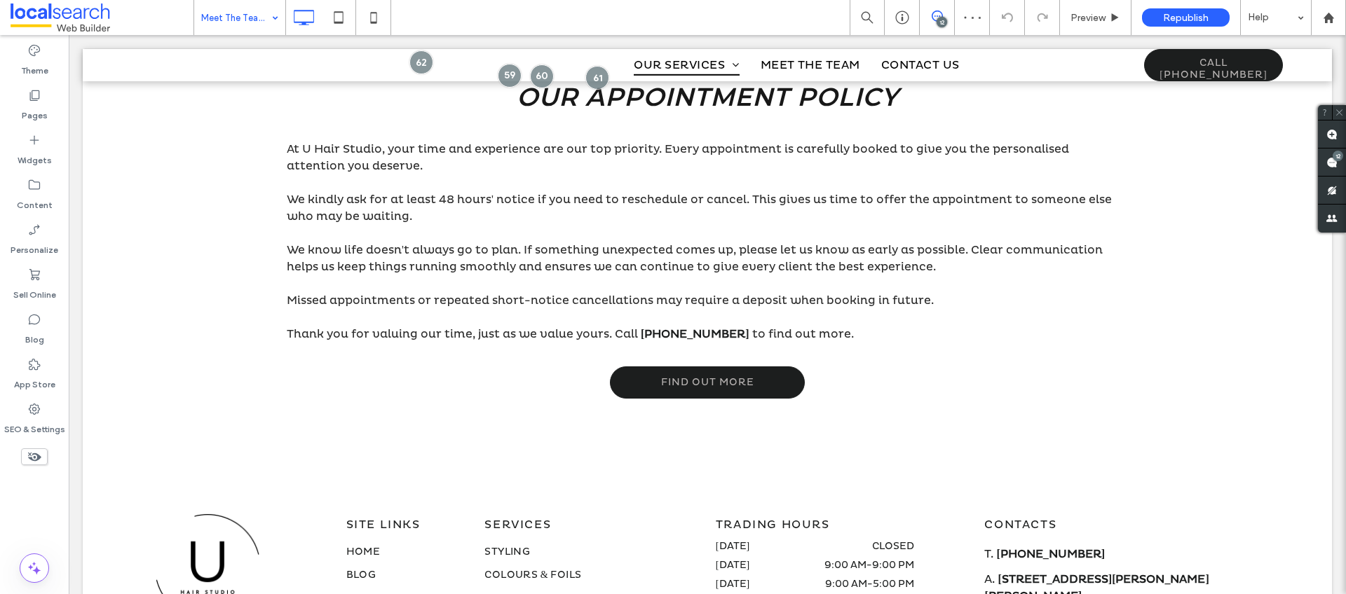
click at [272, 23] on div "Meet The Team" at bounding box center [239, 17] width 91 height 35
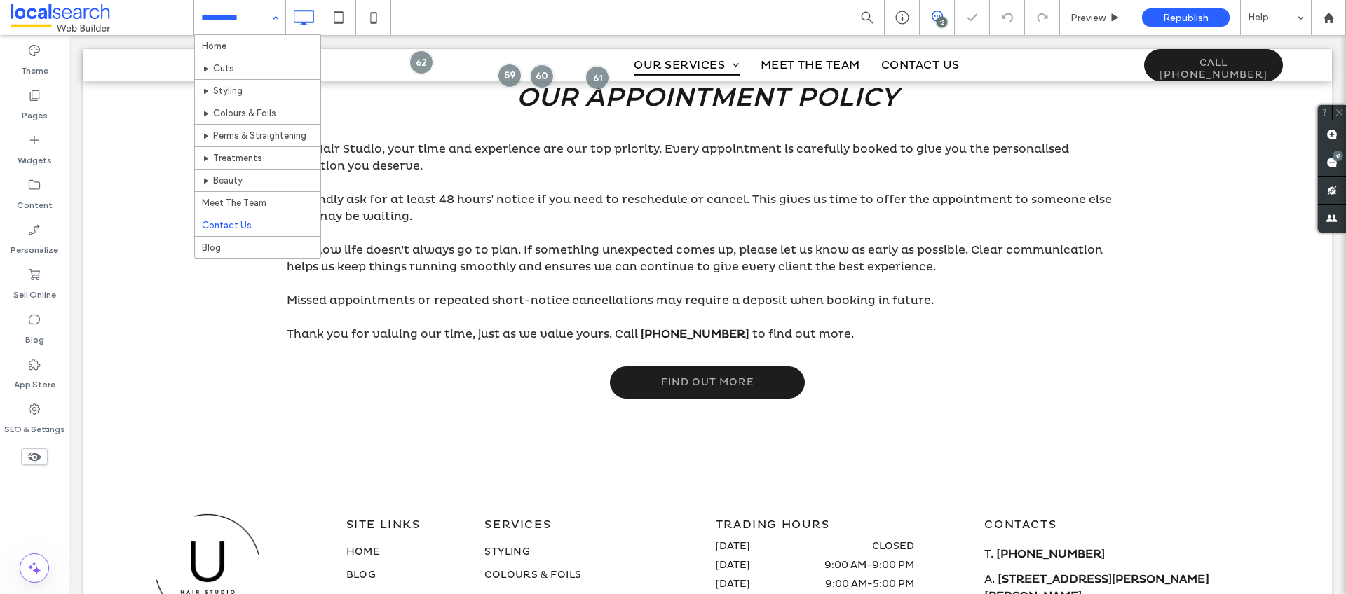
click at [279, 18] on div "Home Cuts Styling Colours & Foils Perms & Straightening Treatments Beauty Meet …" at bounding box center [239, 17] width 91 height 35
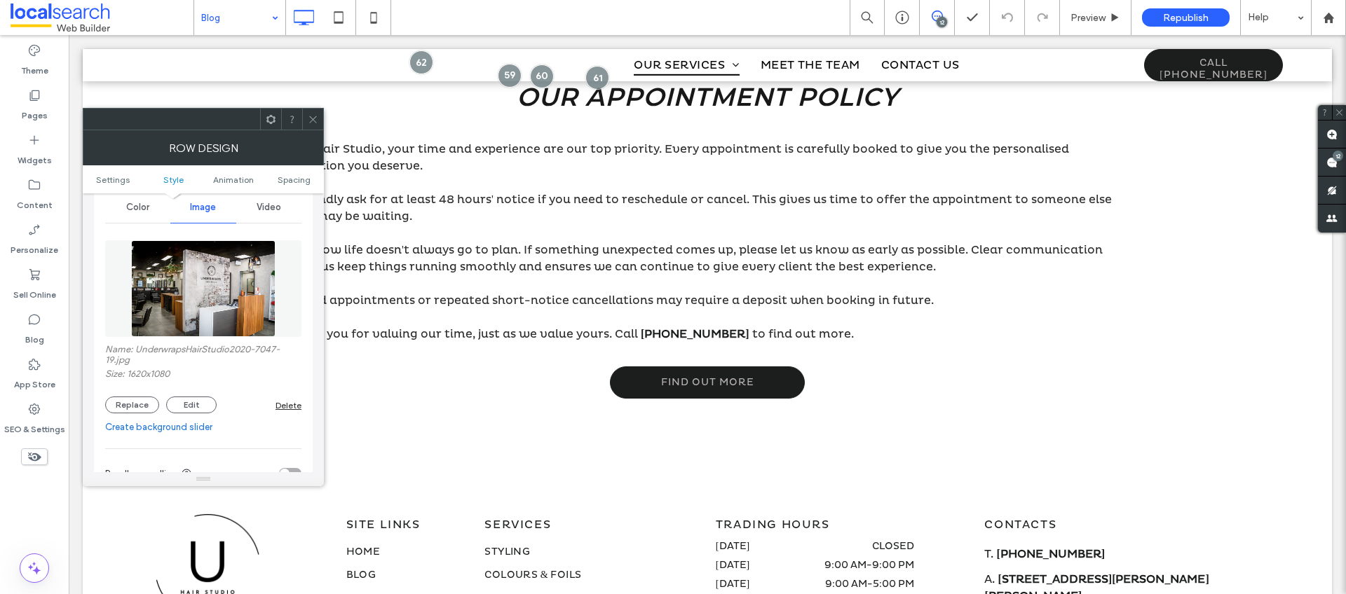
scroll to position [244, 0]
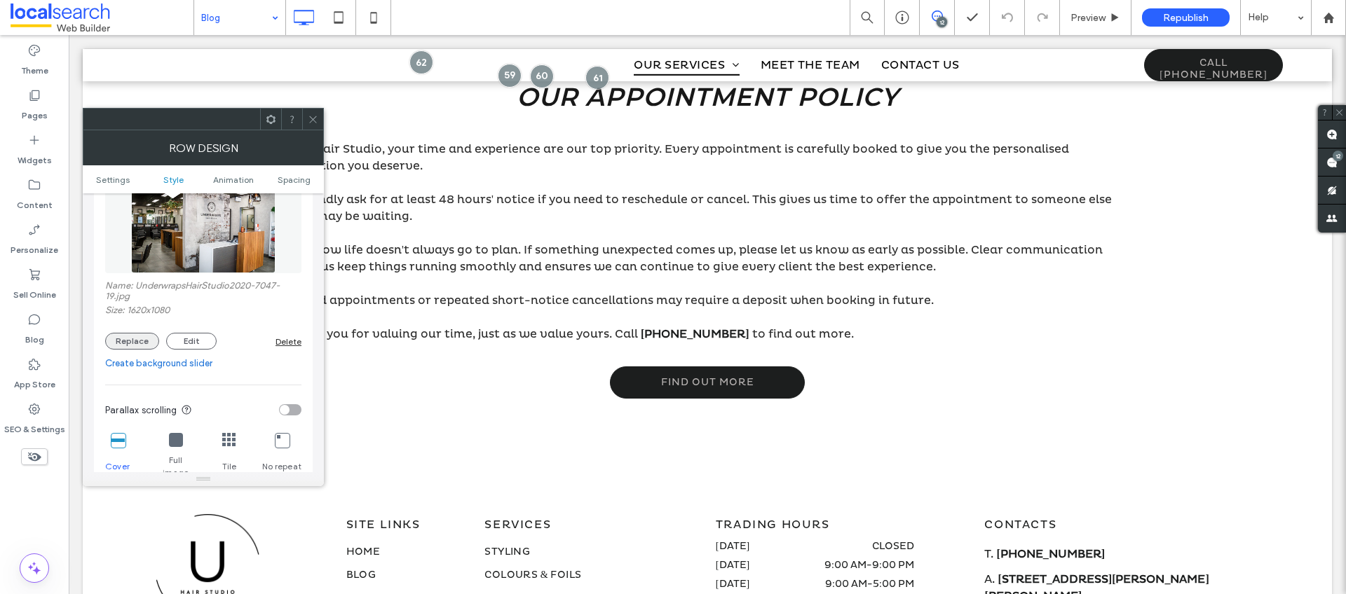
click at [137, 343] on button "Replace" at bounding box center [132, 341] width 54 height 17
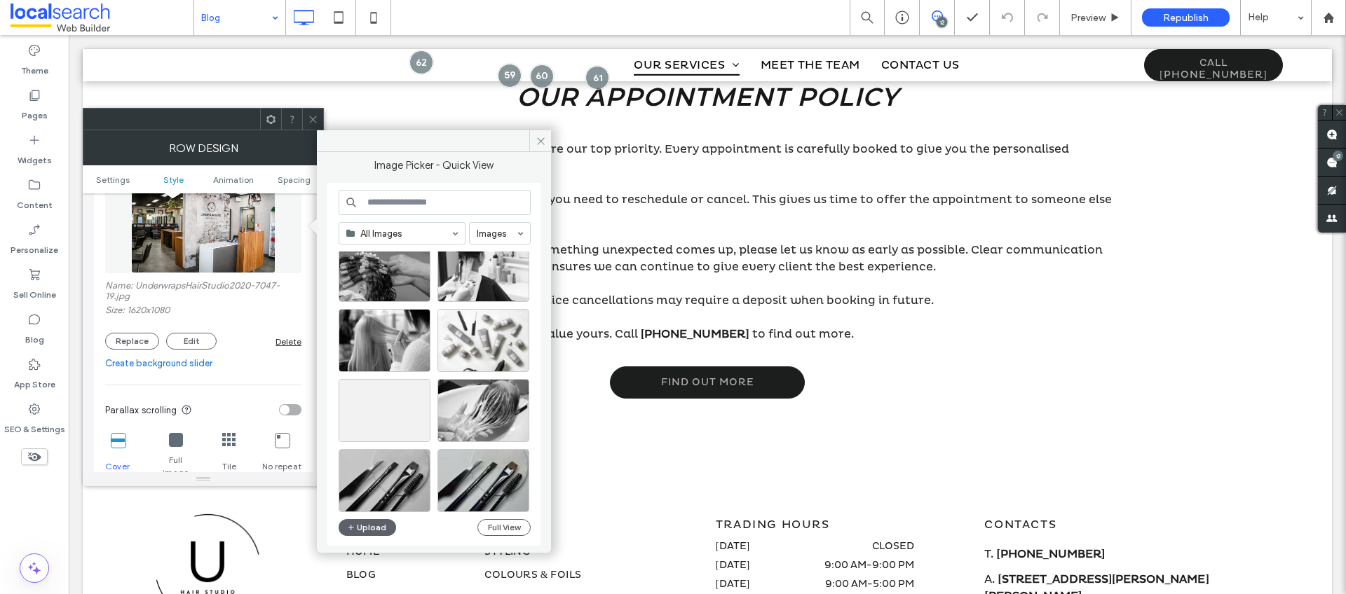
scroll to position [1087, 0]
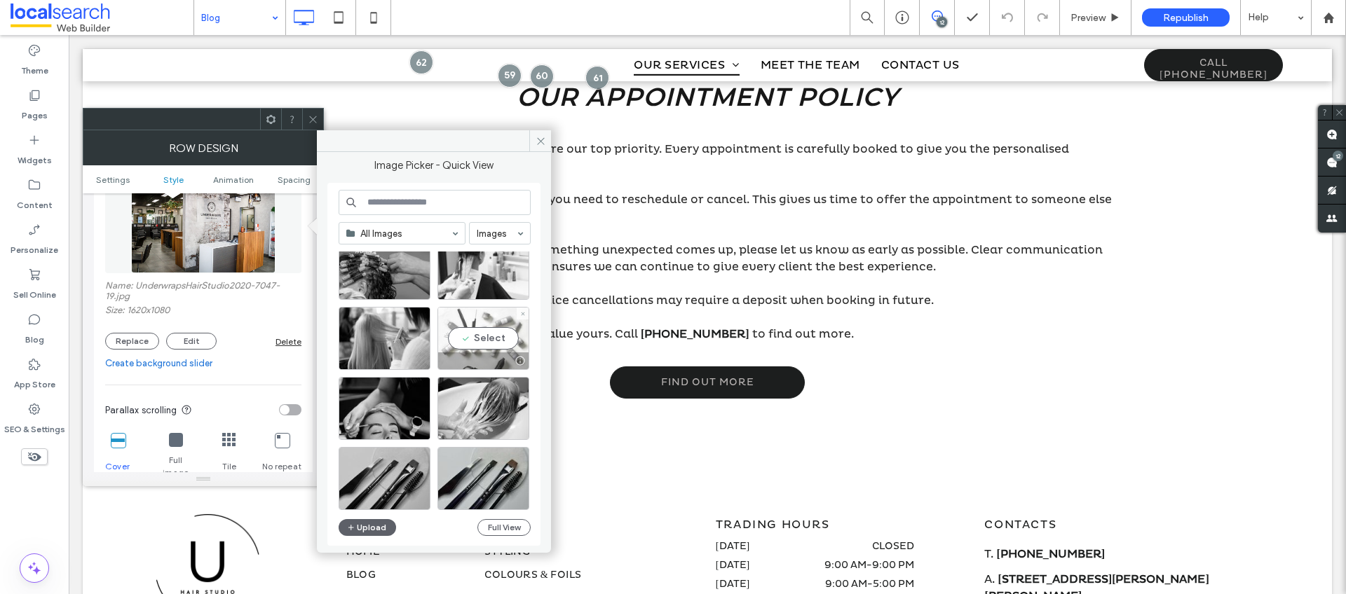
click at [496, 338] on div "Select" at bounding box center [483, 338] width 92 height 63
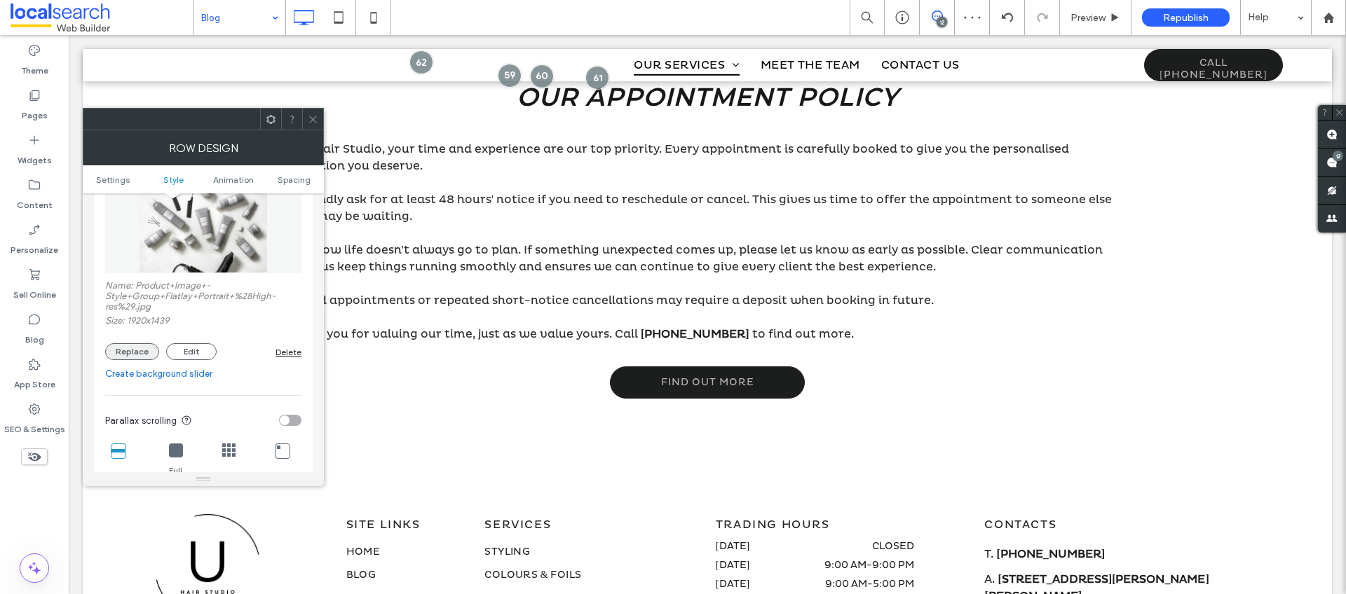
click at [130, 347] on button "Replace" at bounding box center [132, 351] width 54 height 17
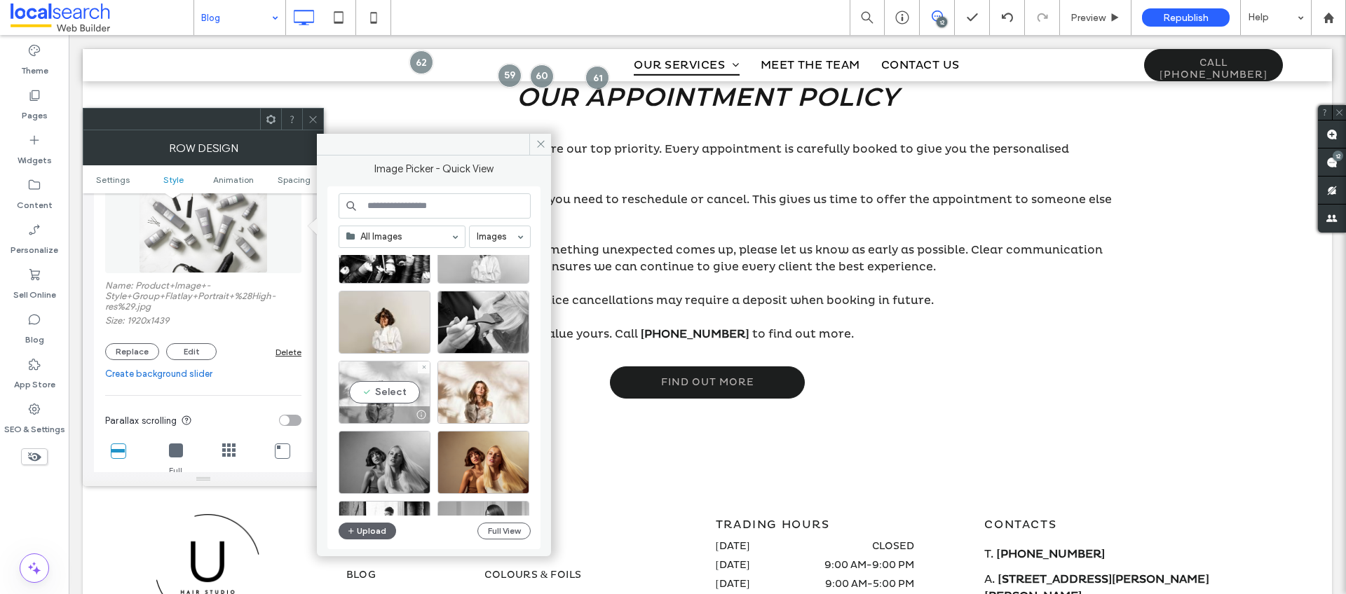
scroll to position [1810, 0]
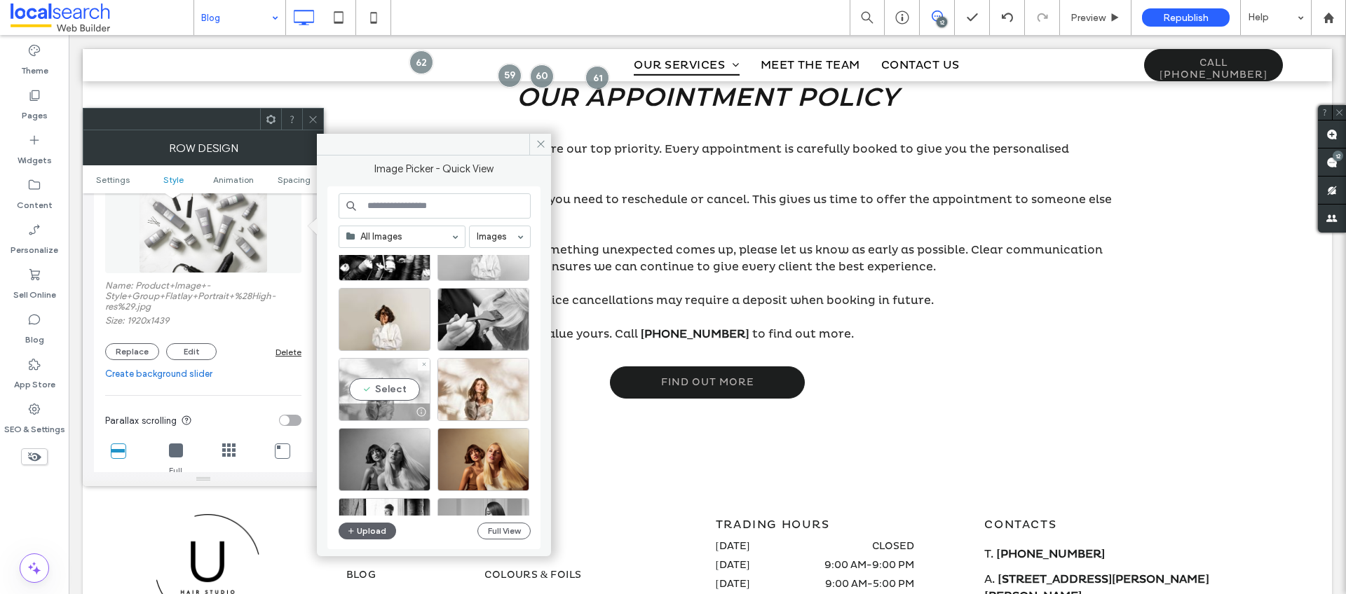
click at [397, 393] on div "Select" at bounding box center [385, 389] width 92 height 63
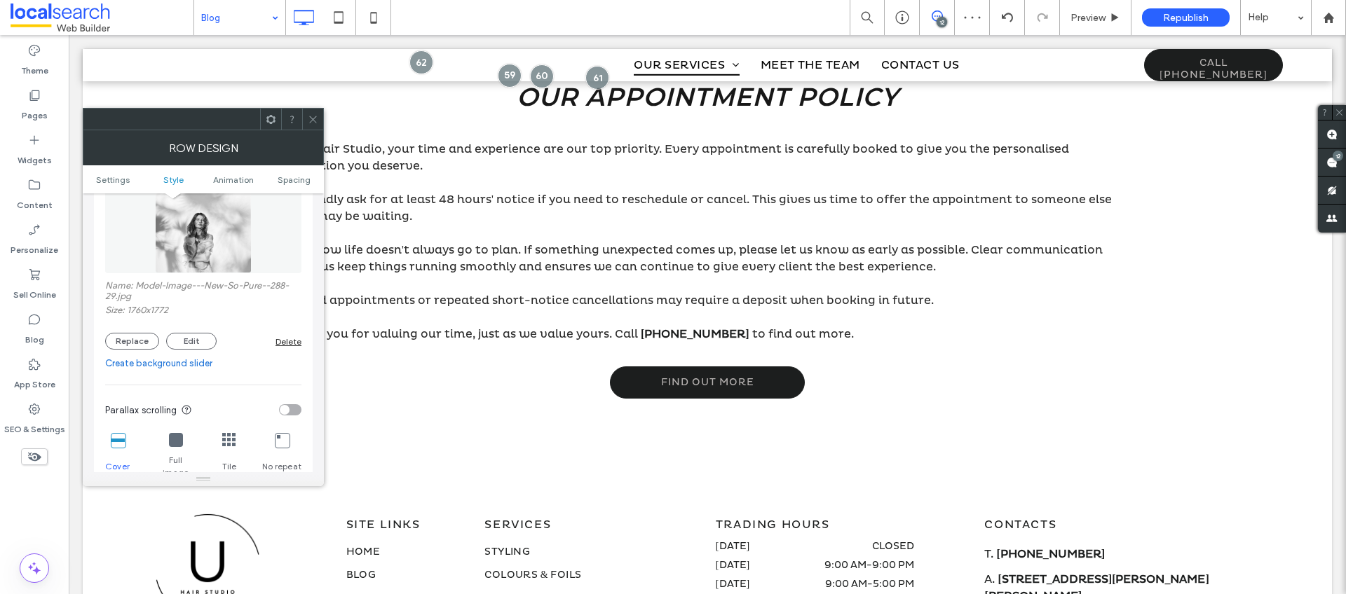
click at [316, 114] on icon at bounding box center [313, 119] width 11 height 11
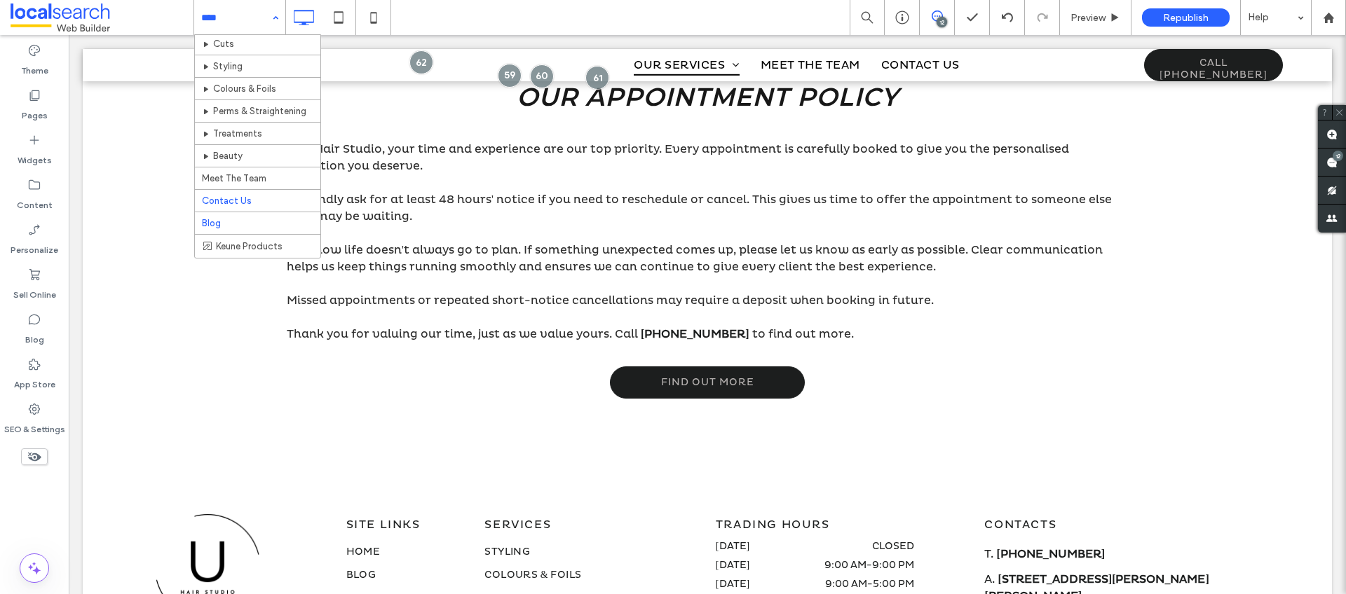
scroll to position [35, 0]
click at [39, 114] on label "Pages" at bounding box center [35, 112] width 26 height 20
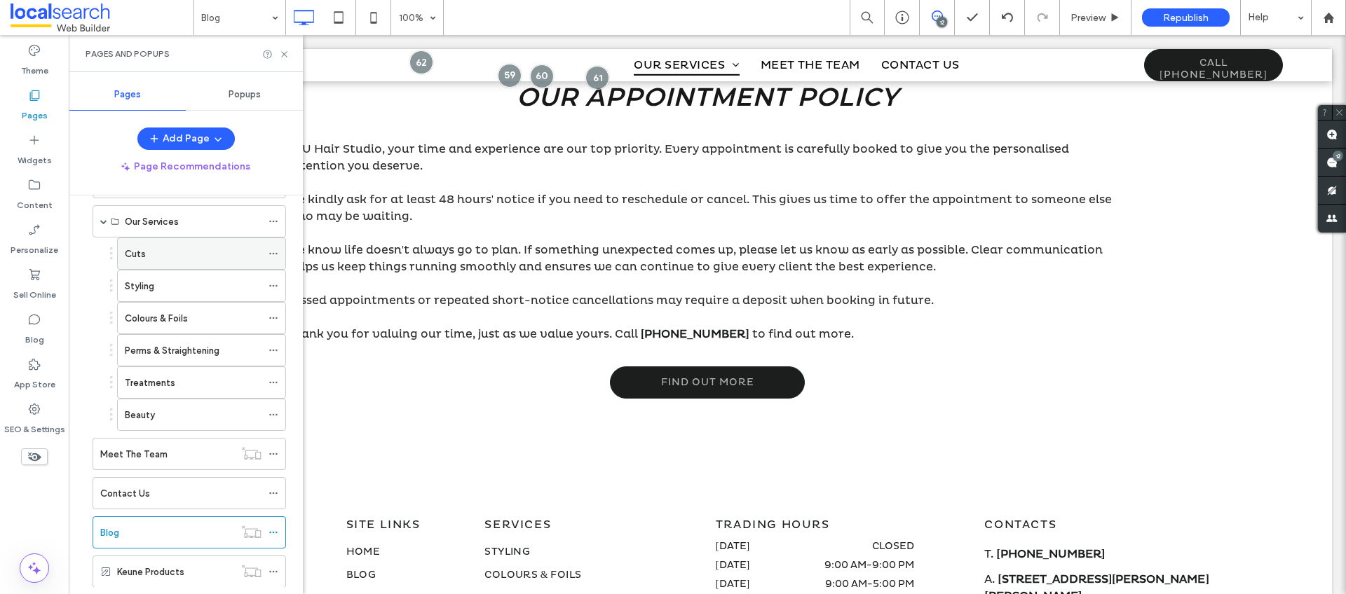
scroll to position [0, 0]
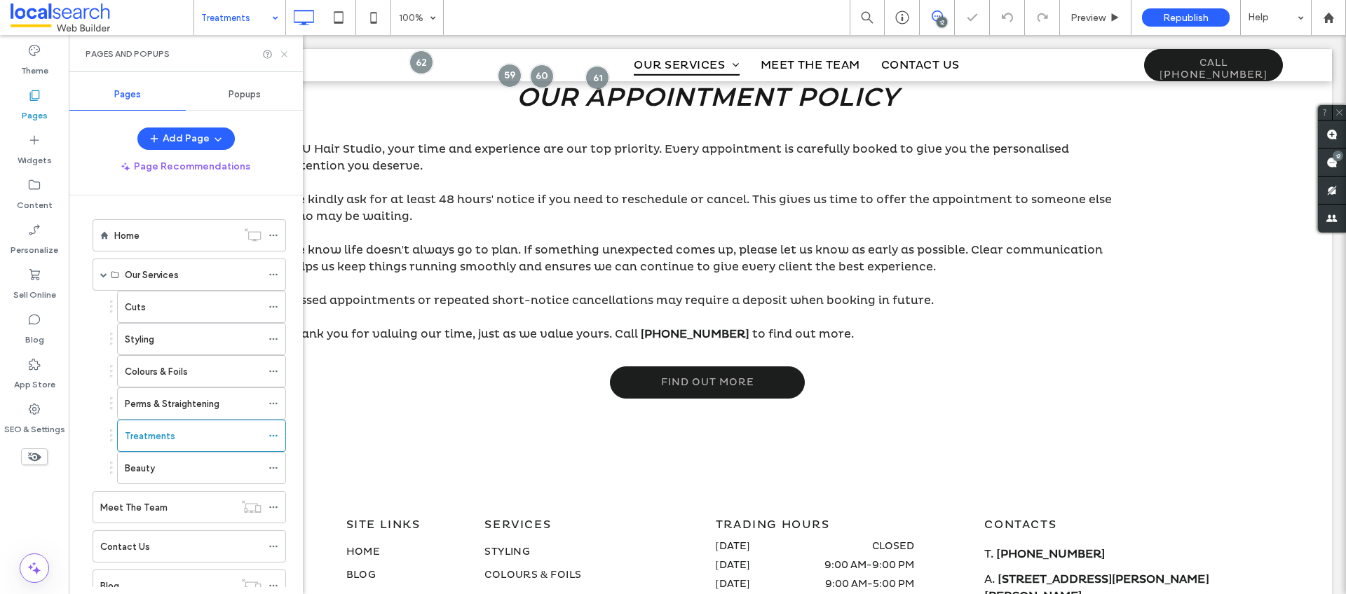
click at [287, 53] on icon at bounding box center [284, 54] width 11 height 11
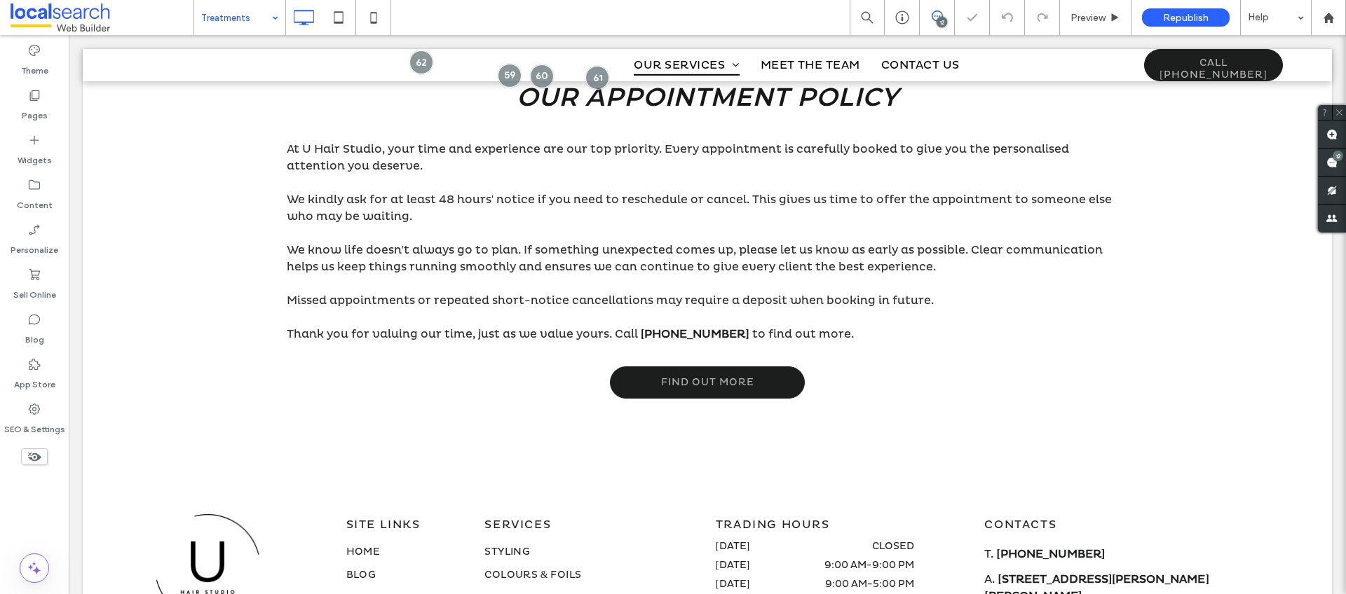
drag, startPoint x: 266, startPoint y: 22, endPoint x: 263, endPoint y: 29, distance: 7.2
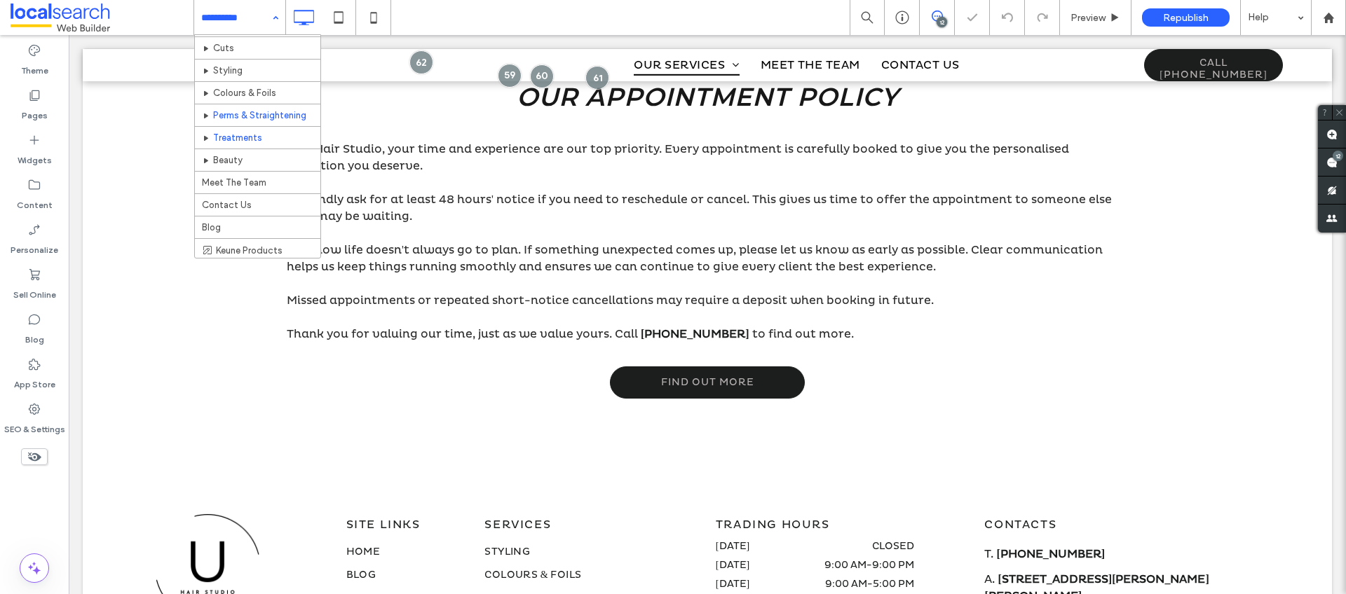
scroll to position [35, 0]
click at [270, 18] on div "Home Cuts Styling Colours & Foils Perms & Straightening Treatments Beauty Meet …" at bounding box center [239, 17] width 91 height 35
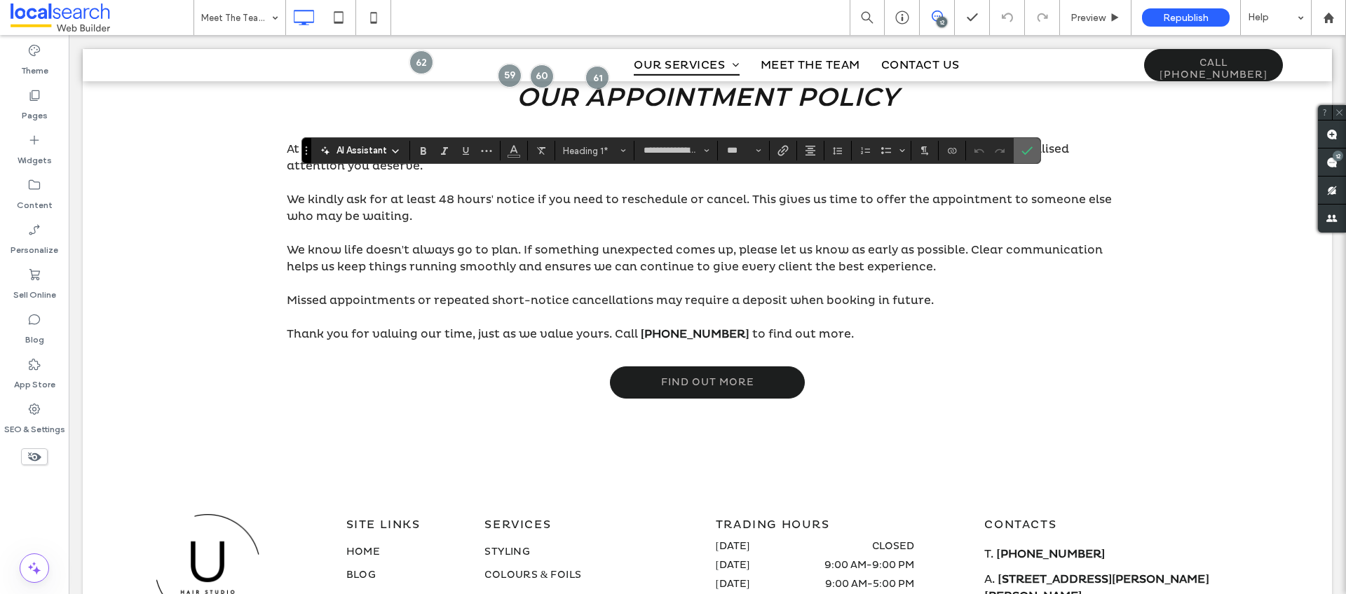
click at [1023, 147] on icon "Confirm" at bounding box center [1026, 150] width 11 height 11
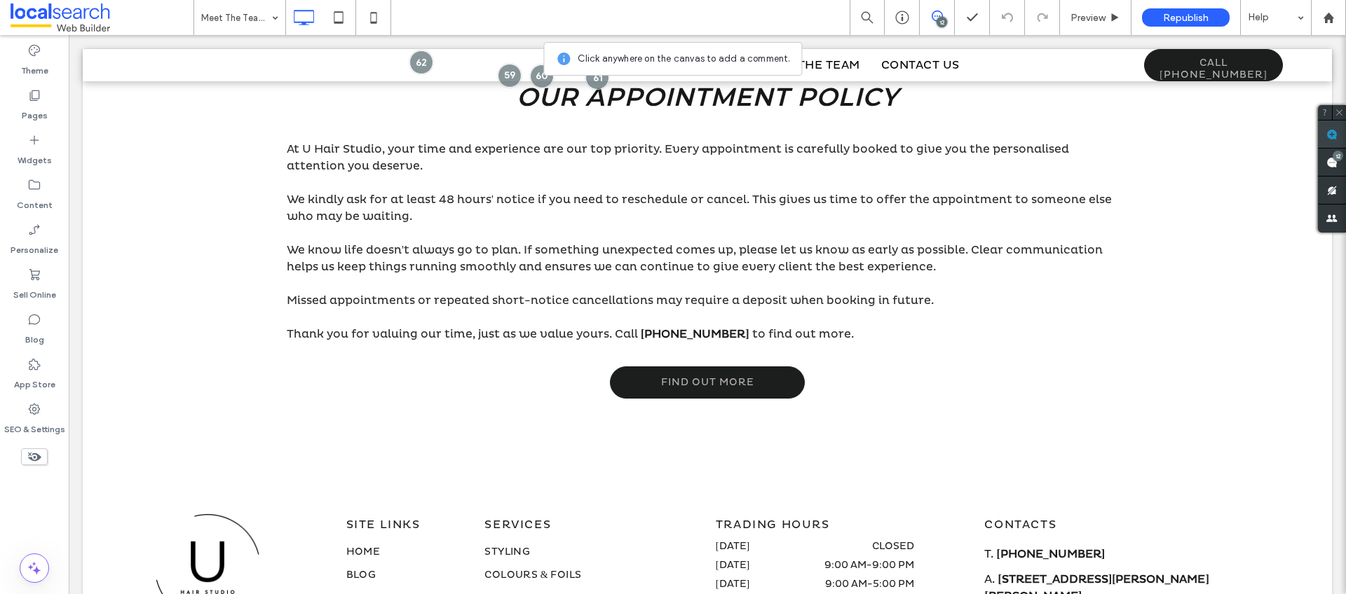
click at [1333, 138] on use at bounding box center [1331, 134] width 11 height 11
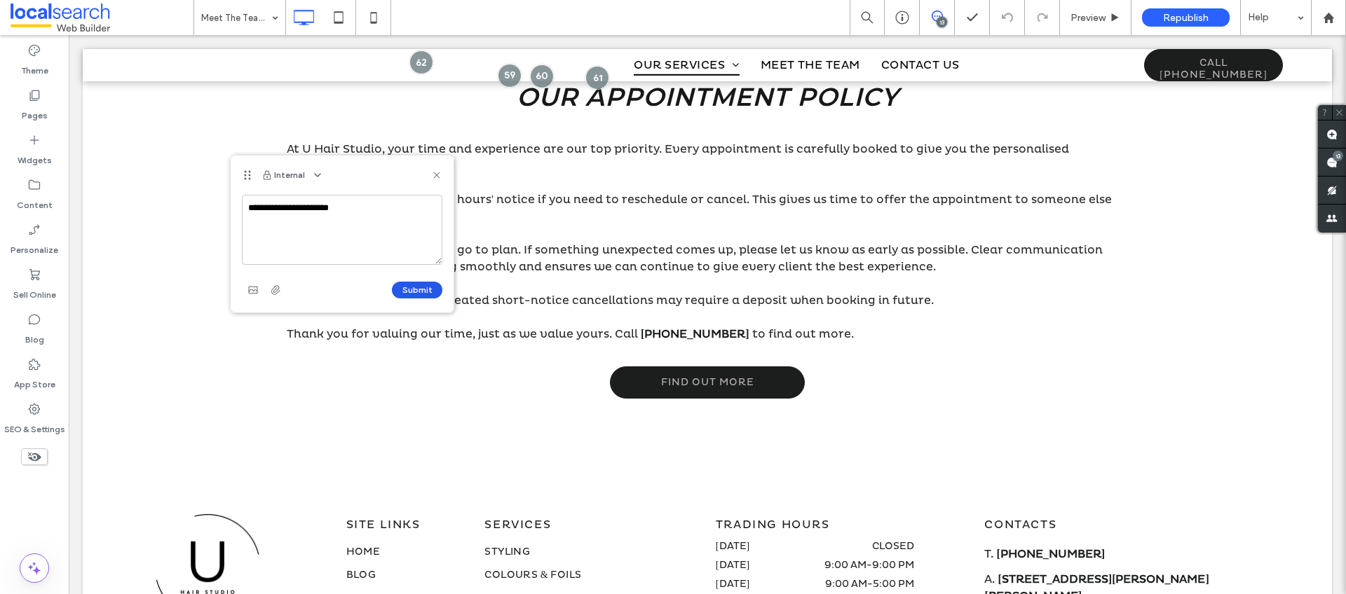
type textarea "**********"
click at [421, 292] on button "Submit" at bounding box center [417, 290] width 50 height 17
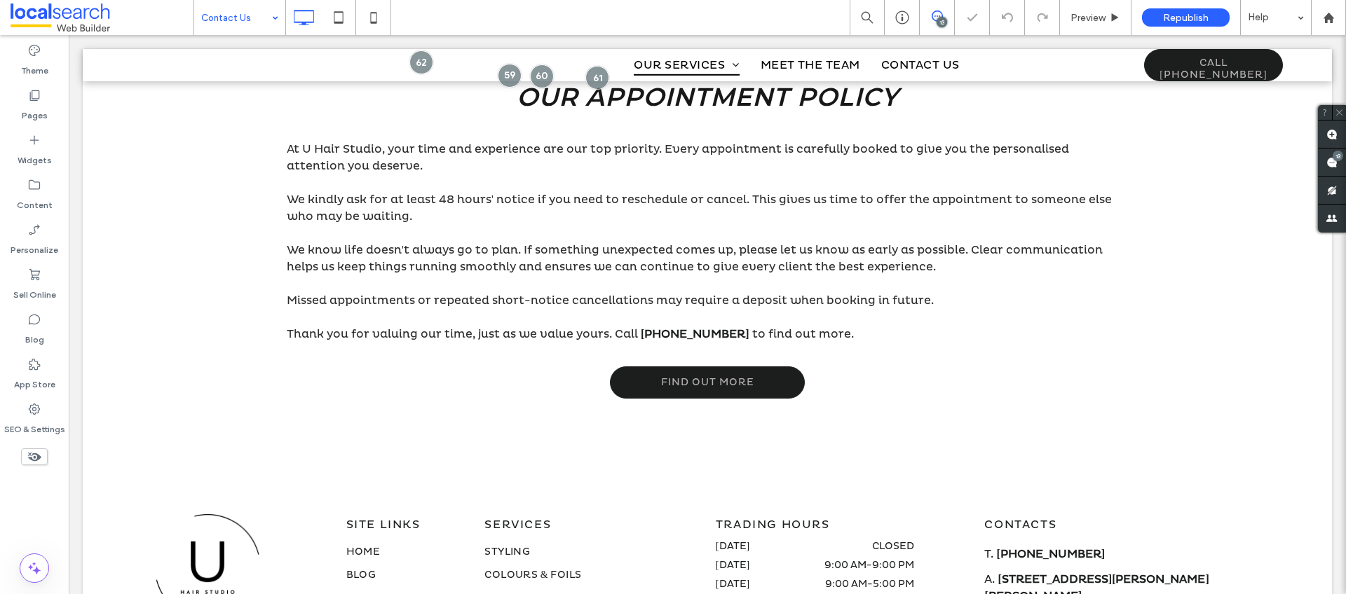
click at [270, 22] on div "Contact Us" at bounding box center [239, 17] width 91 height 35
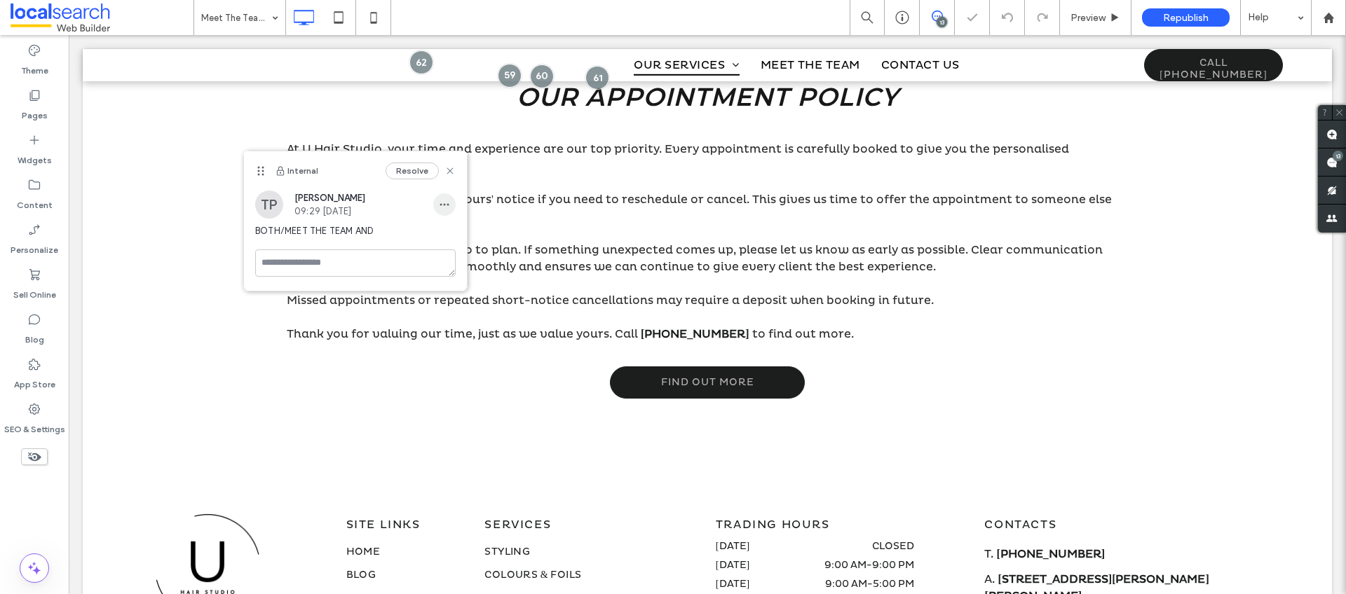
click at [451, 205] on span "button" at bounding box center [444, 204] width 22 height 22
click at [450, 234] on span "Edit" at bounding box center [454, 241] width 18 height 14
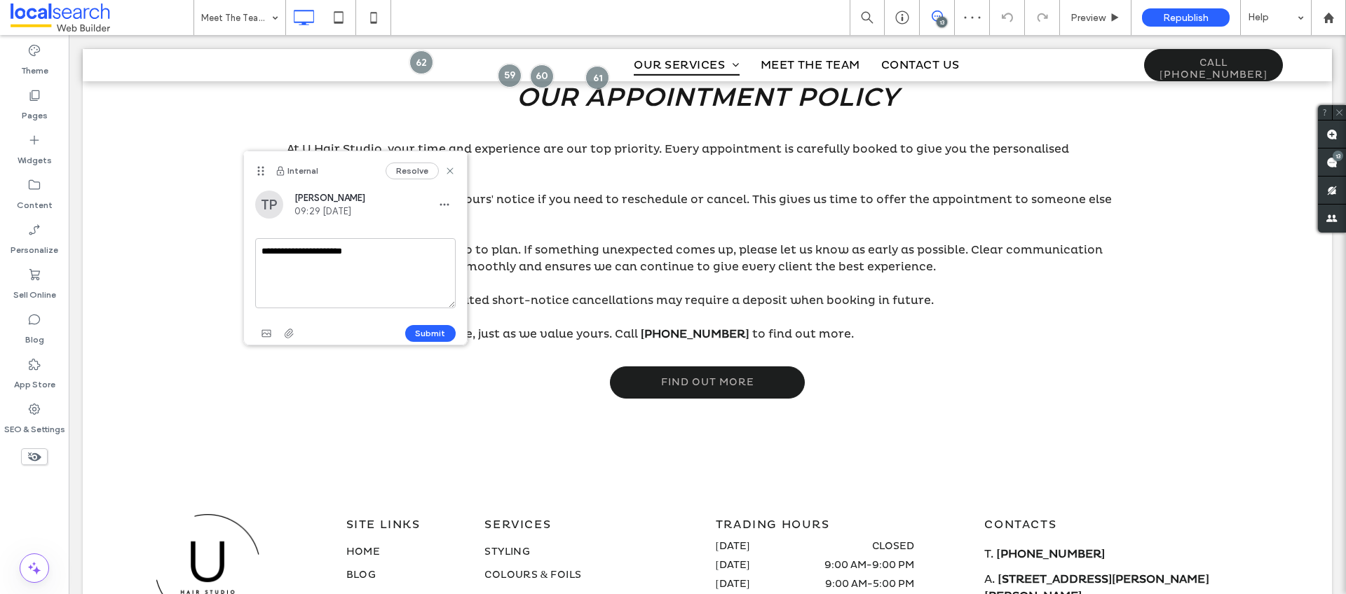
click at [402, 252] on textarea "**********" at bounding box center [355, 273] width 200 height 70
type textarea "**********"
click at [435, 323] on div "Submit" at bounding box center [355, 333] width 200 height 22
click at [437, 329] on button "Submit" at bounding box center [430, 333] width 50 height 17
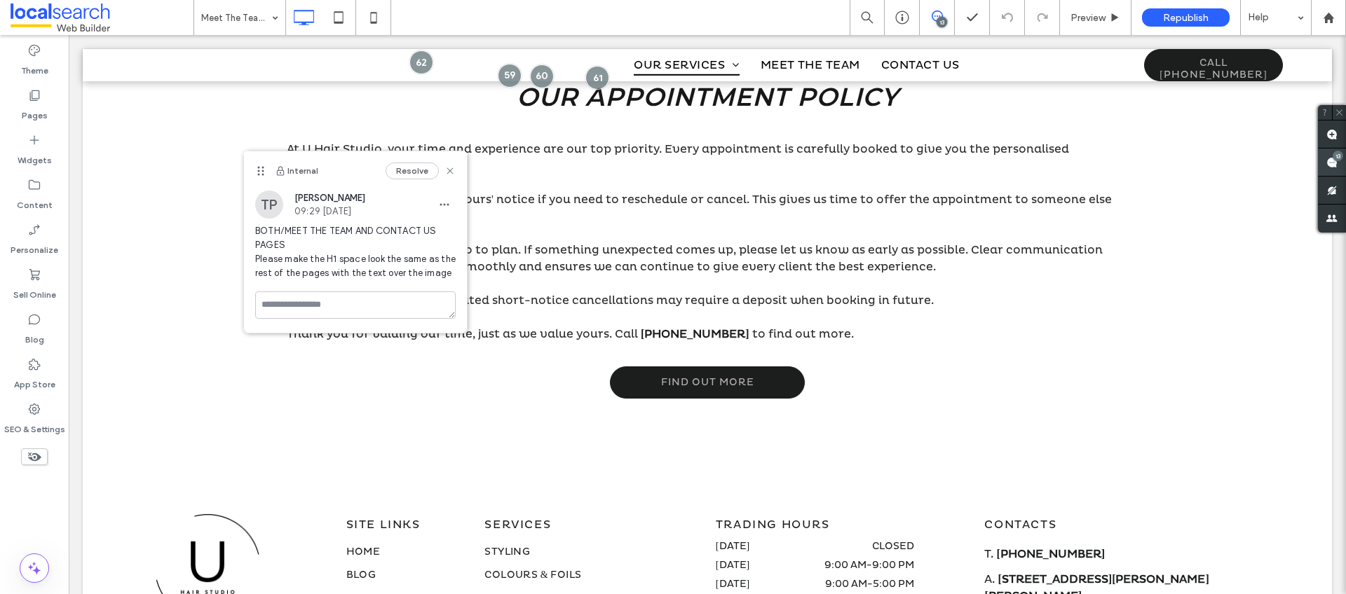
click at [1334, 161] on use at bounding box center [1331, 162] width 11 height 11
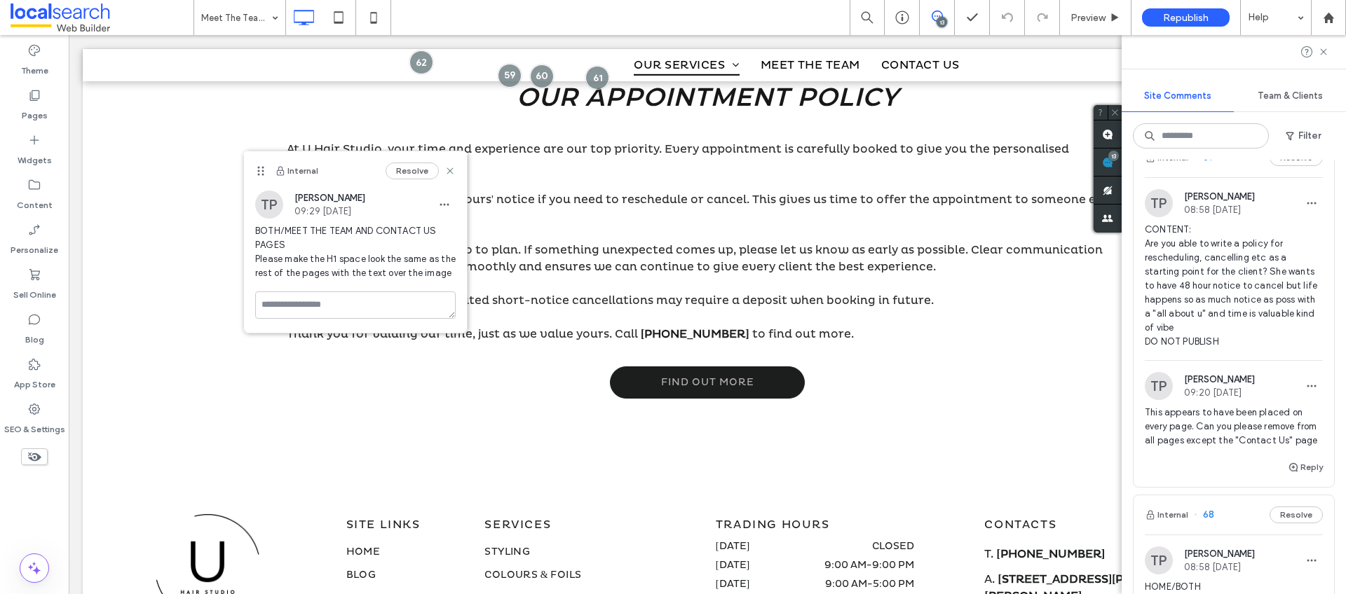
scroll to position [233, 0]
click at [1214, 330] on span "CONTENT: Are you able to write a policy for rescheduling, cancelling etc as a s…" at bounding box center [1234, 289] width 178 height 126
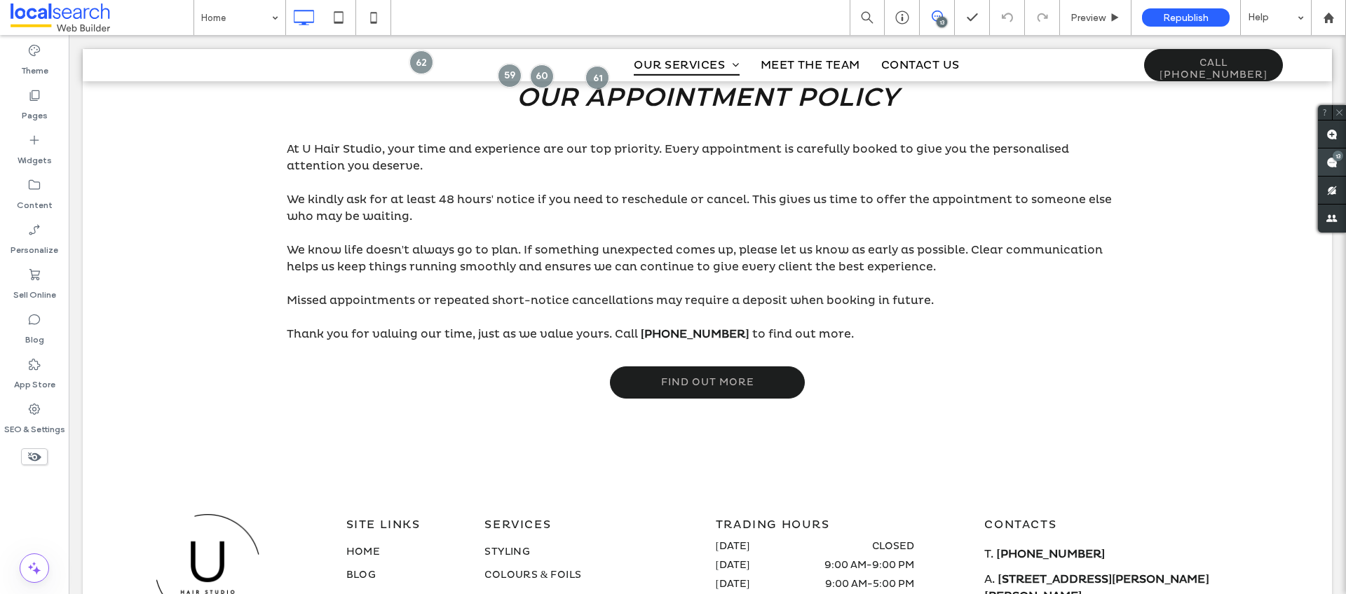
click at [1335, 161] on div "13" at bounding box center [1332, 163] width 28 height 28
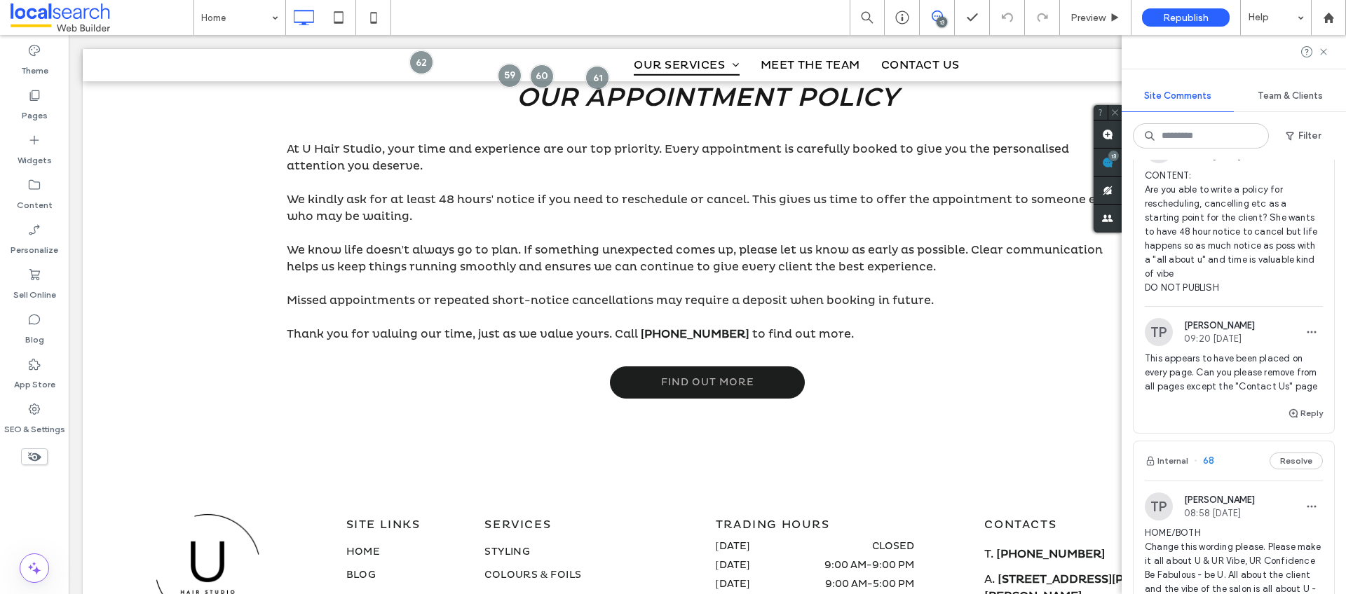
scroll to position [388, 0]
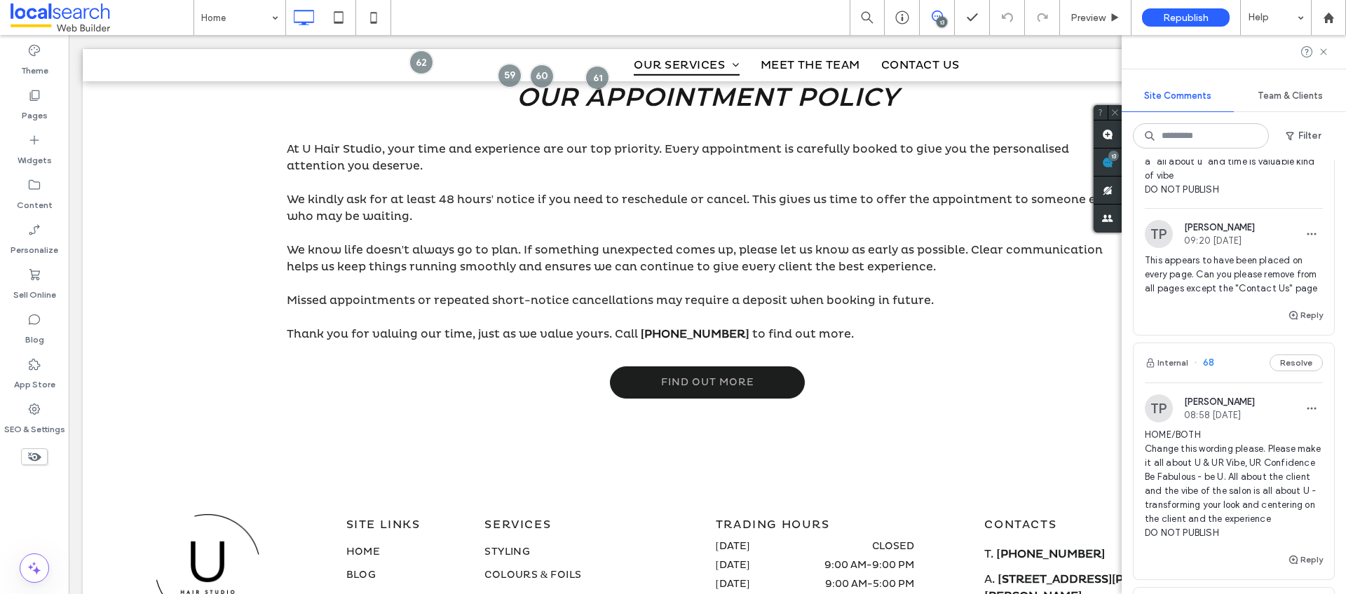
click at [1219, 186] on span "CONTENT: Are you able to write a policy for rescheduling, cancelling etc as a s…" at bounding box center [1234, 134] width 178 height 126
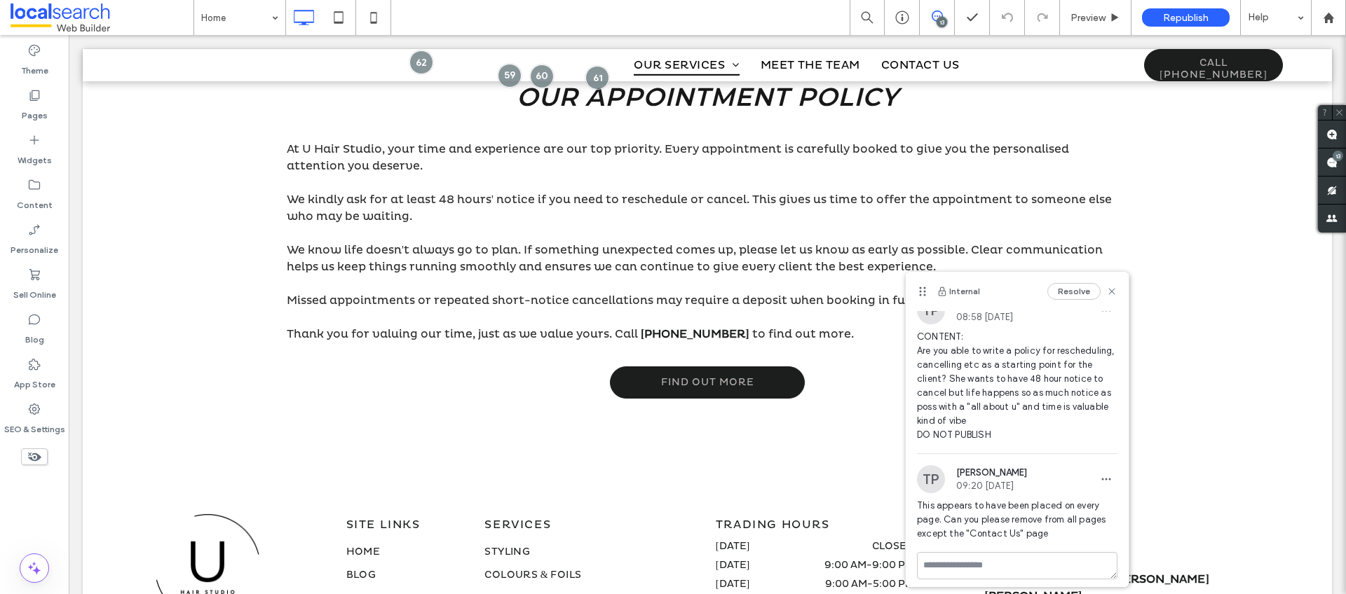
scroll to position [22, 0]
click at [1106, 287] on icon at bounding box center [1111, 291] width 11 height 11
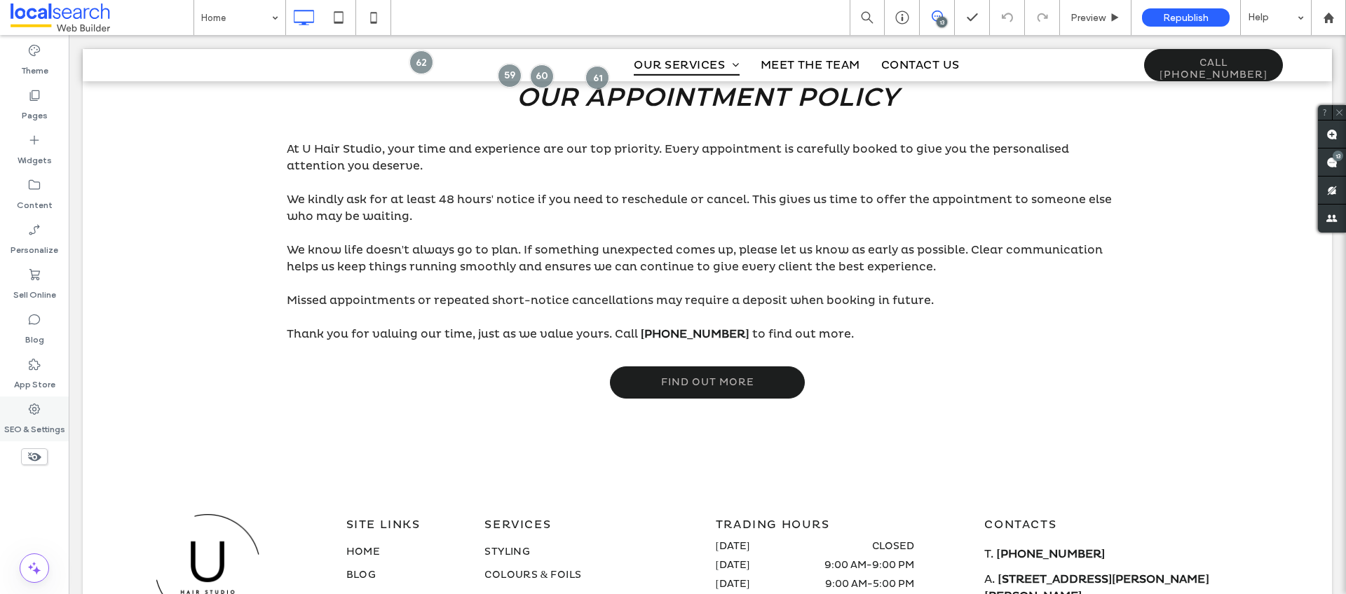
click at [41, 422] on label "SEO & Settings" at bounding box center [34, 426] width 61 height 20
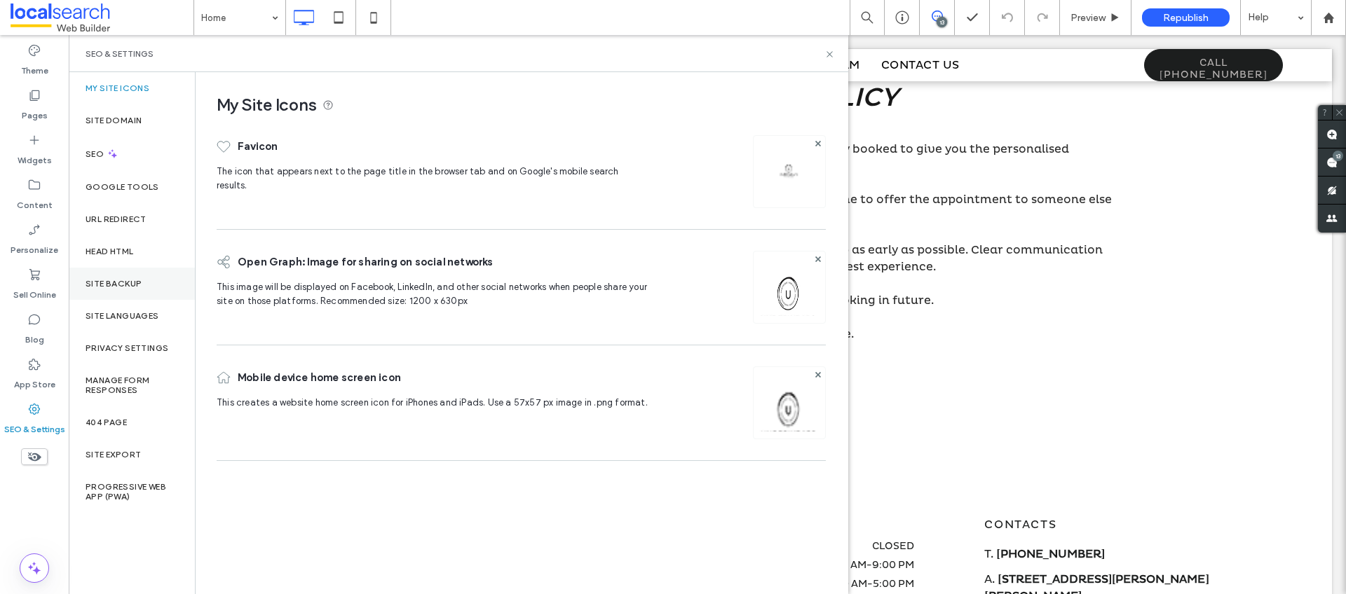
click at [133, 288] on label "Site Backup" at bounding box center [114, 284] width 56 height 10
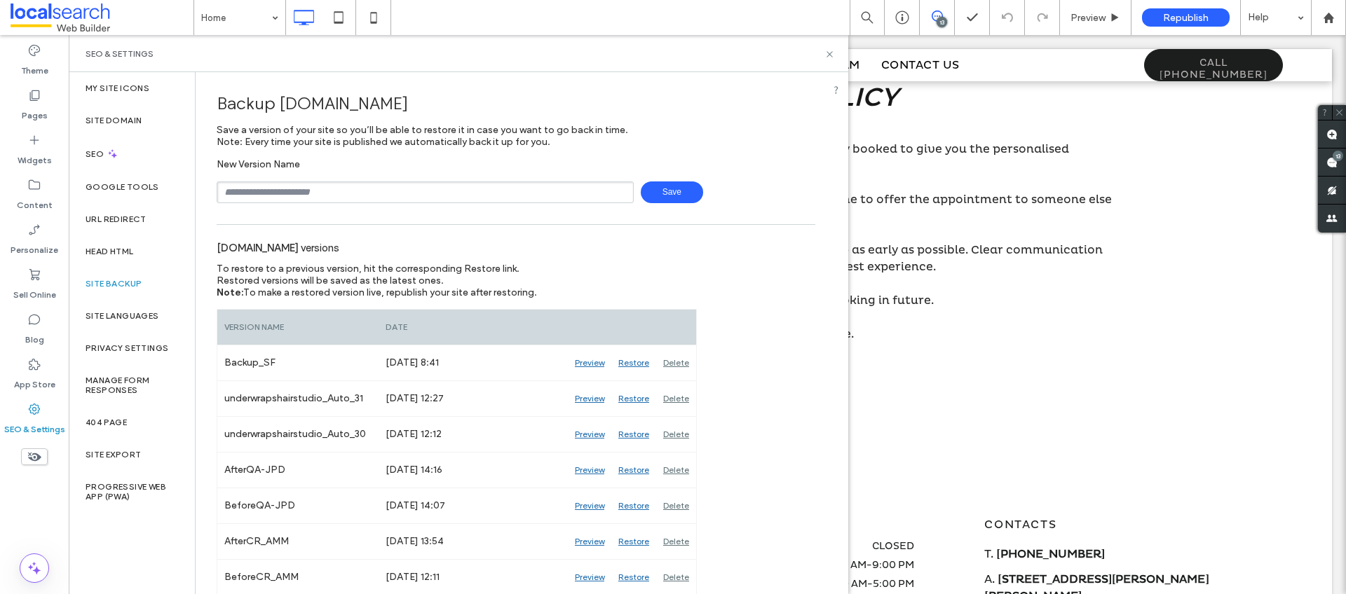
drag, startPoint x: 348, startPoint y: 196, endPoint x: 443, endPoint y: 136, distance: 111.8
click at [349, 196] on input "text" at bounding box center [425, 193] width 417 height 22
type input "**********"
click at [685, 180] on div "**********" at bounding box center [516, 180] width 599 height 45
click at [671, 196] on span "Save" at bounding box center [672, 193] width 62 height 22
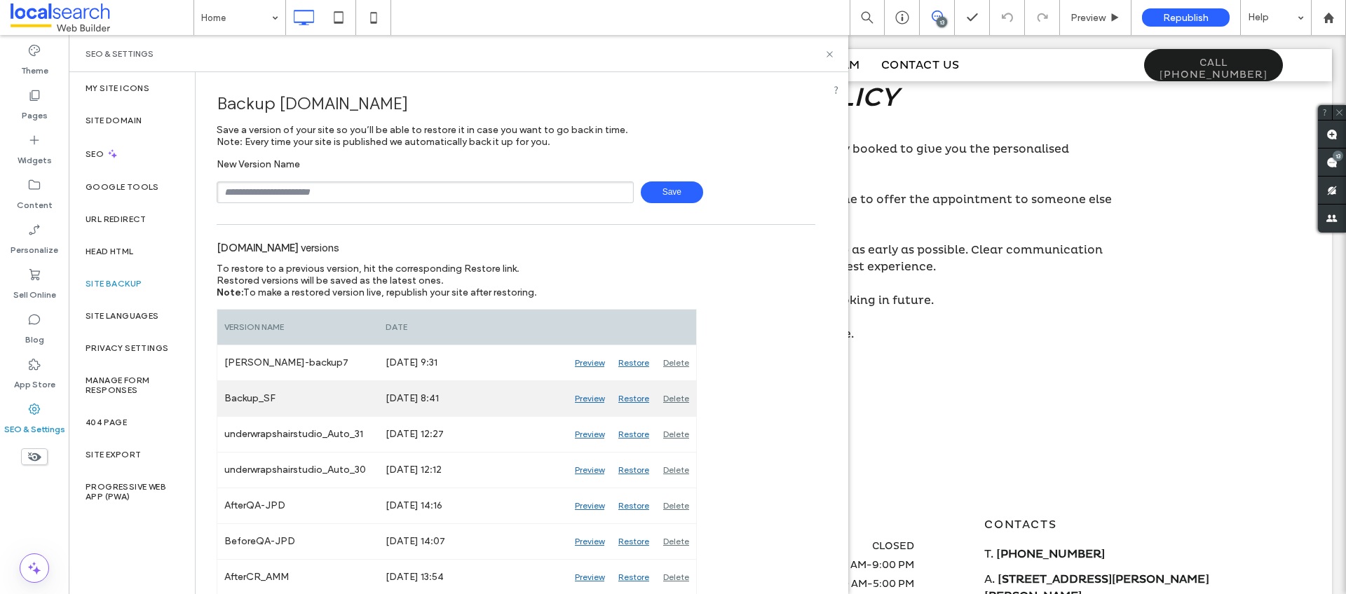
click at [582, 402] on div "Preview" at bounding box center [589, 398] width 43 height 35
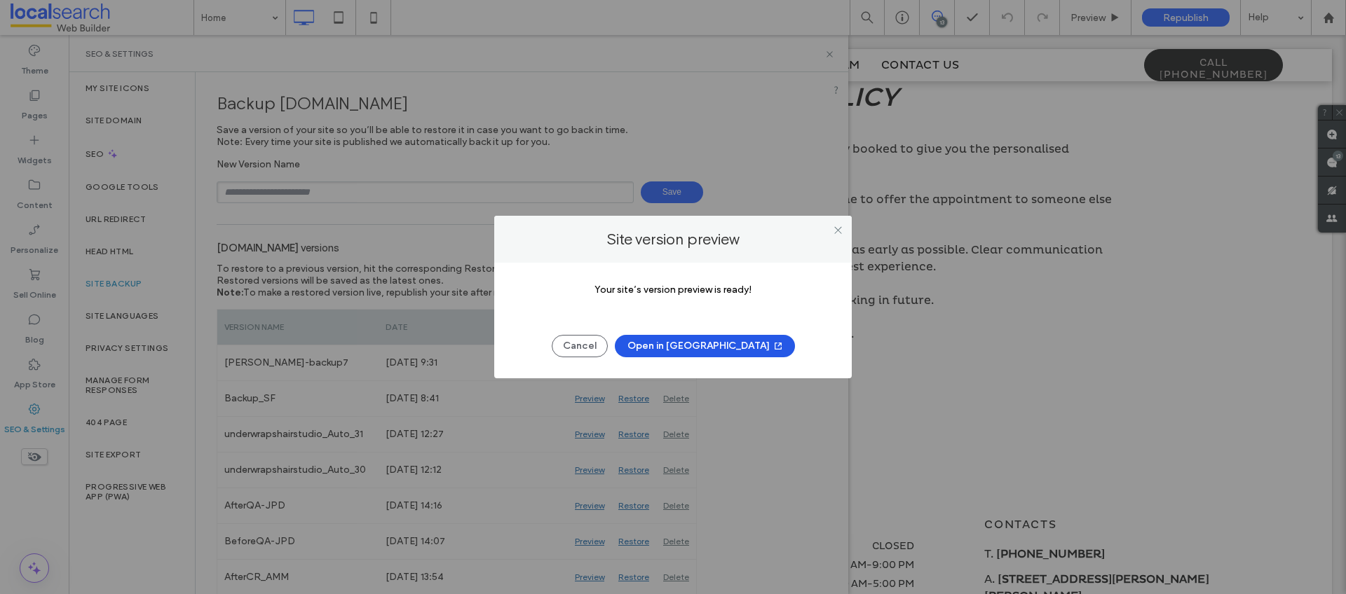
click at [695, 350] on button "Open in New Tab" at bounding box center [705, 346] width 180 height 22
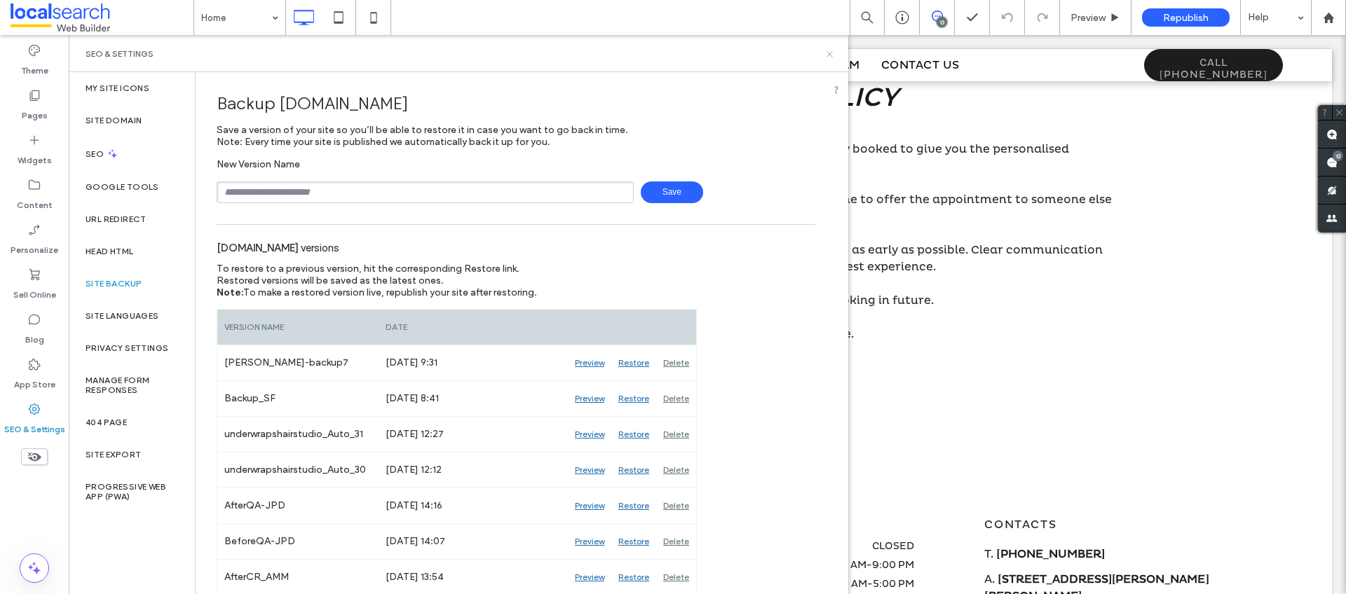
click at [832, 49] on icon at bounding box center [829, 54] width 11 height 11
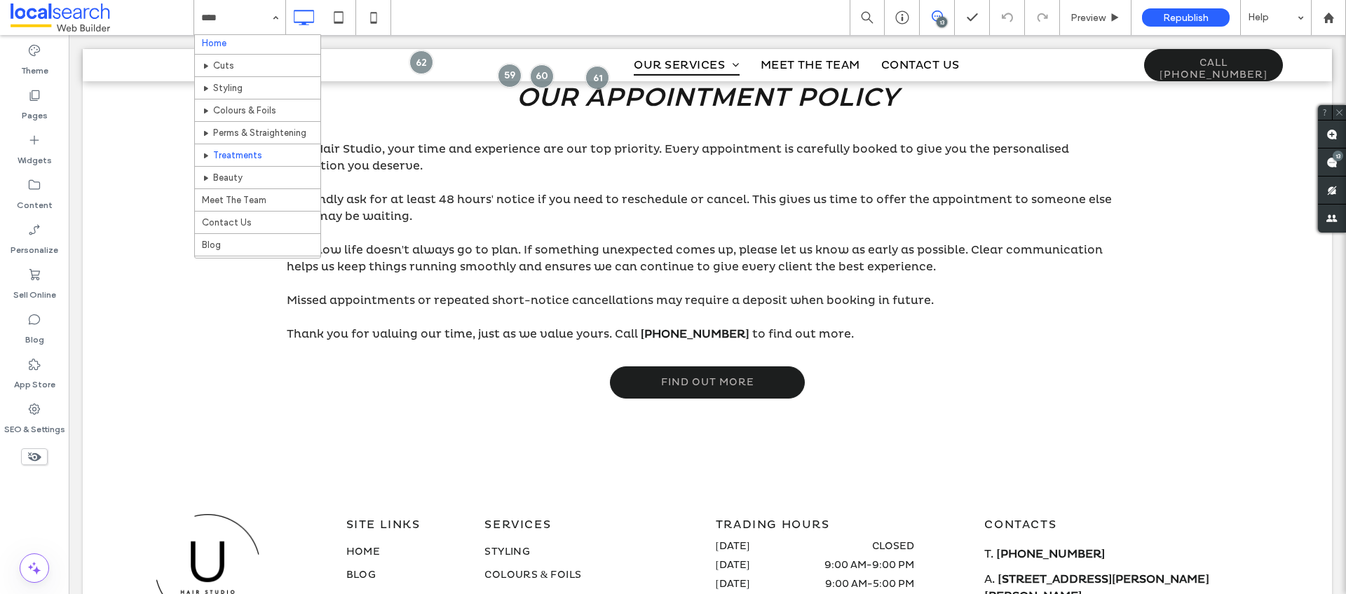
scroll to position [0, 0]
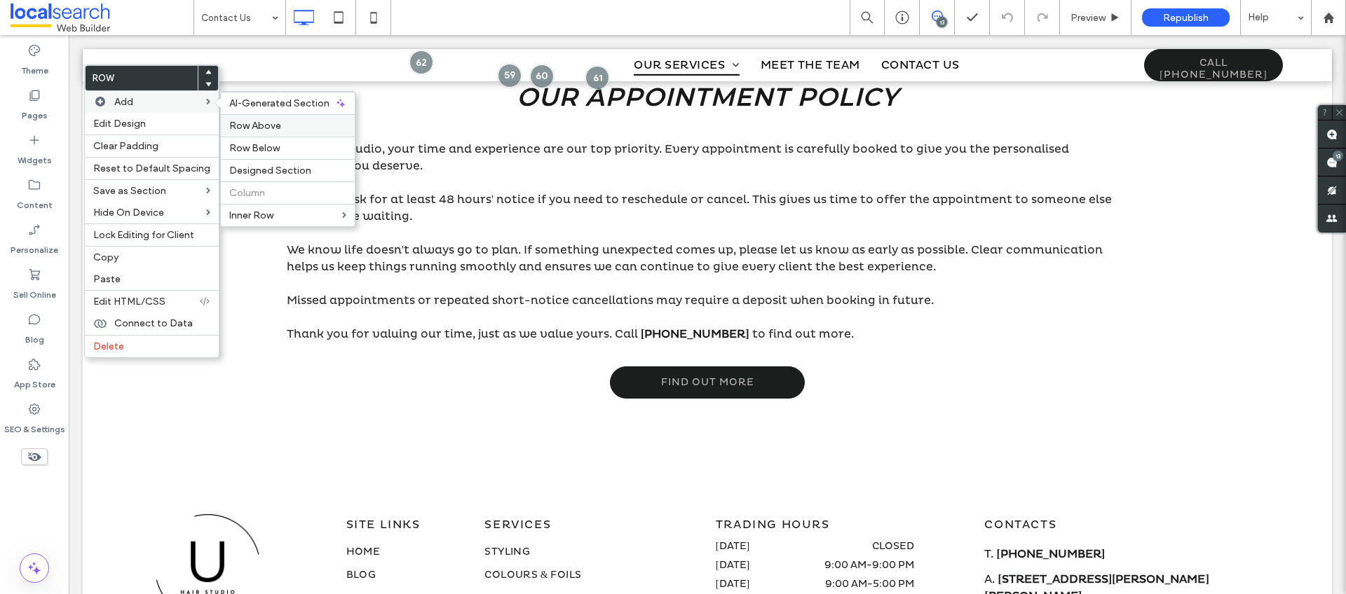
click at [273, 125] on span "Row Above" at bounding box center [255, 126] width 52 height 12
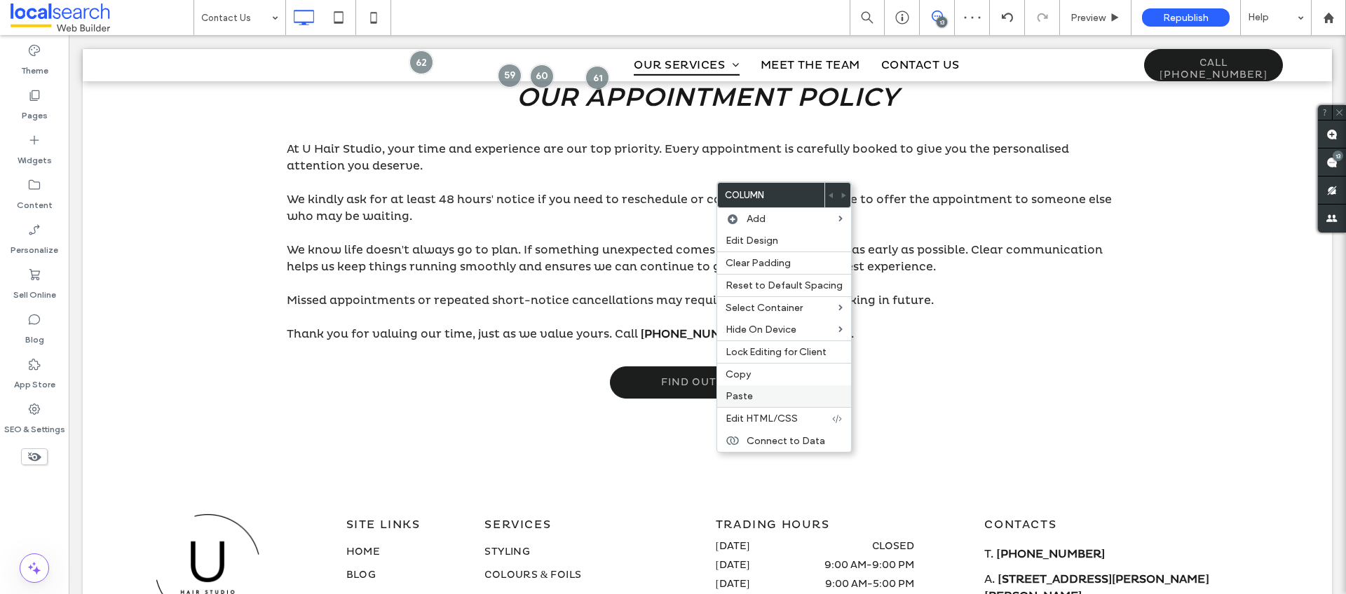
click at [763, 394] on label "Paste" at bounding box center [783, 396] width 117 height 12
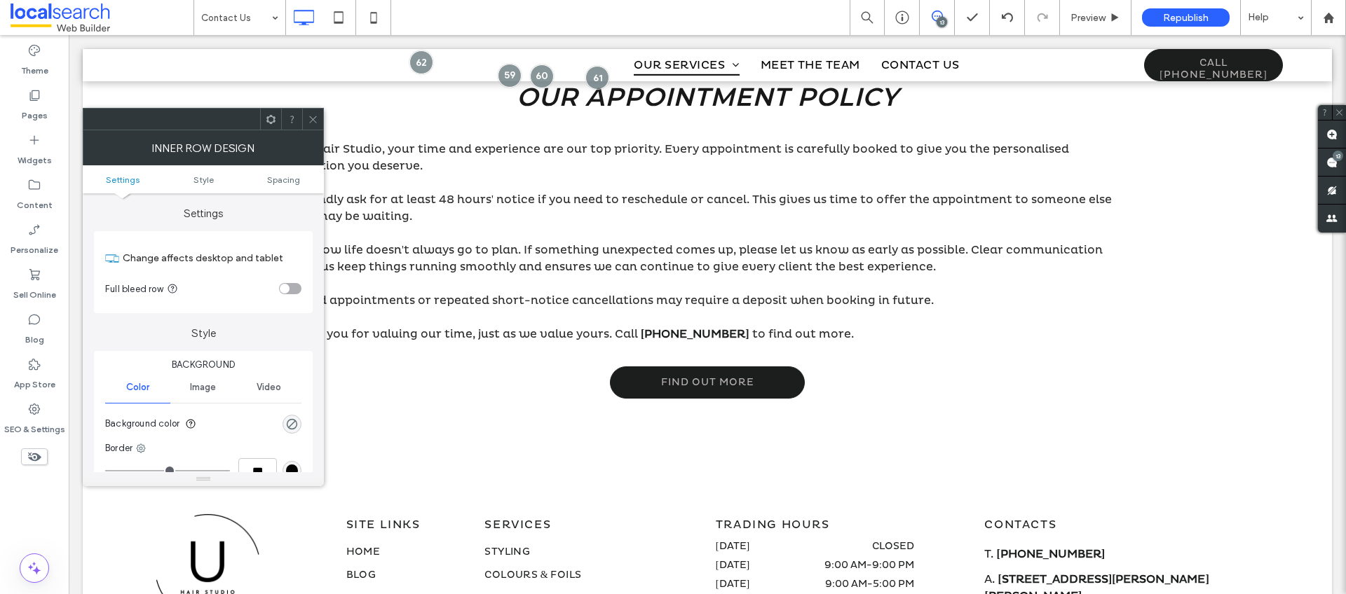
click at [313, 122] on icon at bounding box center [313, 119] width 11 height 11
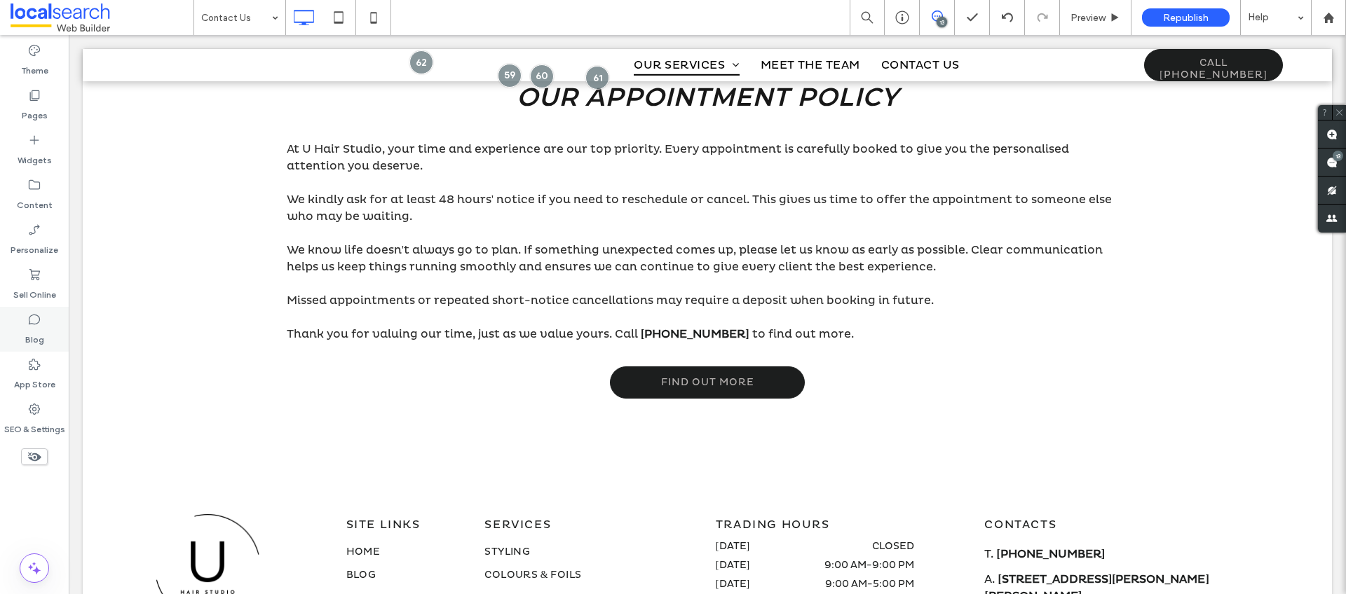
drag, startPoint x: 40, startPoint y: 423, endPoint x: 64, endPoint y: 345, distance: 82.2
click at [40, 423] on label "SEO & Settings" at bounding box center [34, 426] width 61 height 20
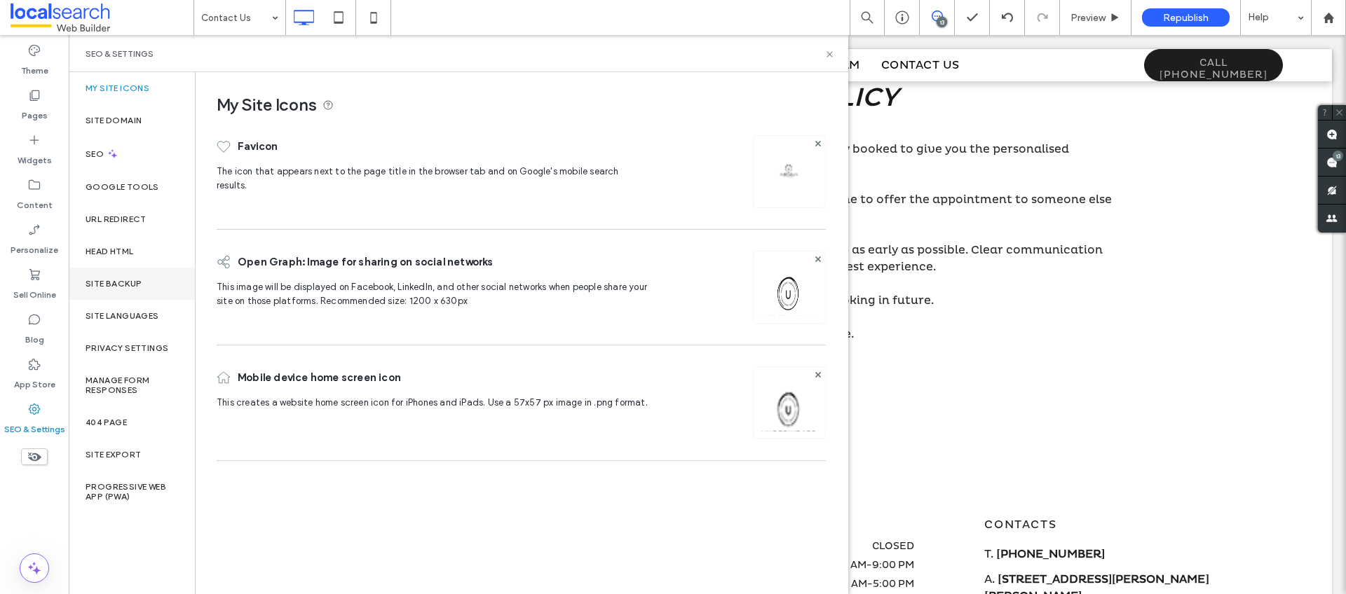
click at [134, 292] on div "Site Backup" at bounding box center [132, 284] width 126 height 32
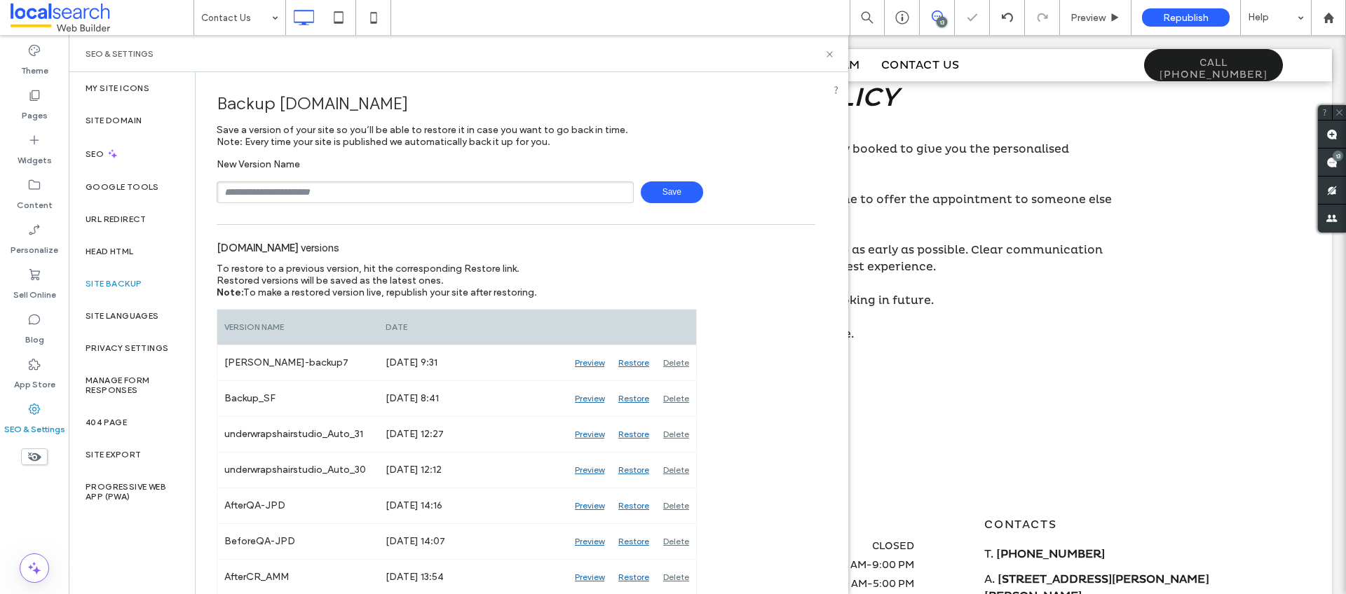
drag, startPoint x: 341, startPoint y: 193, endPoint x: 417, endPoint y: 154, distance: 85.6
click at [341, 192] on input "text" at bounding box center [425, 193] width 417 height 22
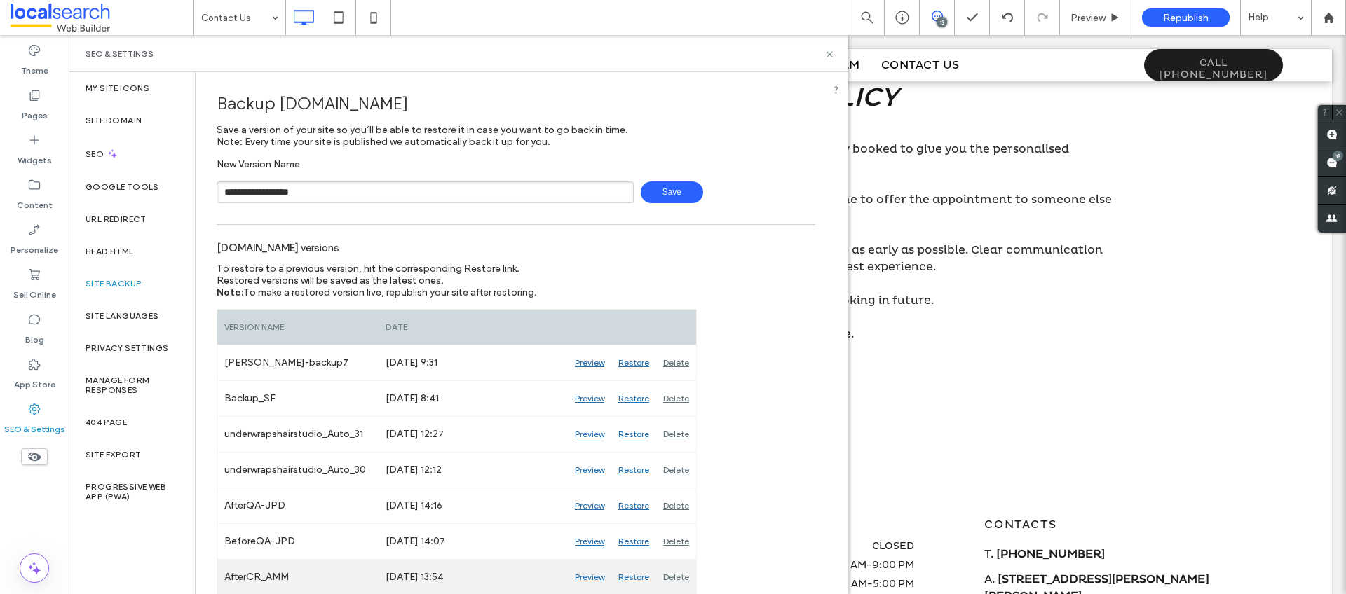
type input "**********"
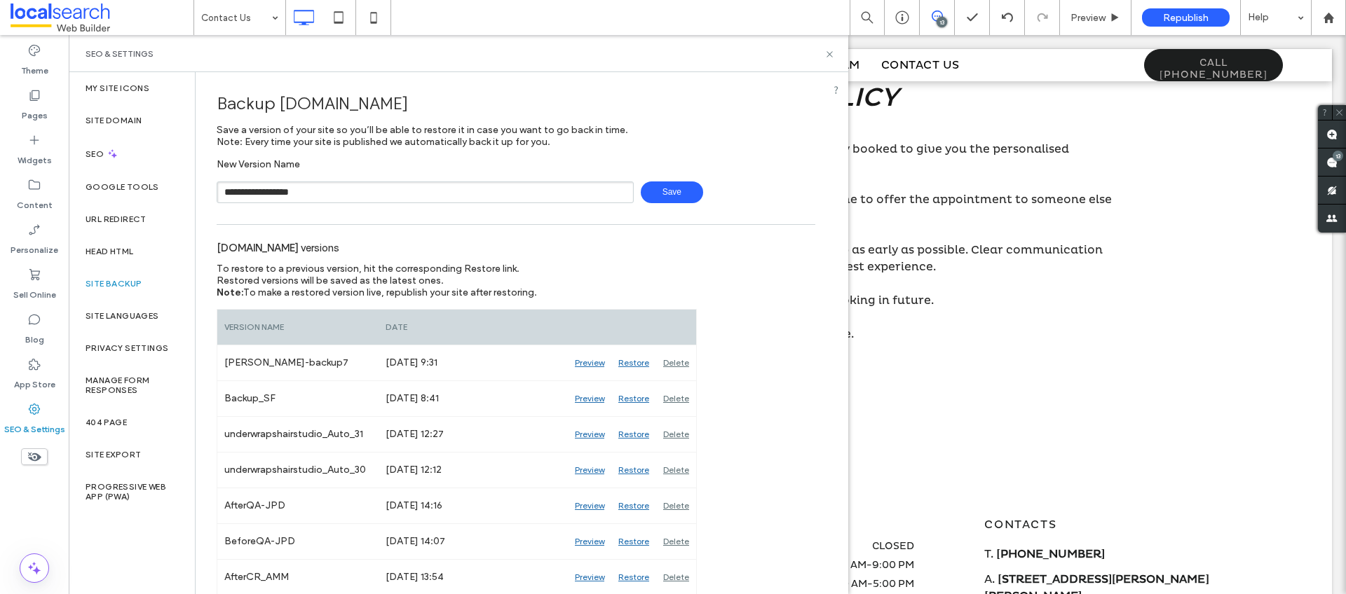
click at [330, 197] on input "**********" at bounding box center [425, 193] width 417 height 22
click at [675, 193] on span "Save" at bounding box center [672, 193] width 62 height 22
click at [832, 54] on icon at bounding box center [829, 54] width 11 height 11
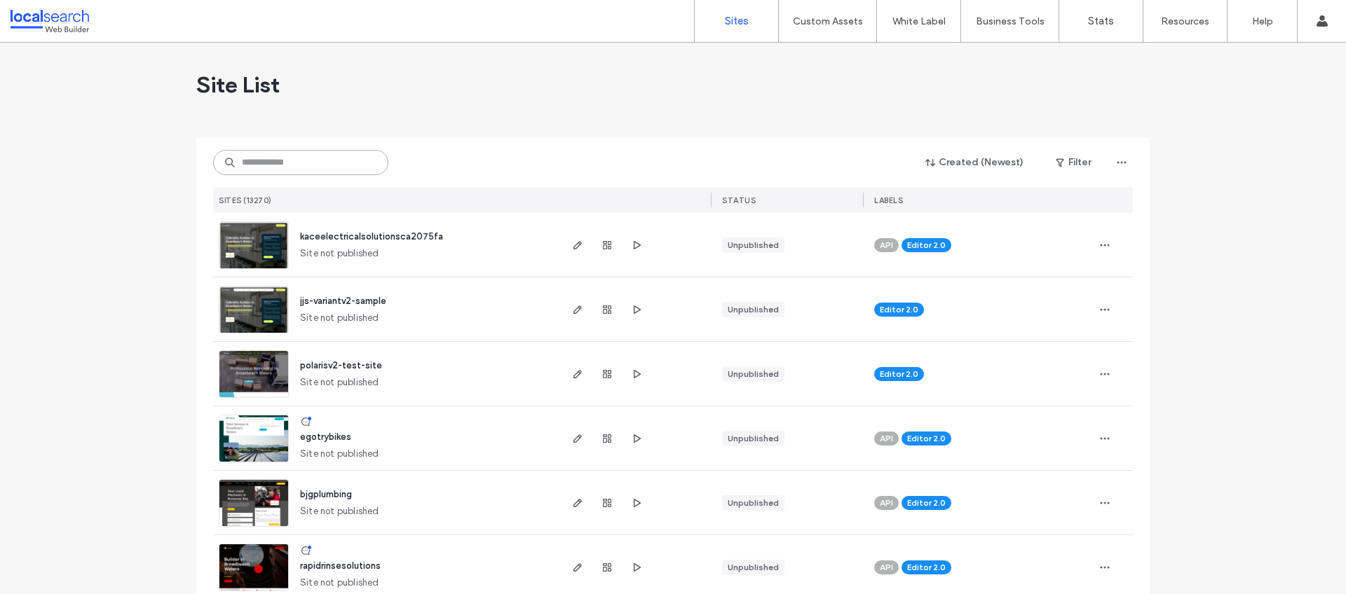
click at [333, 170] on input at bounding box center [300, 162] width 175 height 25
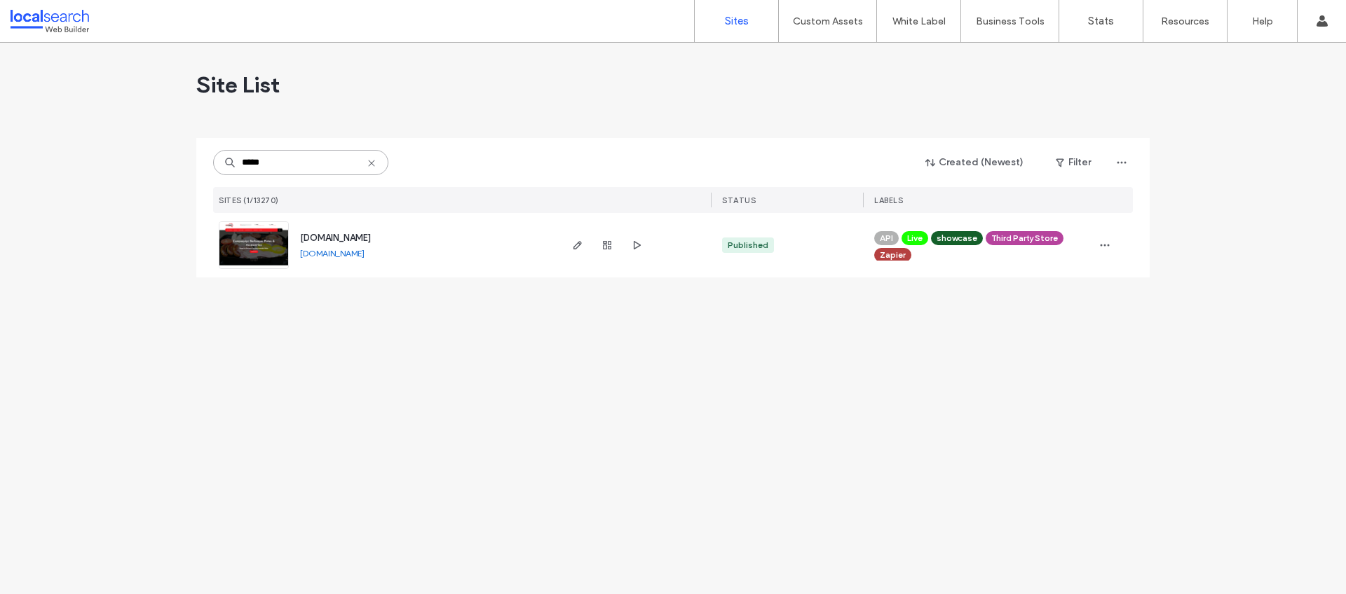
type input "*****"
click at [349, 238] on span "www.campaquip.com.au" at bounding box center [335, 238] width 71 height 11
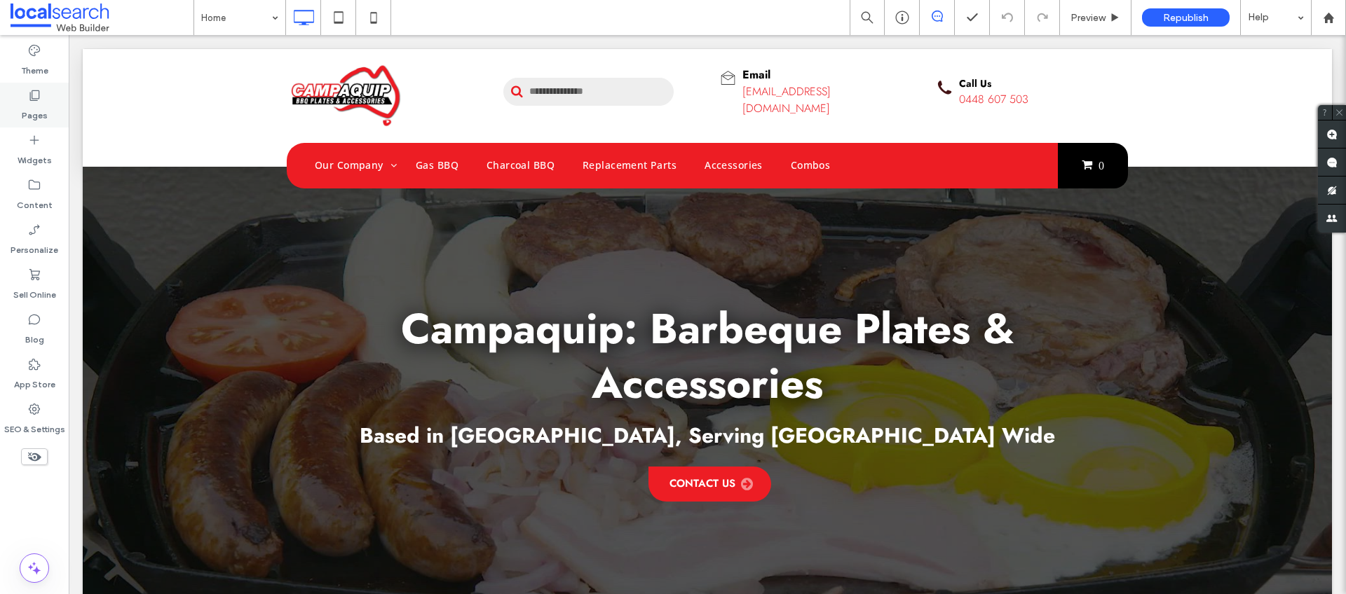
drag, startPoint x: 35, startPoint y: 104, endPoint x: 48, endPoint y: 111, distance: 15.0
click at [33, 106] on div "Pages" at bounding box center [34, 105] width 69 height 45
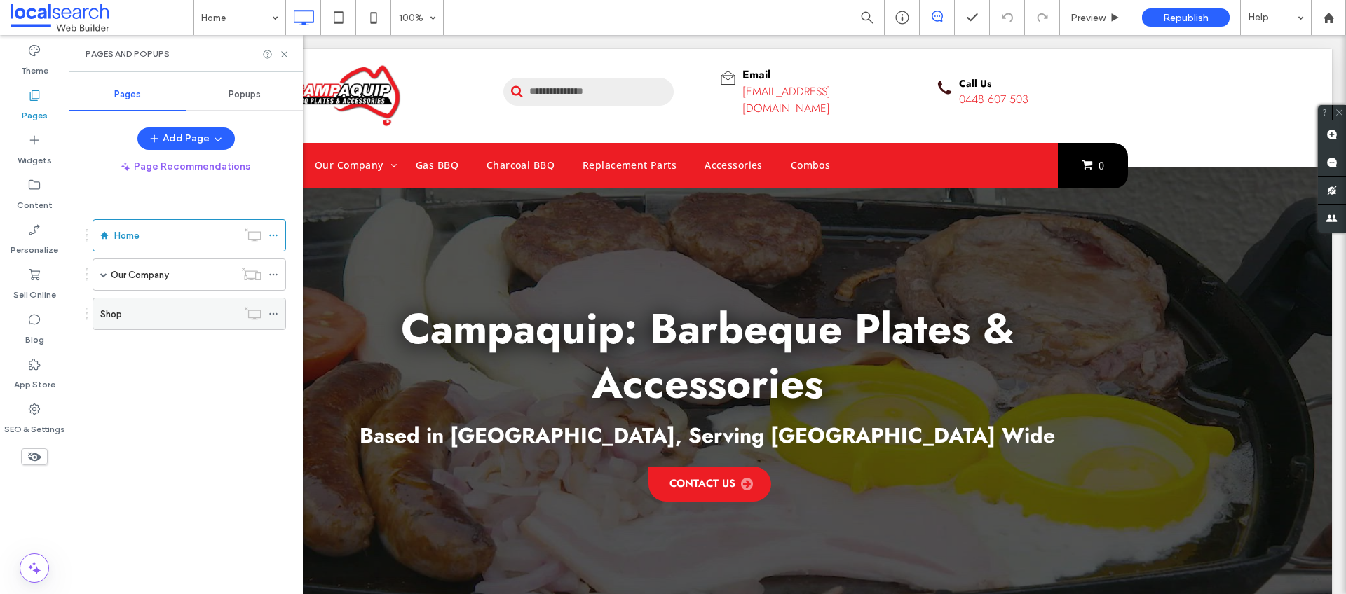
click at [109, 317] on label "Shop" at bounding box center [111, 314] width 22 height 25
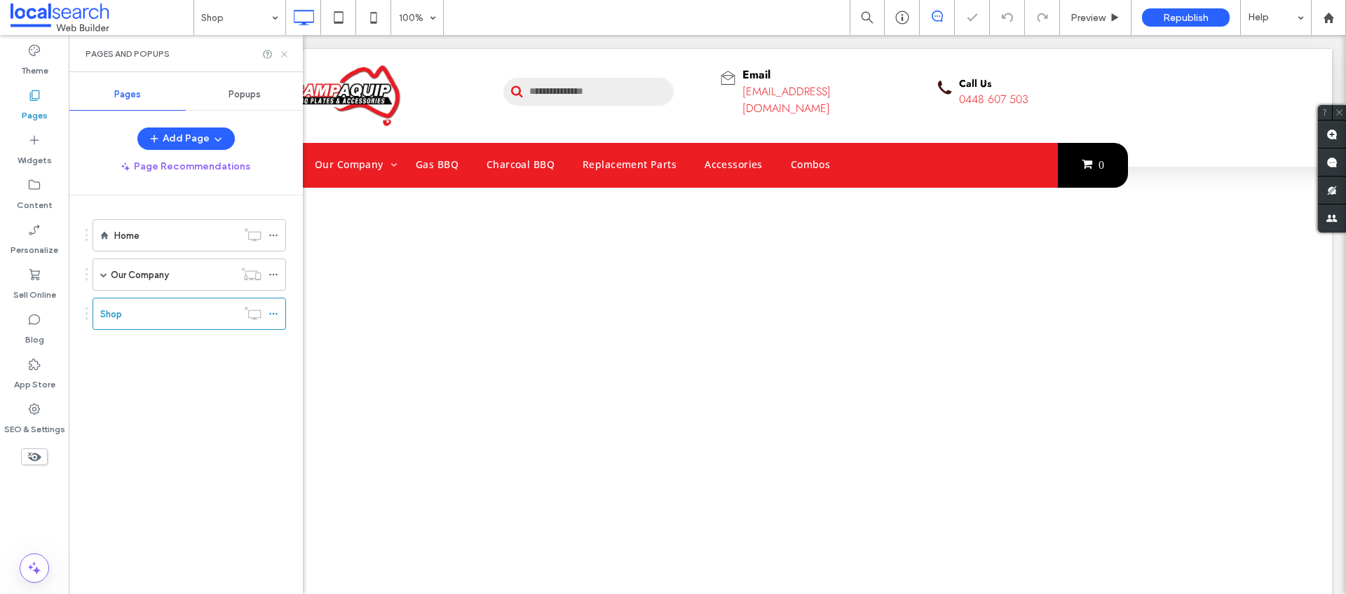
click at [284, 55] on icon at bounding box center [284, 54] width 11 height 11
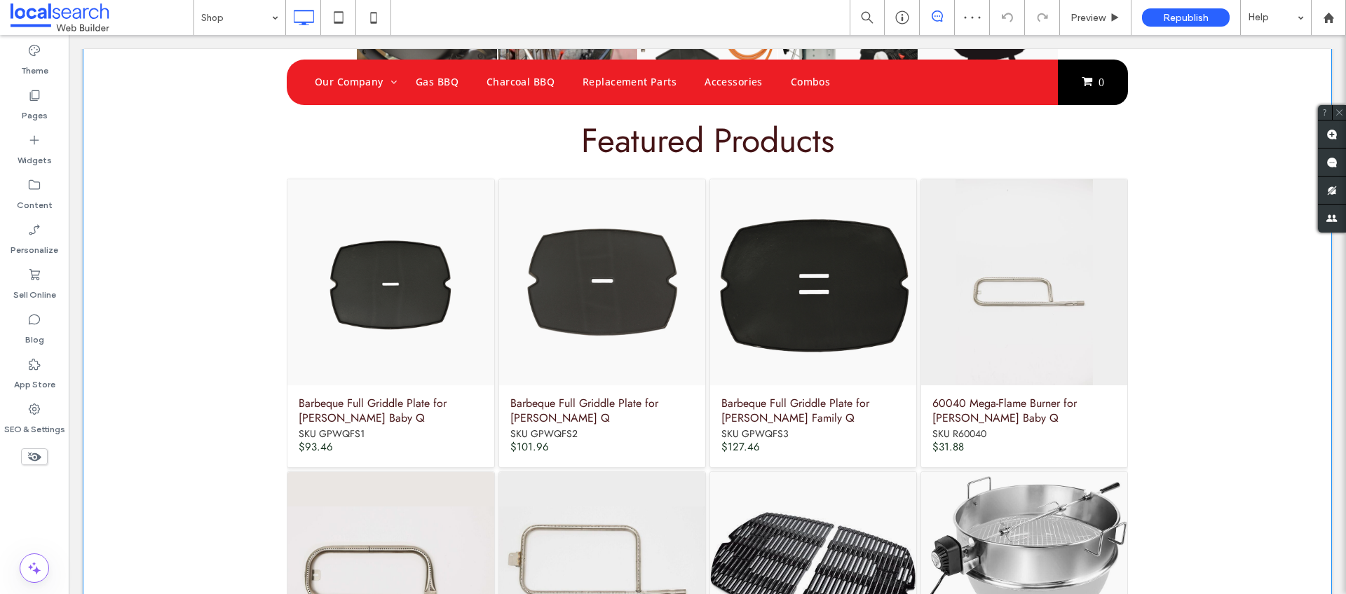
scroll to position [334, 0]
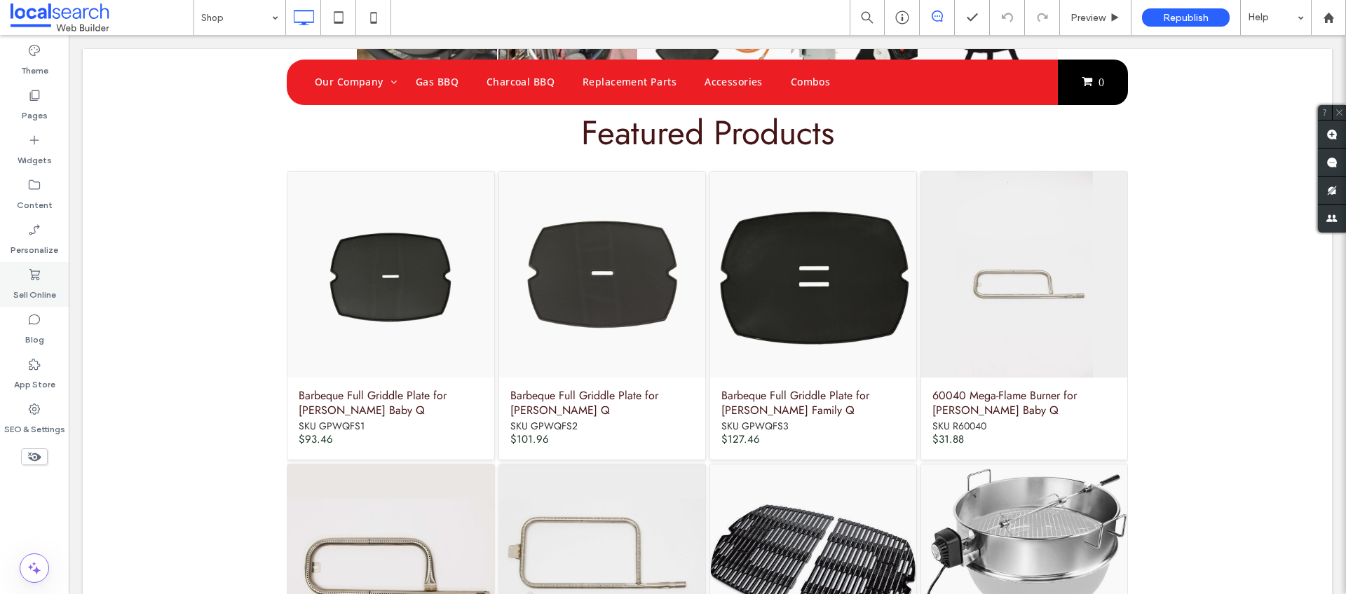
click at [45, 283] on label "Sell Online" at bounding box center [34, 292] width 43 height 20
